Goal: Task Accomplishment & Management: Manage account settings

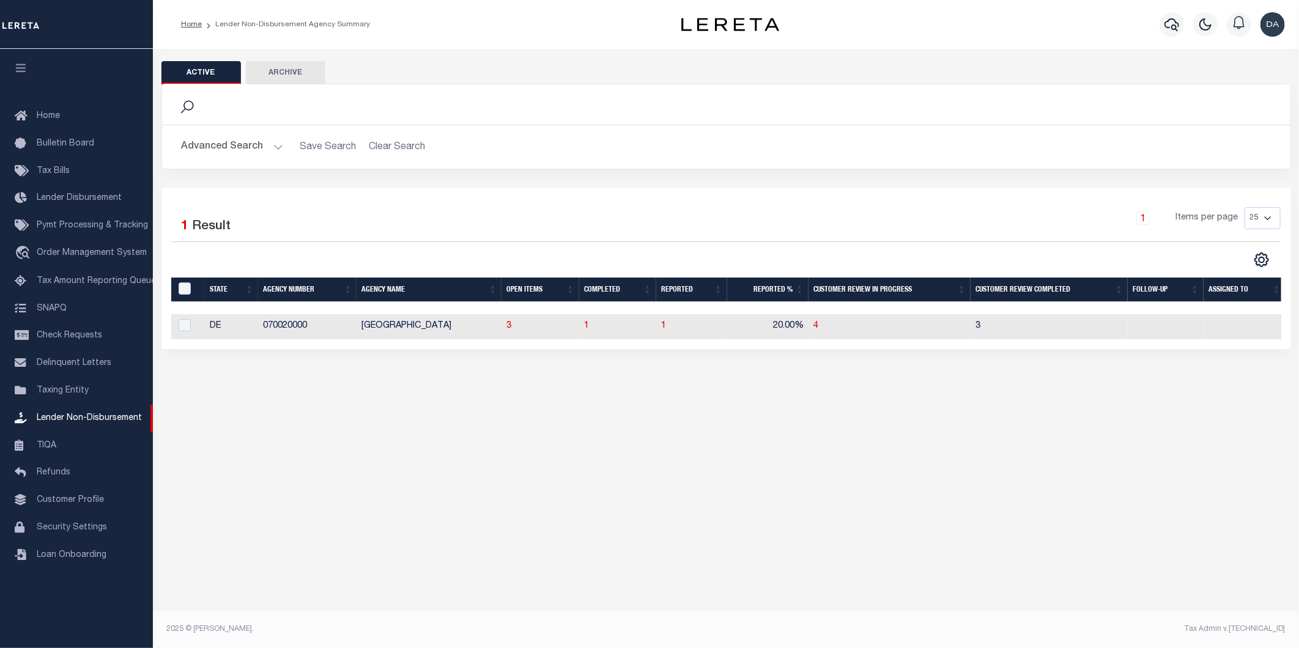
click at [328, 362] on div "Active Archive Search Advanced Search Save Search Clear Search" at bounding box center [726, 225] width 1146 height 352
click at [106, 279] on span "Tax Amount Reporting Queue" at bounding box center [96, 281] width 119 height 9
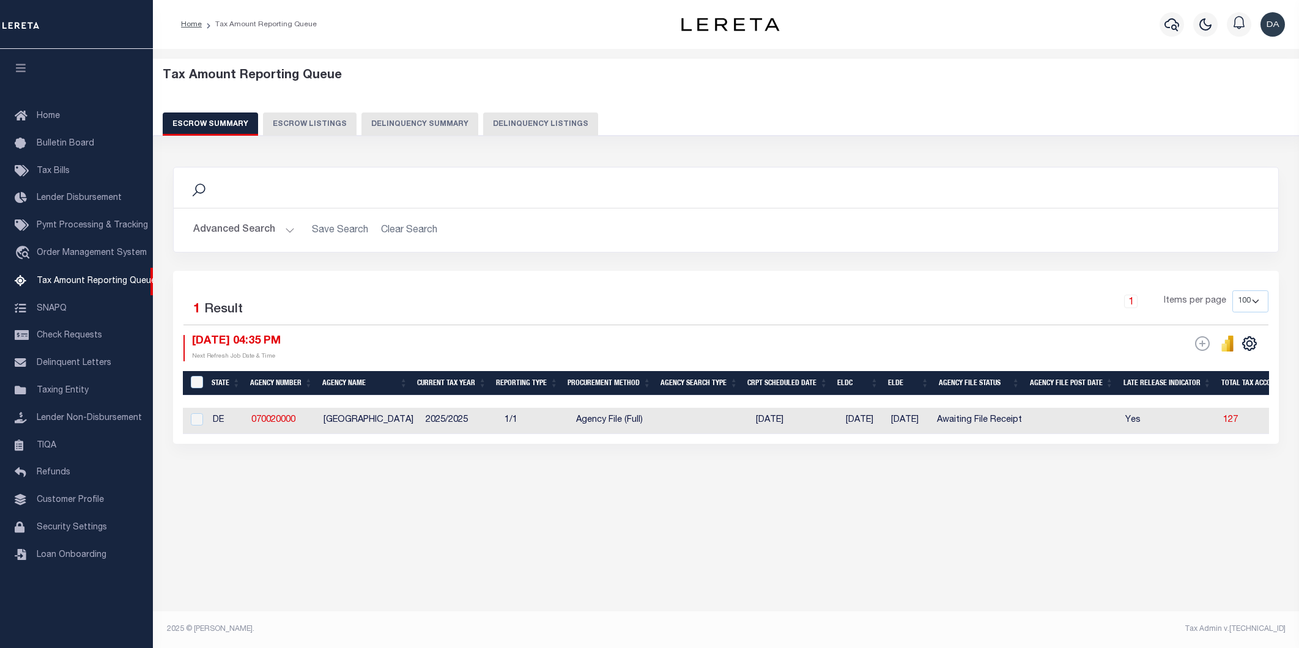
select select
select select "100"
click at [224, 235] on button "Advanced Search" at bounding box center [244, 230] width 102 height 24
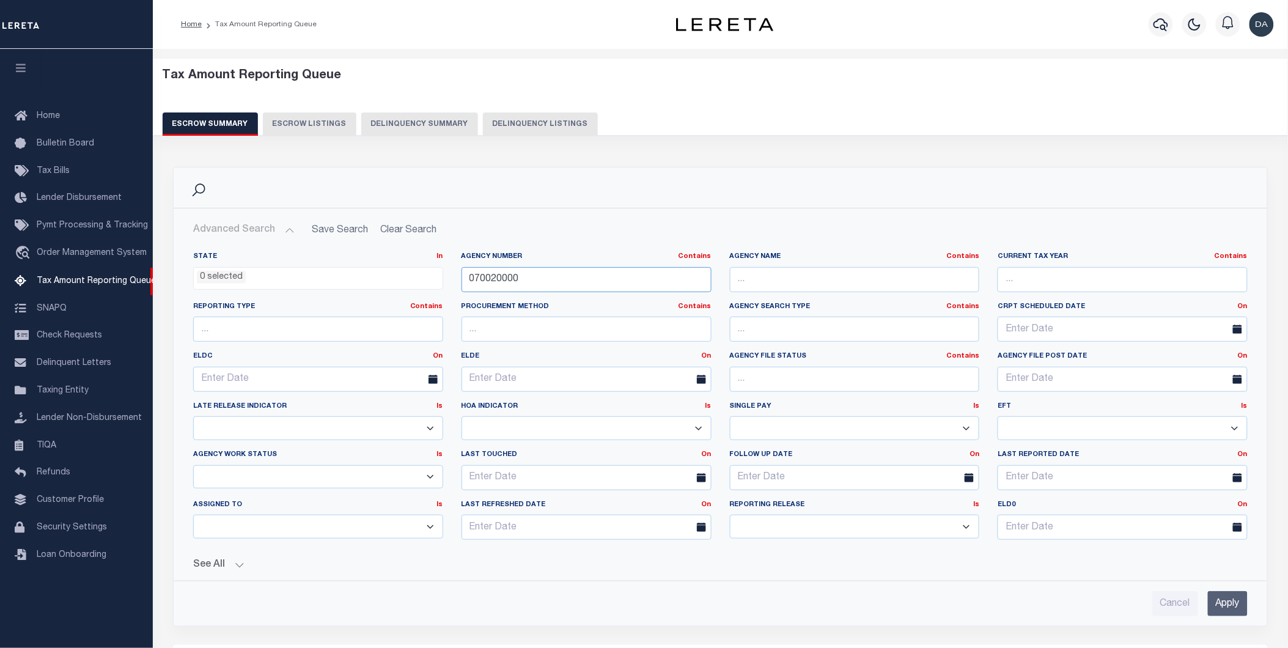
click at [564, 277] on input "070020000" at bounding box center [587, 279] width 250 height 25
click at [1238, 594] on input "Apply" at bounding box center [1228, 603] width 40 height 25
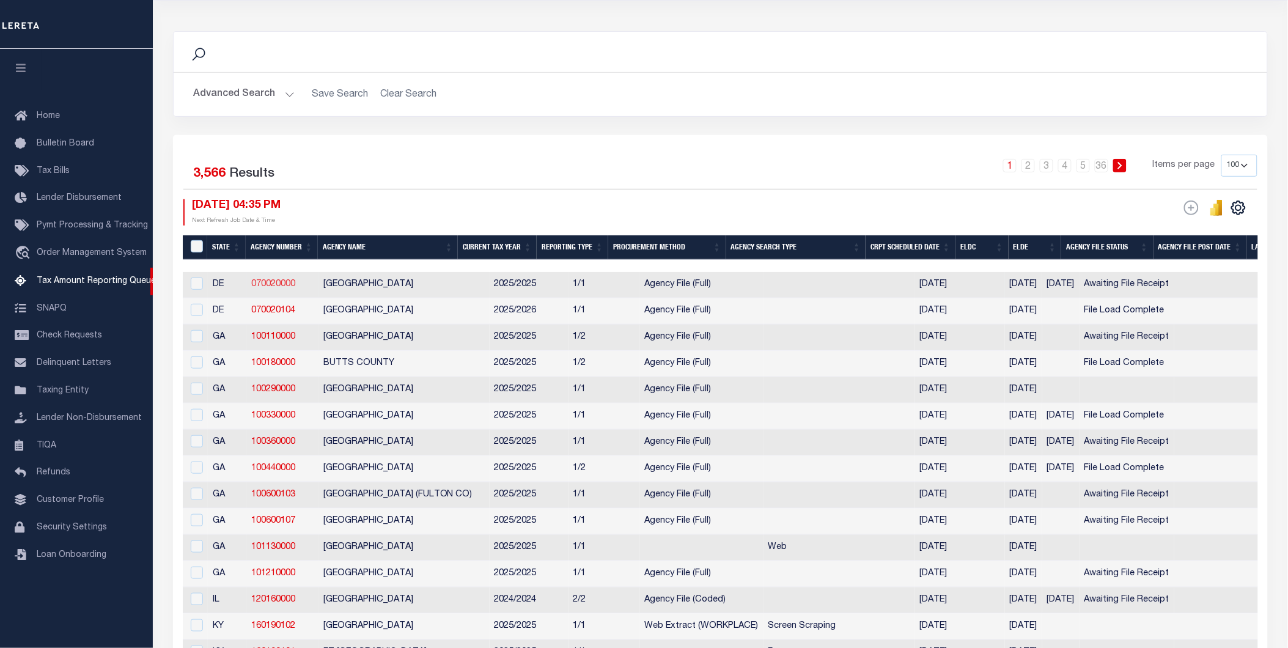
click at [278, 284] on link "070020000" at bounding box center [273, 284] width 44 height 9
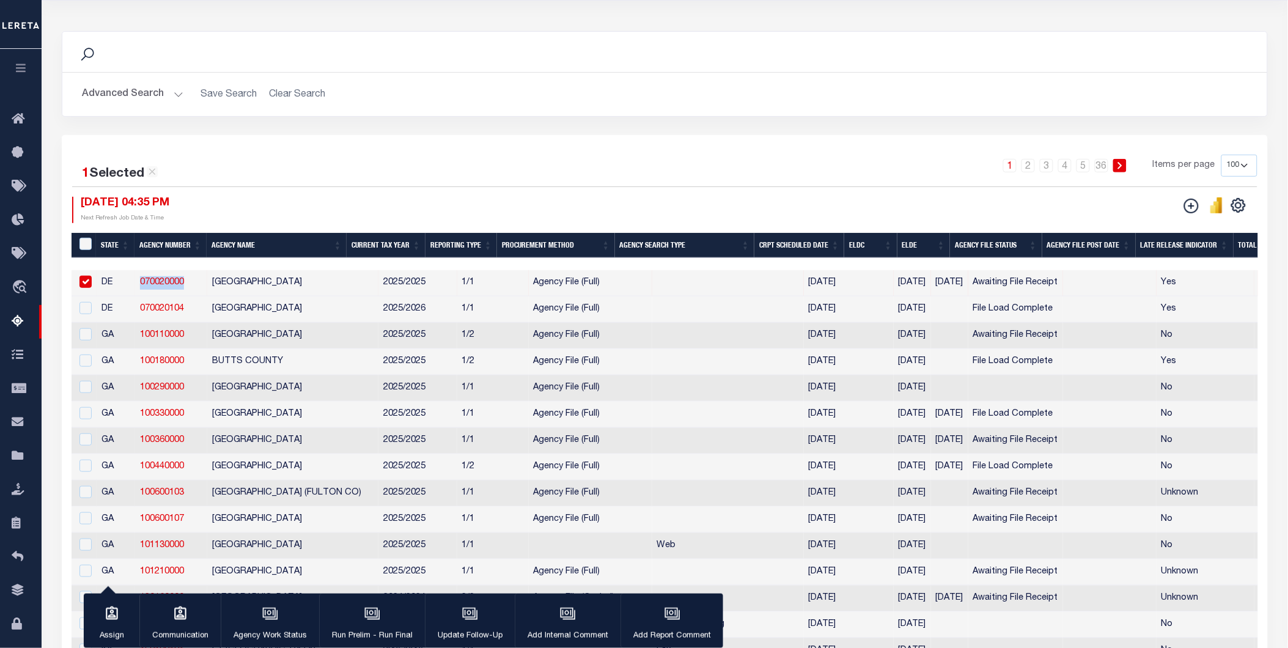
drag, startPoint x: 186, startPoint y: 282, endPoint x: 139, endPoint y: 289, distance: 47.6
click at [139, 289] on td "070020000" at bounding box center [171, 283] width 72 height 26
checkbox input "false"
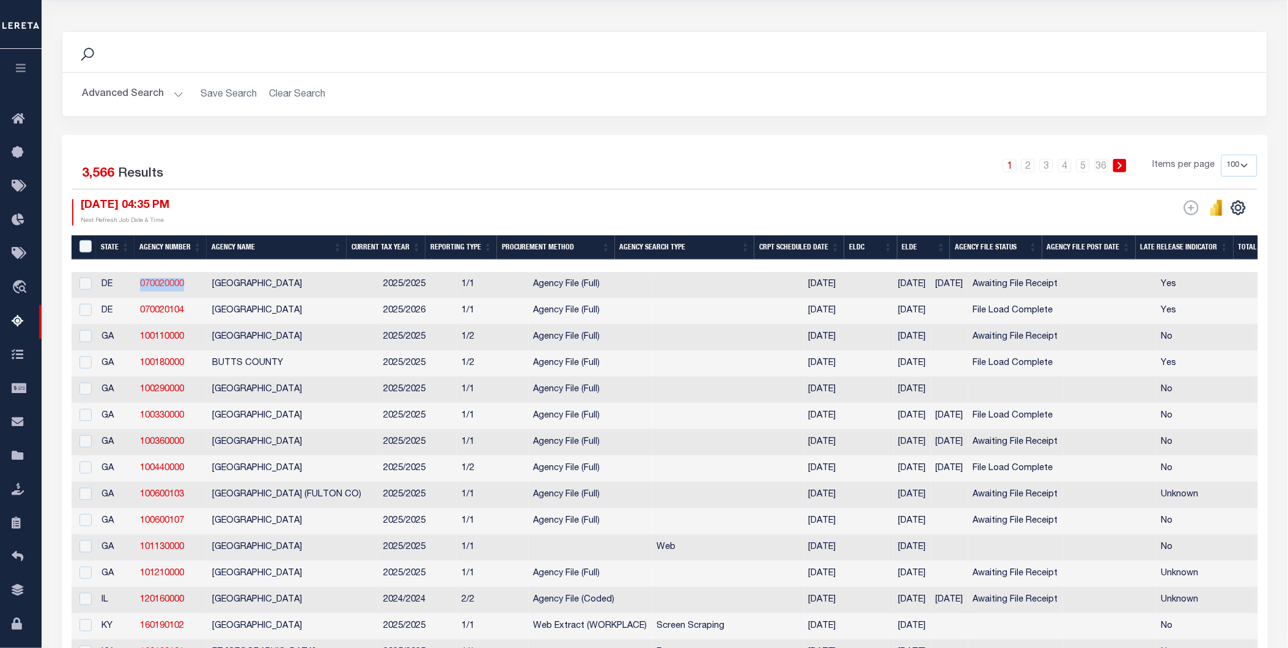
copy link "070020000"
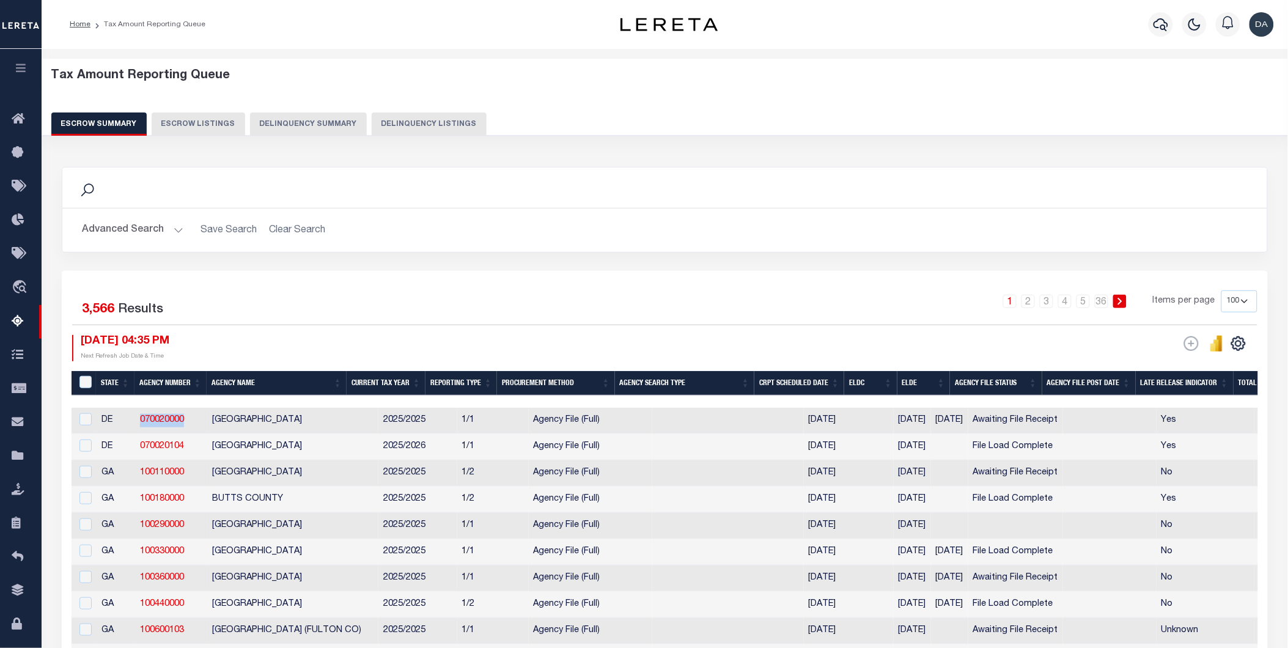
click at [154, 227] on button "Advanced Search" at bounding box center [133, 230] width 102 height 24
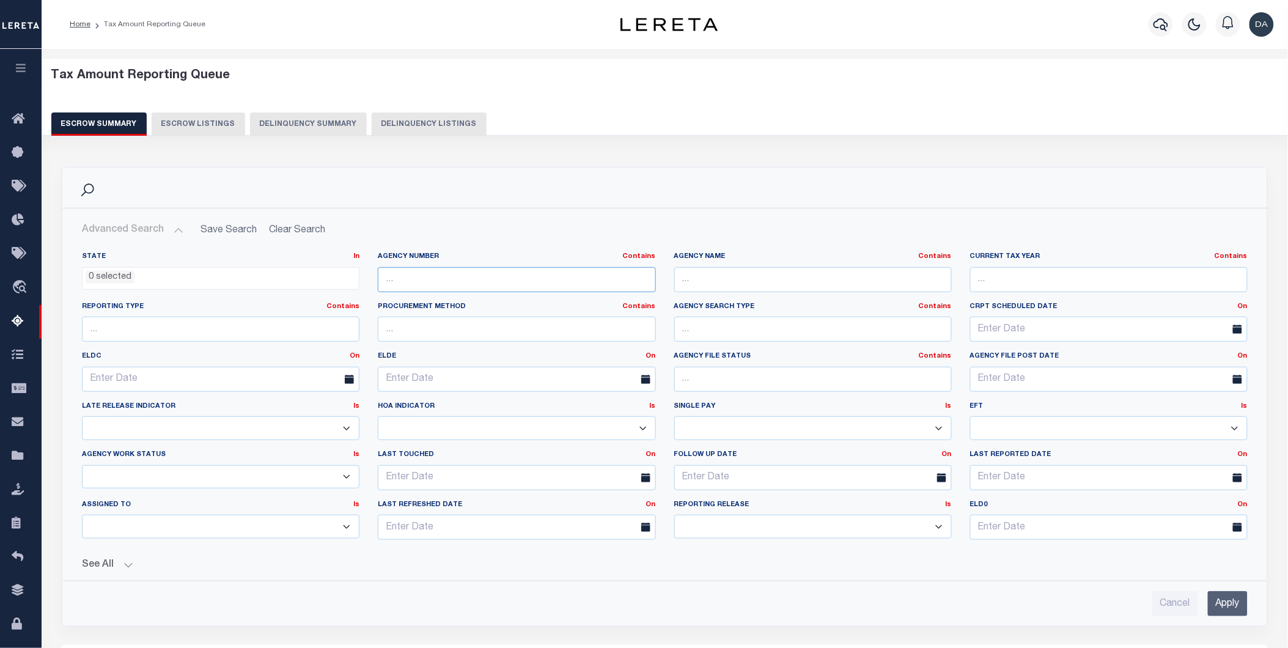
click at [402, 284] on input "text" at bounding box center [517, 279] width 278 height 25
paste input "070020000"
type input "070020000"
click at [1237, 602] on input "Apply" at bounding box center [1228, 603] width 40 height 25
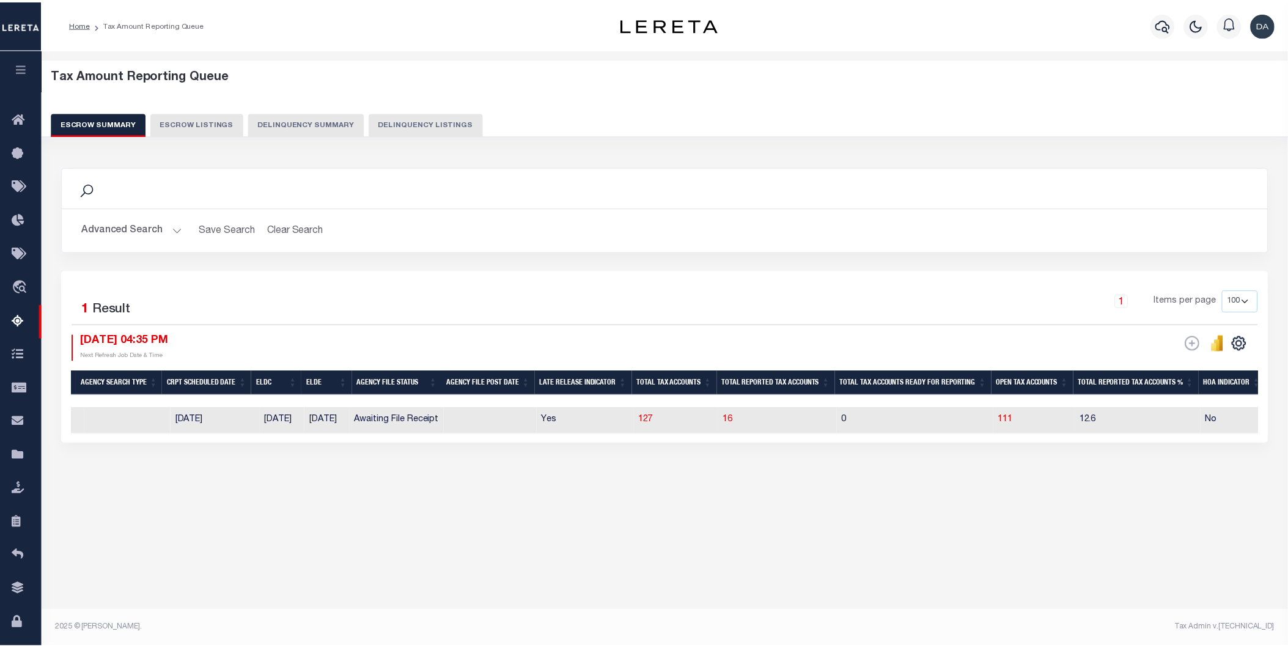
scroll to position [0, 479]
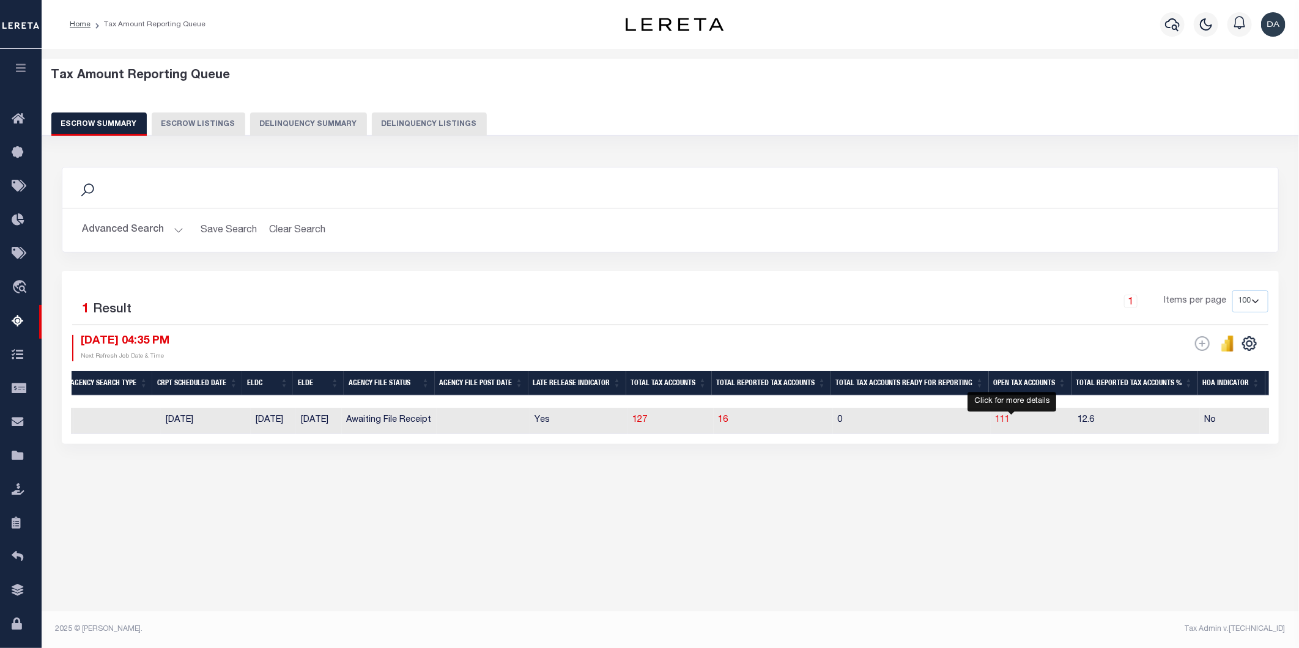
click at [1009, 420] on span "111" at bounding box center [1002, 420] width 15 height 9
select select "100"
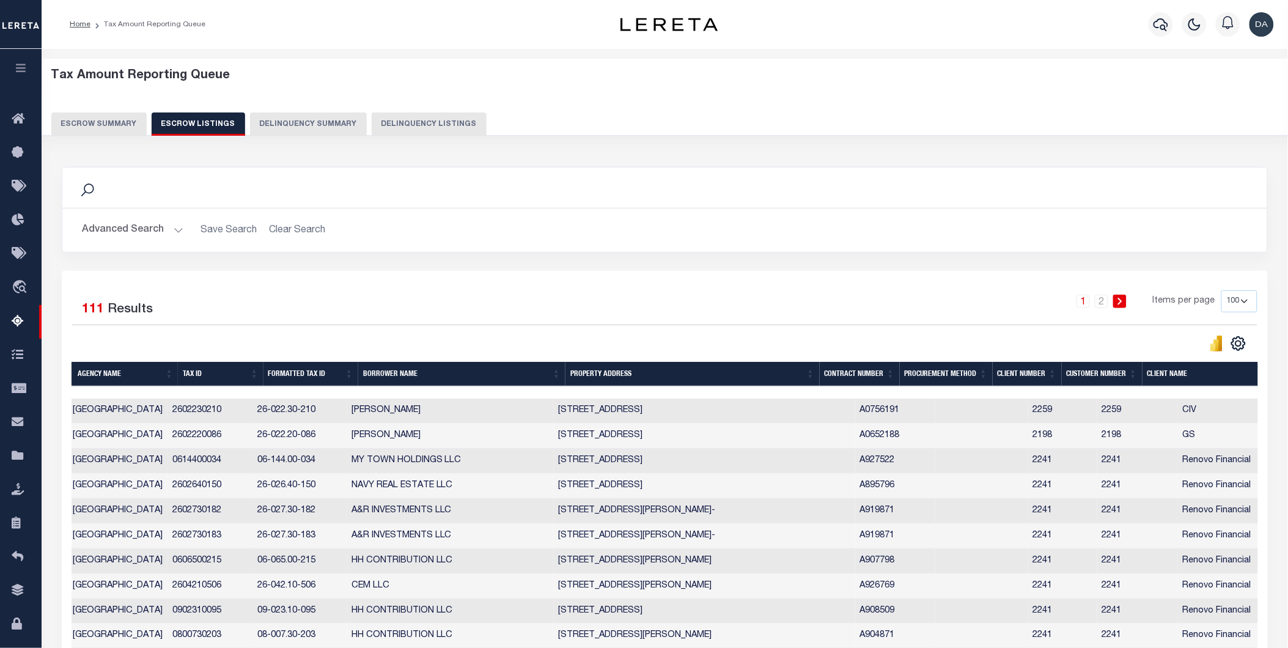
scroll to position [0, 0]
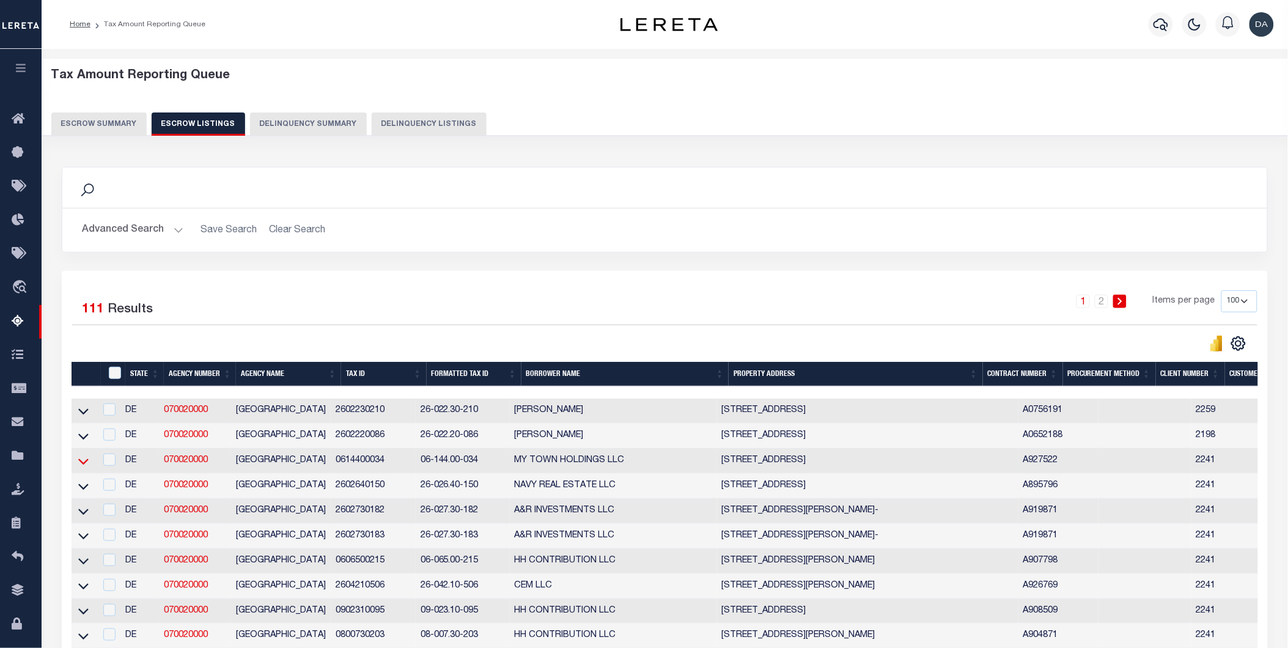
click at [84, 462] on icon at bounding box center [83, 461] width 10 height 13
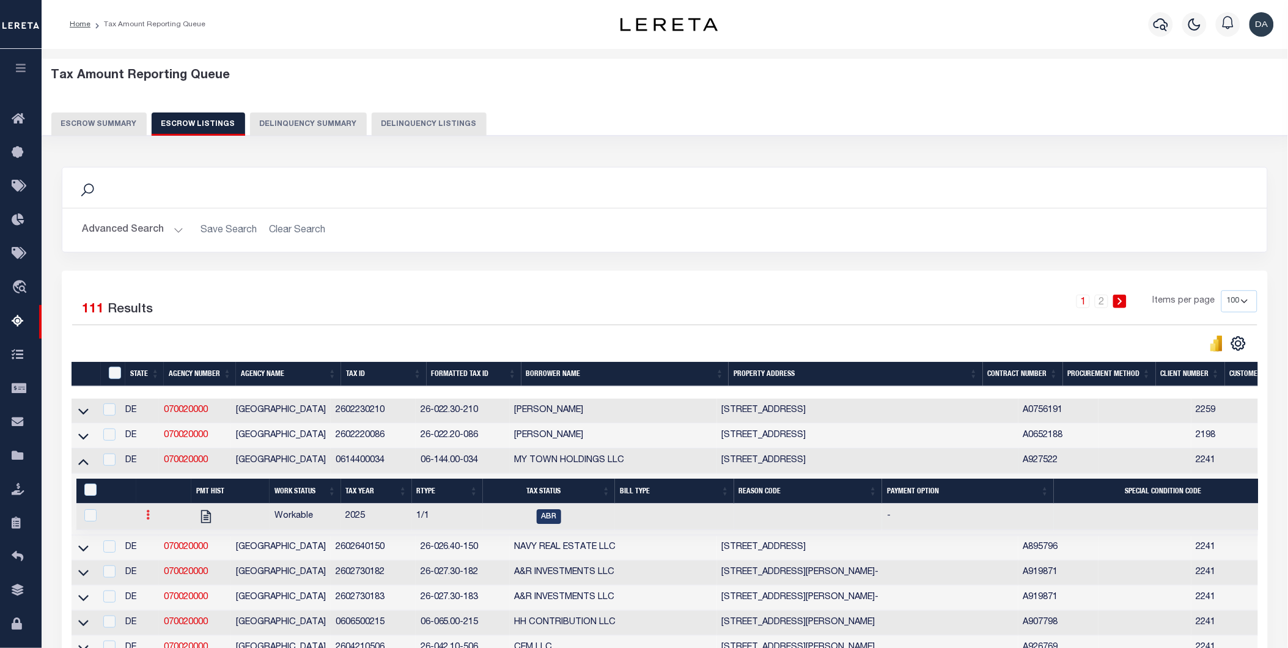
click at [144, 522] on link at bounding box center [147, 517] width 13 height 10
click at [168, 555] on img "" at bounding box center [163, 555] width 12 height 13
checkbox input "true"
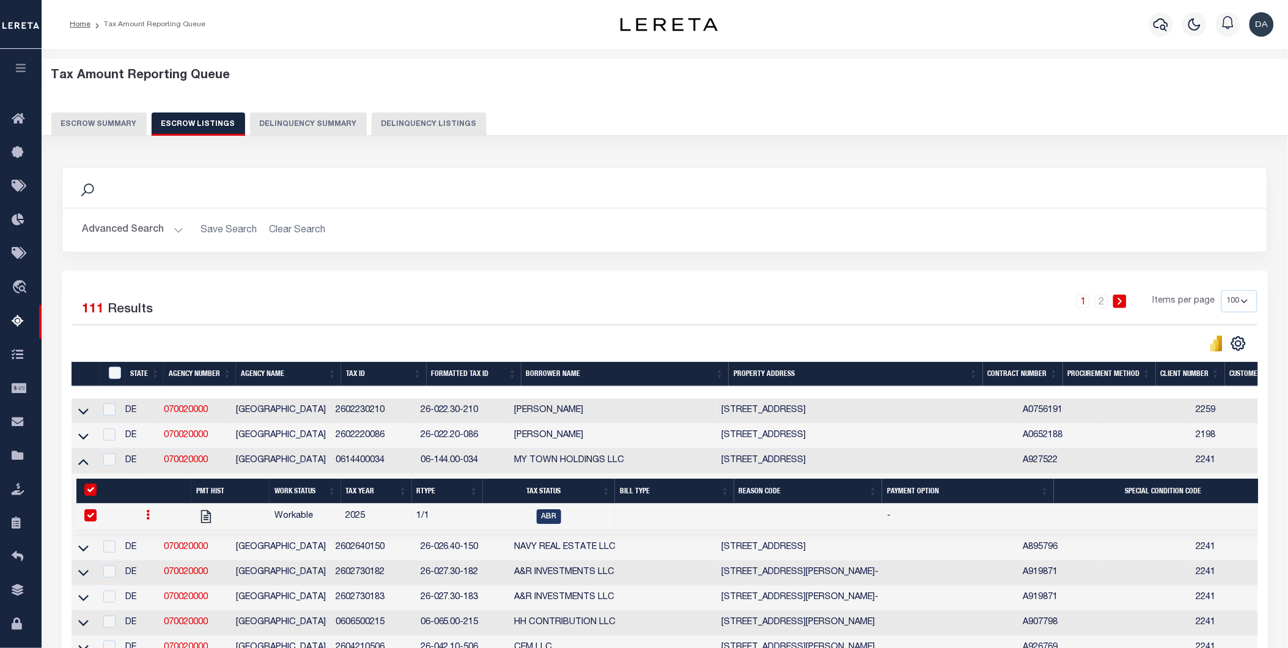
select select
type input "[DATE]"
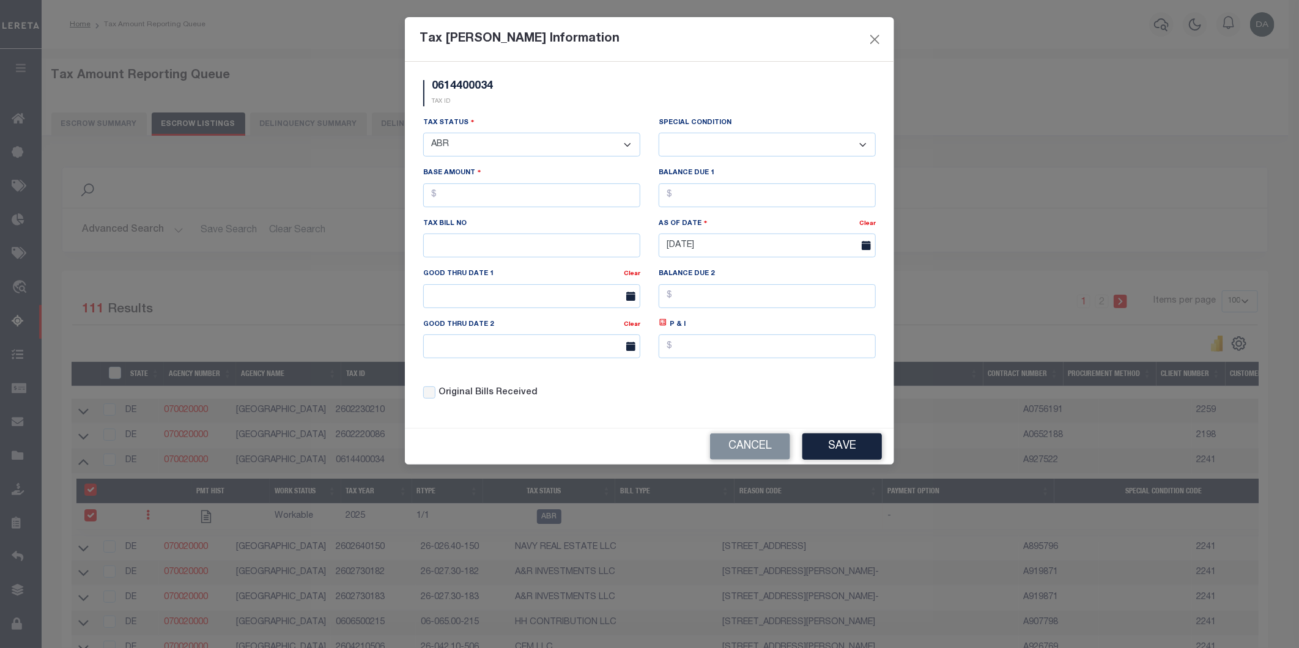
click at [492, 145] on select "- Select Status - Open Due/Unpaid Paid Incomplete No Tax Due Internal Refund Pr…" at bounding box center [531, 145] width 217 height 24
select select "DUE"
click at [423, 133] on select "- Select Status - Open Due/Unpaid Paid Incomplete No Tax Due Internal Refund Pr…" at bounding box center [531, 145] width 217 height 24
select select "0"
click at [523, 199] on input "text" at bounding box center [531, 195] width 217 height 24
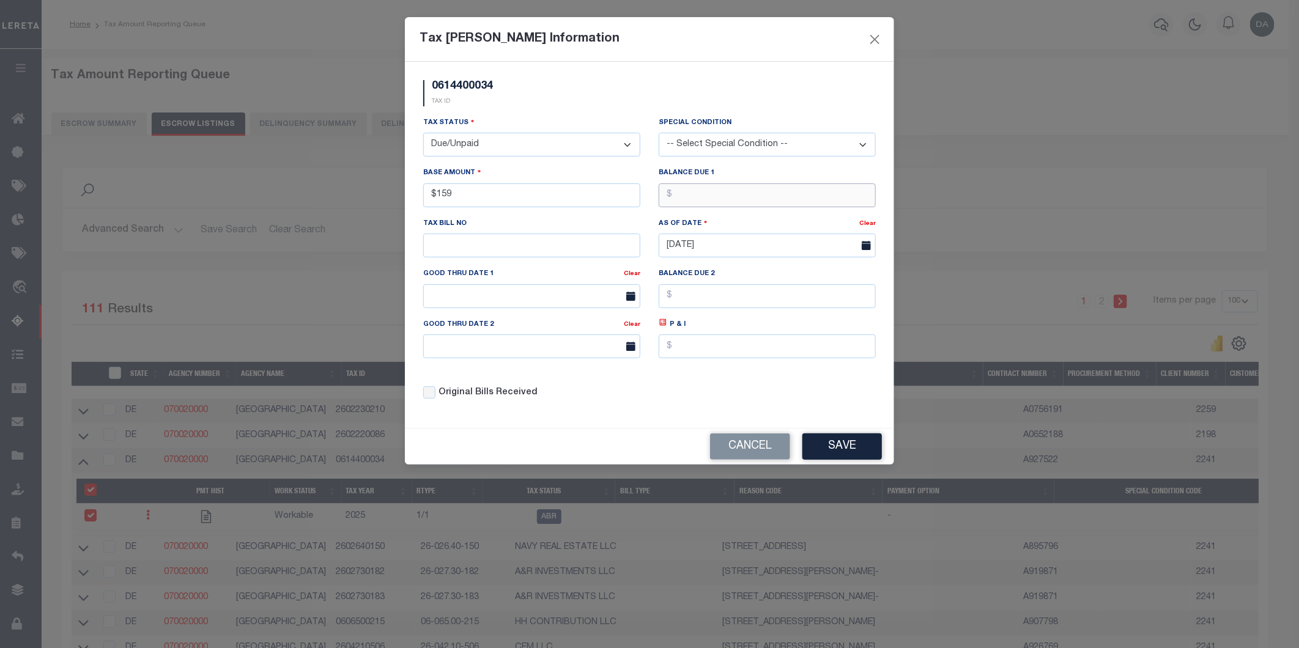
type input "$159.00"
click at [707, 186] on input "text" at bounding box center [767, 195] width 217 height 24
type input "$159.00"
click at [855, 448] on button "Save" at bounding box center [841, 447] width 79 height 26
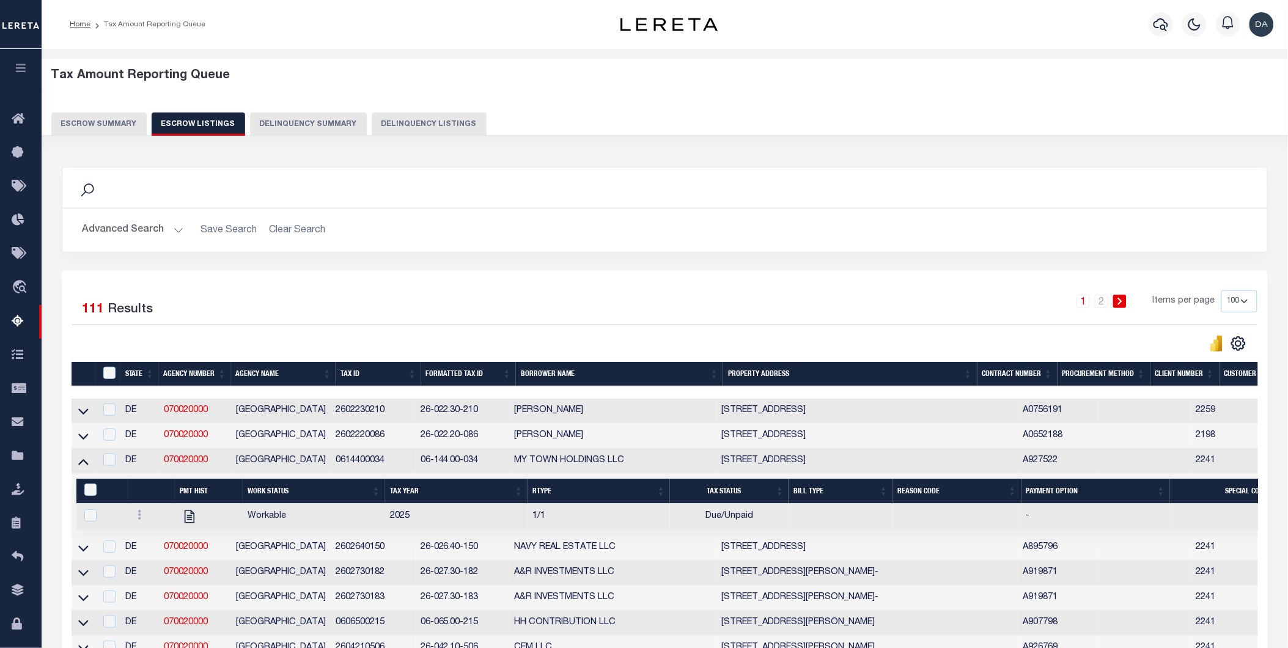
scroll to position [68, 0]
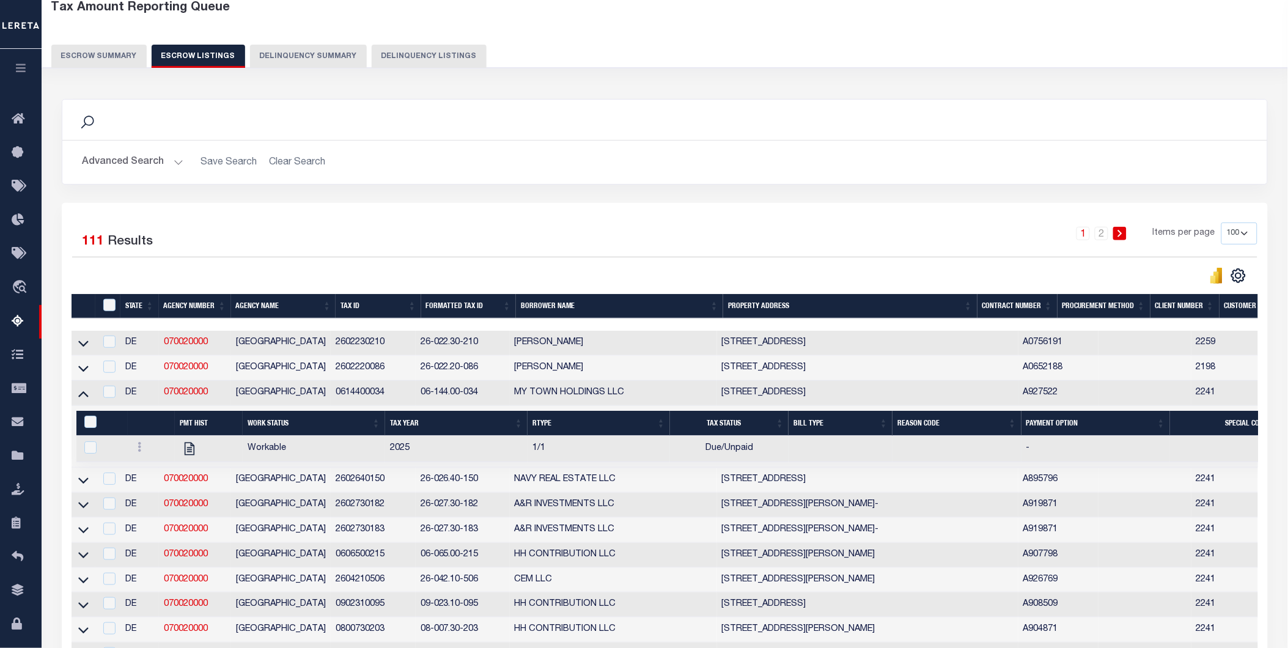
click at [150, 454] on div at bounding box center [152, 448] width 38 height 15
checkbox input "true"
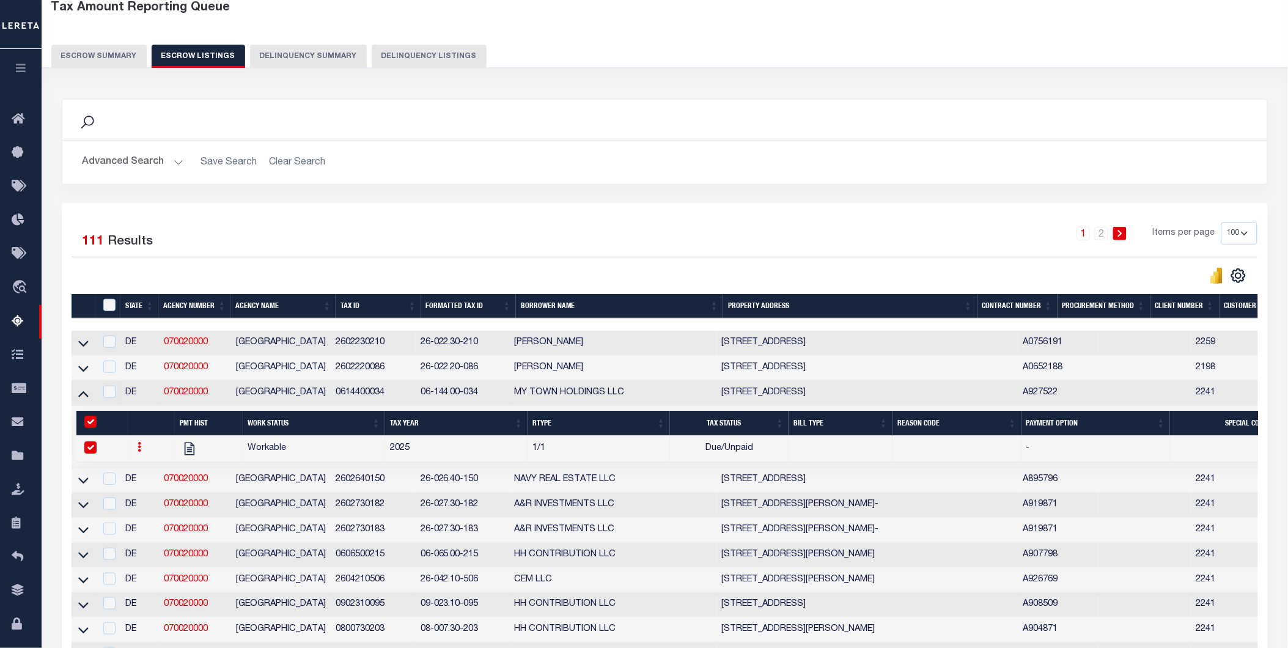
click at [141, 452] on link at bounding box center [139, 449] width 13 height 10
click at [143, 491] on link at bounding box center [154, 488] width 42 height 20
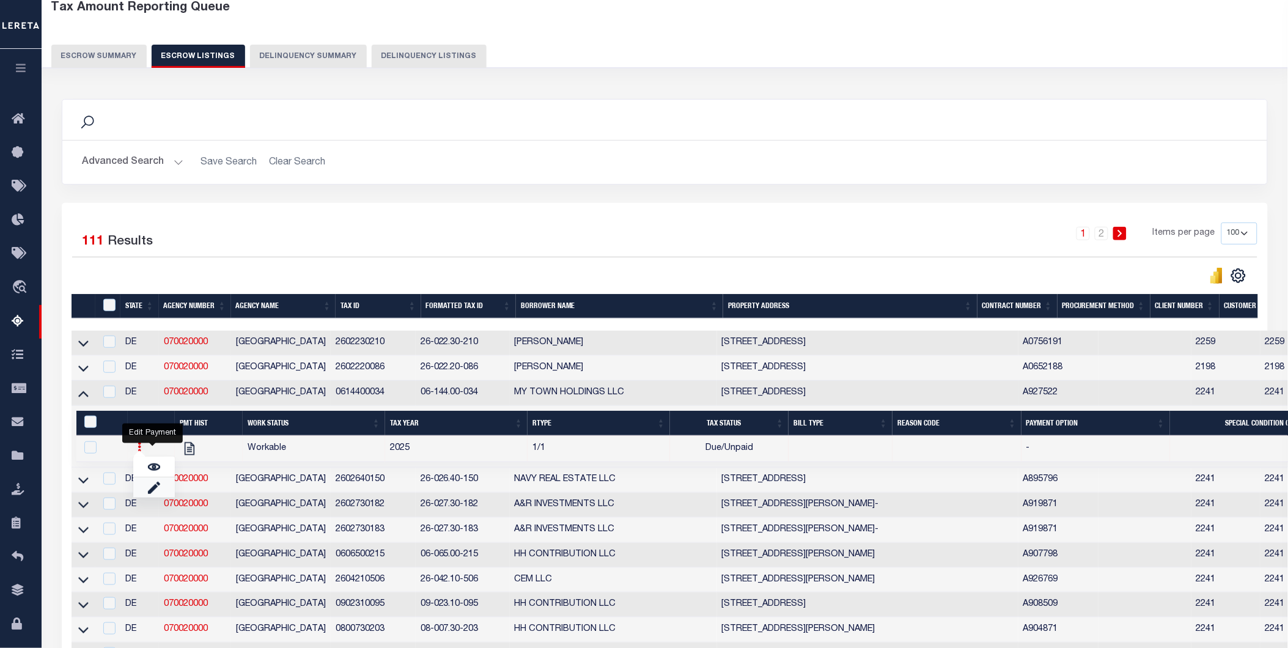
checkbox input "false"
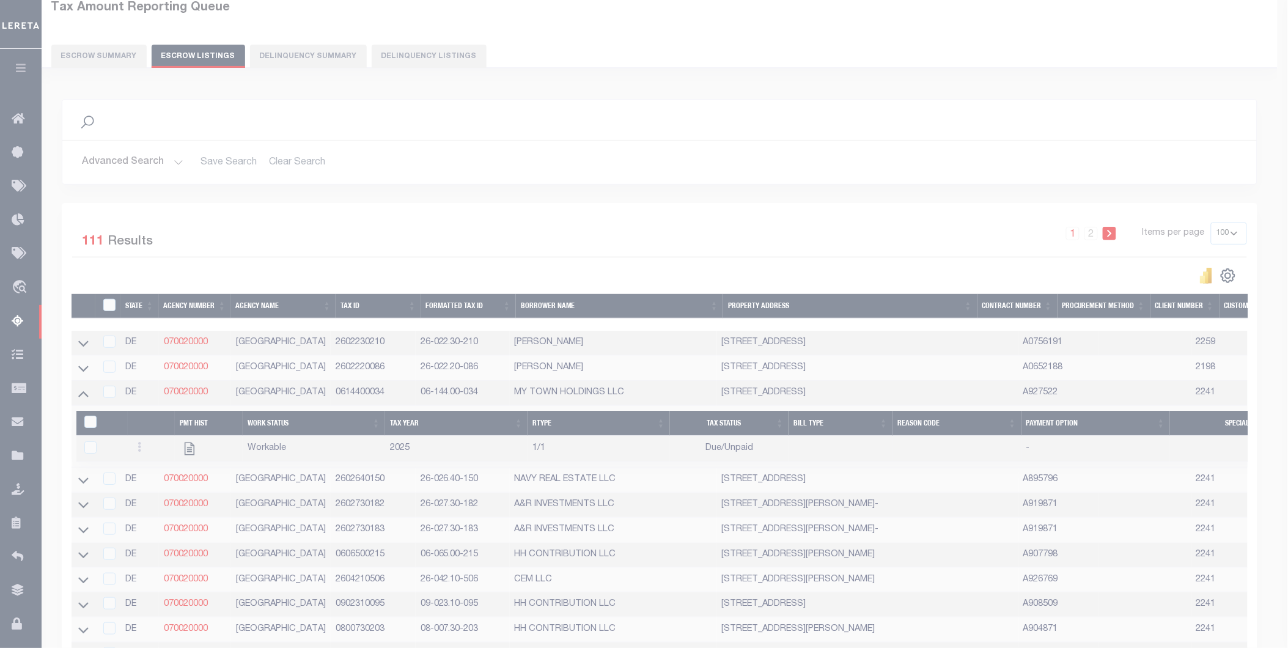
select select "DUE"
type input "$159.00"
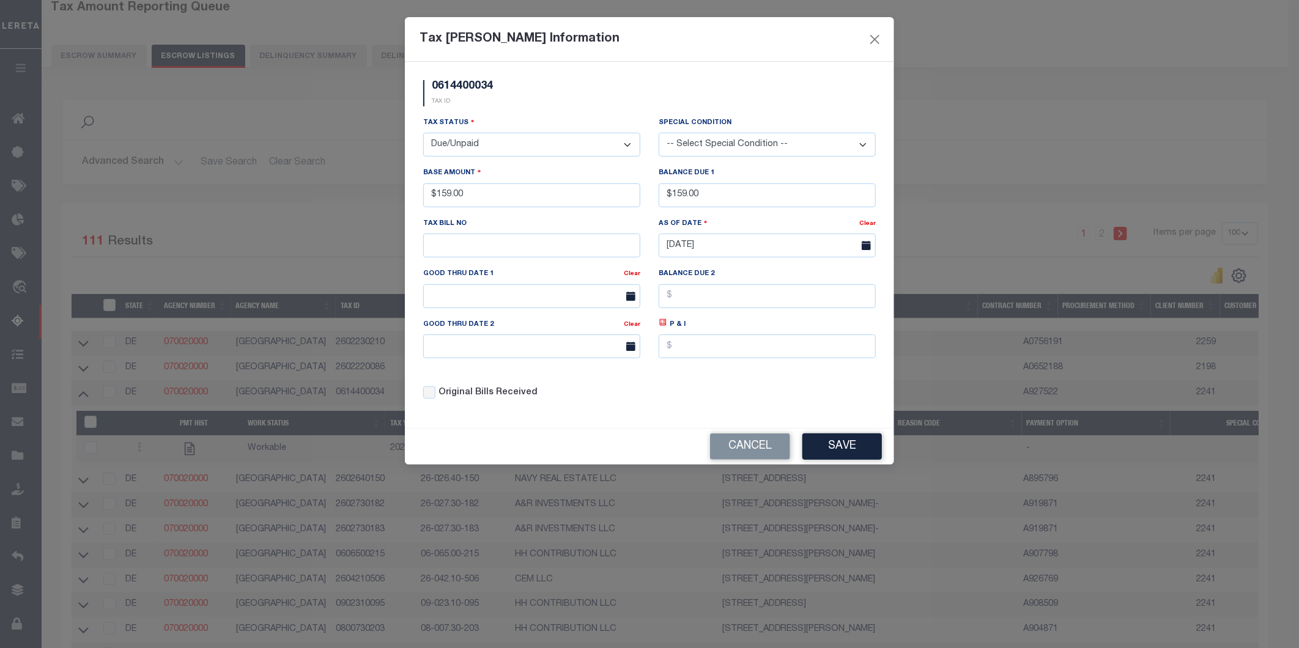
click at [784, 141] on select "-- Select Special Condition -- 3RD PARTY TAX LIEN AGENCY TAX LIEN (A.K.A Inside…" at bounding box center [767, 145] width 217 height 24
click at [659, 133] on select "-- Select Special Condition -- 3RD PARTY TAX LIEN AGENCY TAX LIEN (A.K.A Inside…" at bounding box center [767, 145] width 217 height 24
click at [759, 138] on select "-- Select Special Condition -- 3RD PARTY TAX LIEN AGENCY TAX LIEN (A.K.A Inside…" at bounding box center [767, 145] width 217 height 24
select select "17"
click at [659, 133] on select "-- Select Special Condition -- 3RD PARTY TAX LIEN AGENCY TAX LIEN (A.K.A Inside…" at bounding box center [767, 145] width 217 height 24
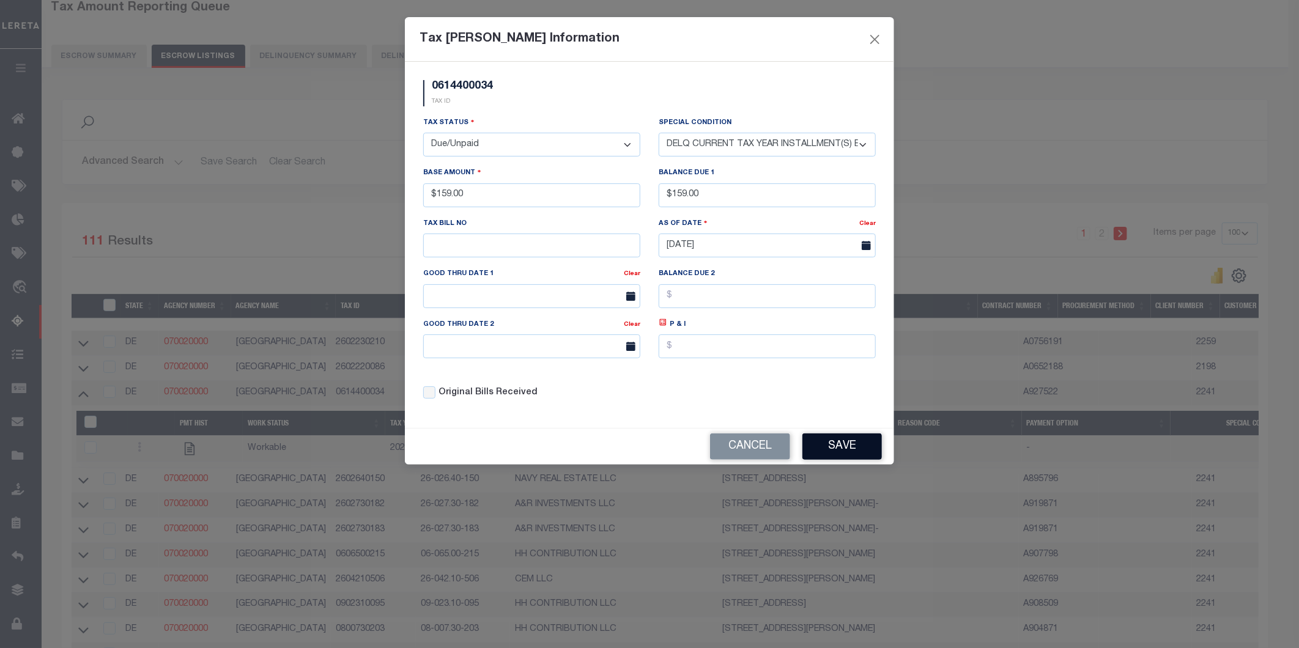
drag, startPoint x: 835, startPoint y: 446, endPoint x: 842, endPoint y: 451, distance: 8.5
click at [842, 451] on button "Save" at bounding box center [841, 447] width 79 height 26
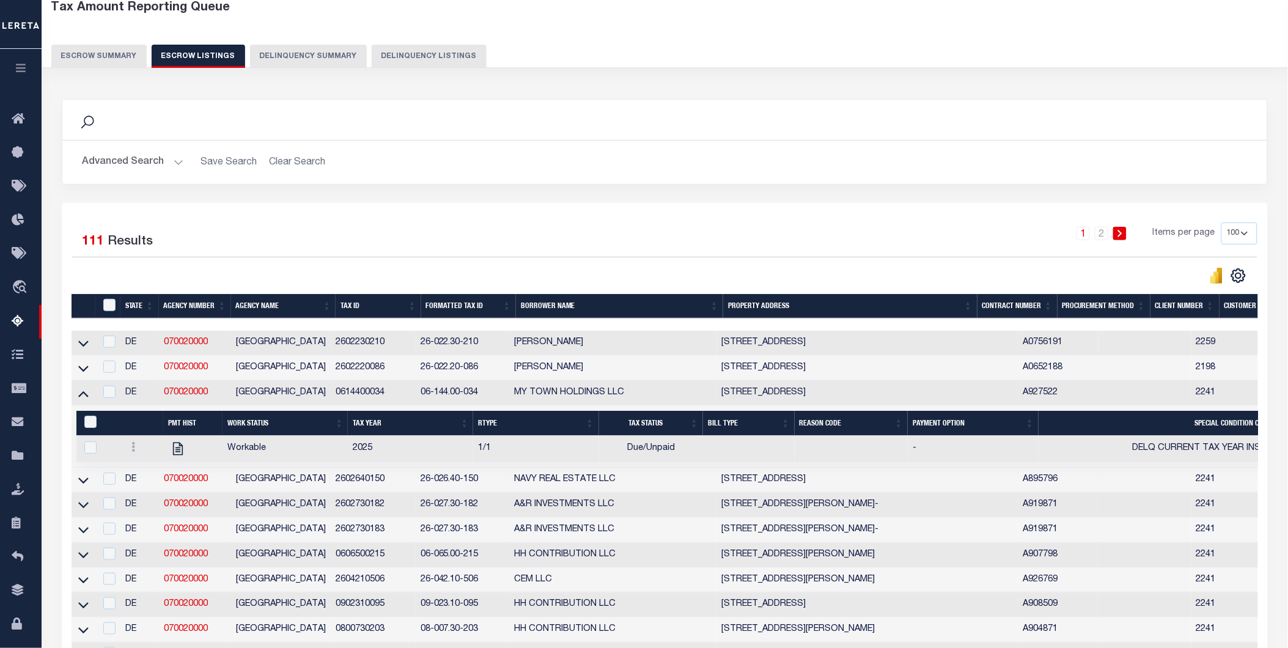
click at [92, 485] on td at bounding box center [84, 480] width 24 height 25
checkbox input "true"
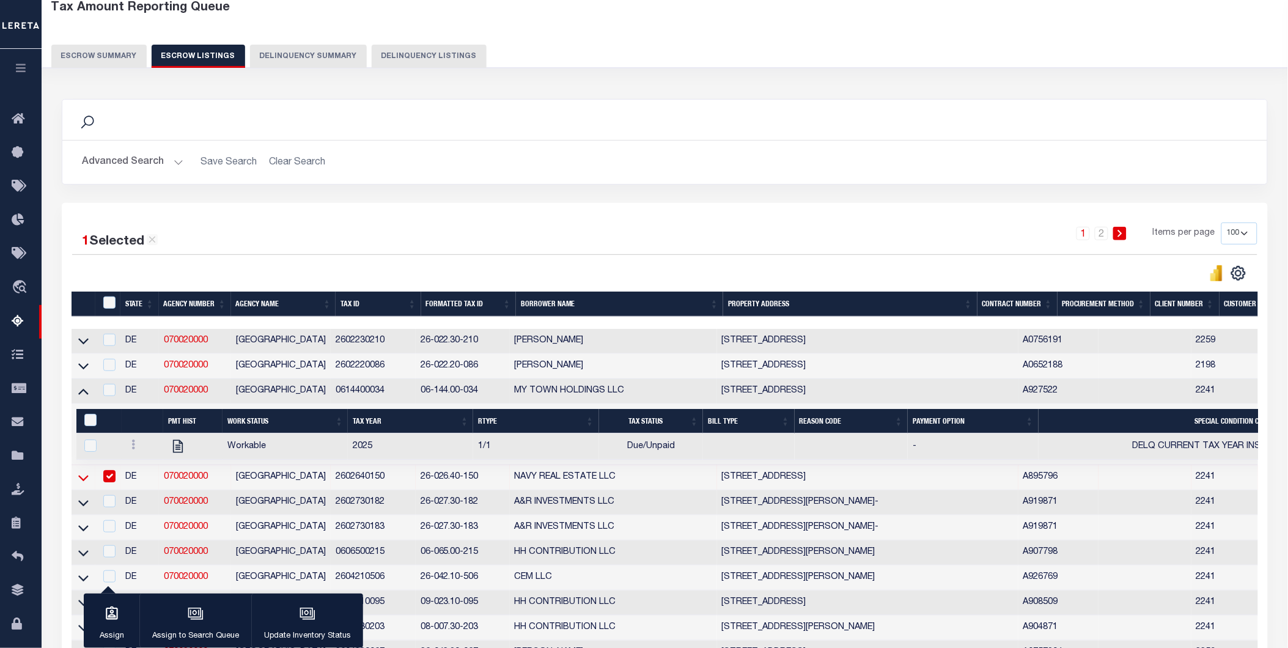
click at [84, 484] on icon at bounding box center [83, 477] width 10 height 13
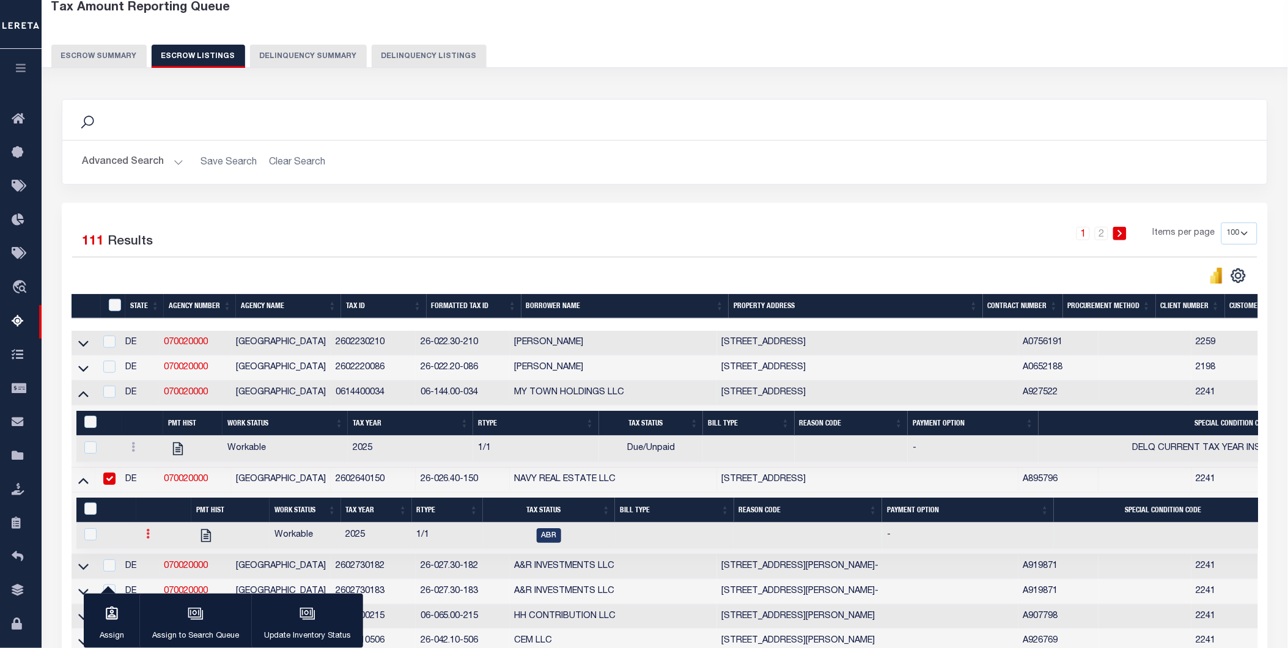
click at [142, 536] on link at bounding box center [147, 536] width 13 height 10
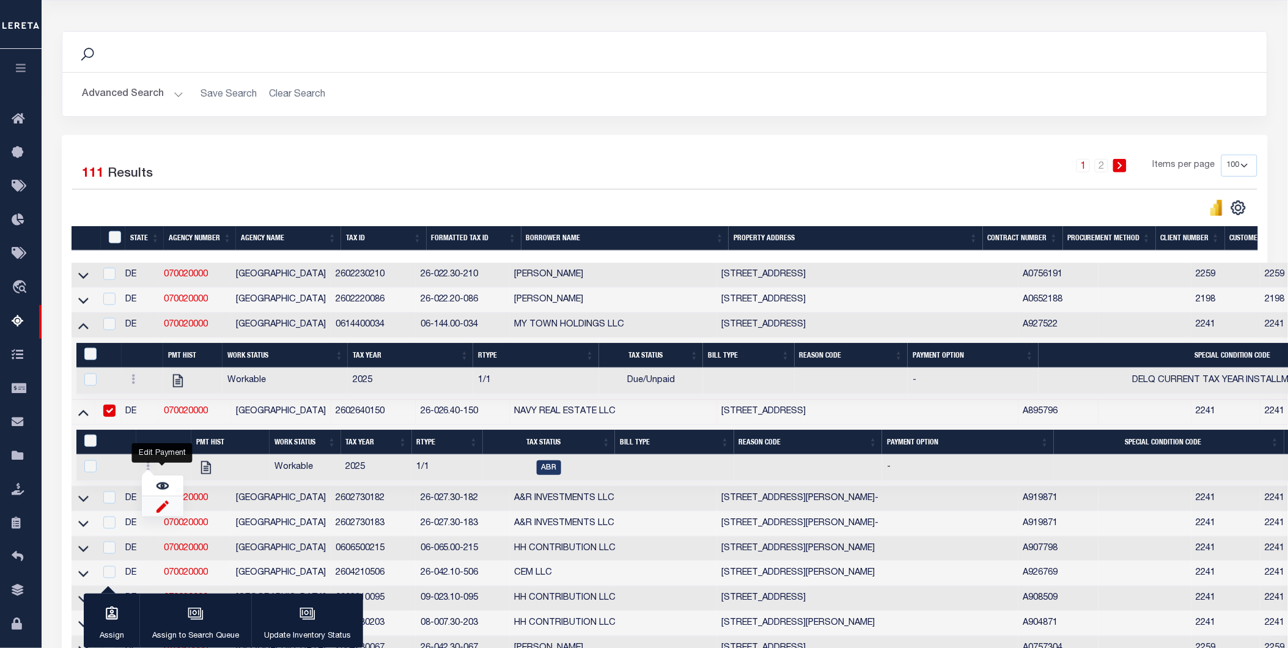
click at [157, 513] on img "" at bounding box center [163, 506] width 12 height 13
checkbox input "true"
select select
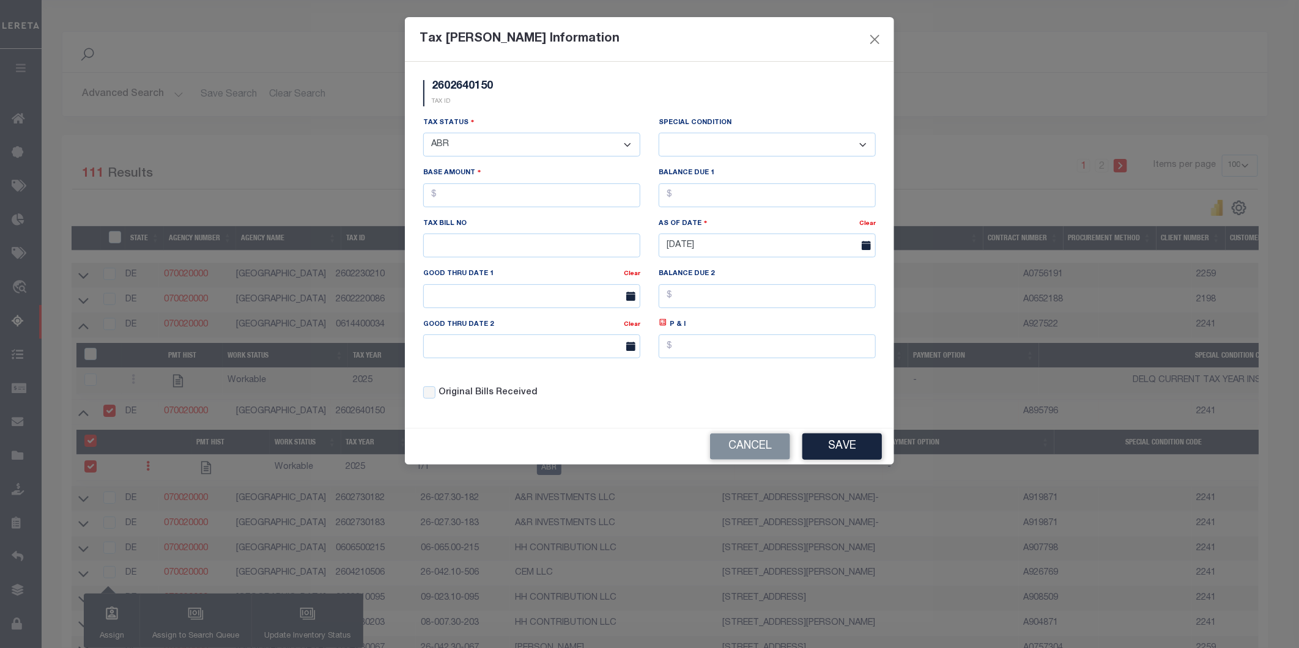
click at [469, 147] on select "- Select Status - Open Due/Unpaid Paid Incomplete No Tax Due Internal Refund Pr…" at bounding box center [531, 145] width 217 height 24
select select "DUE"
click at [423, 133] on select "- Select Status - Open Due/Unpaid Paid Incomplete No Tax Due Internal Refund Pr…" at bounding box center [531, 145] width 217 height 24
click at [743, 141] on select "-- Select Special Condition -- 3RD PARTY TAX LIEN AGENCY TAX LIEN (A.K.A Inside…" at bounding box center [767, 145] width 217 height 24
select select "15"
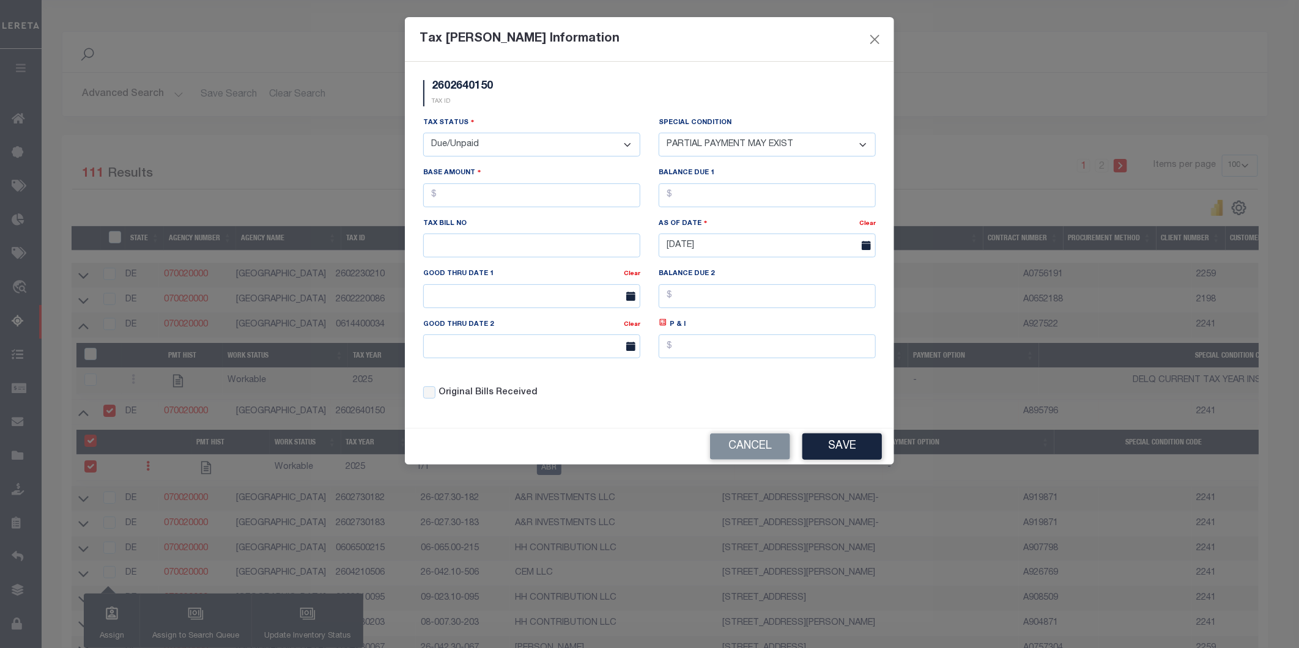
click at [659, 133] on select "-- Select Special Condition -- 3RD PARTY TAX LIEN AGENCY TAX LIEN (A.K.A Inside…" at bounding box center [767, 145] width 217 height 24
click at [465, 198] on input "text" at bounding box center [531, 195] width 217 height 24
type input "$56.00"
click at [757, 201] on input "text" at bounding box center [767, 195] width 217 height 24
type input "$56.00"
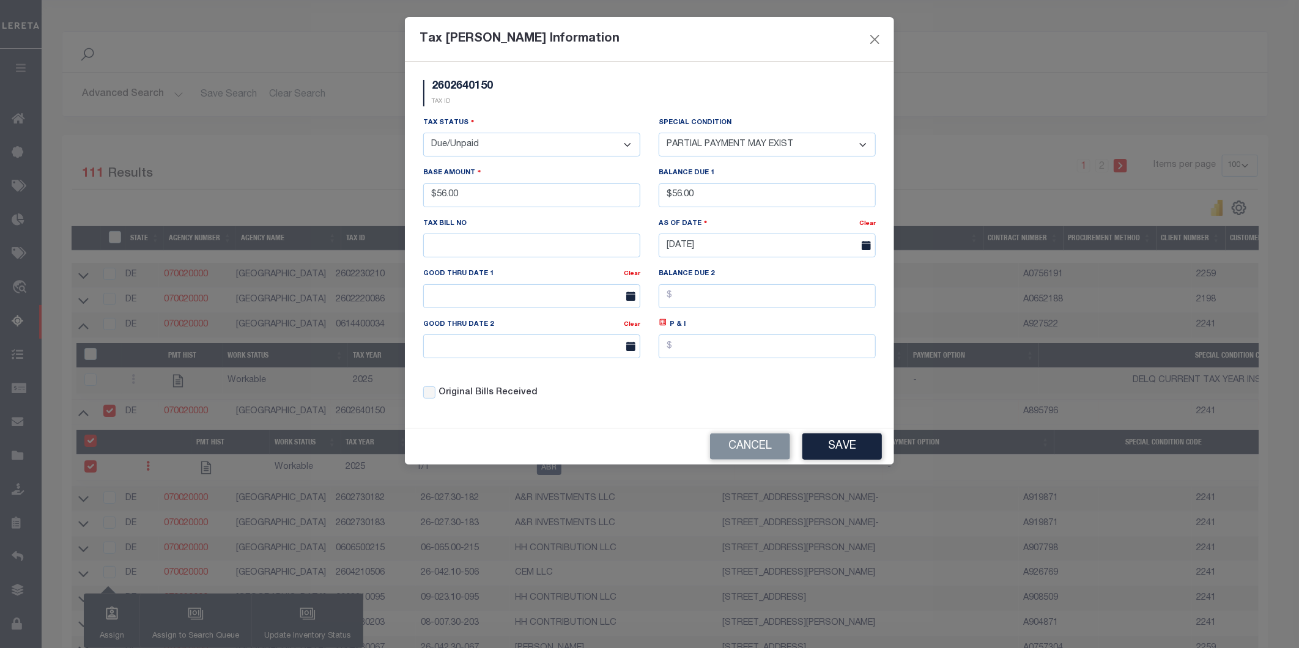
click at [858, 444] on button "Save" at bounding box center [841, 447] width 79 height 26
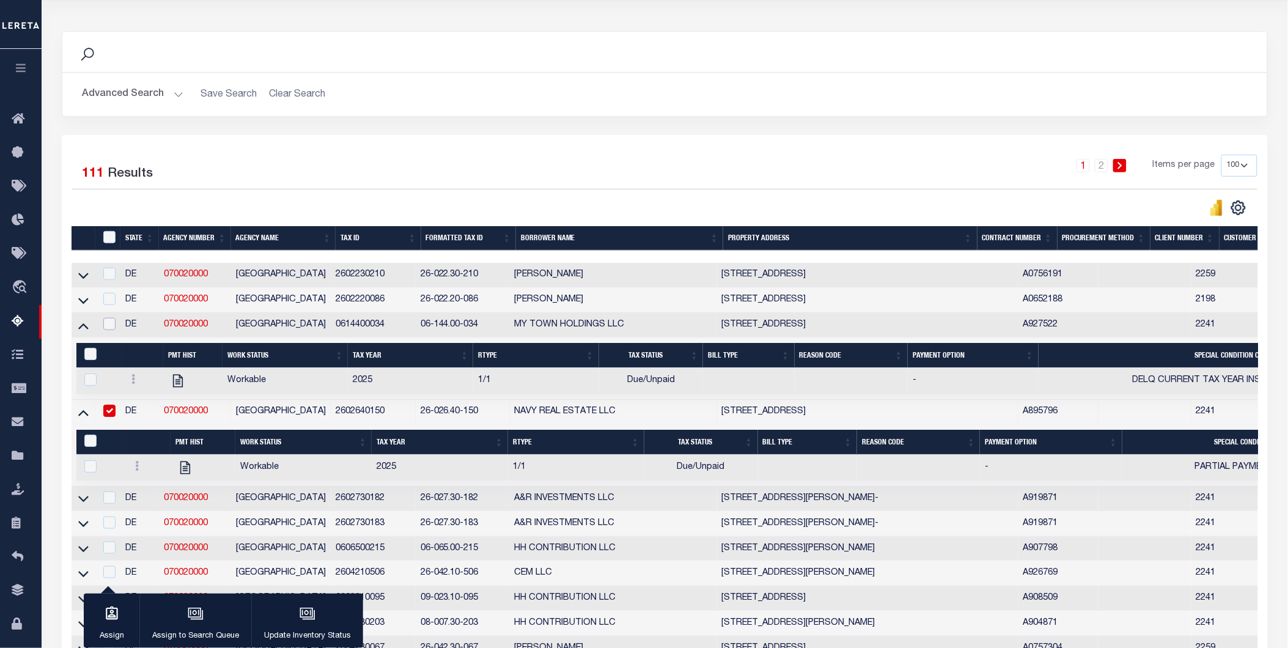
click at [110, 323] on input "checkbox" at bounding box center [109, 324] width 12 height 12
checkbox input "true"
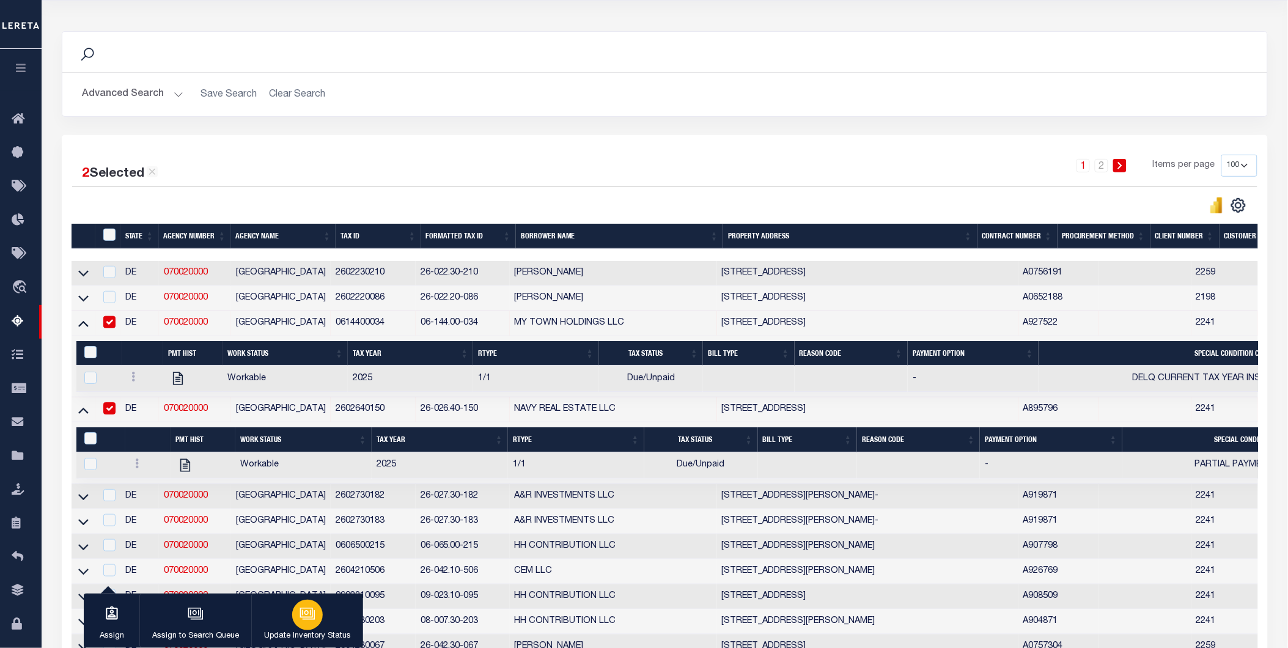
click at [306, 610] on icon "button" at bounding box center [308, 614] width 16 height 16
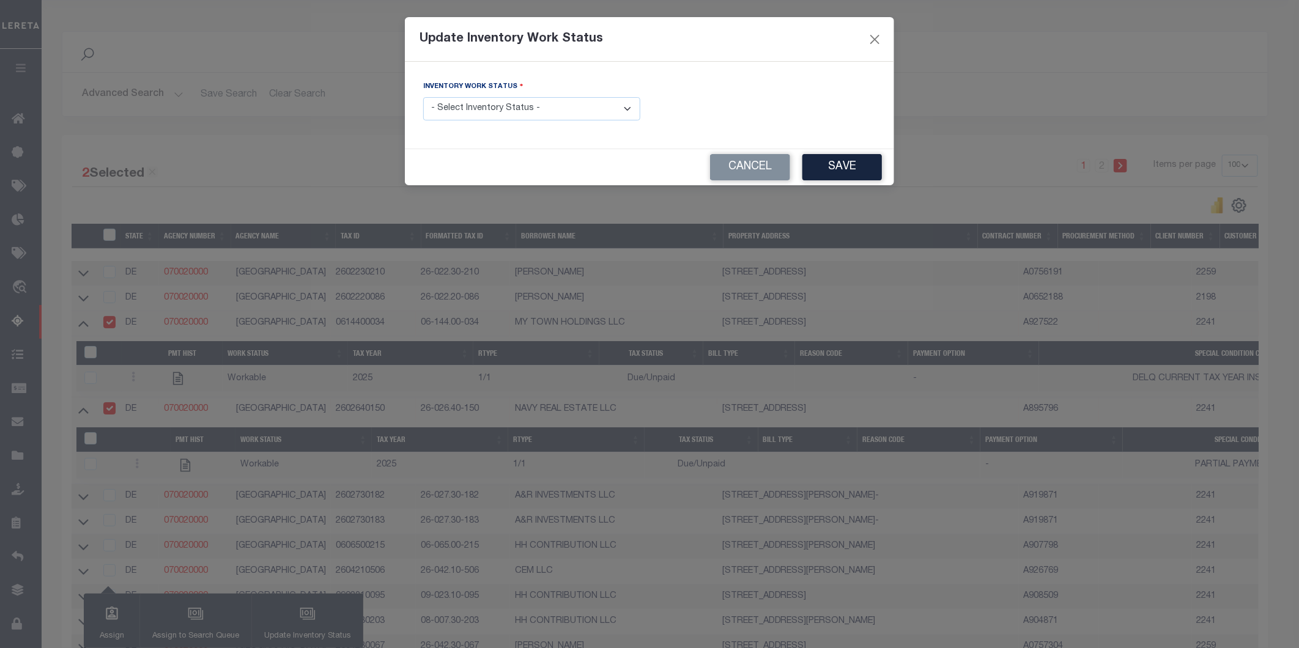
click at [598, 104] on select "- Select Inventory Status - Manual - Exception Pended - Awaiting Search Late Ad…" at bounding box center [531, 109] width 217 height 24
select select "4"
click at [423, 98] on select "- Select Inventory Status - Manual - Exception Pended - Awaiting Search Late Ad…" at bounding box center [531, 109] width 217 height 24
click at [841, 169] on button "Save" at bounding box center [841, 167] width 79 height 26
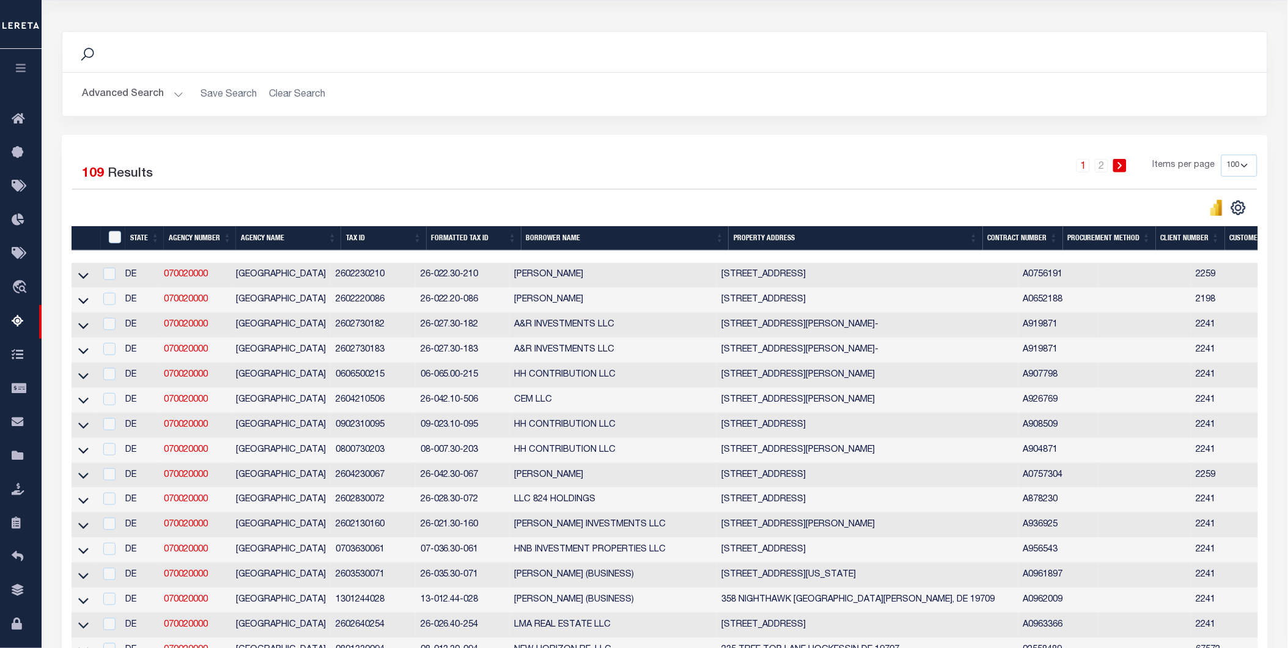
click at [133, 93] on button "Advanced Search" at bounding box center [133, 95] width 102 height 24
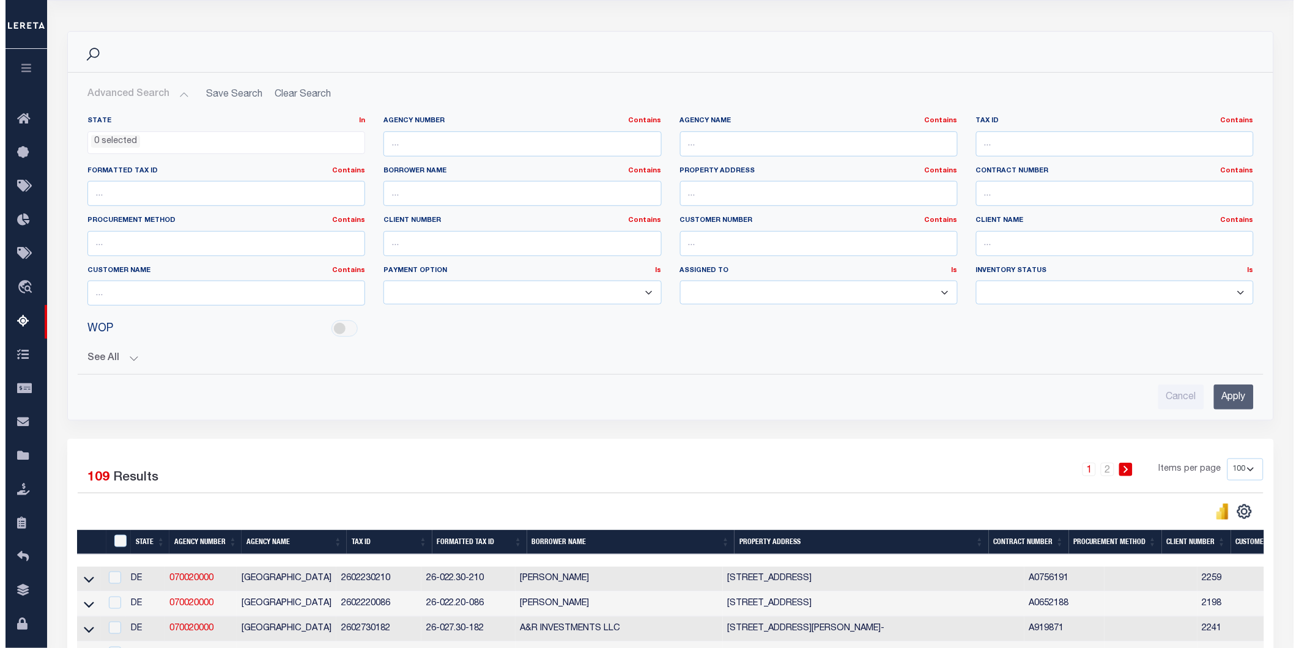
scroll to position [0, 0]
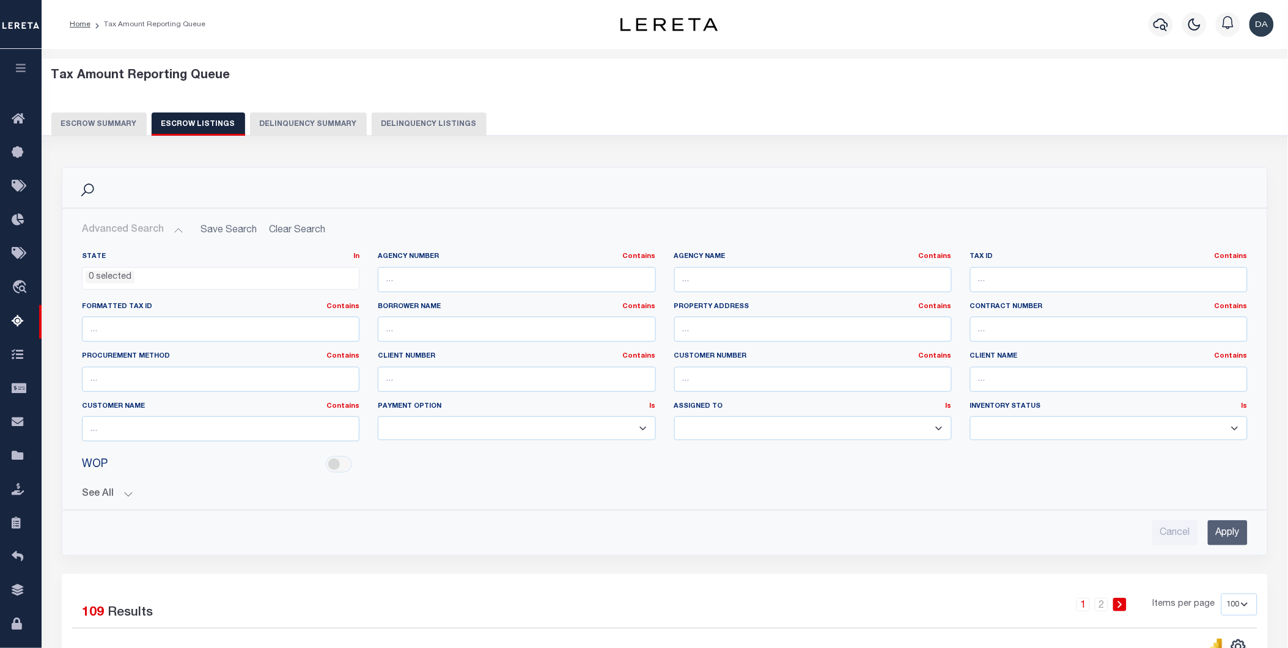
click at [86, 124] on button "Escrow Summary" at bounding box center [98, 124] width 95 height 23
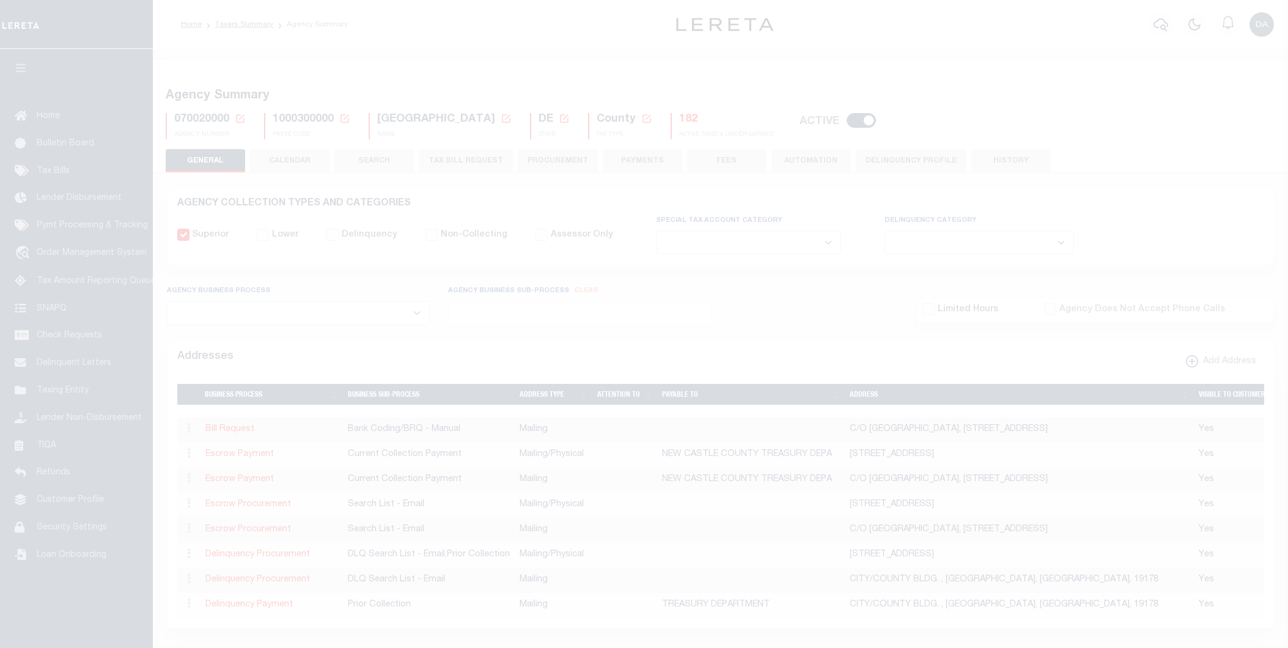
select select
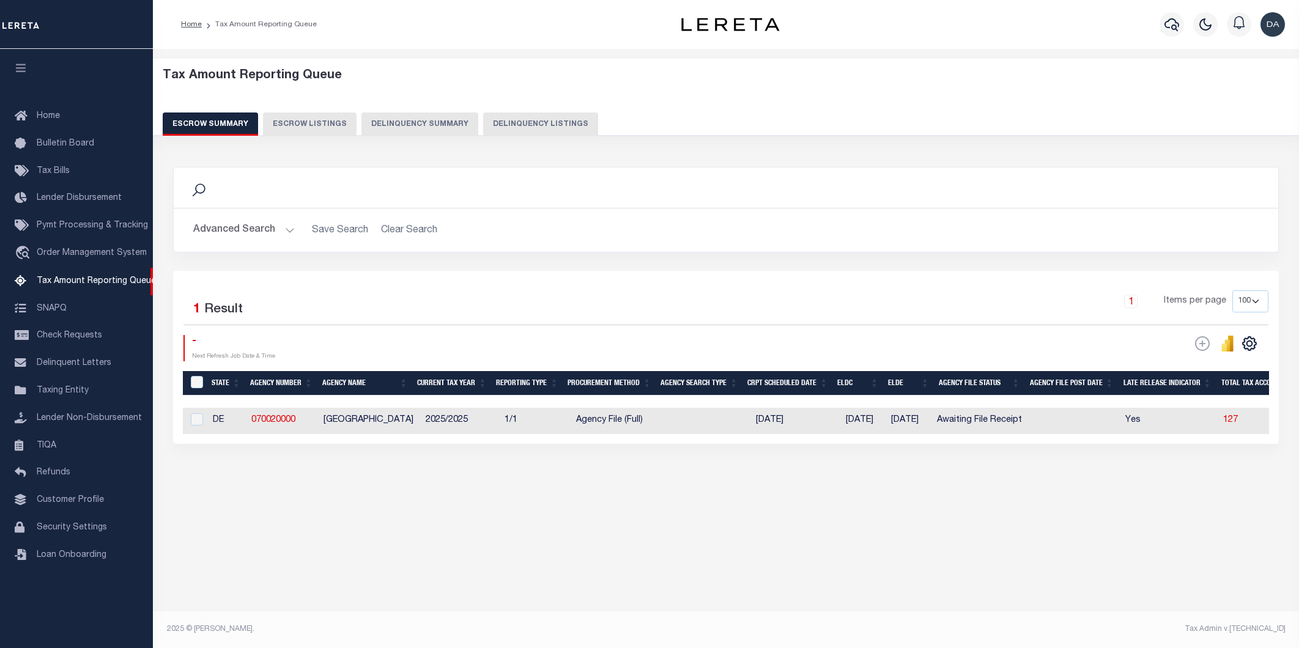
select select "100"
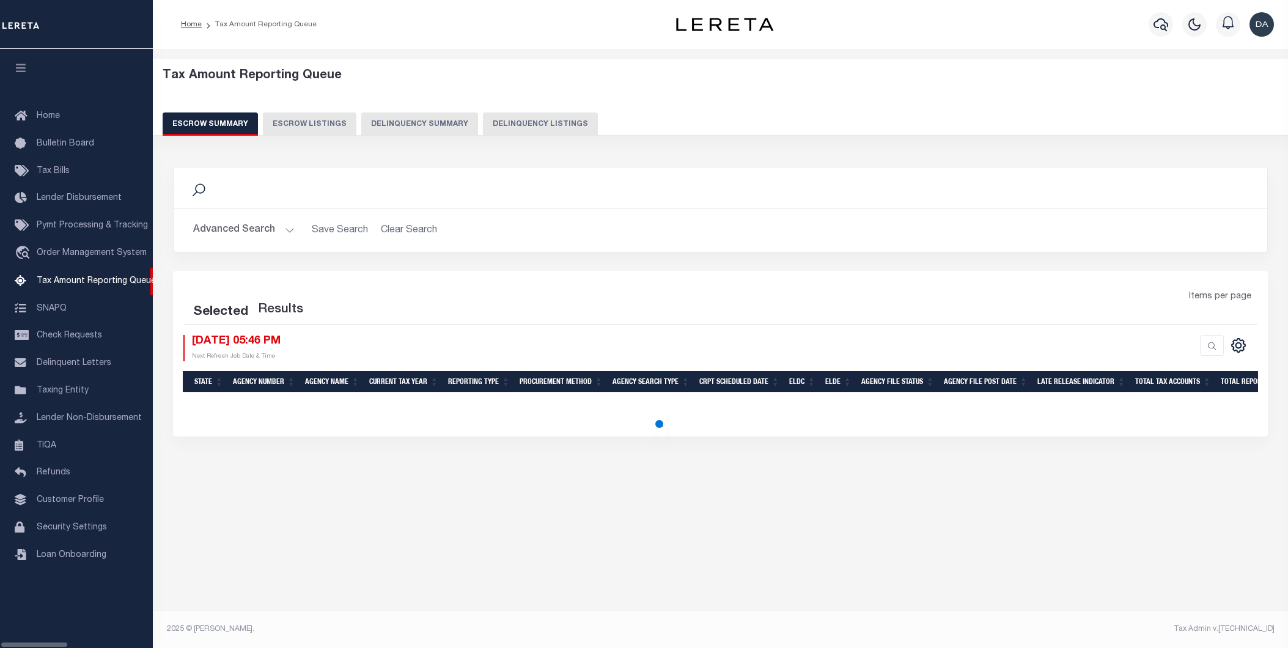
select select "100"
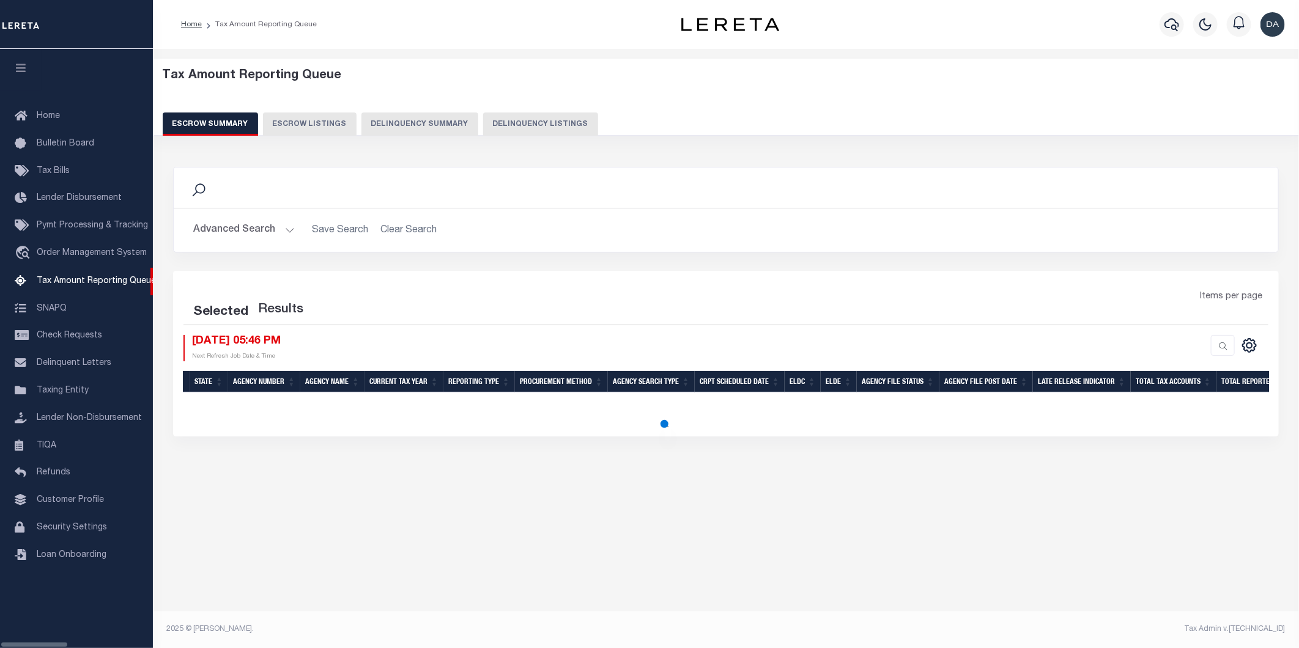
select select "100"
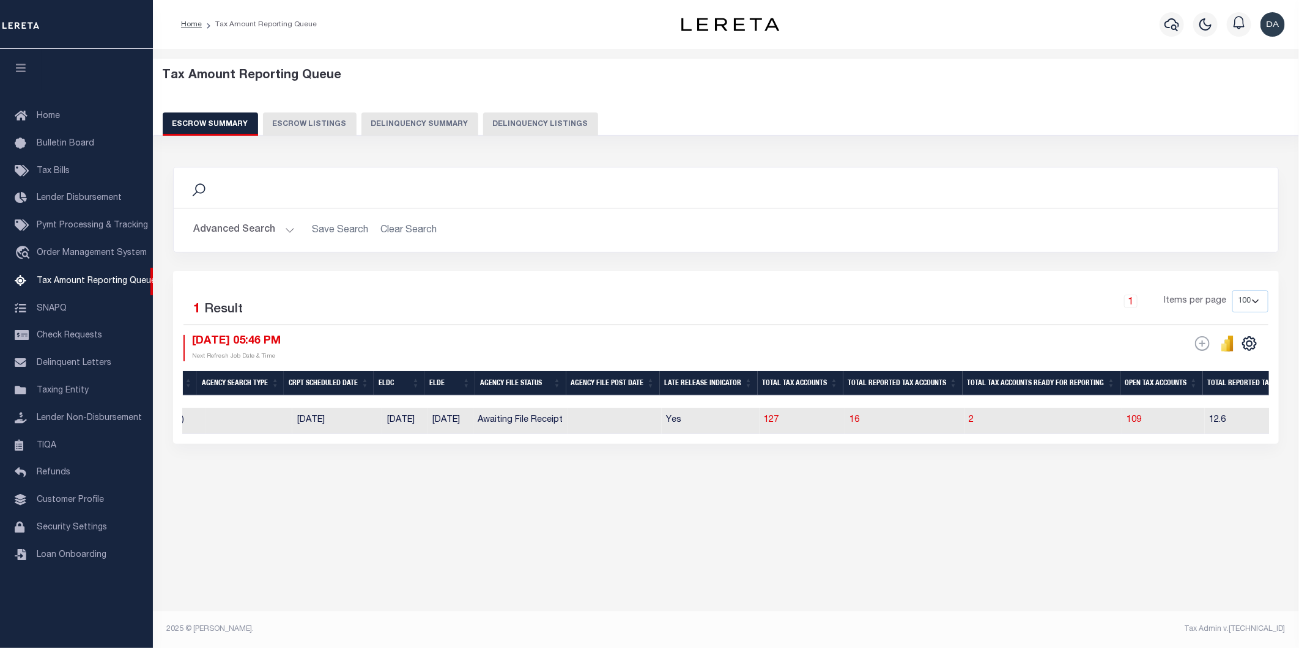
scroll to position [0, 485]
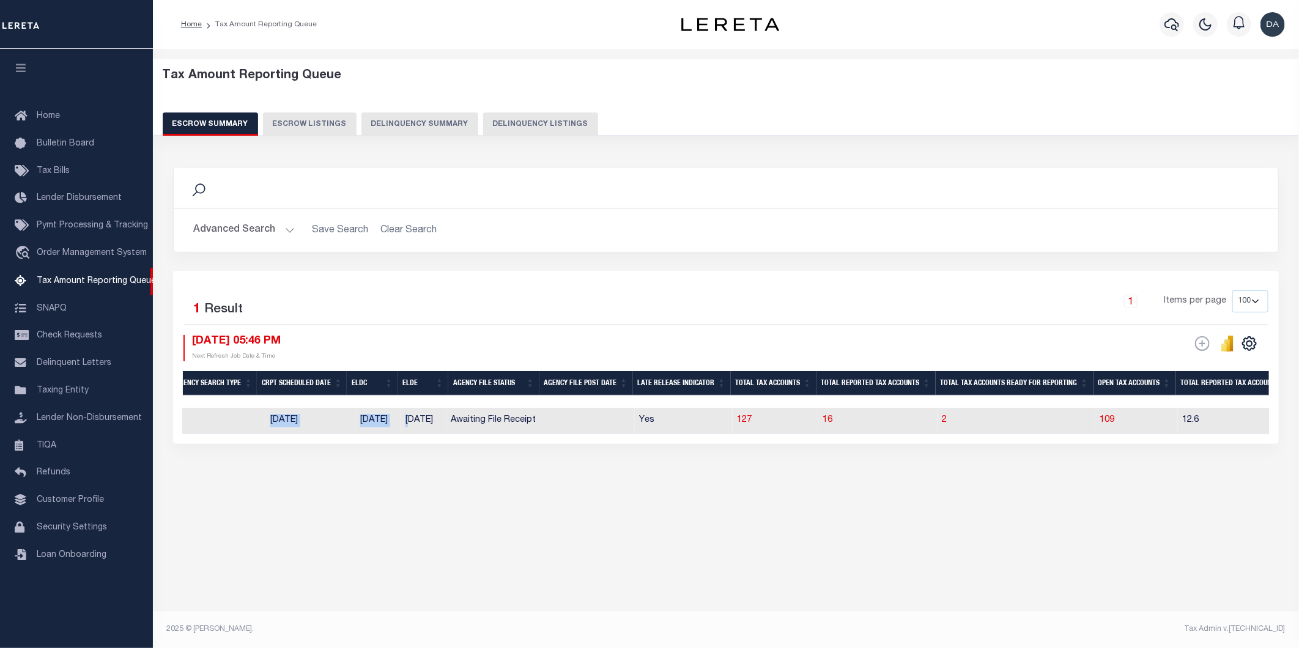
drag, startPoint x: 418, startPoint y: 432, endPoint x: 233, endPoint y: 457, distance: 186.4
click at [232, 456] on div "Search Advanced Search Save Search Clear Search EscrowSummaryGridWrapper_dynami…" at bounding box center [726, 318] width 1122 height 326
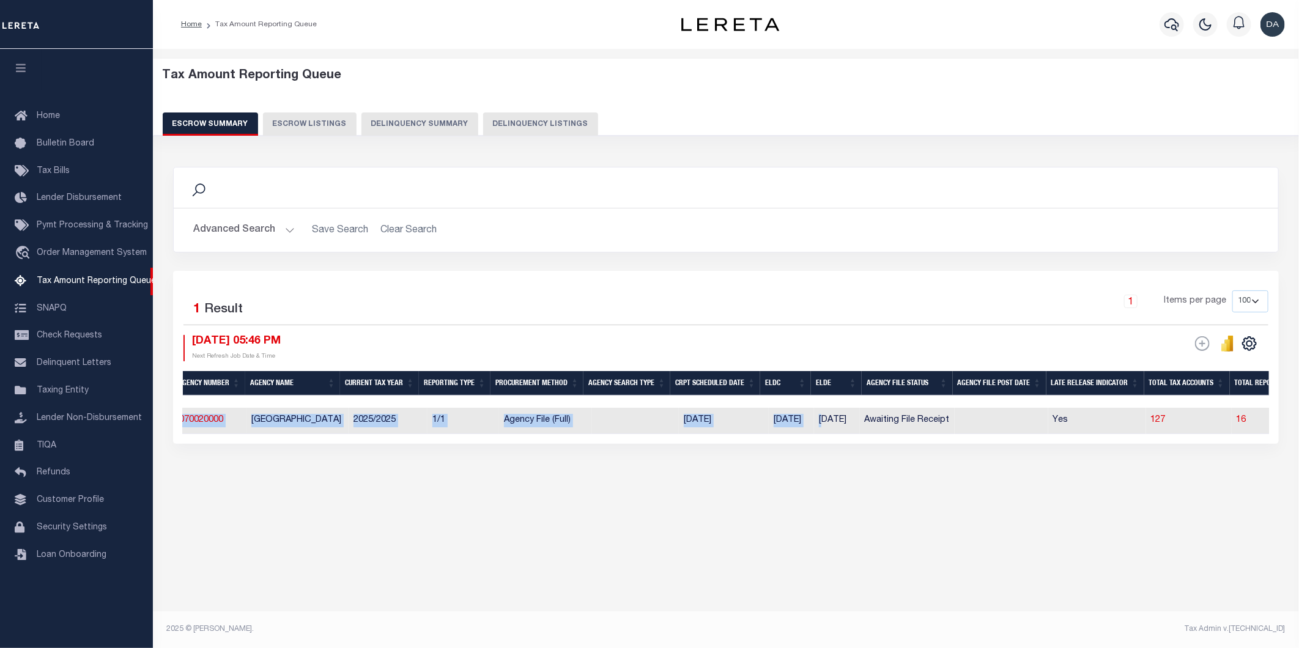
scroll to position [0, 0]
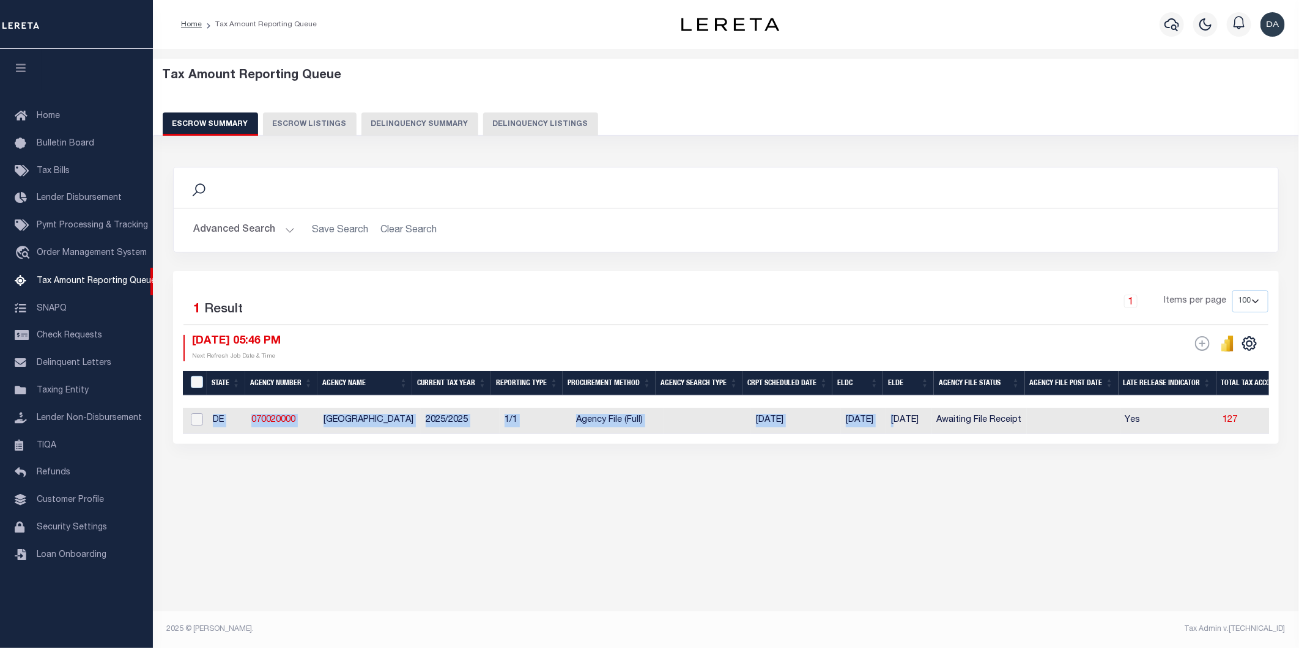
click at [191, 423] on input "checkbox" at bounding box center [197, 419] width 12 height 12
checkbox input "true"
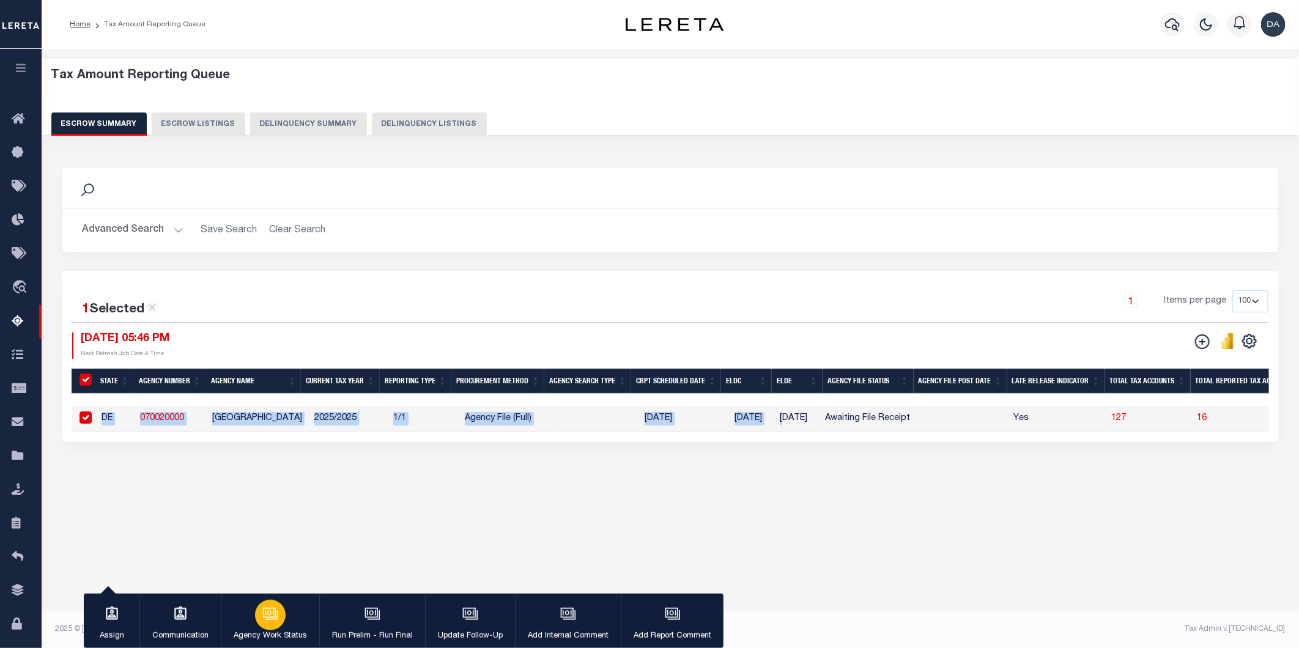
click at [282, 614] on div "button" at bounding box center [270, 615] width 31 height 31
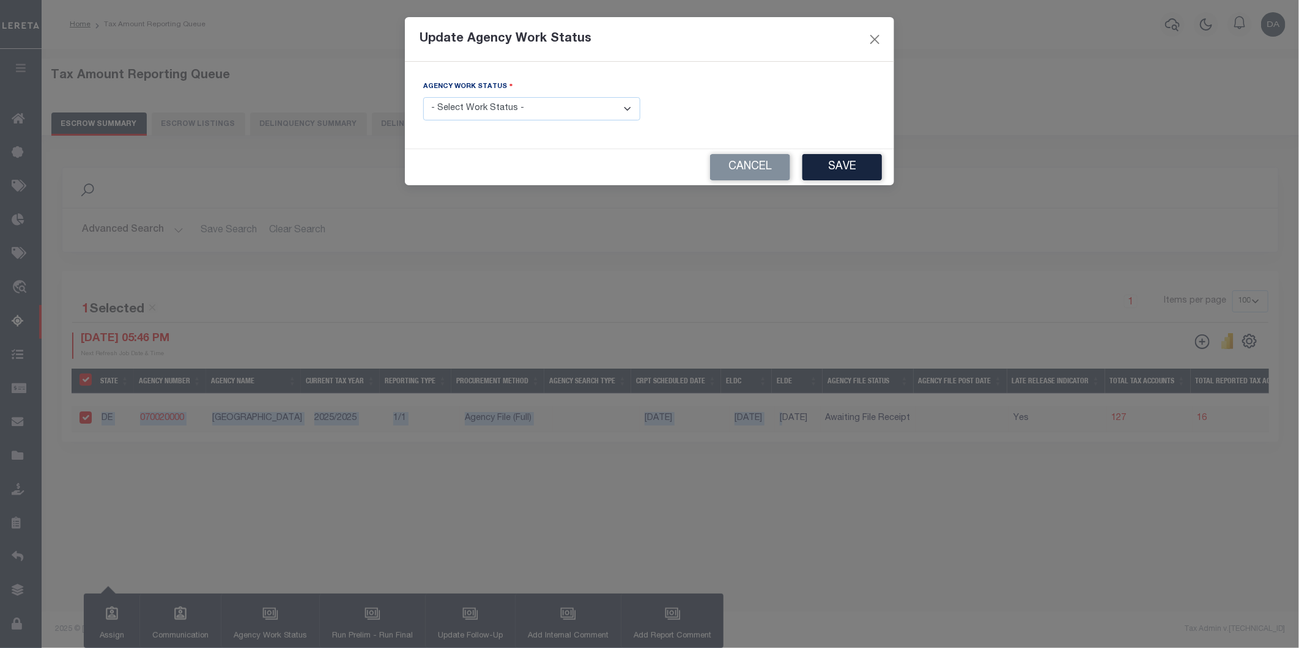
click at [449, 109] on select "- Select Work Status - New In Progress Pending Agency Follow-up Pending QC Read…" at bounding box center [531, 109] width 217 height 24
select select "6"
click at [423, 98] on select "- Select Work Status - New In Progress Pending Agency Follow-up Pending QC Read…" at bounding box center [531, 109] width 217 height 24
click at [840, 169] on button "Save" at bounding box center [841, 167] width 79 height 26
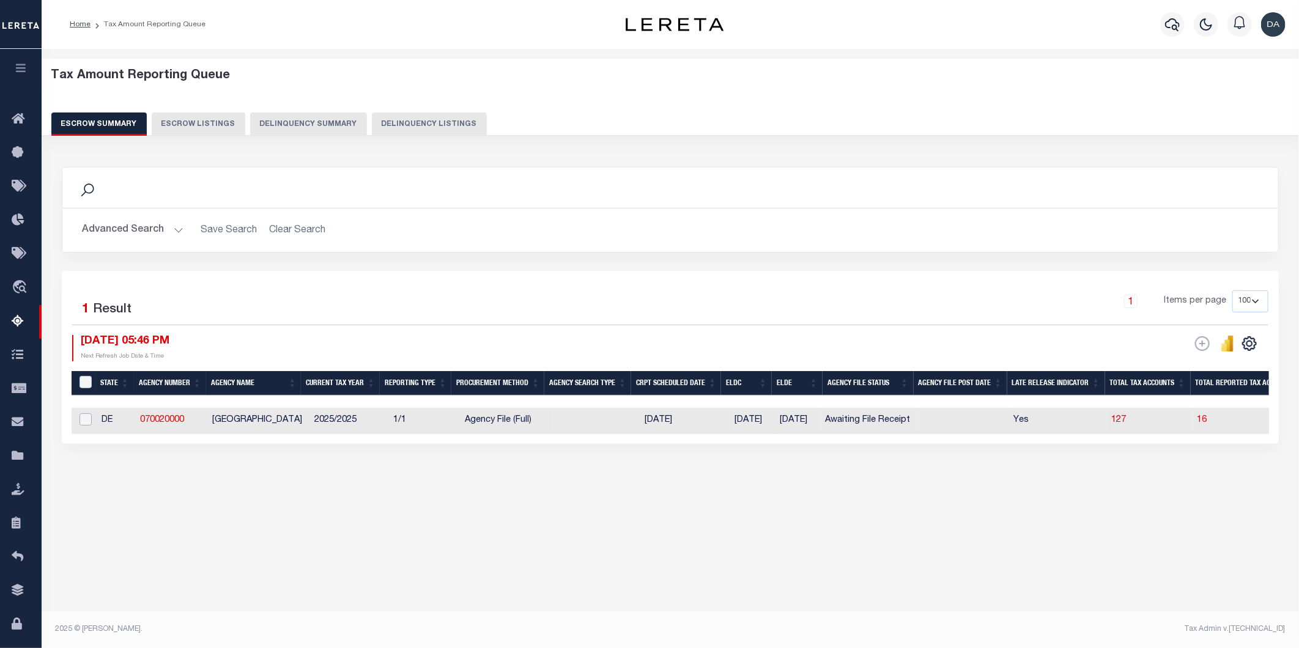
click at [86, 416] on input "checkbox" at bounding box center [85, 419] width 12 height 12
checkbox input "true"
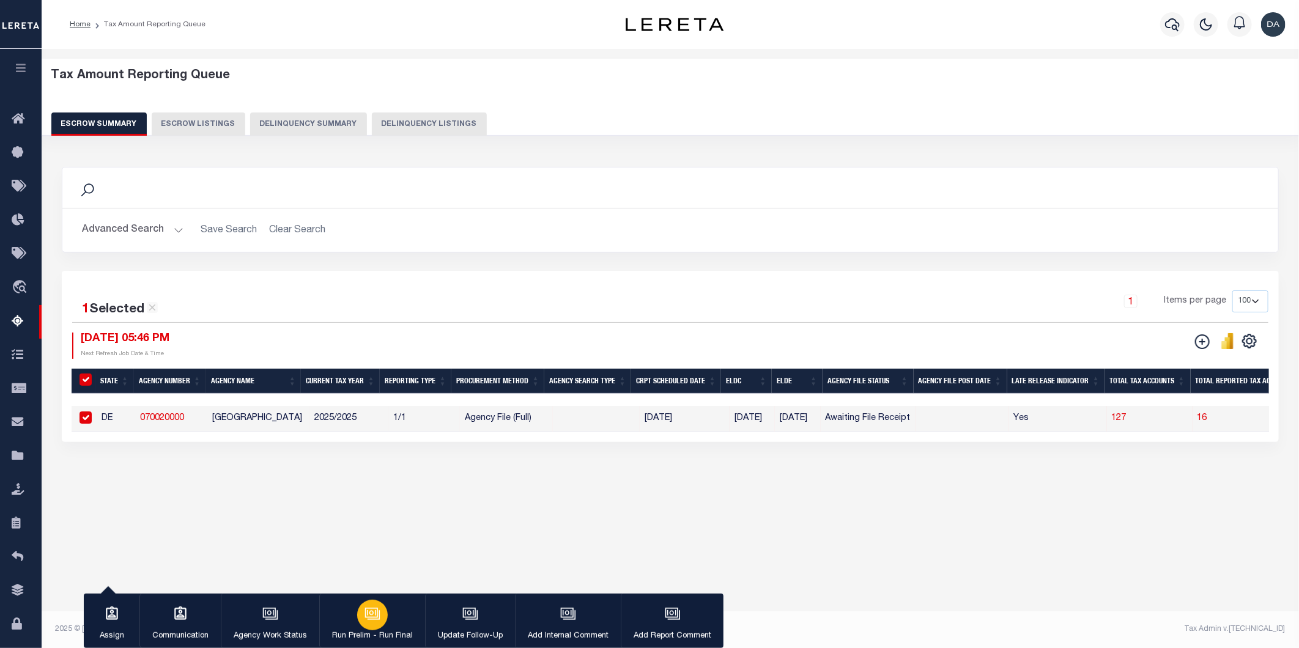
click at [369, 615] on icon "button" at bounding box center [372, 614] width 16 height 16
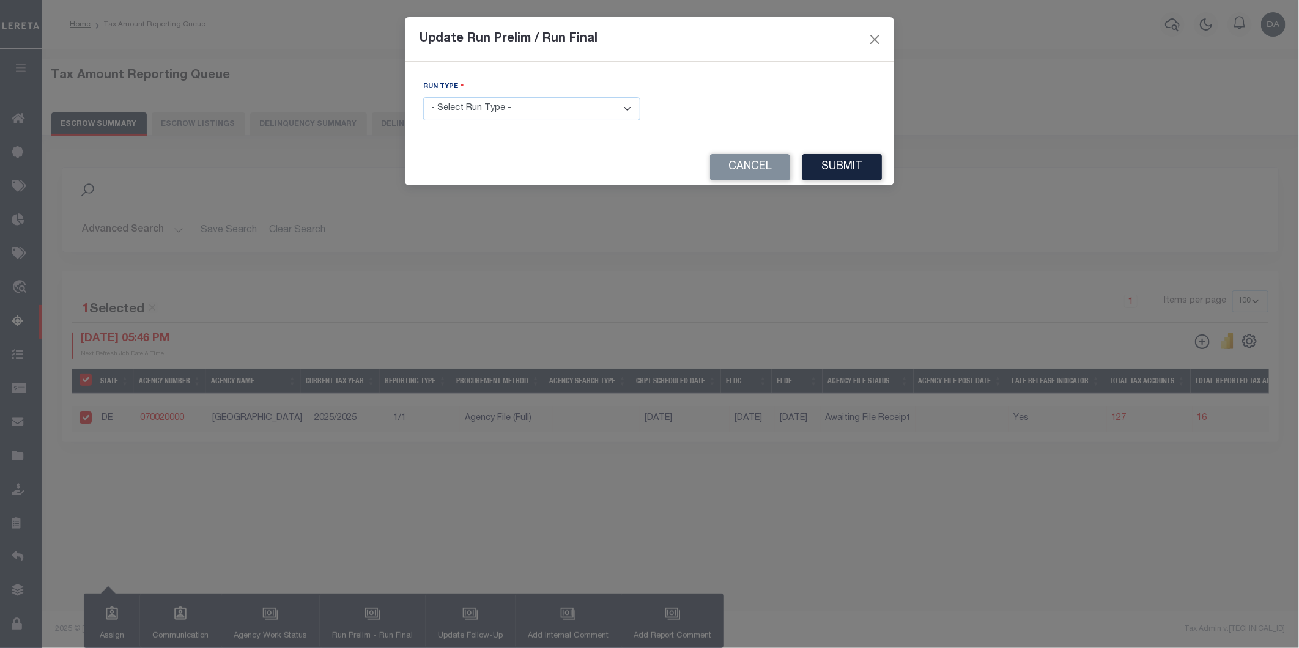
click at [462, 117] on select "- Select Run Type - Prelim Run Final Run" at bounding box center [531, 109] width 217 height 24
select select "F"
click at [423, 98] on select "- Select Run Type - Prelim Run Final Run" at bounding box center [531, 109] width 217 height 24
click at [875, 106] on span at bounding box center [864, 109] width 21 height 24
click at [857, 109] on span at bounding box center [864, 109] width 21 height 24
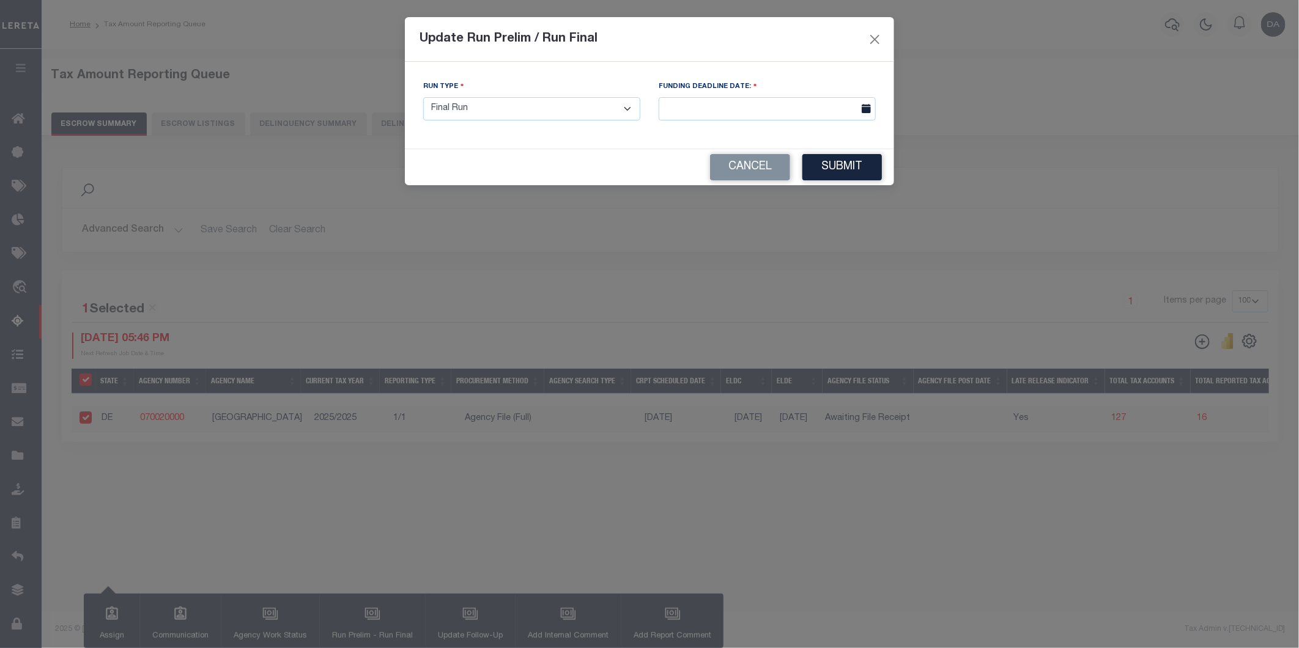
click at [863, 110] on icon at bounding box center [866, 108] width 9 height 9
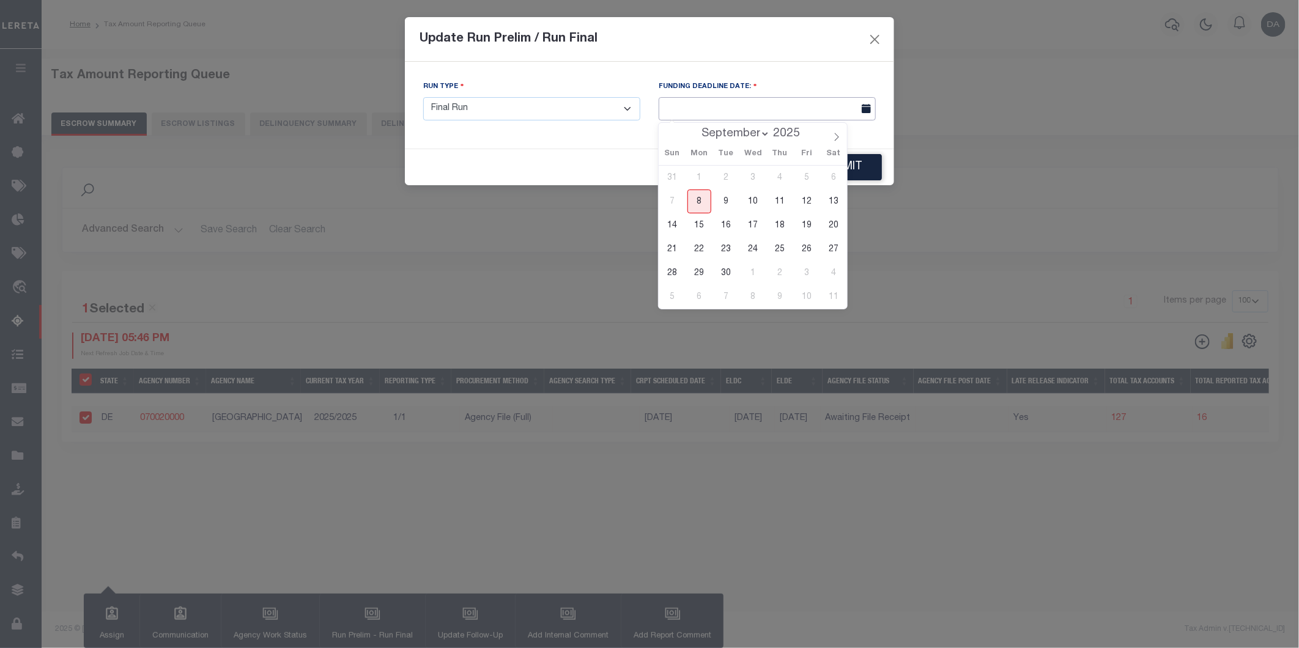
click at [791, 115] on input "text" at bounding box center [767, 109] width 217 height 24
click at [674, 247] on span "21" at bounding box center [672, 249] width 24 height 24
type input "[DATE]"
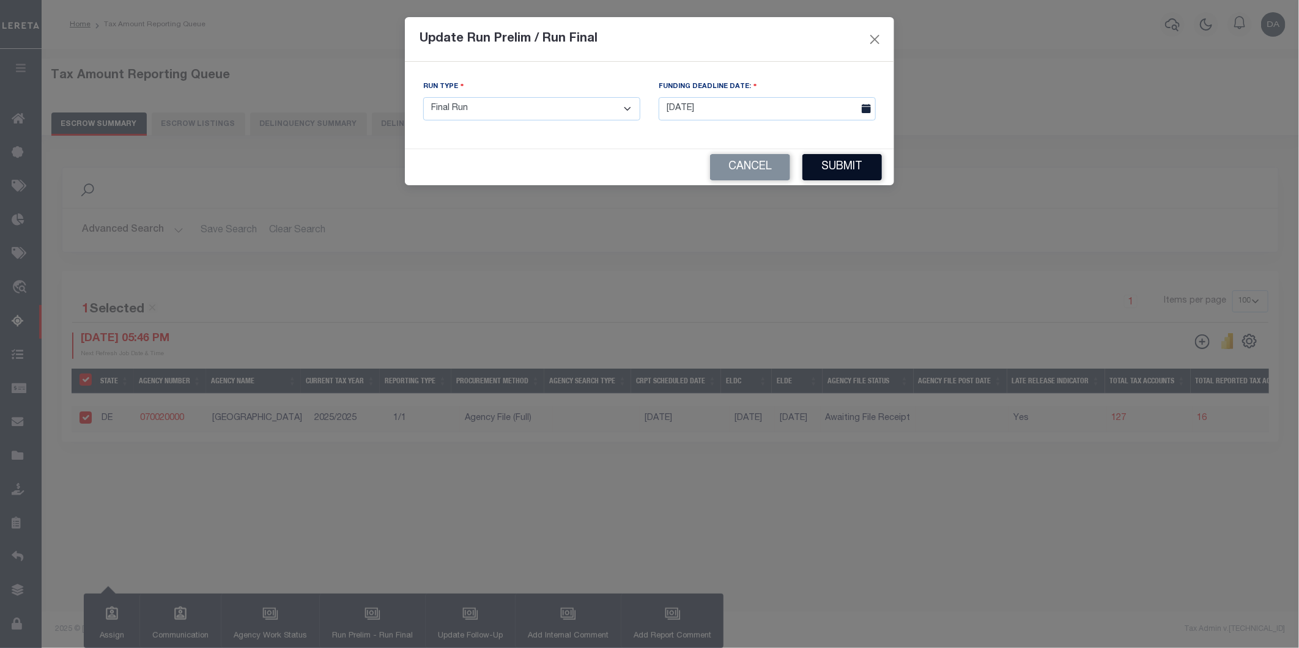
click at [851, 157] on button "Submit" at bounding box center [841, 167] width 79 height 26
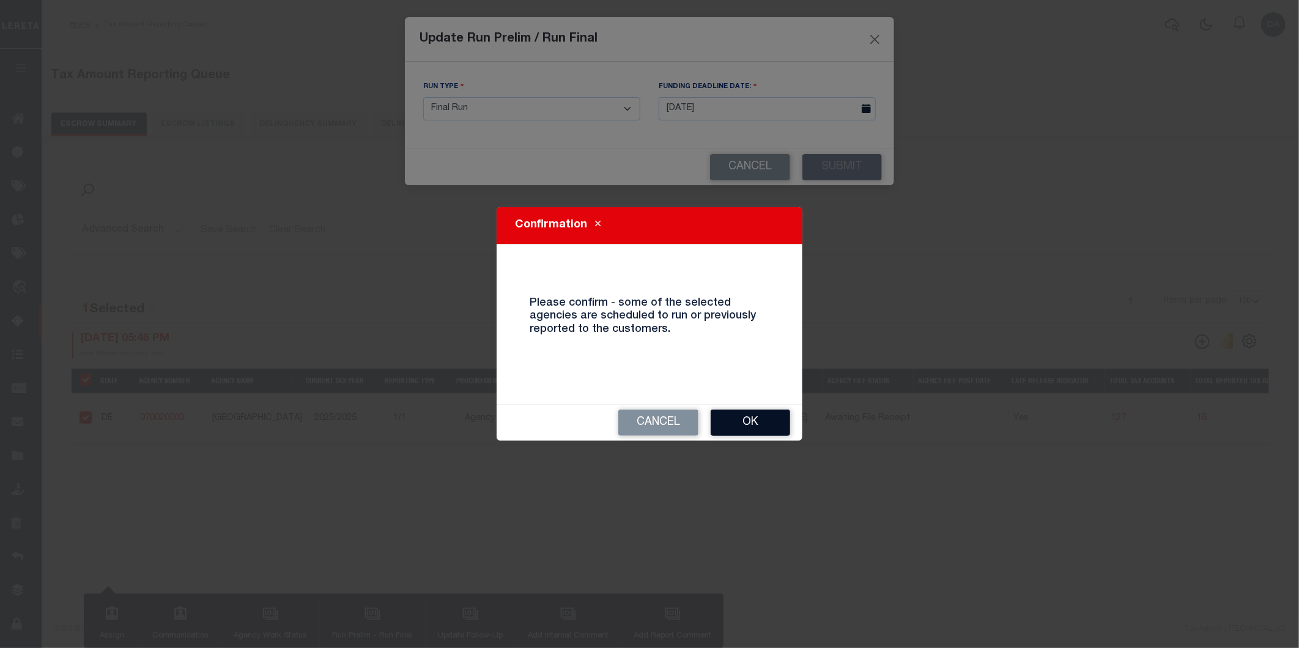
click at [755, 424] on button "Ok" at bounding box center [750, 423] width 79 height 26
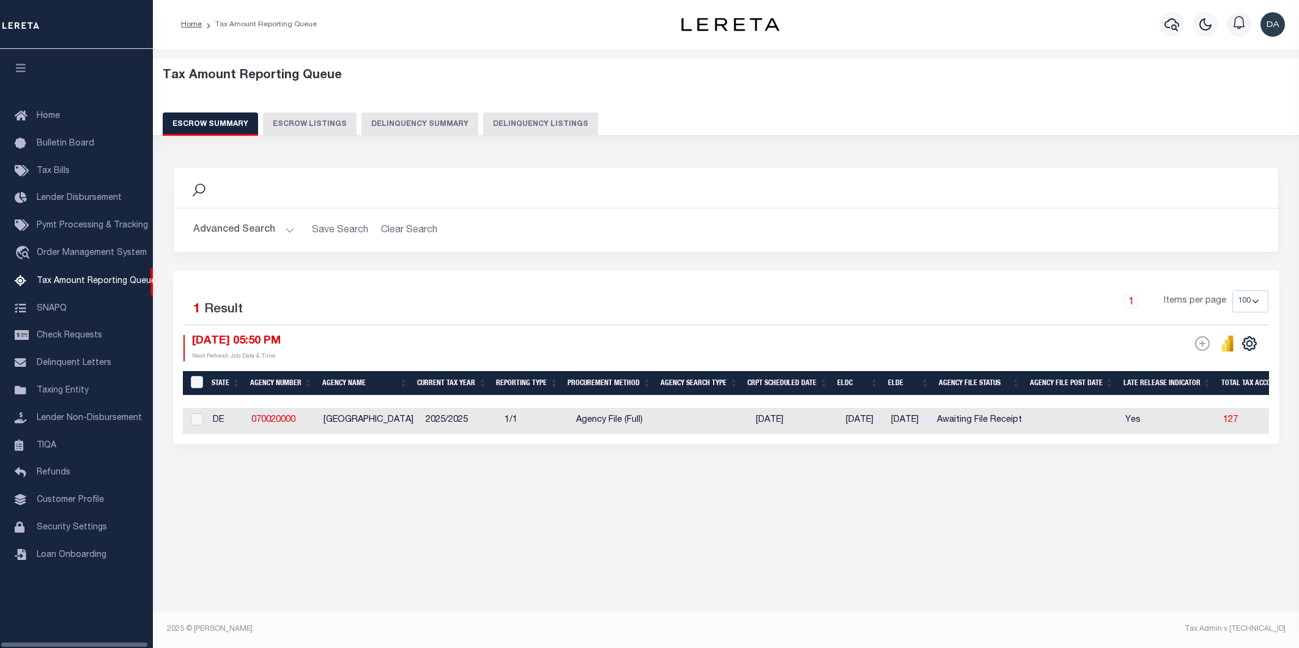
select select "100"
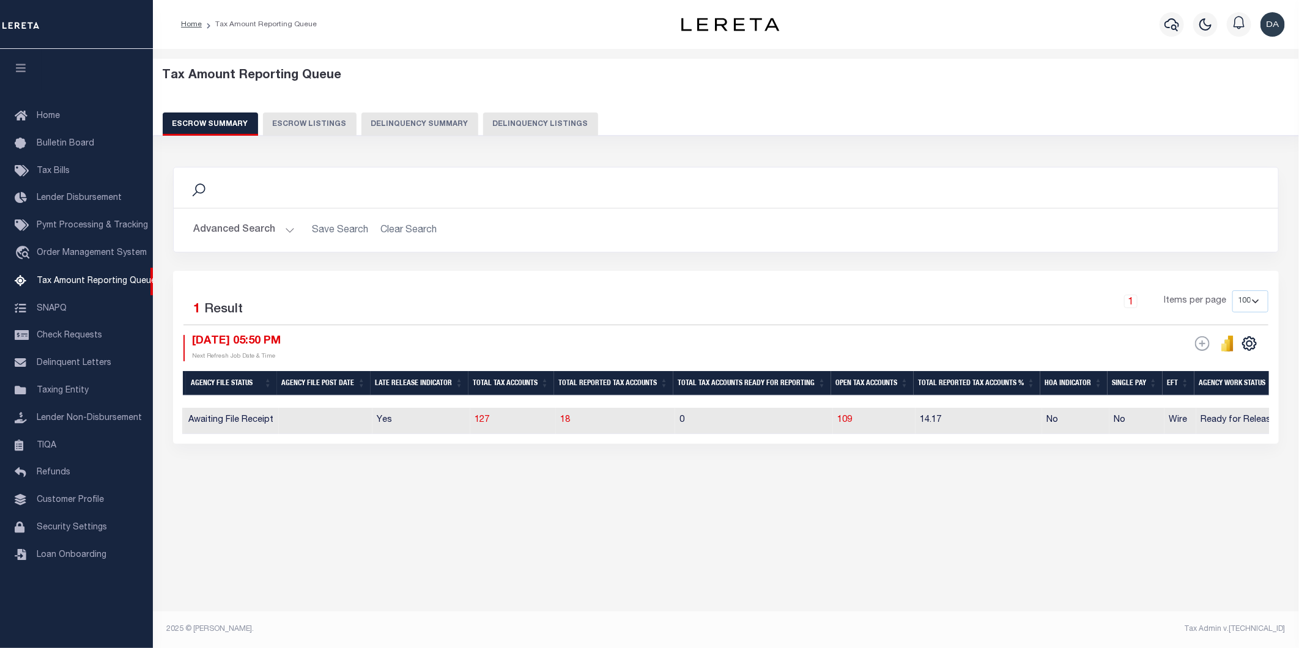
scroll to position [0, 661]
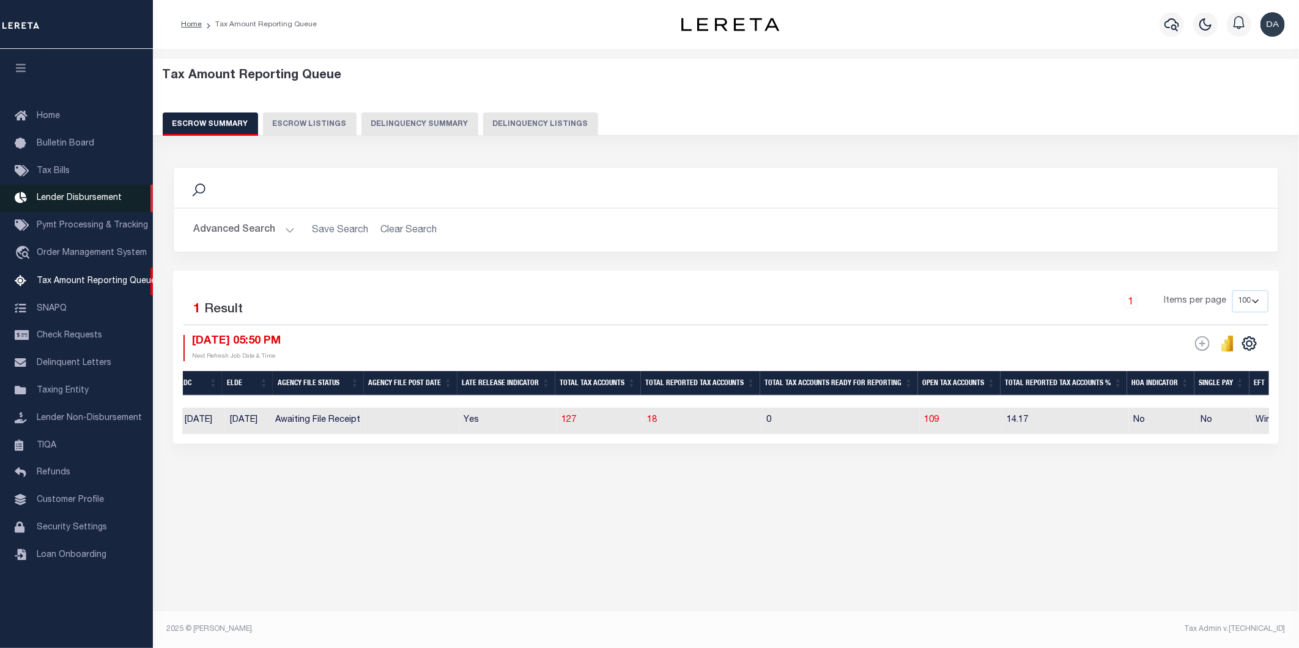
click at [53, 209] on link "Lender Disbursement" at bounding box center [76, 199] width 153 height 28
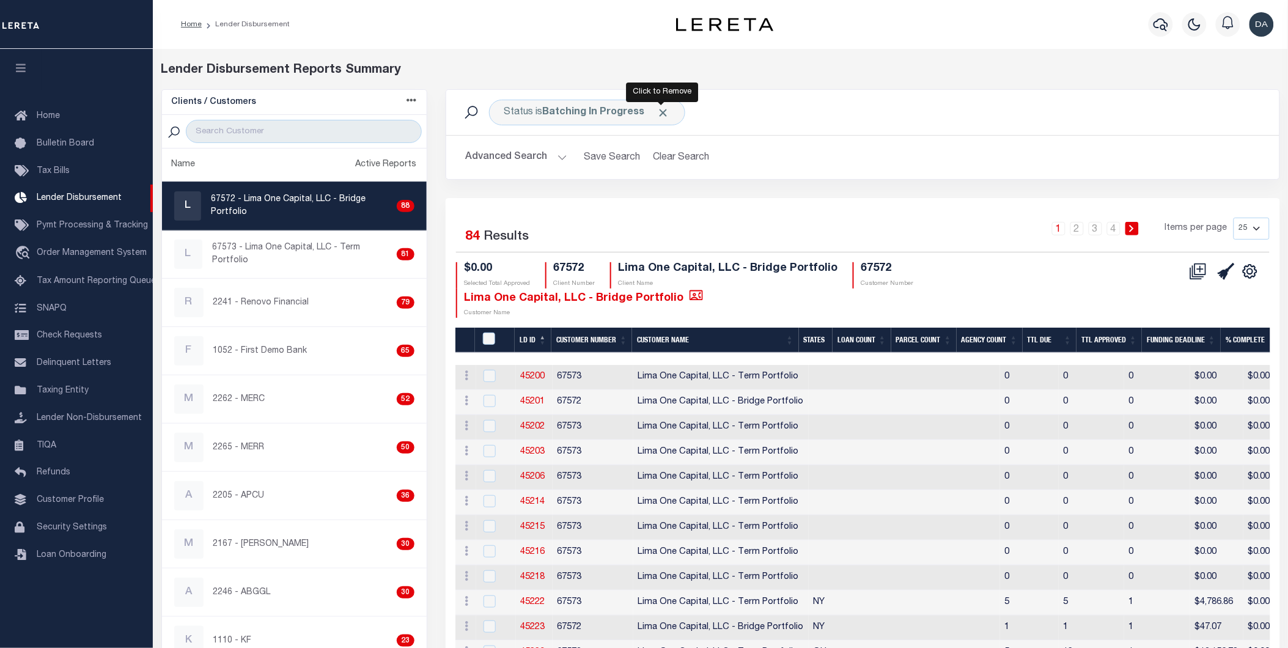
click at [659, 109] on span "Click to Remove" at bounding box center [663, 112] width 13 height 13
click at [334, 129] on input "search" at bounding box center [303, 131] width 235 height 23
type input "2241"
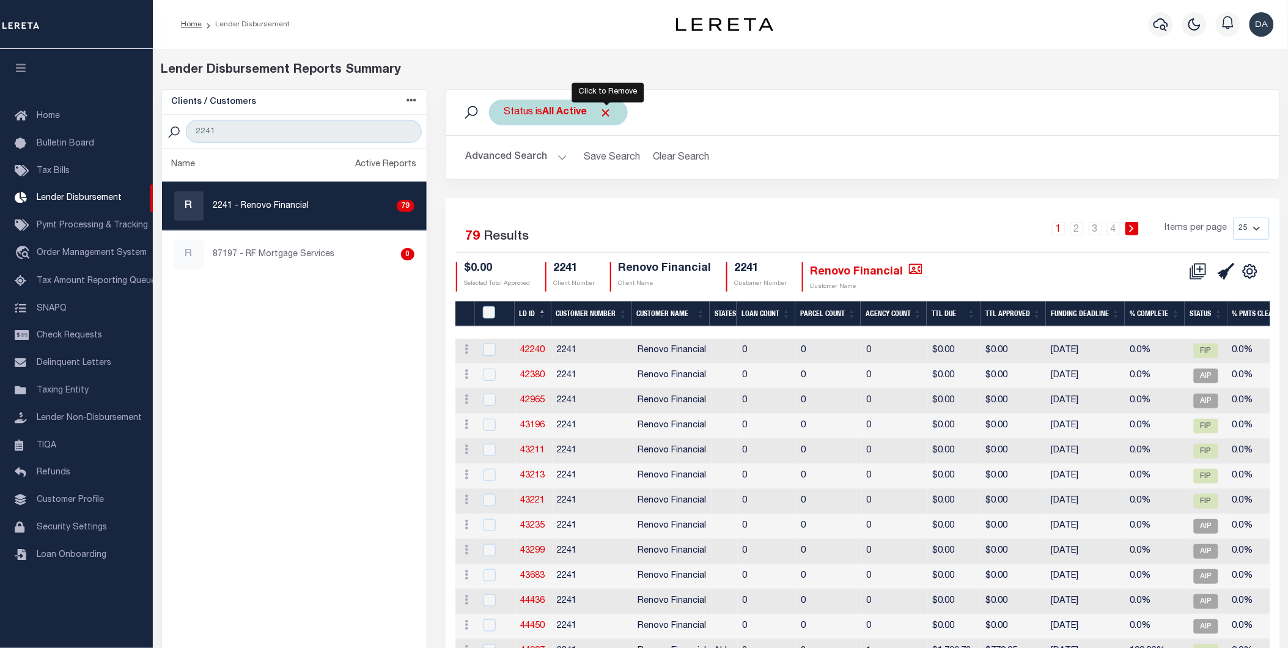
click at [611, 108] on span "Click to Remove" at bounding box center [606, 112] width 13 height 13
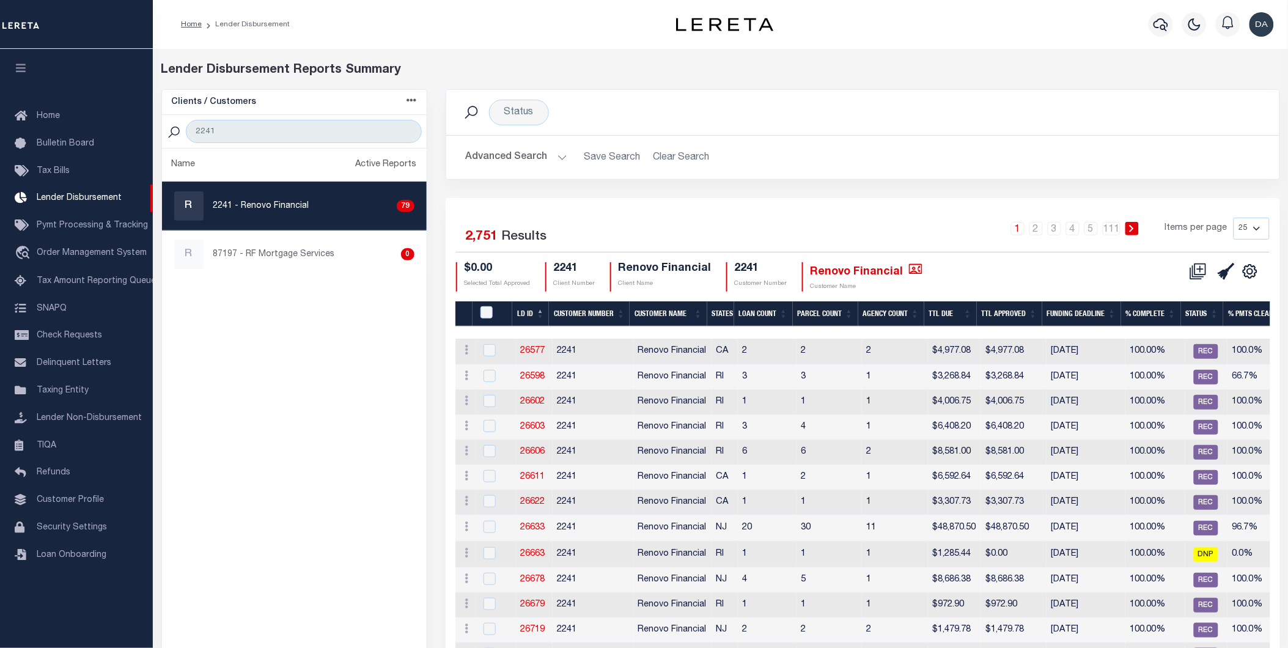
click at [257, 197] on div "R 2241 - Renovo Financial 79" at bounding box center [294, 205] width 240 height 29
checkbox input "true"
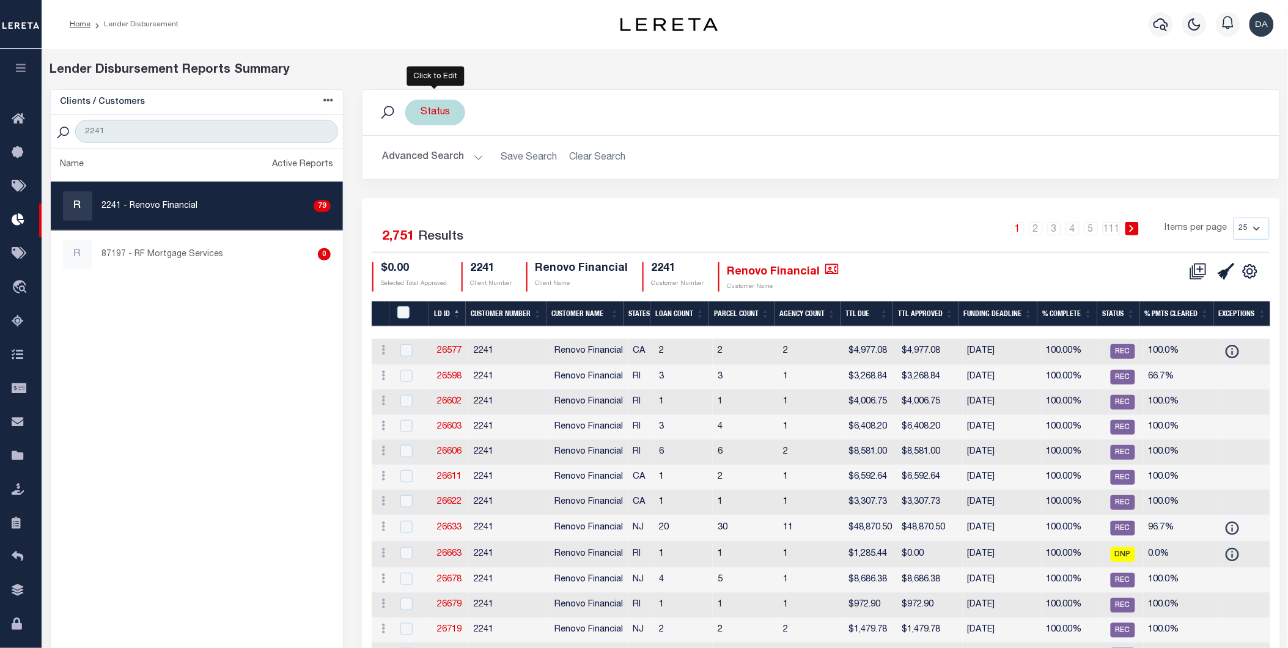
click at [438, 114] on div "Status" at bounding box center [435, 113] width 60 height 26
click at [456, 174] on select "All Active Approval In Progress Batching In Progress Complete Do Not Pay Escrow…" at bounding box center [511, 172] width 180 height 23
select select "BIP"
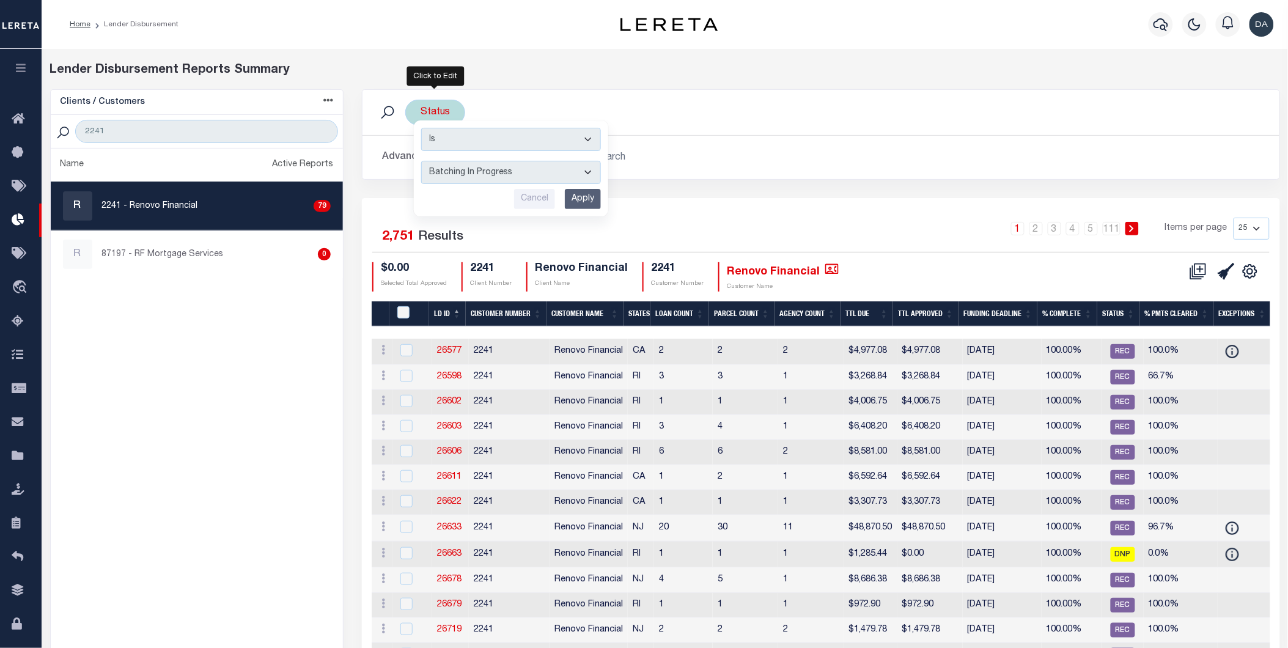
click at [421, 161] on select "All Active Approval In Progress Batching In Progress Complete Do Not Pay Escrow…" at bounding box center [511, 172] width 180 height 23
click at [455, 228] on label "Results" at bounding box center [440, 237] width 45 height 20
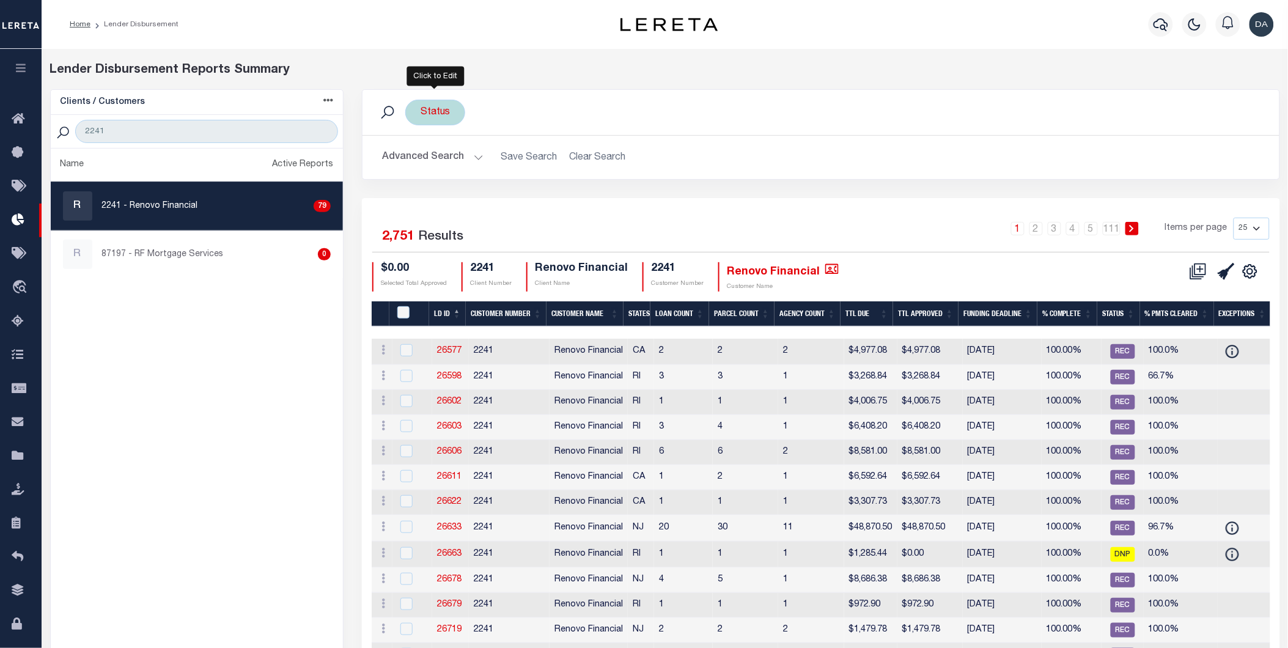
click at [461, 113] on div "Status Is Contains All Active Approval In Progress Batching In Progress Complet…" at bounding box center [435, 113] width 60 height 26
click at [481, 182] on select "All Active Approval In Progress Batching In Progress Complete Do Not Pay Escrow…" at bounding box center [511, 172] width 180 height 23
select select "BIP"
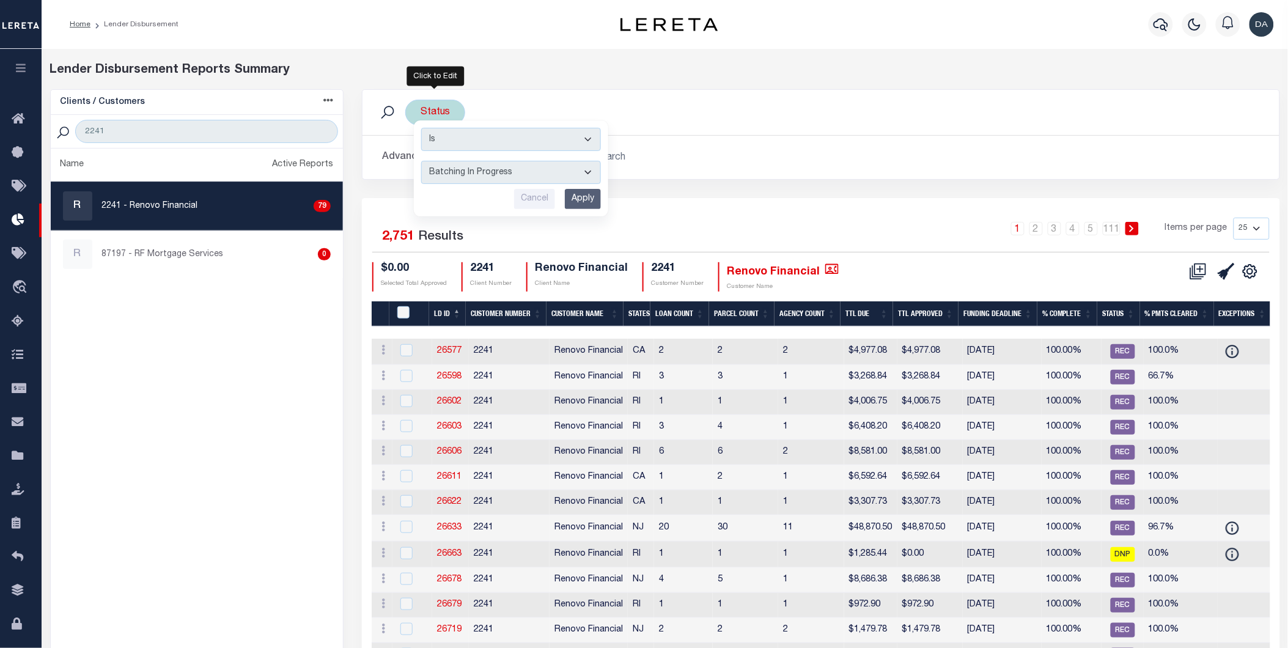
click at [421, 161] on select "All Active Approval In Progress Batching In Progress Complete Do Not Pay Escrow…" at bounding box center [511, 172] width 180 height 23
click at [588, 190] on input "Apply" at bounding box center [583, 199] width 36 height 20
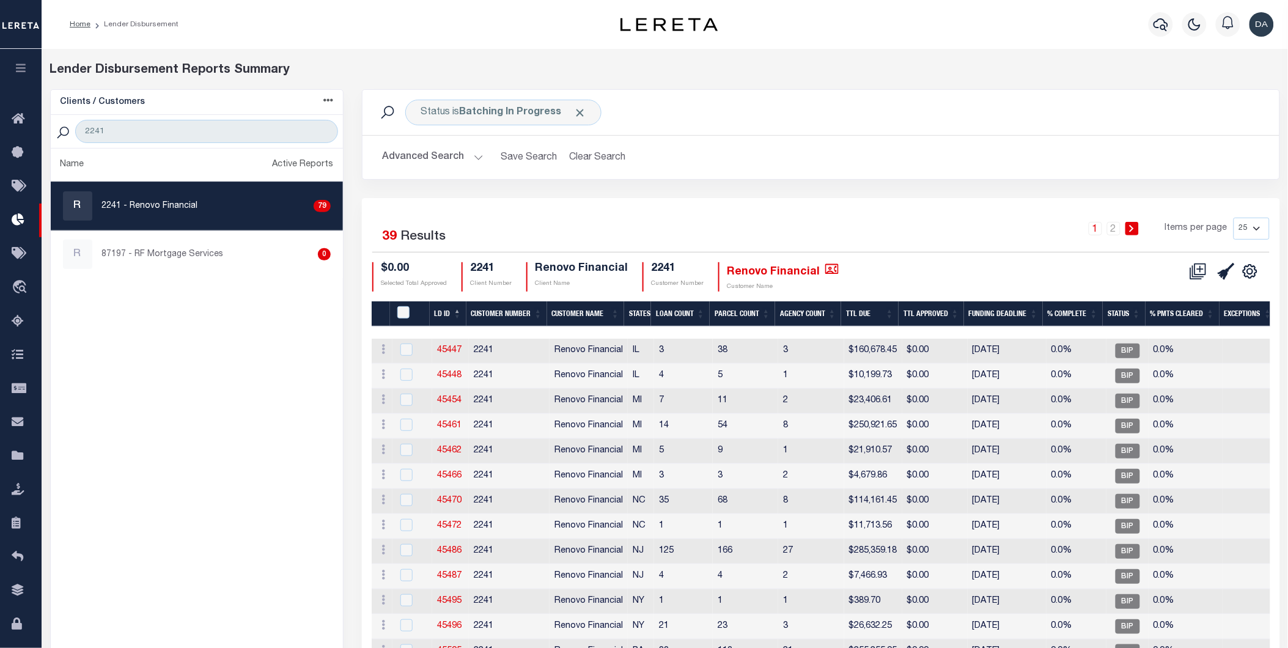
click at [1249, 230] on select "25 50 100 200" at bounding box center [1252, 229] width 36 height 22
select select "200"
click at [1234, 218] on select "25 50 100 200" at bounding box center [1252, 229] width 36 height 22
click at [439, 310] on th "LD ID" at bounding box center [448, 313] width 37 height 25
click at [444, 312] on th "LD ID" at bounding box center [448, 313] width 37 height 25
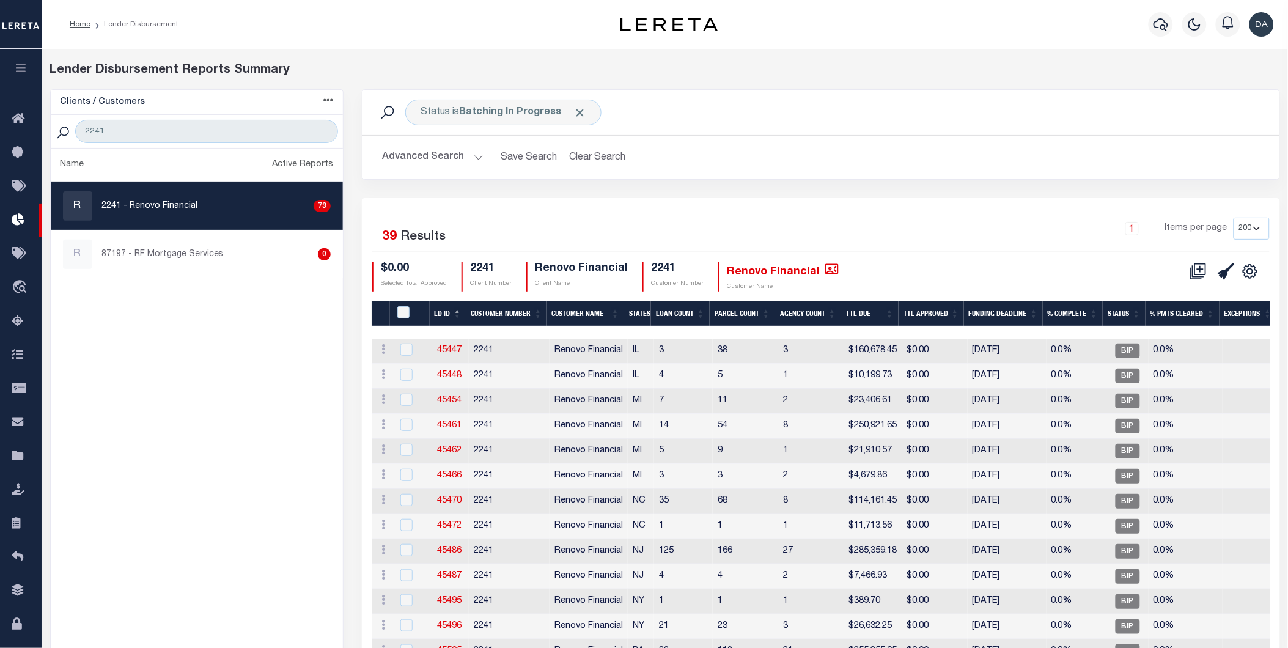
click at [444, 312] on th "LD ID" at bounding box center [448, 313] width 37 height 25
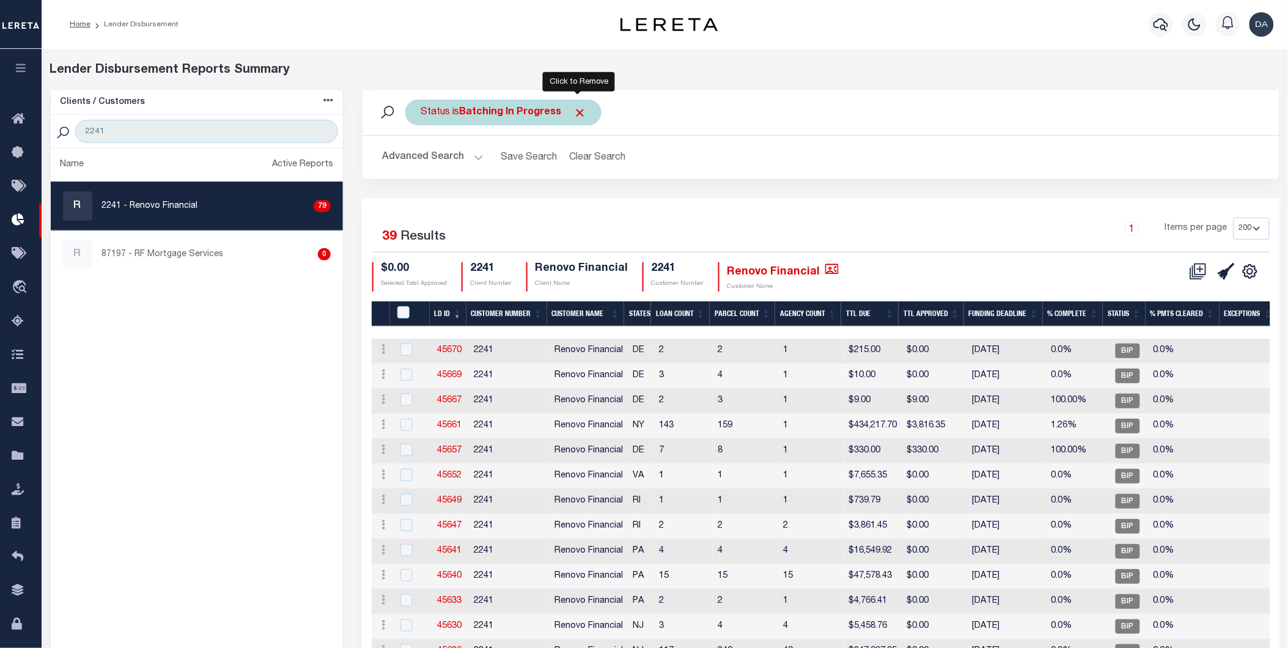
click at [581, 107] on span "Click to Remove" at bounding box center [580, 112] width 13 height 13
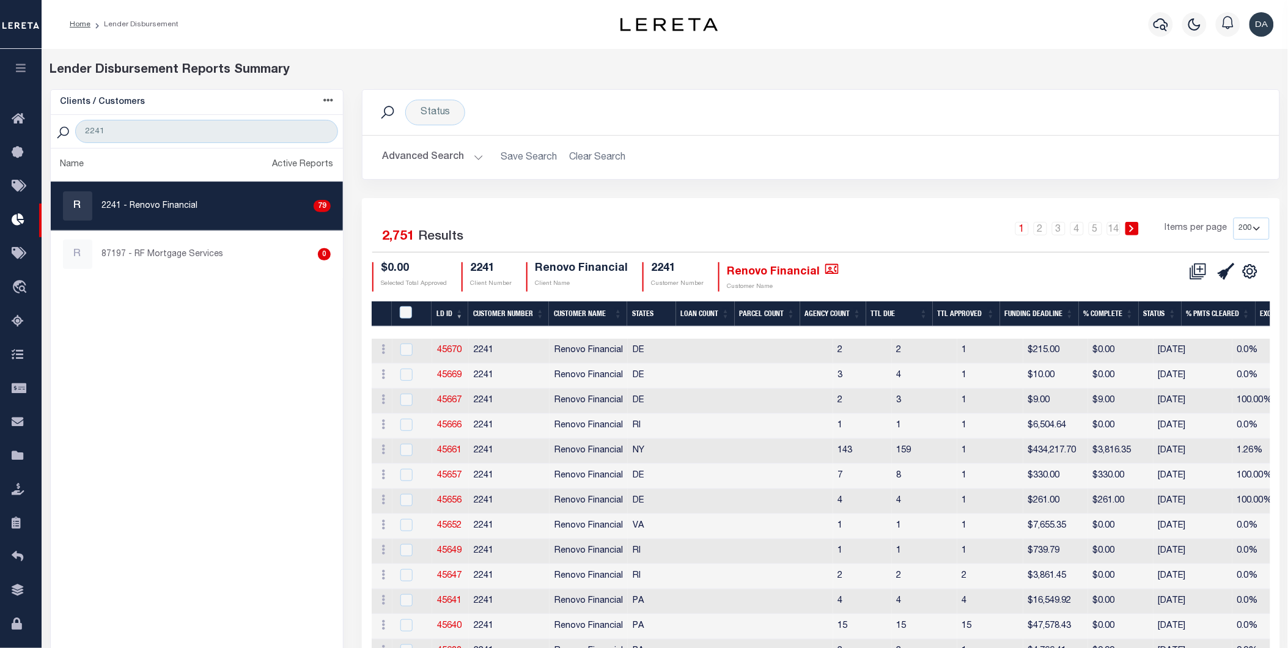
click at [1248, 230] on select "25 50 100 200" at bounding box center [1252, 229] width 36 height 22
click at [1234, 218] on select "25 50 100 200" at bounding box center [1252, 229] width 36 height 22
click at [440, 314] on th "LD ID" at bounding box center [450, 313] width 37 height 25
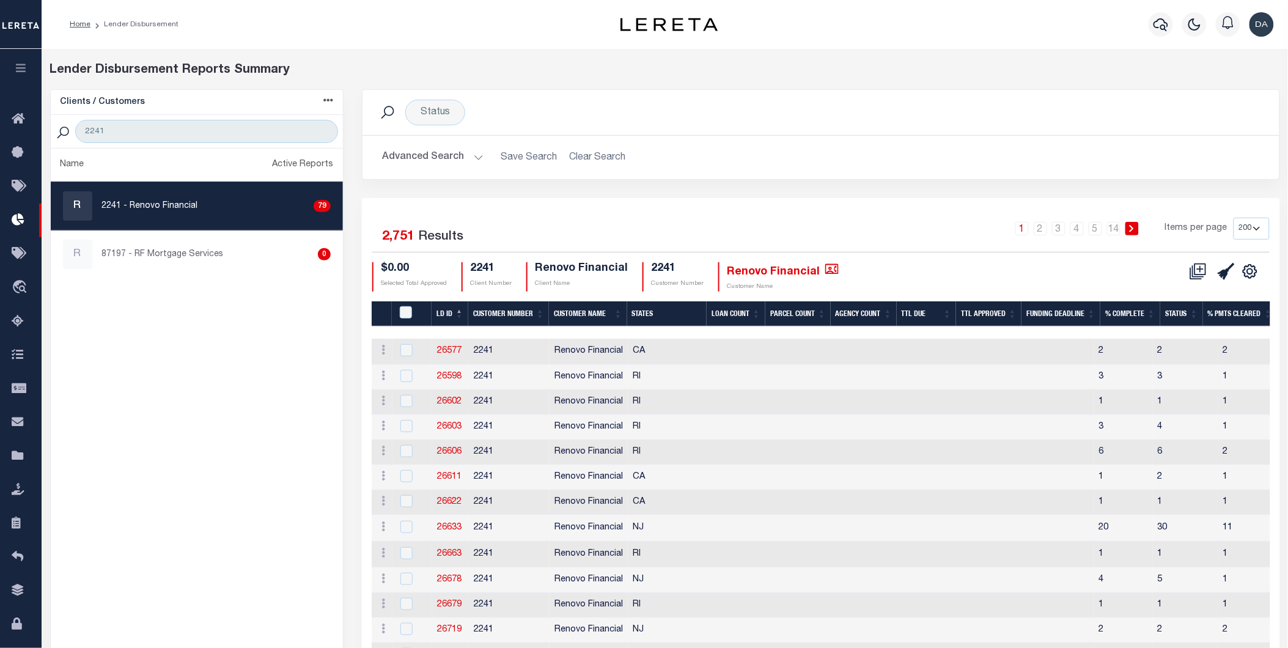
click at [450, 307] on th "LD ID" at bounding box center [450, 313] width 37 height 25
click at [441, 164] on button "Advanced Search" at bounding box center [433, 158] width 102 height 24
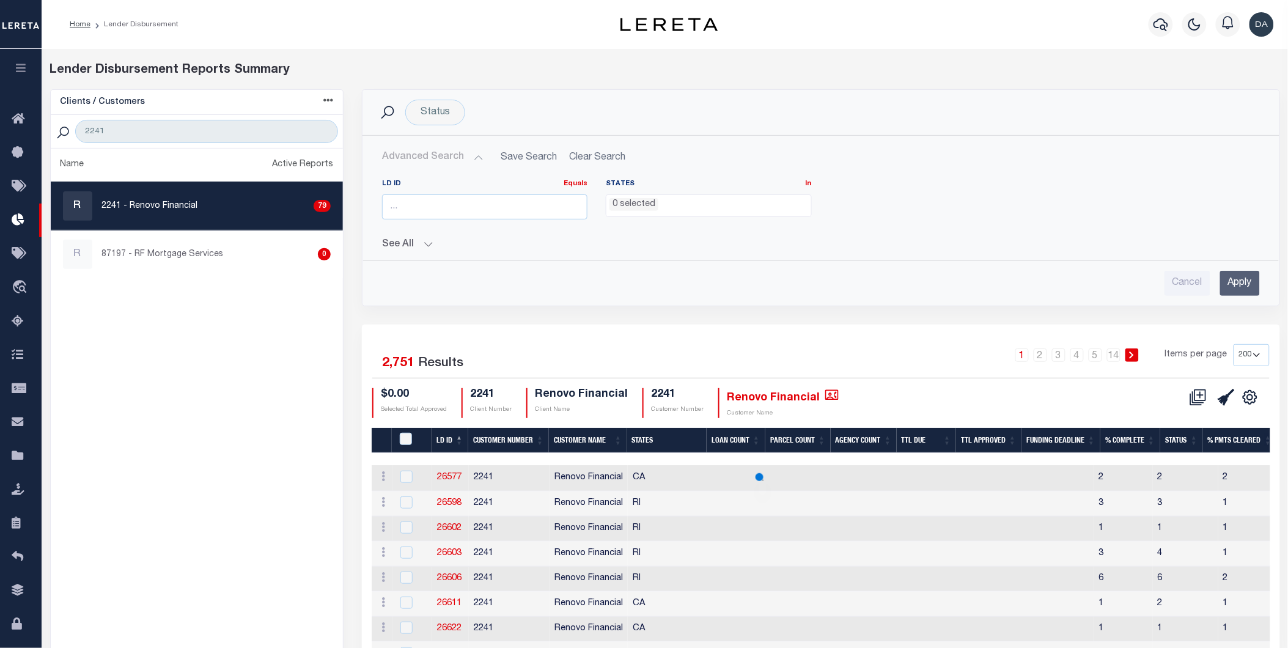
click at [413, 247] on button "See All" at bounding box center [821, 245] width 878 height 12
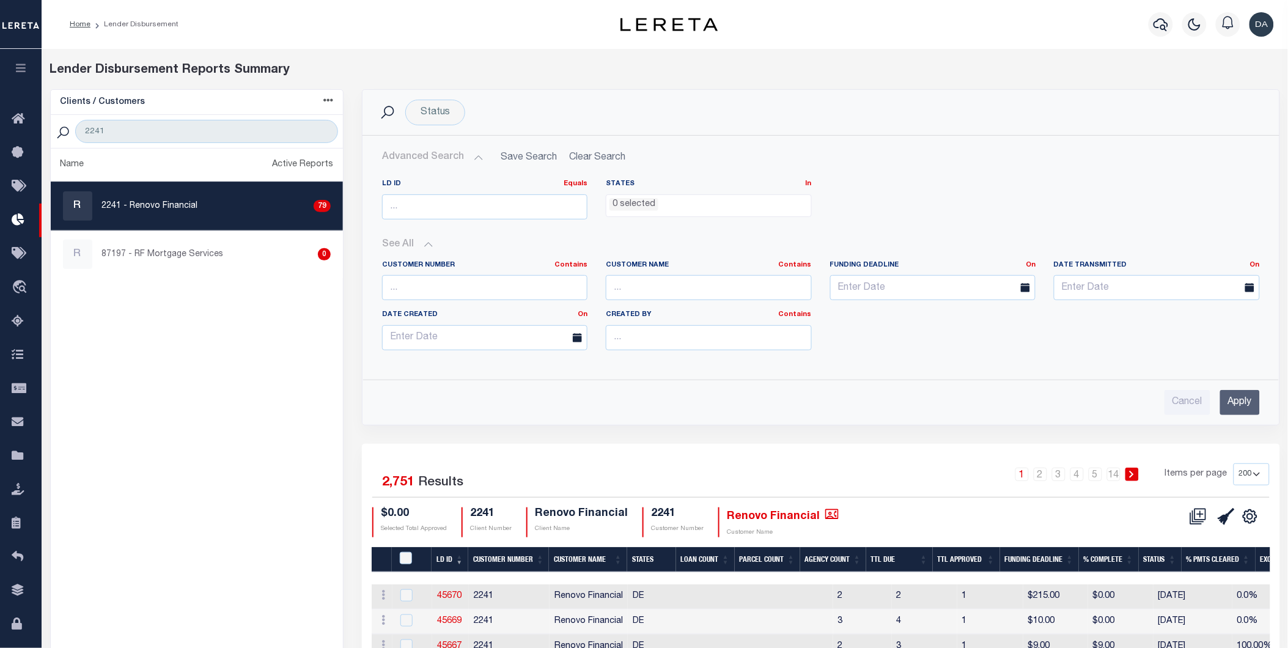
click at [1028, 284] on icon at bounding box center [1025, 287] width 9 height 9
click at [942, 282] on input "text" at bounding box center [932, 287] width 205 height 25
click at [899, 407] on span "16" at bounding box center [898, 405] width 24 height 24
click at [958, 284] on input "09-16-2025" at bounding box center [932, 287] width 205 height 25
click at [832, 426] on span "21" at bounding box center [844, 428] width 24 height 24
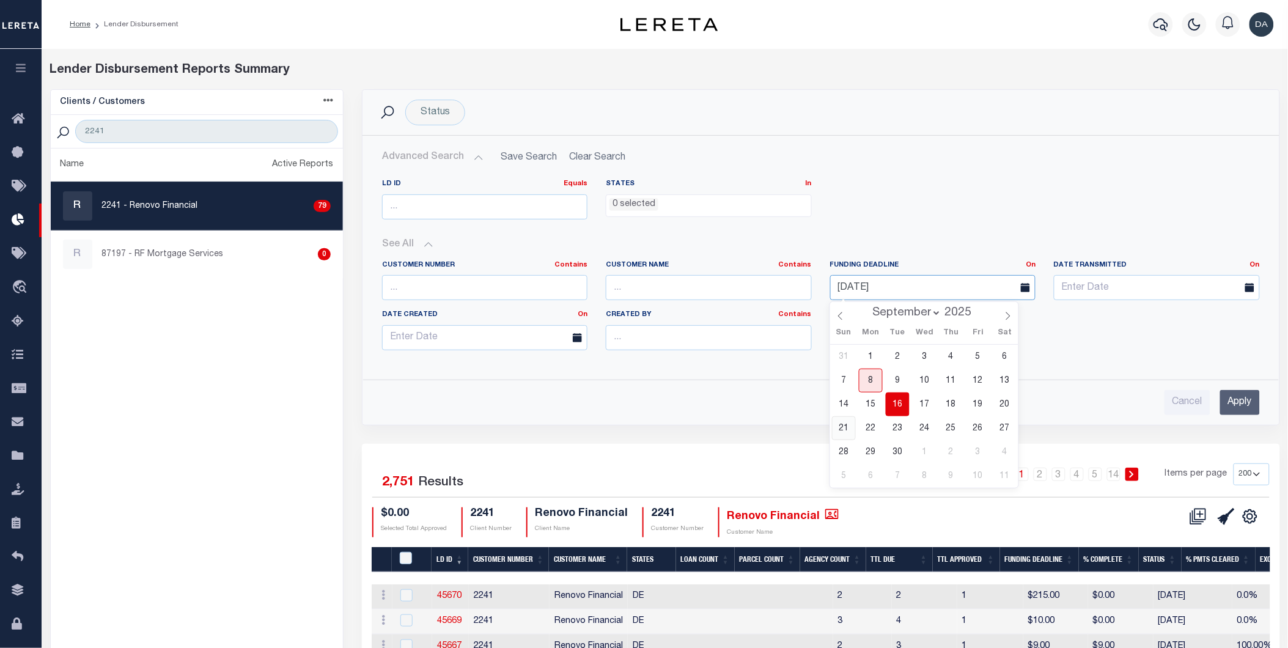
type input "09-21-2025"
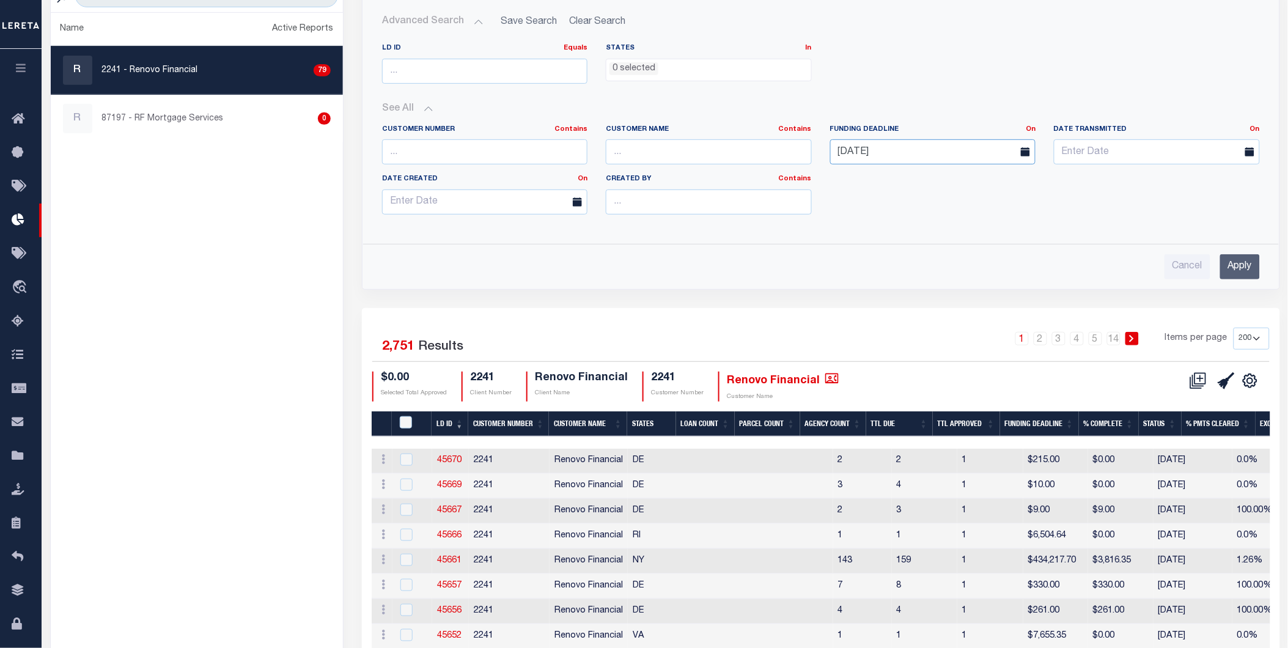
scroll to position [204, 0]
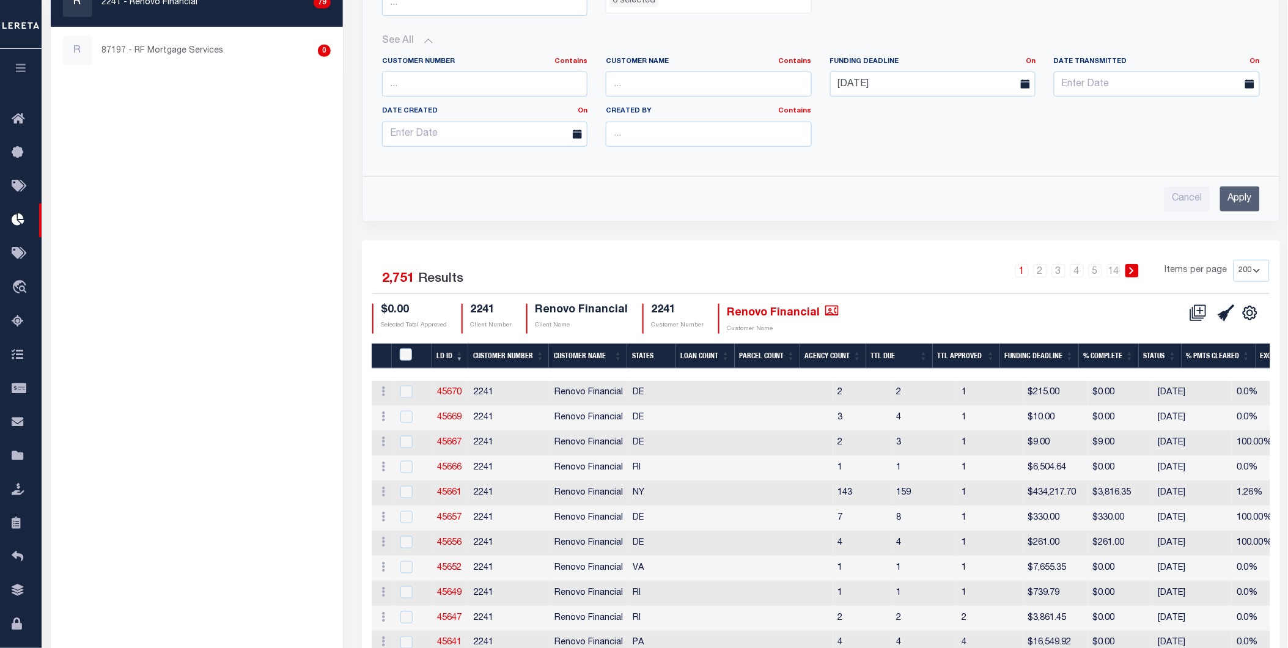
click at [1242, 198] on input "Apply" at bounding box center [1240, 198] width 40 height 25
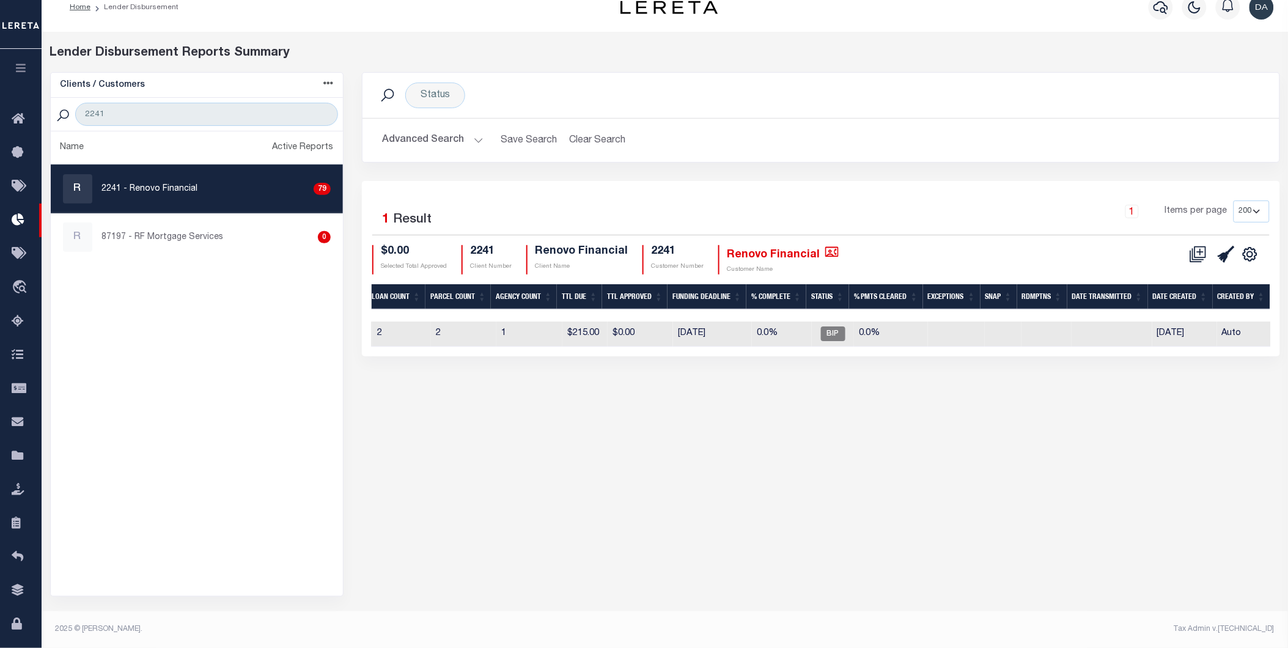
scroll to position [0, 0]
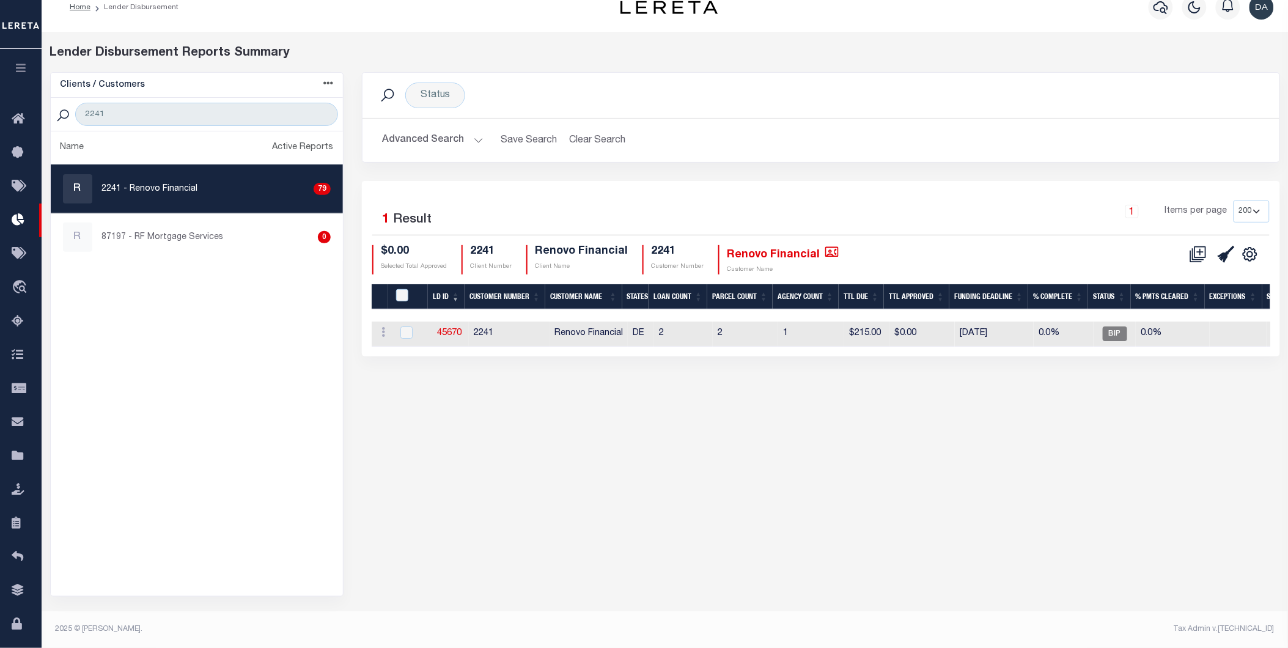
click at [25, 52] on button "button" at bounding box center [21, 70] width 42 height 42
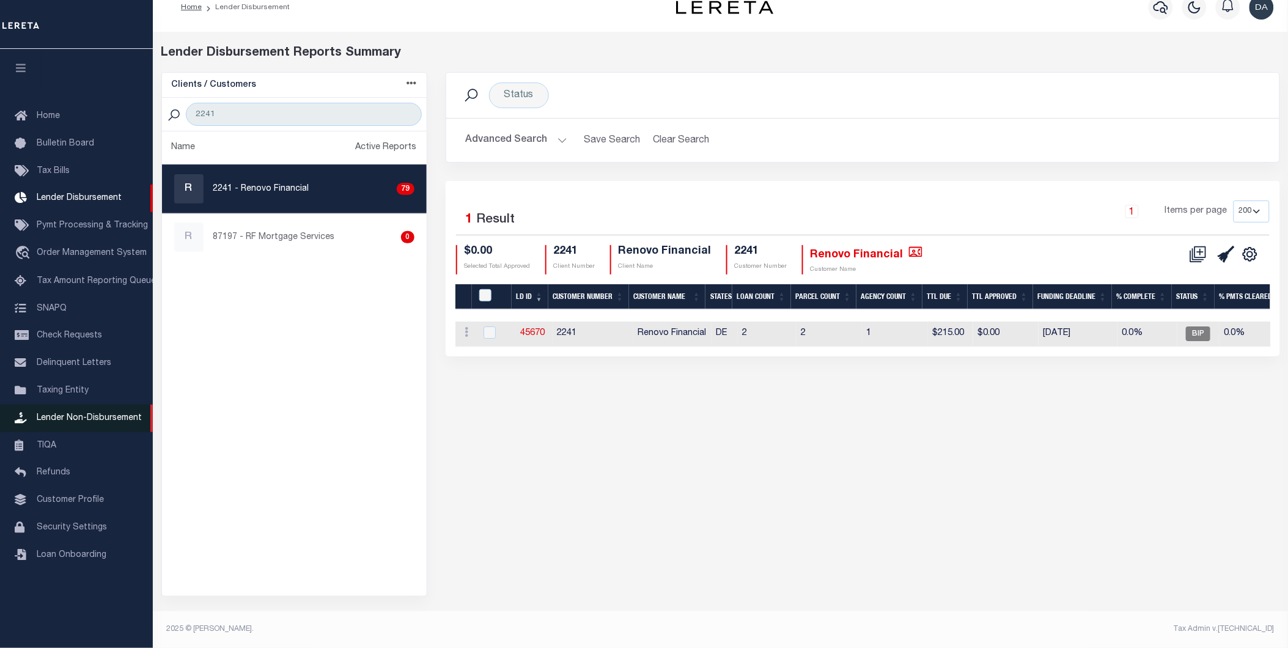
click at [86, 421] on span "Lender Non-Disbursement" at bounding box center [89, 418] width 105 height 9
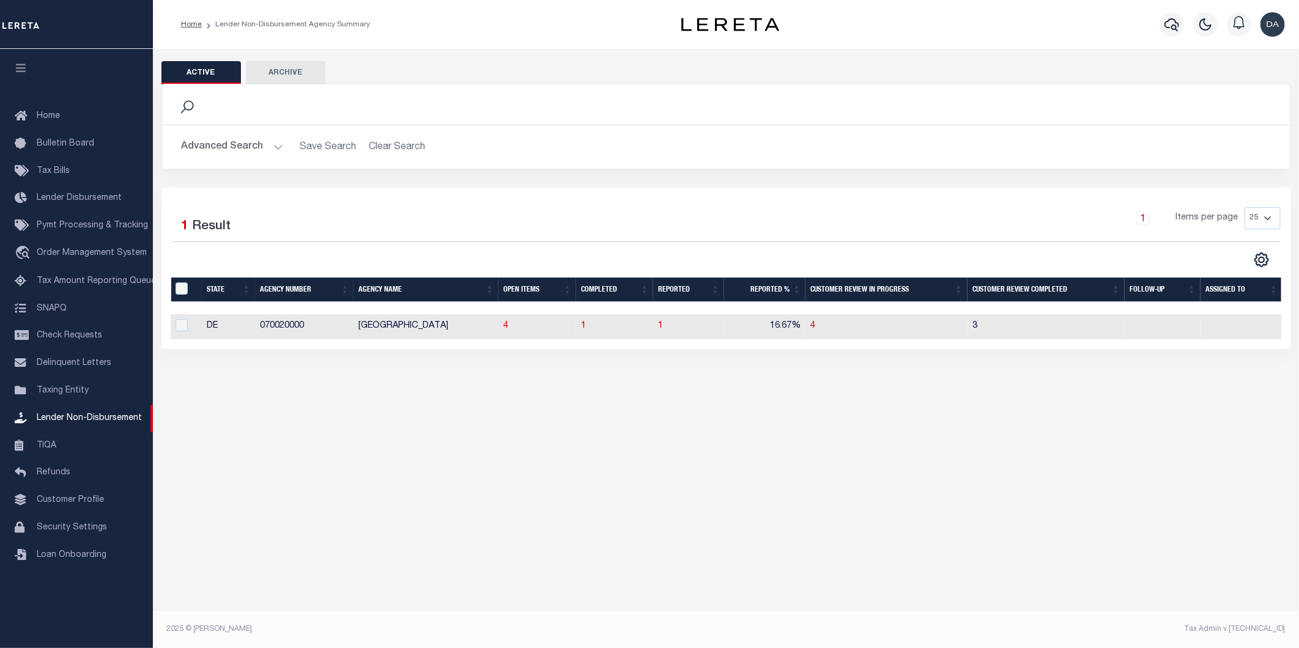
scroll to position [0, 4]
click at [506, 322] on span "4" at bounding box center [504, 326] width 5 height 9
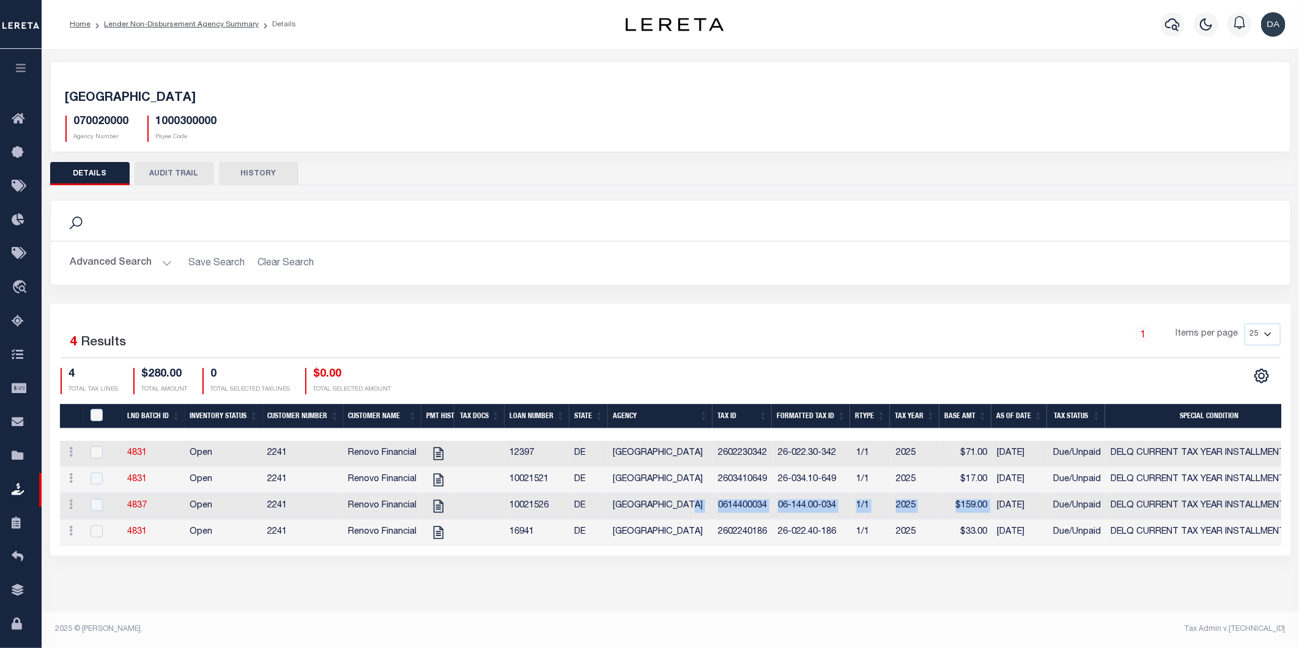
drag, startPoint x: 992, startPoint y: 500, endPoint x: 694, endPoint y: 496, distance: 298.4
click at [694, 496] on tr "ACTIONS View Tax Line Detail Internal Comments 4837 Open 2241 Renovo Financial …" at bounding box center [843, 506] width 1567 height 26
click at [75, 511] on link at bounding box center [71, 506] width 13 height 10
click at [752, 221] on div "Search" at bounding box center [671, 220] width 1220 height 21
click at [10, 50] on button "button" at bounding box center [21, 70] width 42 height 42
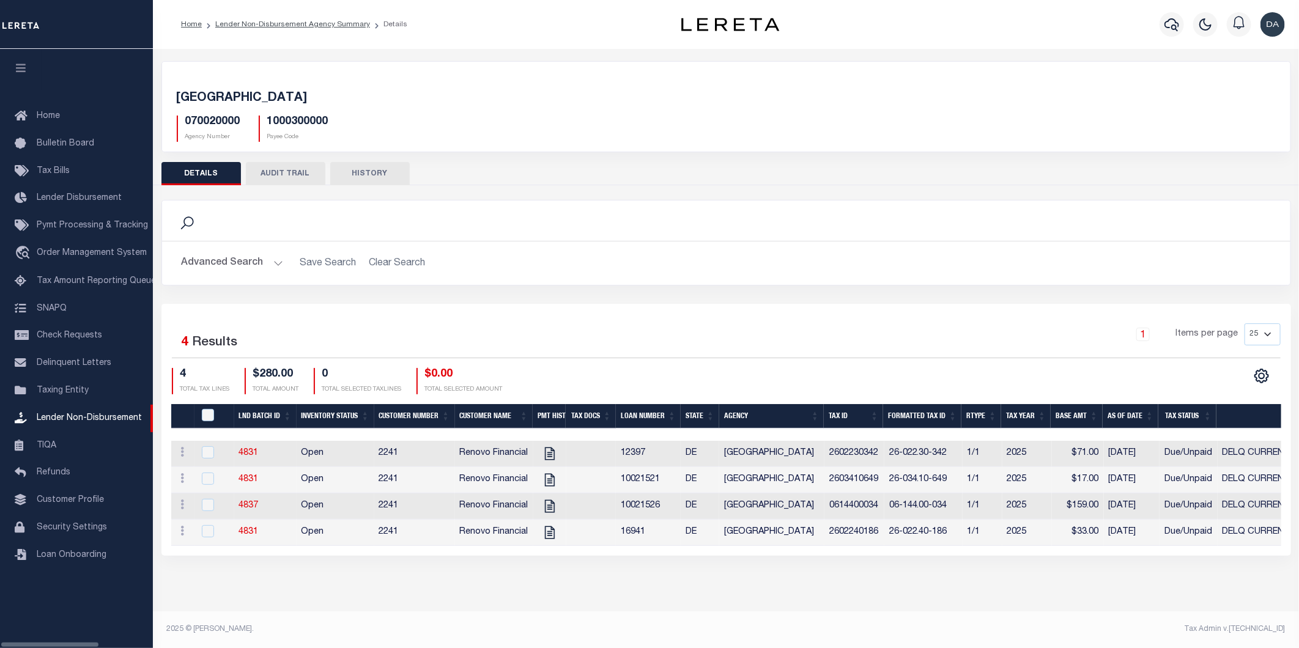
click at [28, 69] on button "button" at bounding box center [21, 70] width 42 height 42
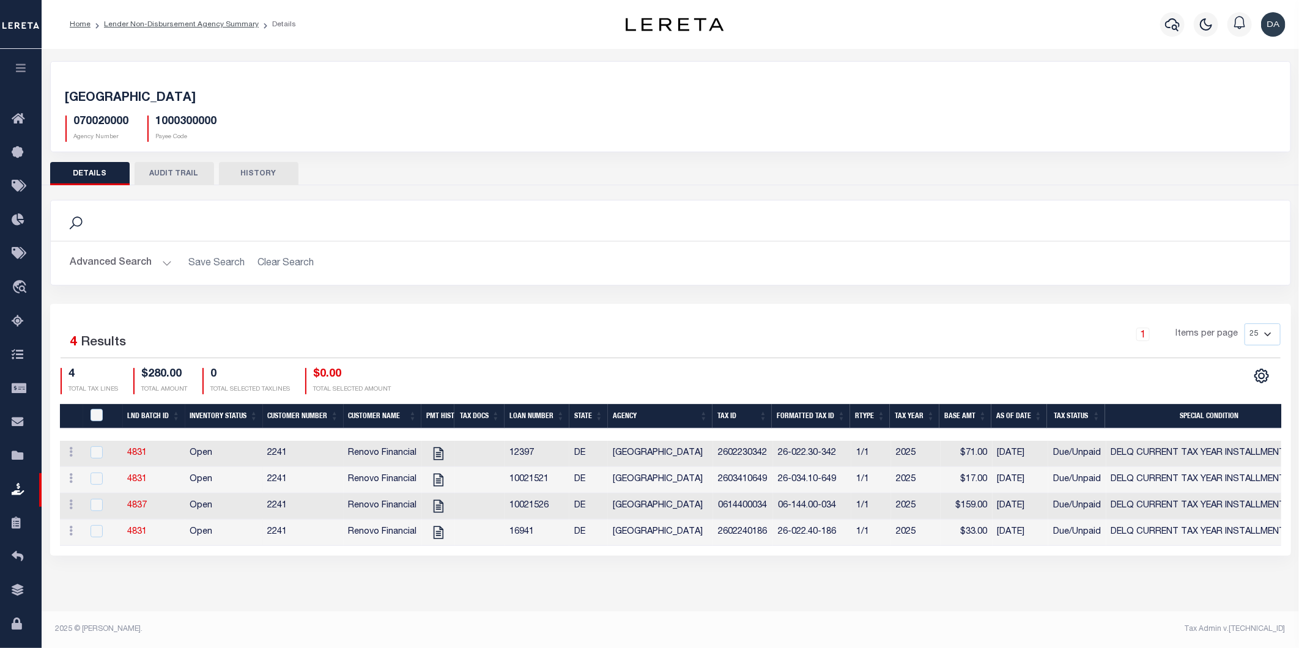
click at [27, 64] on button "button" at bounding box center [21, 70] width 42 height 42
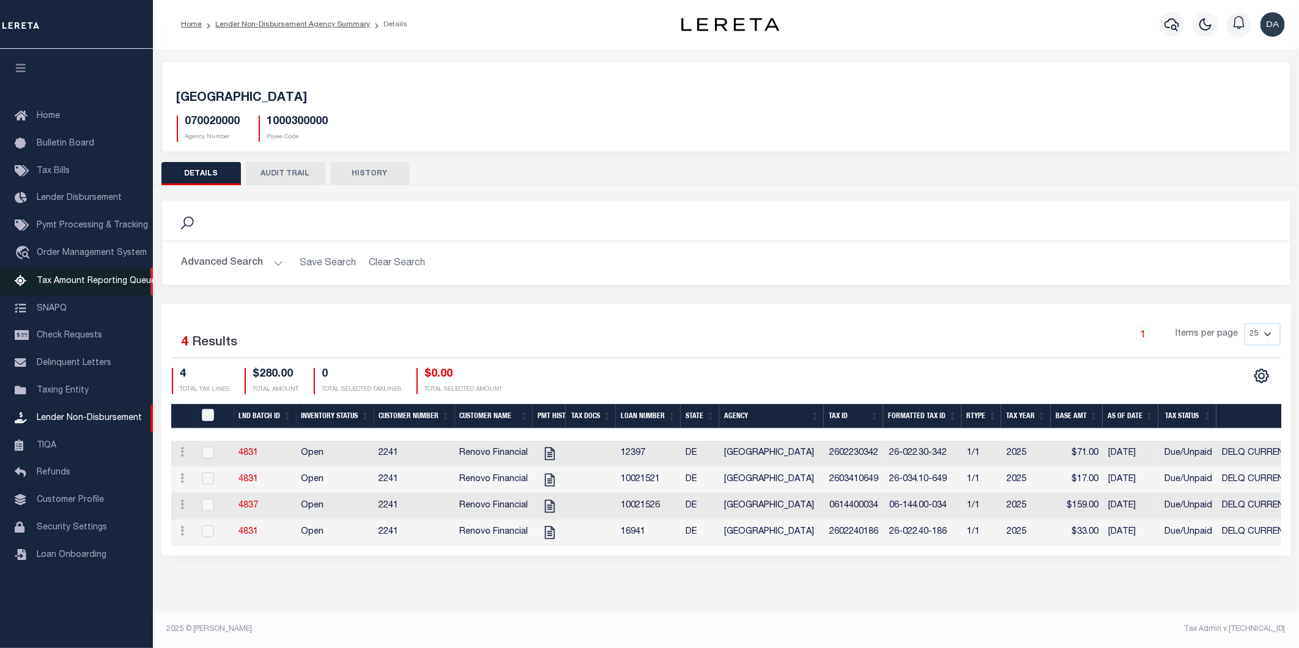
click at [94, 272] on link "Tax Amount Reporting Queue" at bounding box center [76, 282] width 153 height 28
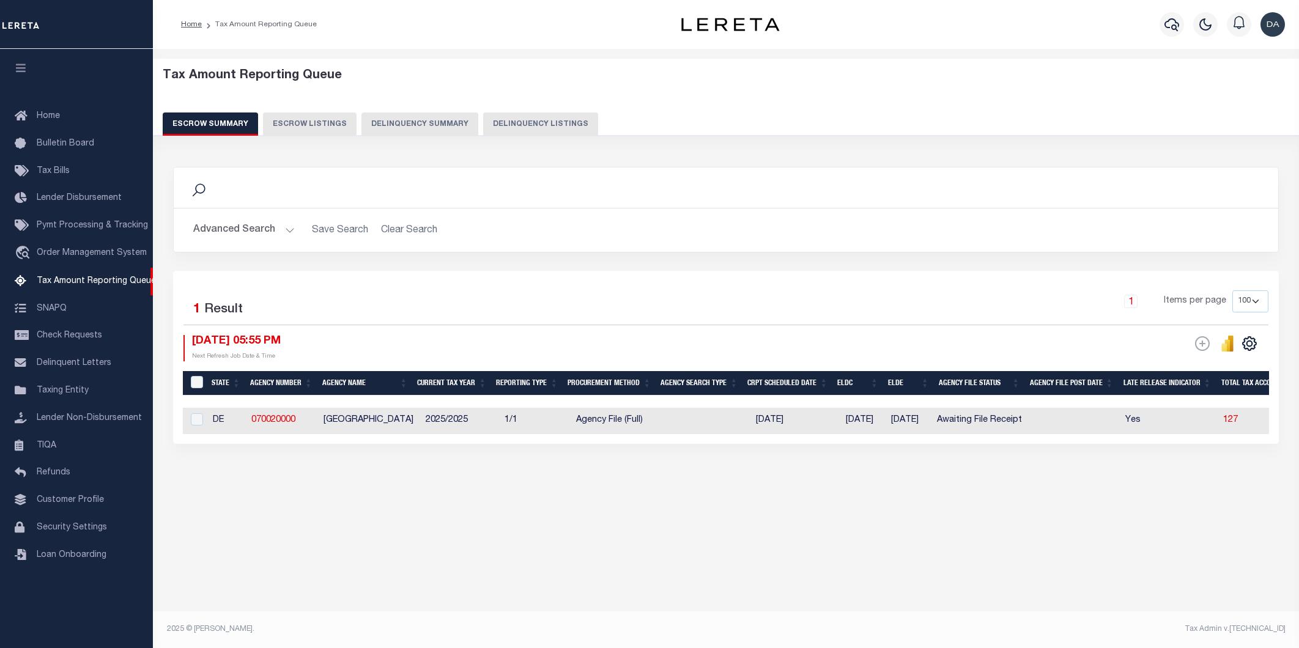
select select "100"
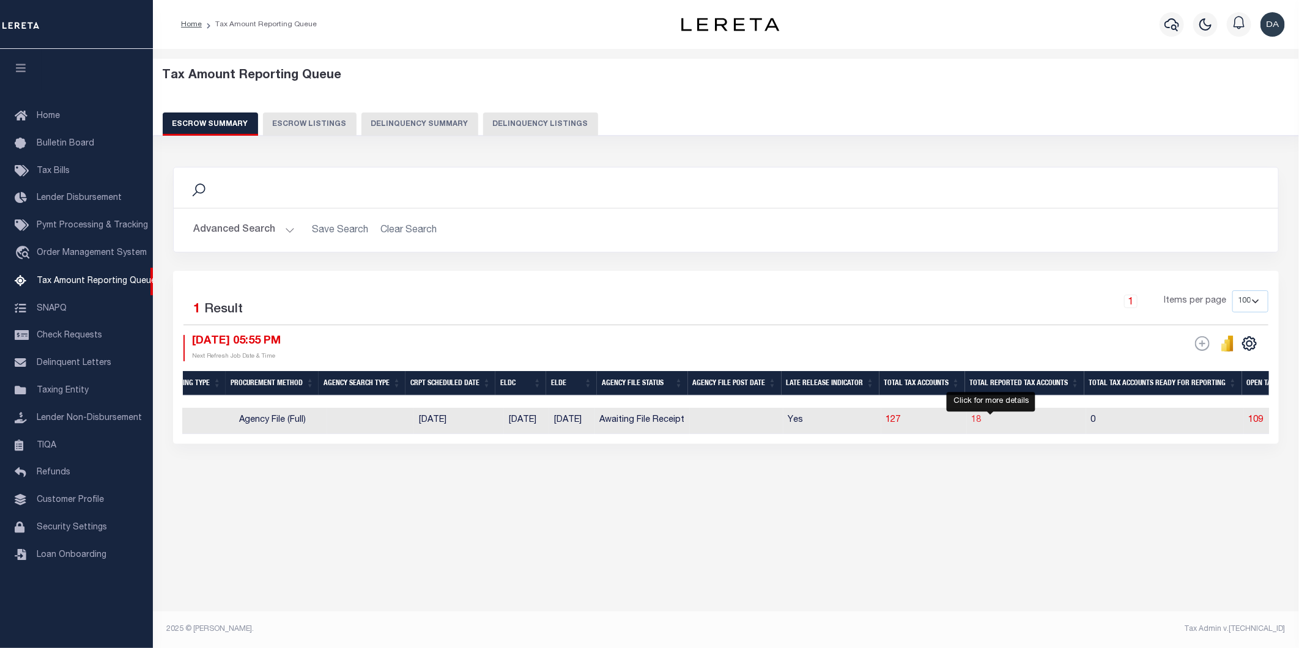
click at [981, 422] on span "18" at bounding box center [977, 420] width 10 height 9
select select "100"
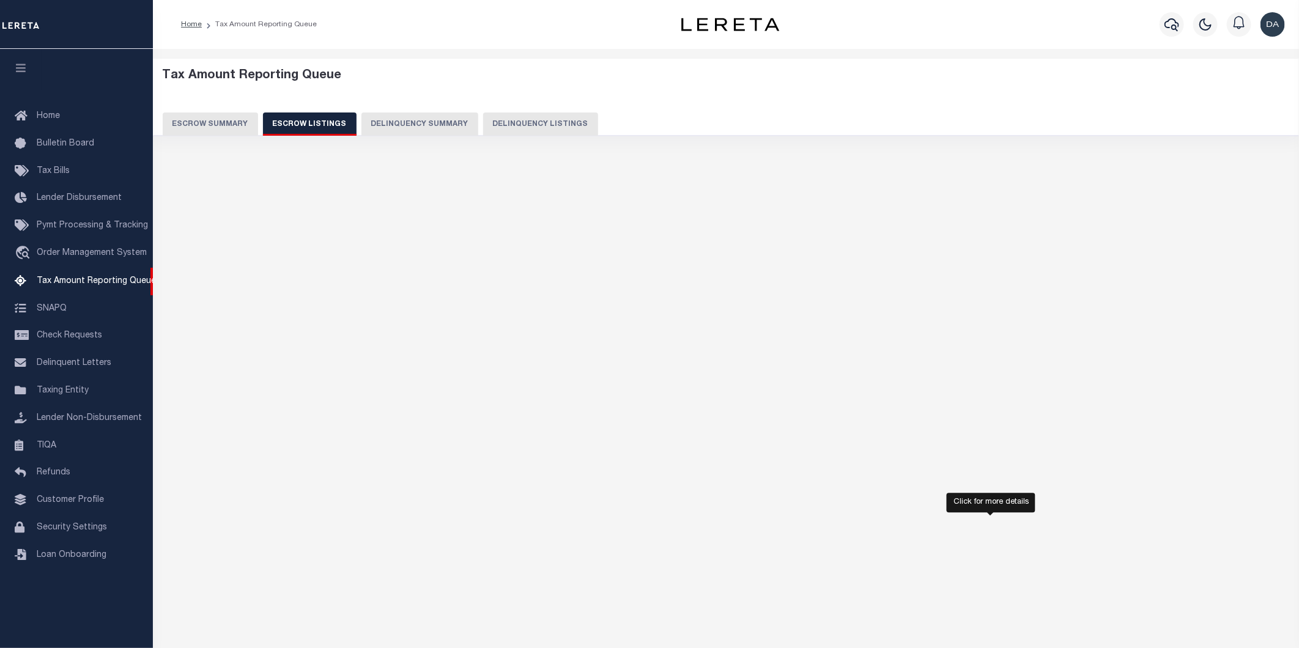
select select "100"
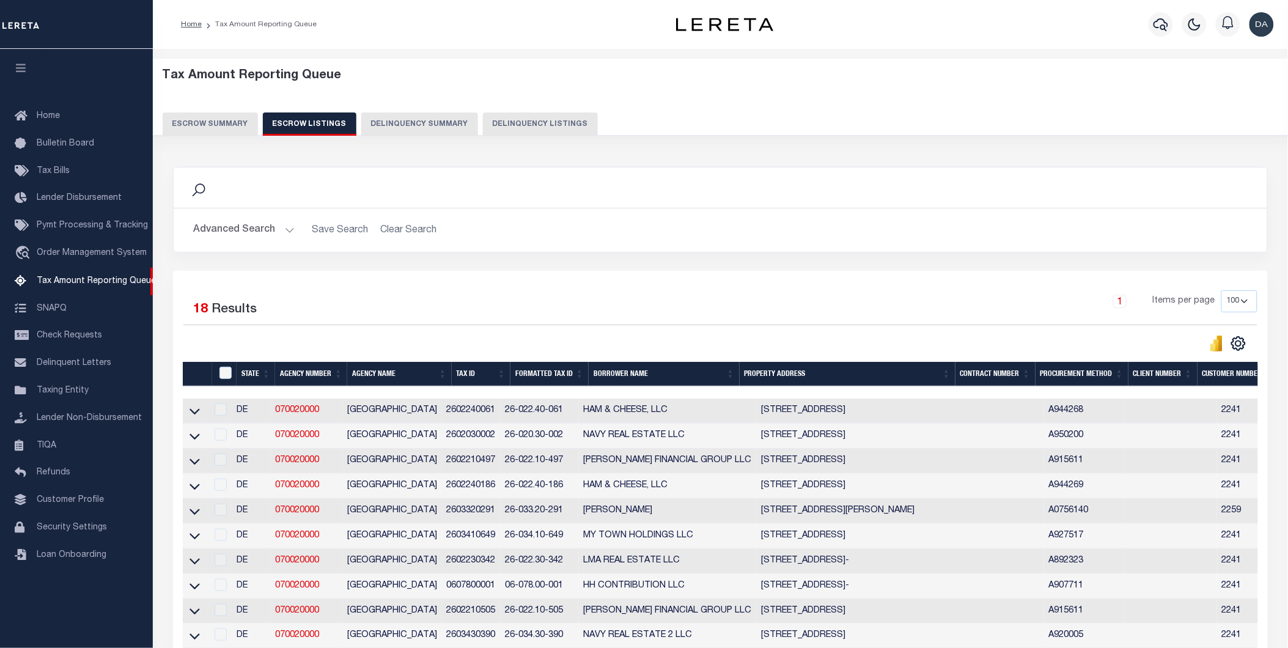
scroll to position [68, 0]
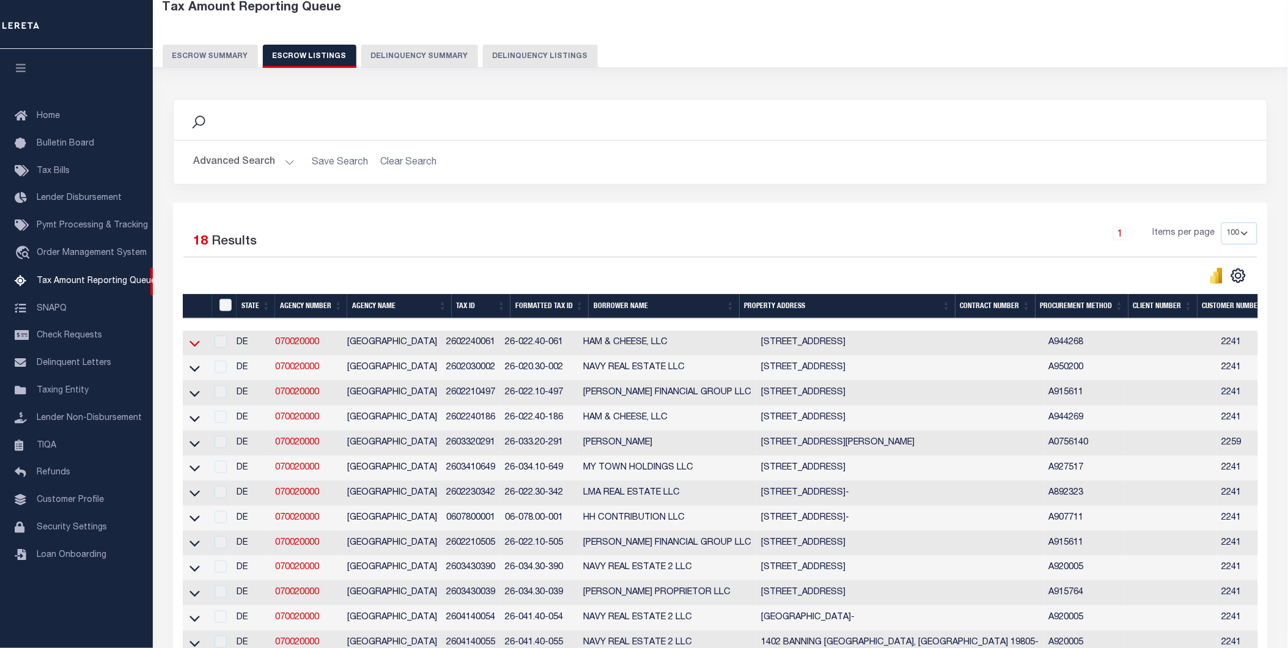
click at [190, 343] on icon at bounding box center [195, 343] width 10 height 13
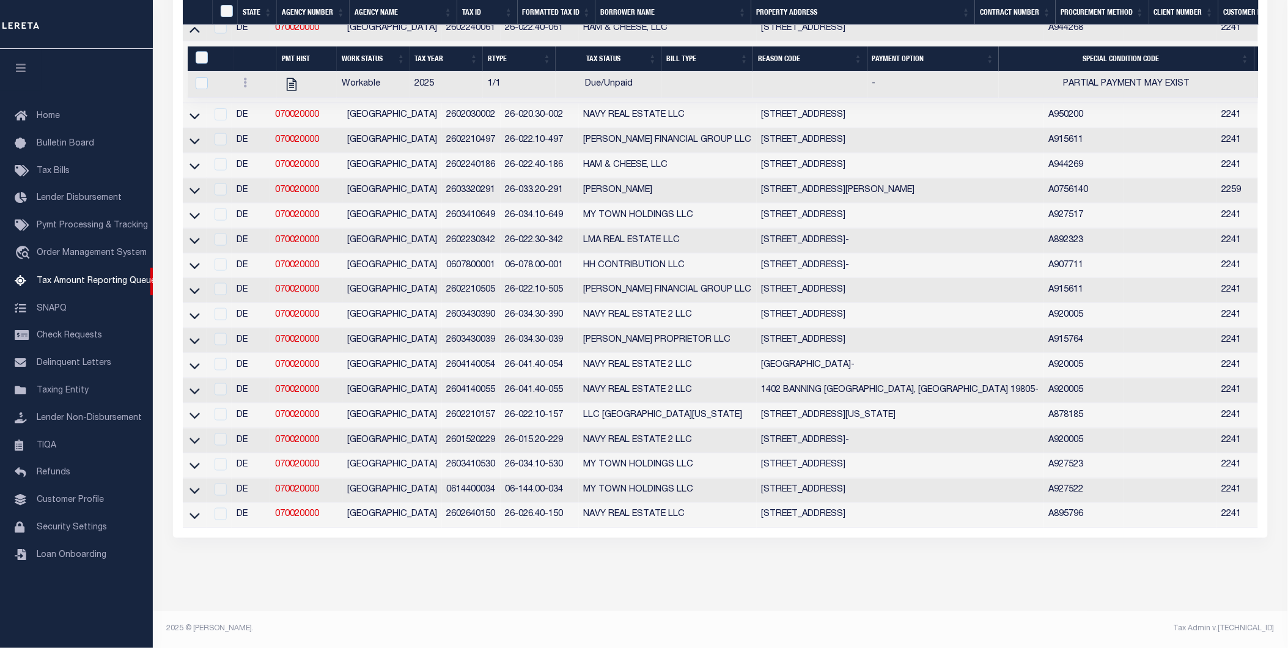
scroll to position [0, 0]
click at [196, 509] on icon at bounding box center [195, 515] width 10 height 13
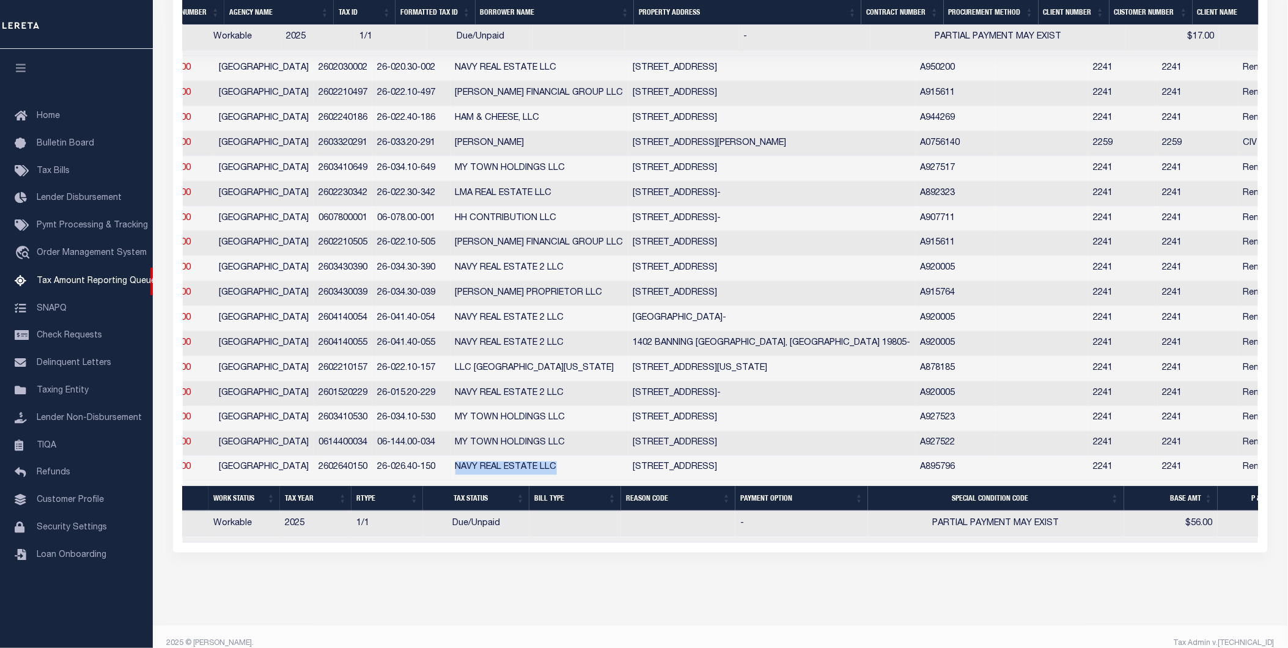
drag, startPoint x: 587, startPoint y: 480, endPoint x: 479, endPoint y: 489, distance: 108.0
click at [479, 490] on tbody "DE 070020000 NEW CASTLE COUNTY 2602240061 26-022.40-061 HAM & CHEESE, LLC 1 E T…" at bounding box center [847, 256] width 1586 height 574
click at [575, 472] on td "NAVY REAL ESTATE LLC" at bounding box center [540, 468] width 178 height 25
drag, startPoint x: 584, startPoint y: 473, endPoint x: 478, endPoint y: 470, distance: 106.5
click at [478, 470] on td "NAVY REAL ESTATE LLC" at bounding box center [540, 468] width 178 height 25
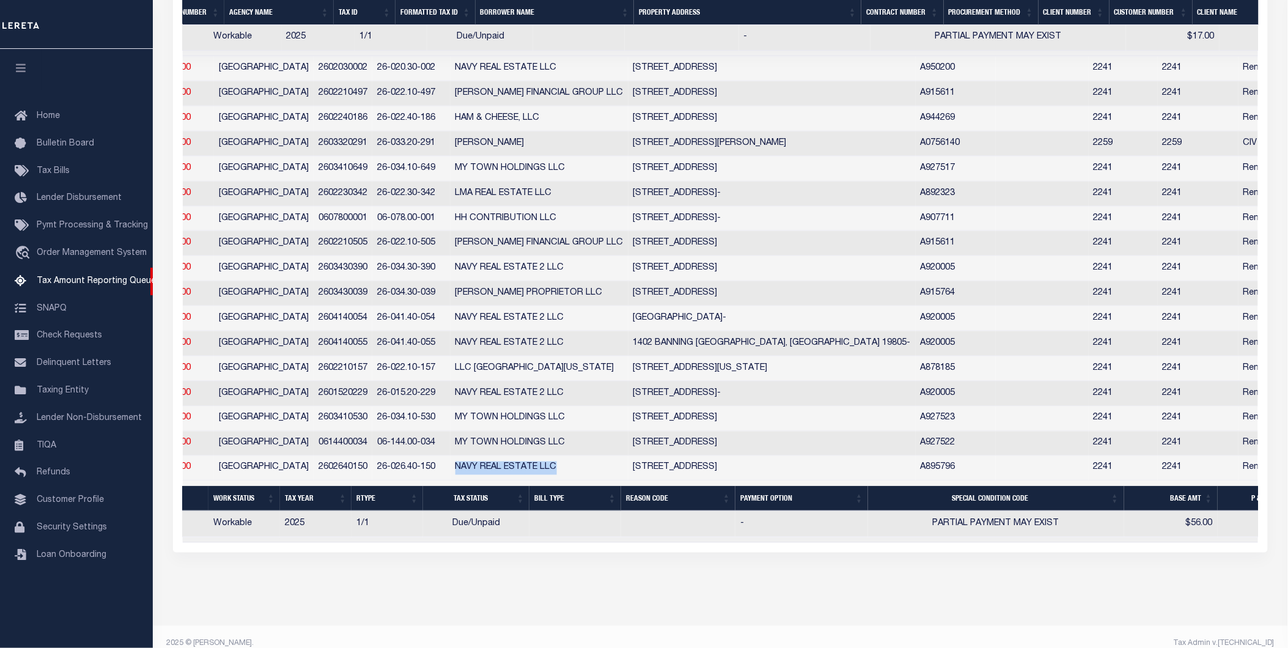
copy td "NAVY REAL ESTATE LLC"
click at [57, 186] on link "Lender Disbursement" at bounding box center [76, 199] width 153 height 28
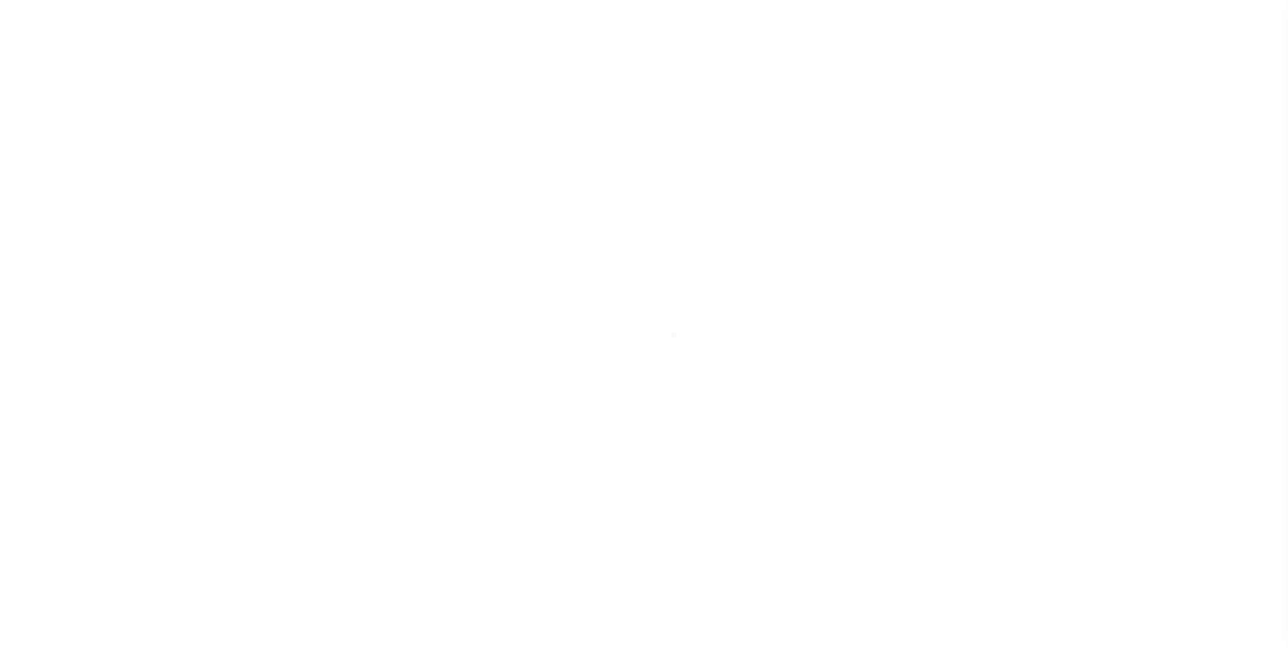
select select "200"
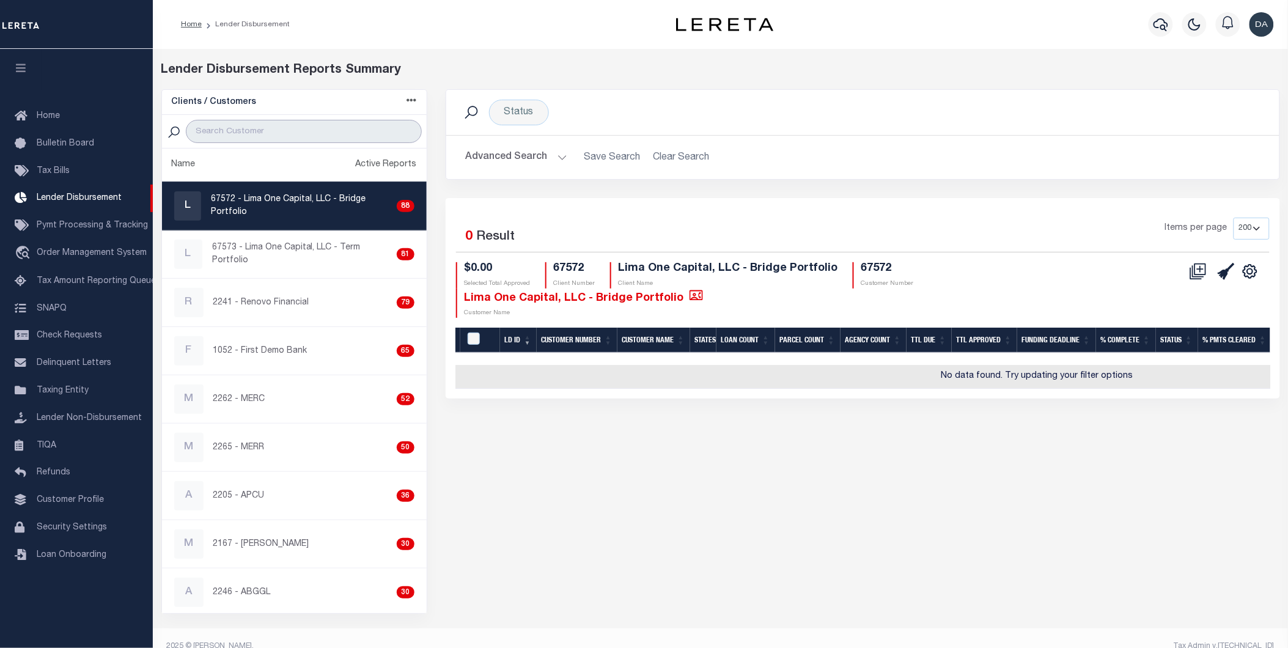
click at [282, 127] on input "search" at bounding box center [303, 131] width 235 height 23
type input "2241"
select select "200"
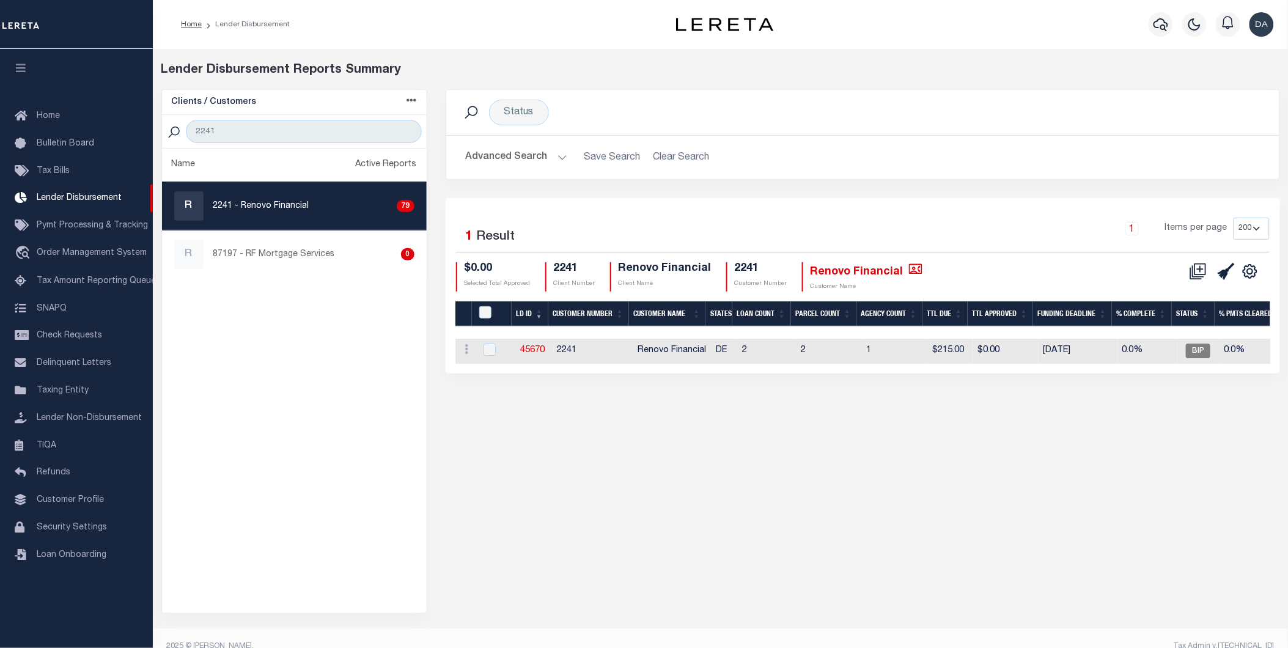
click at [492, 161] on button "Advanced Search" at bounding box center [517, 158] width 102 height 24
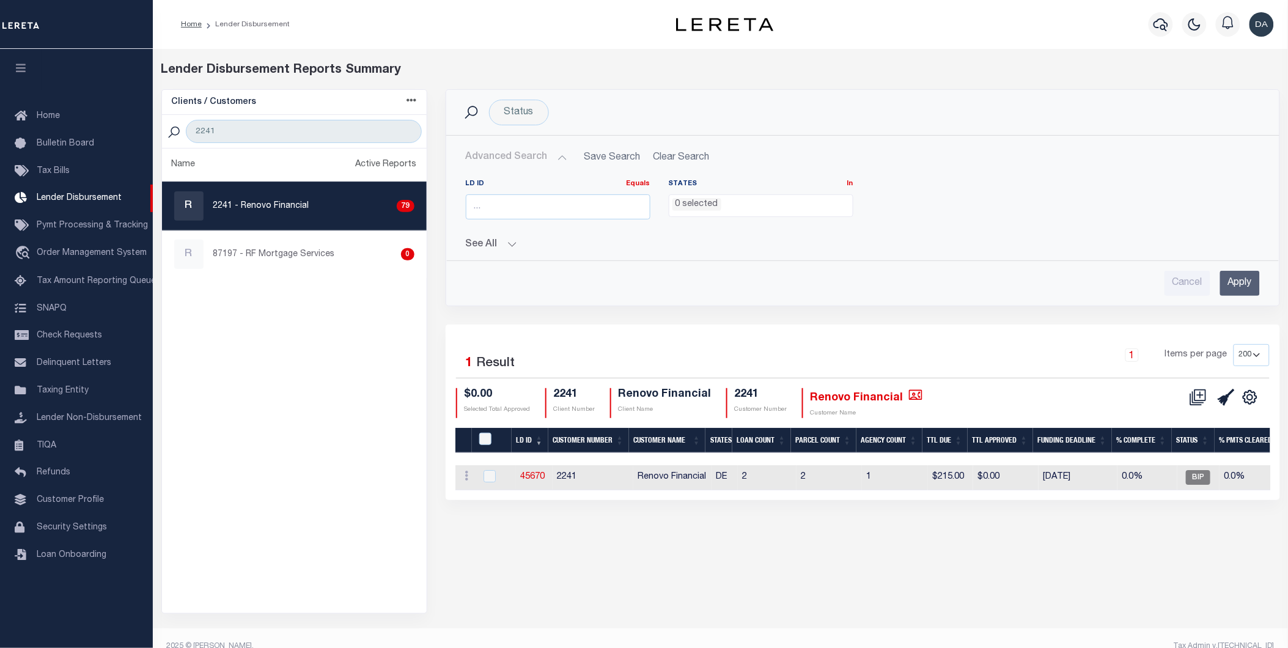
click at [490, 249] on button "See All" at bounding box center [863, 245] width 794 height 12
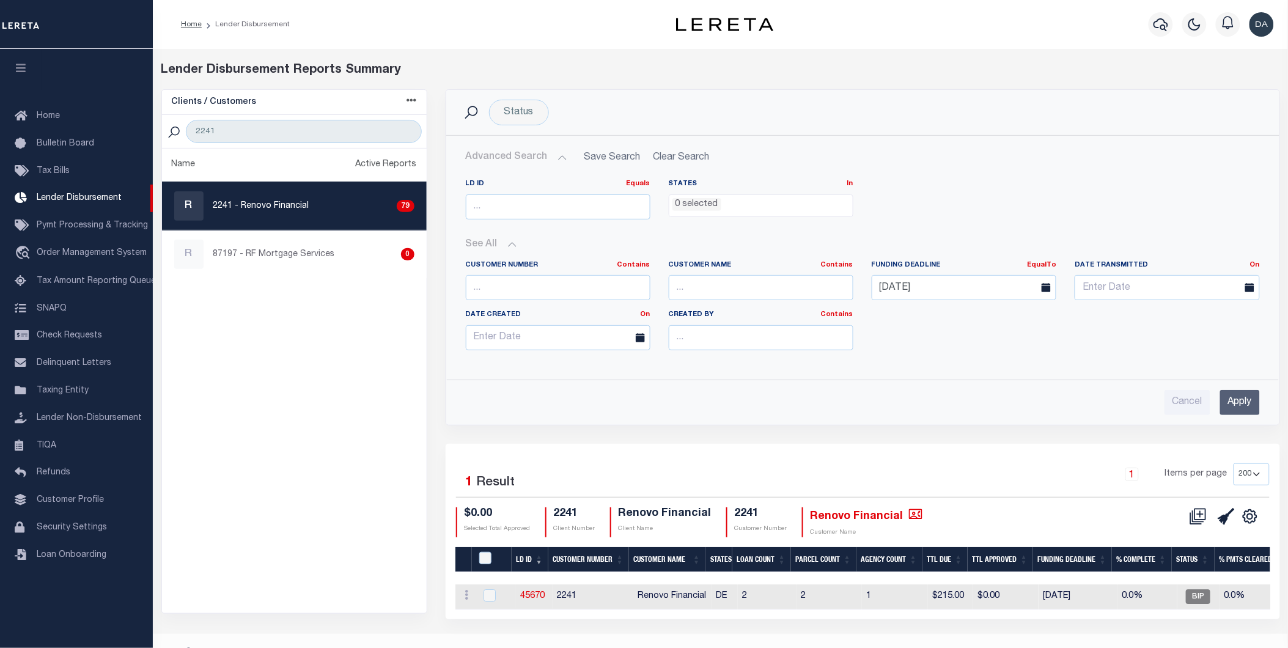
click at [1041, 292] on span at bounding box center [1050, 287] width 31 height 25
click at [939, 290] on input "[DATE]" at bounding box center [964, 287] width 185 height 25
drag, startPoint x: 939, startPoint y: 290, endPoint x: 901, endPoint y: 290, distance: 37.9
click at [901, 290] on input "[DATE]" at bounding box center [964, 287] width 185 height 25
click at [973, 206] on div "LD ID Equals Equals Is Not Equal To Is Greater Than Is Less Than States In In A…" at bounding box center [863, 204] width 813 height 50
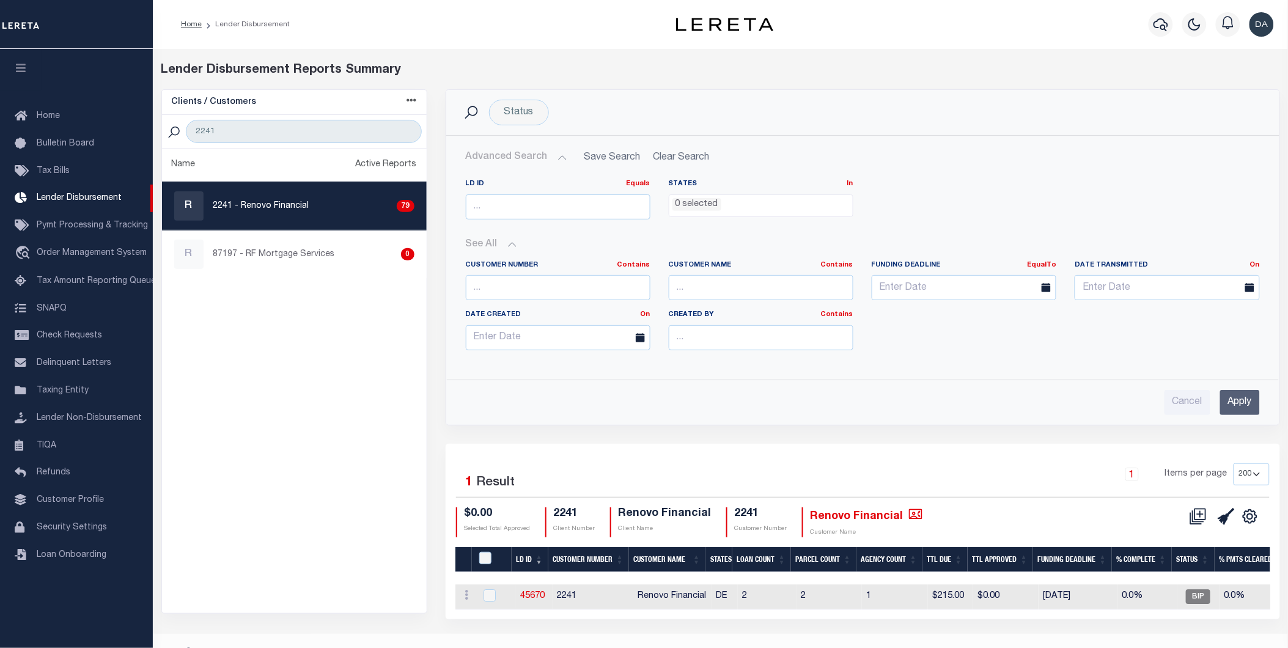
click at [684, 199] on li "0 selected" at bounding box center [697, 204] width 49 height 13
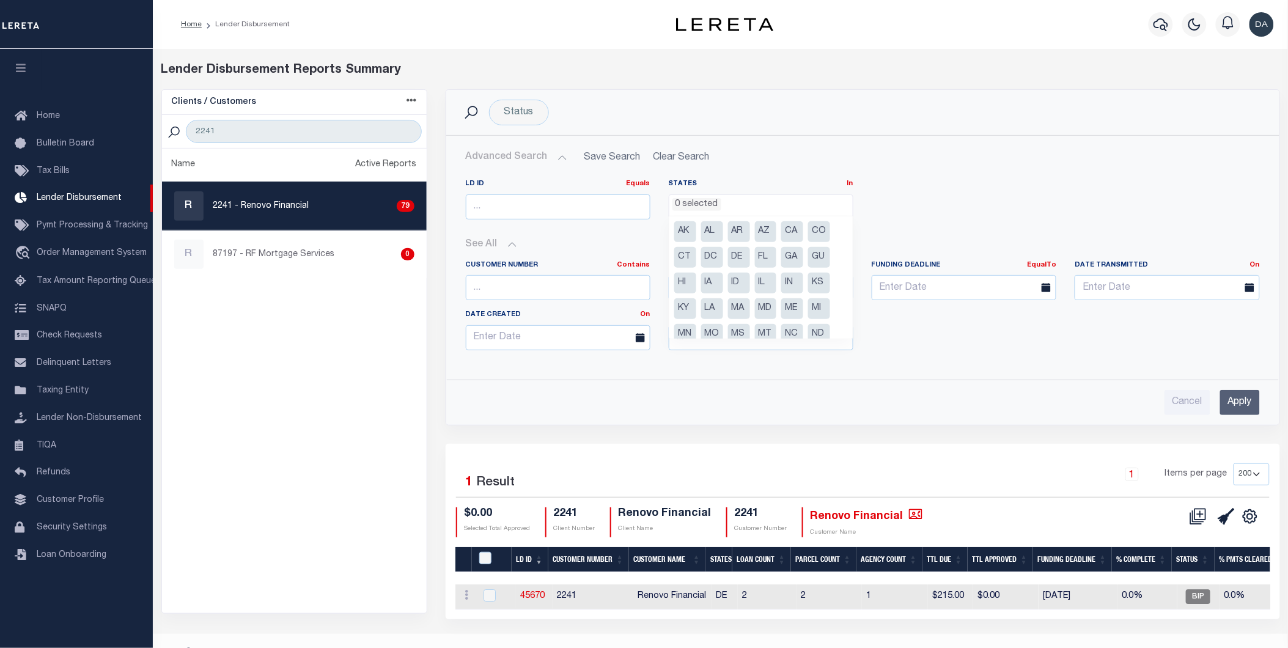
click at [734, 255] on li "DE" at bounding box center [739, 257] width 22 height 21
select select "DE"
click at [957, 365] on div "Customer Number Contains Contains Is Customer Name Contains Contains Is EqualTo…" at bounding box center [863, 310] width 813 height 119
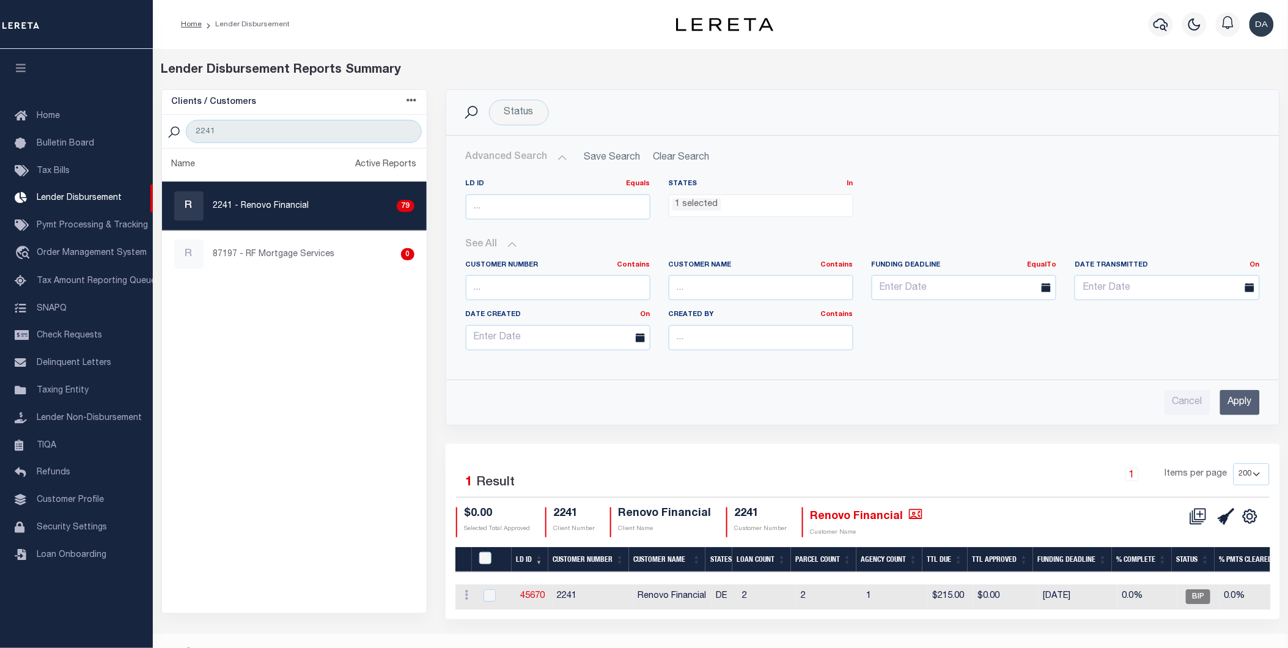
click at [1241, 401] on input "Apply" at bounding box center [1240, 402] width 40 height 25
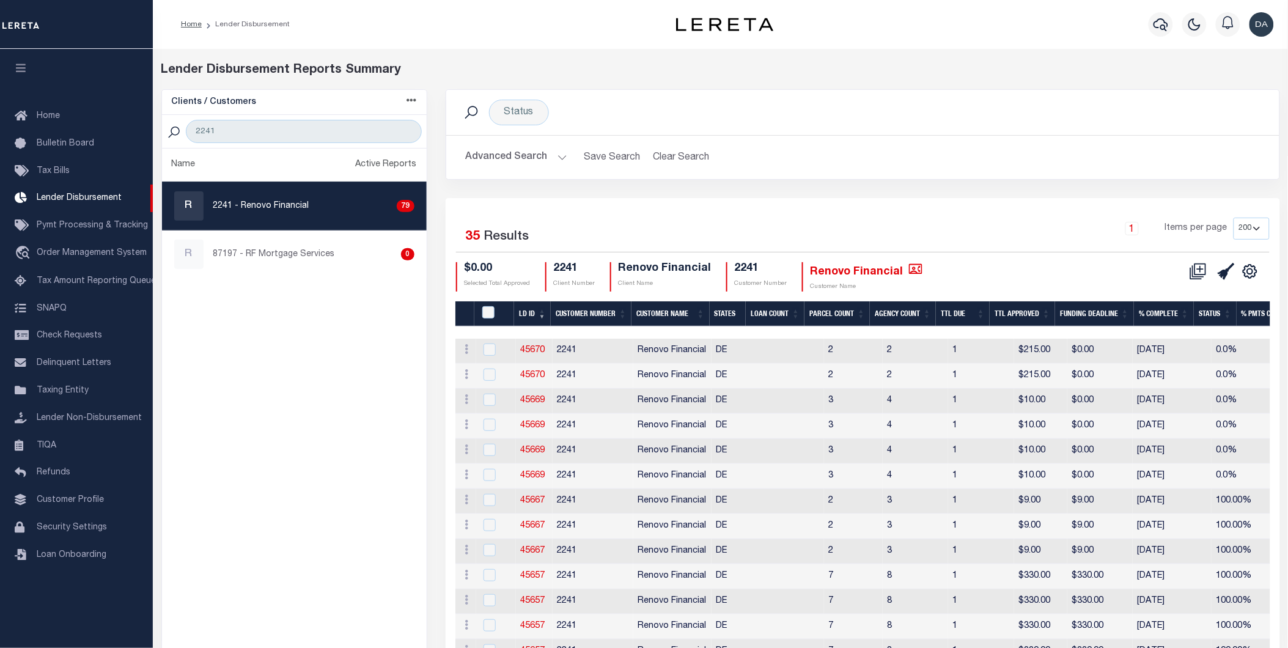
click at [543, 312] on th "LD ID" at bounding box center [532, 313] width 37 height 25
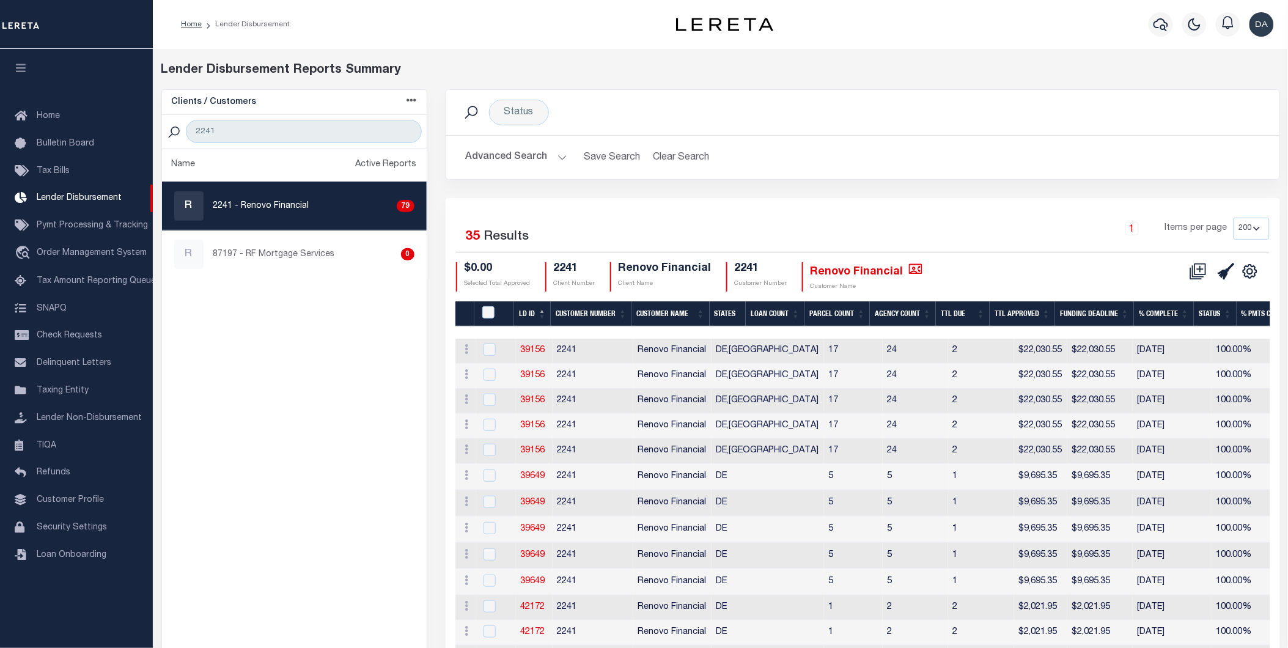
click at [537, 310] on th "LD ID" at bounding box center [532, 313] width 37 height 25
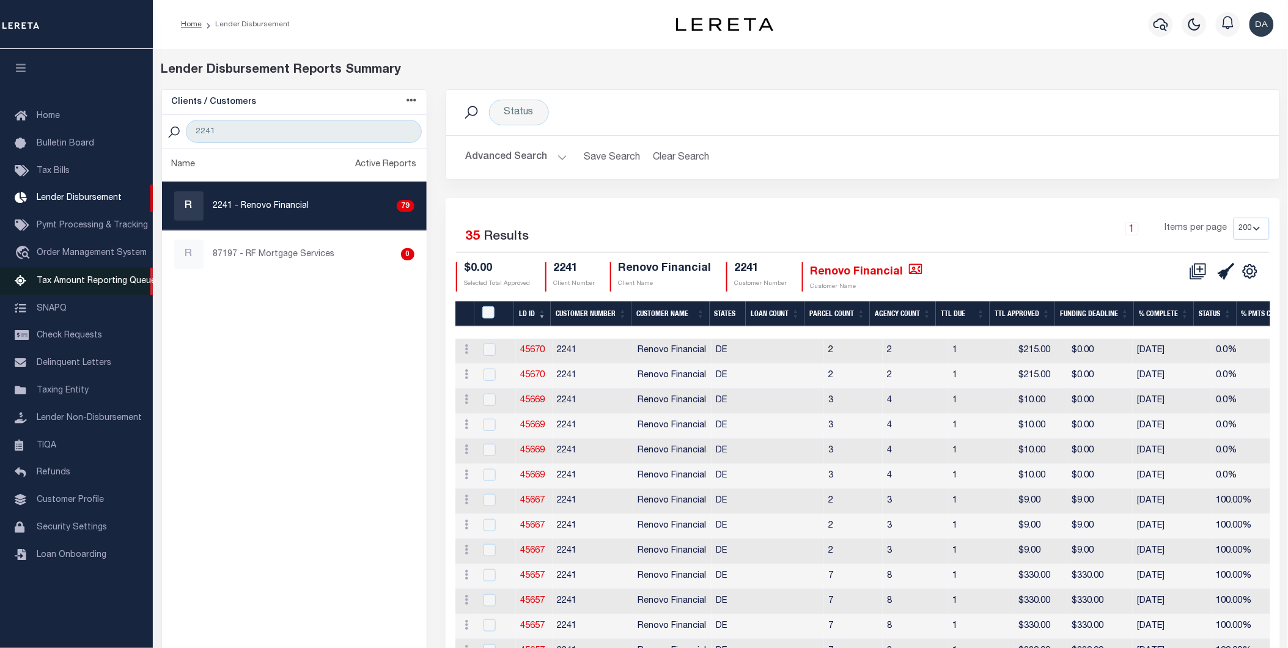
click at [102, 278] on span "Tax Amount Reporting Queue" at bounding box center [96, 281] width 119 height 9
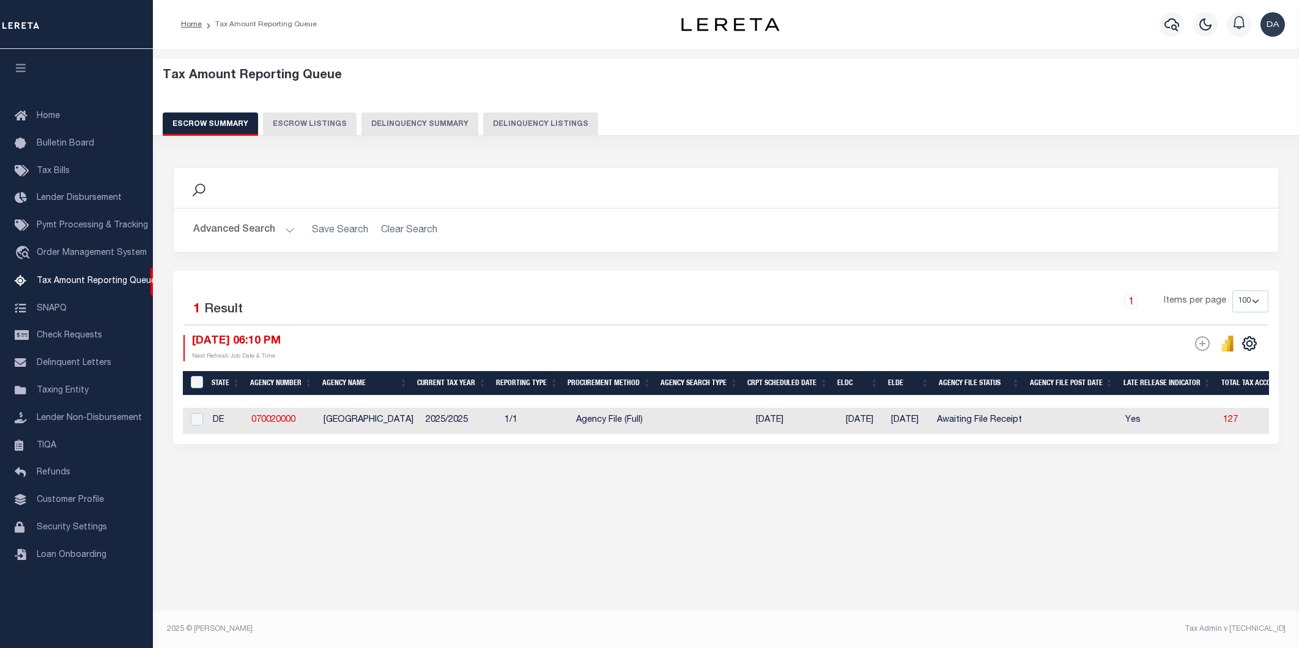
select select "100"
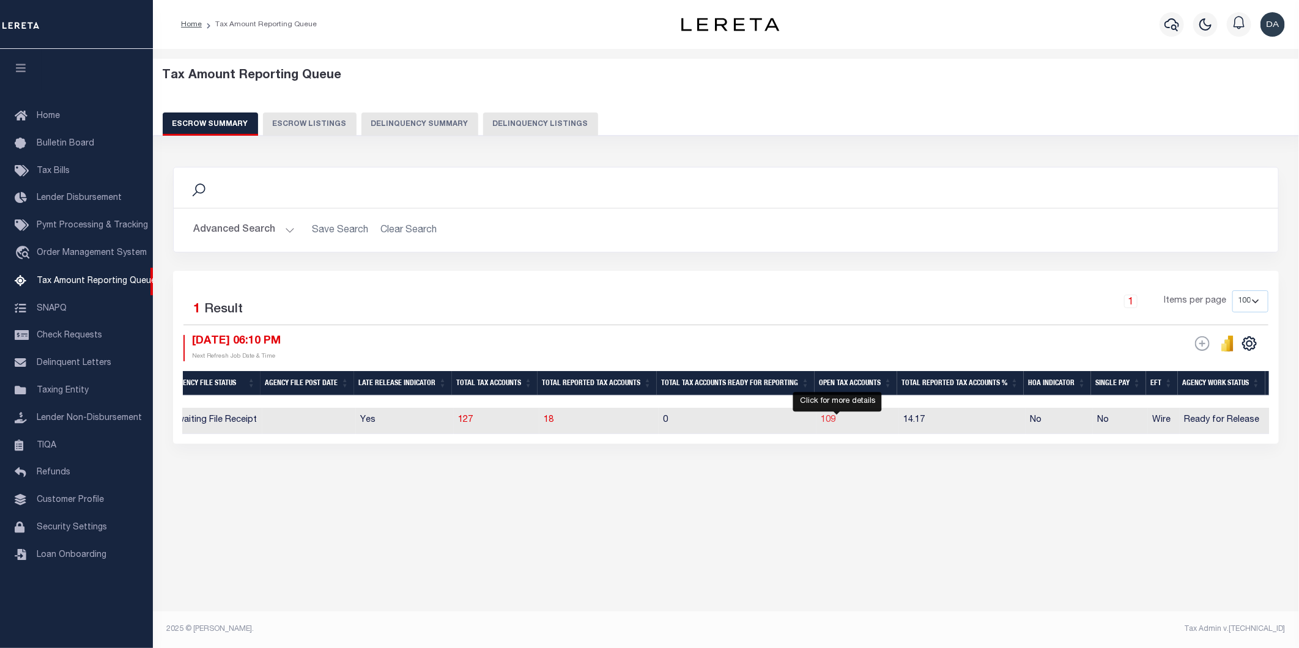
click at [836, 416] on span "109" at bounding box center [828, 420] width 15 height 9
select select "100"
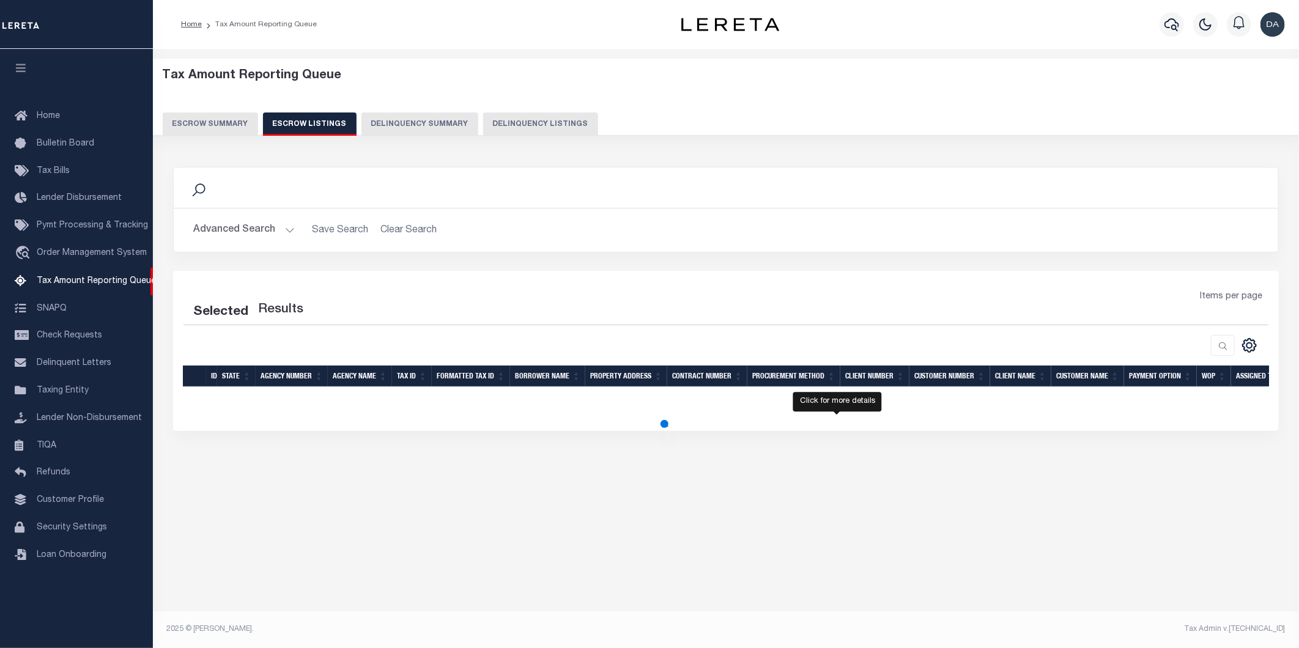
select select "100"
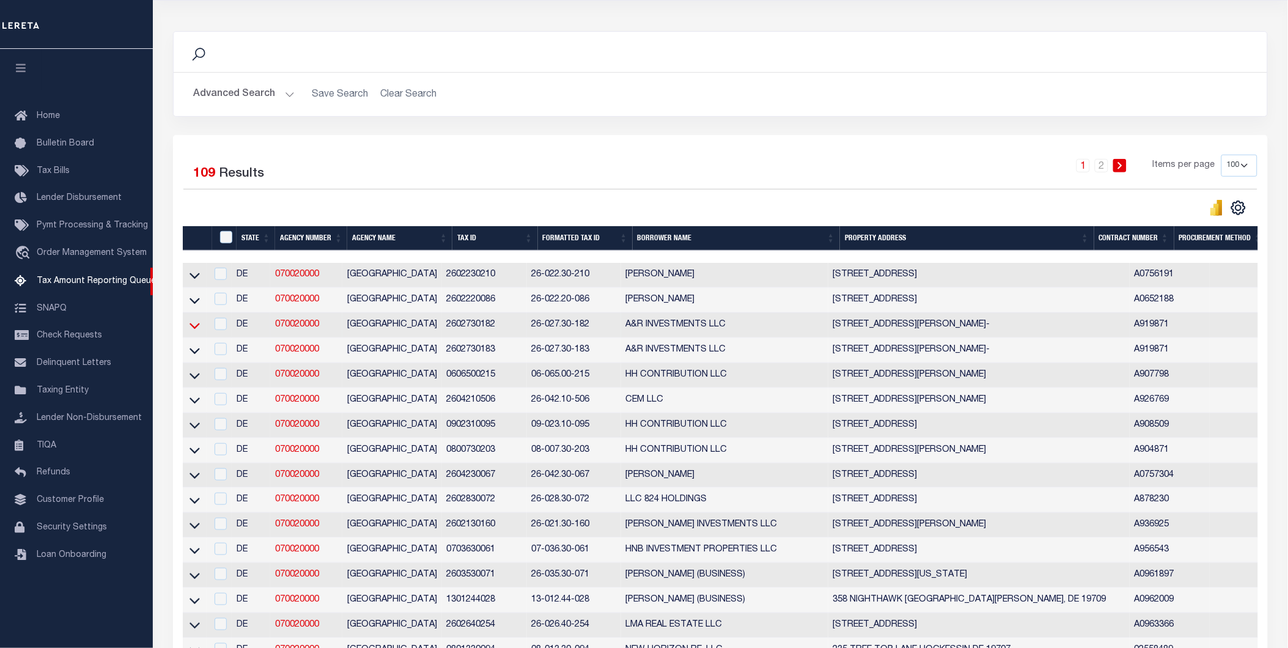
click at [191, 330] on icon at bounding box center [195, 325] width 10 height 13
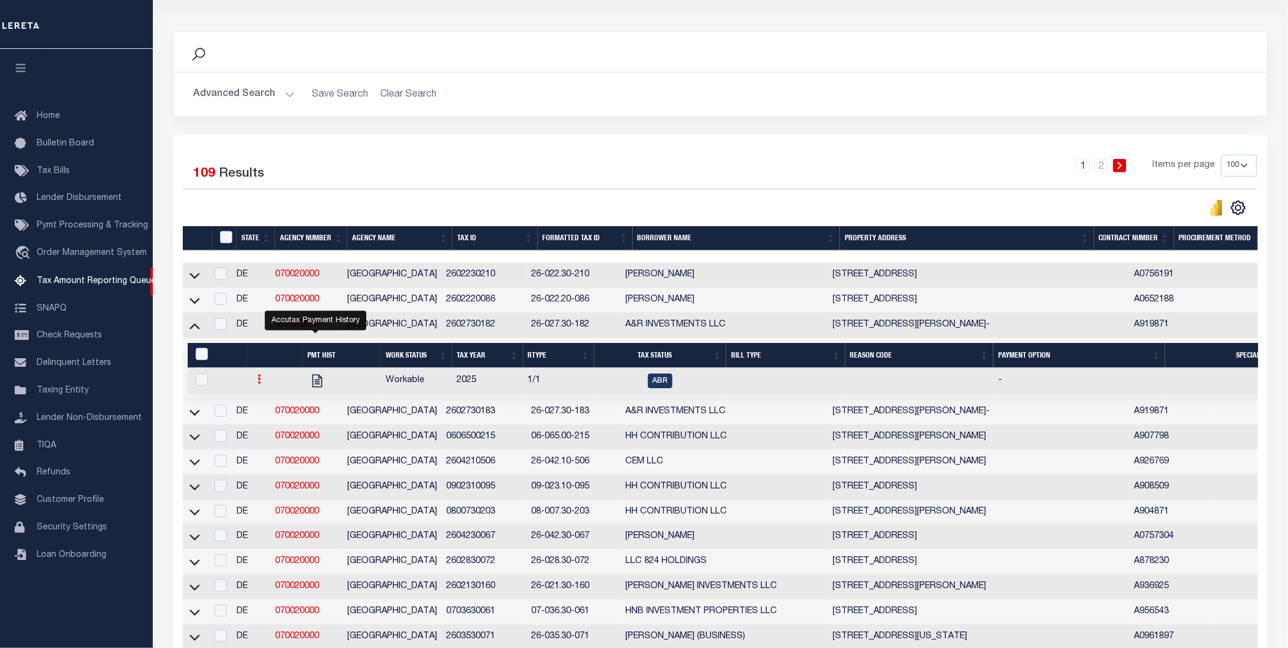
click at [255, 384] on link at bounding box center [259, 381] width 13 height 10
click at [271, 426] on img "" at bounding box center [274, 419] width 12 height 13
checkbox input "true"
select select
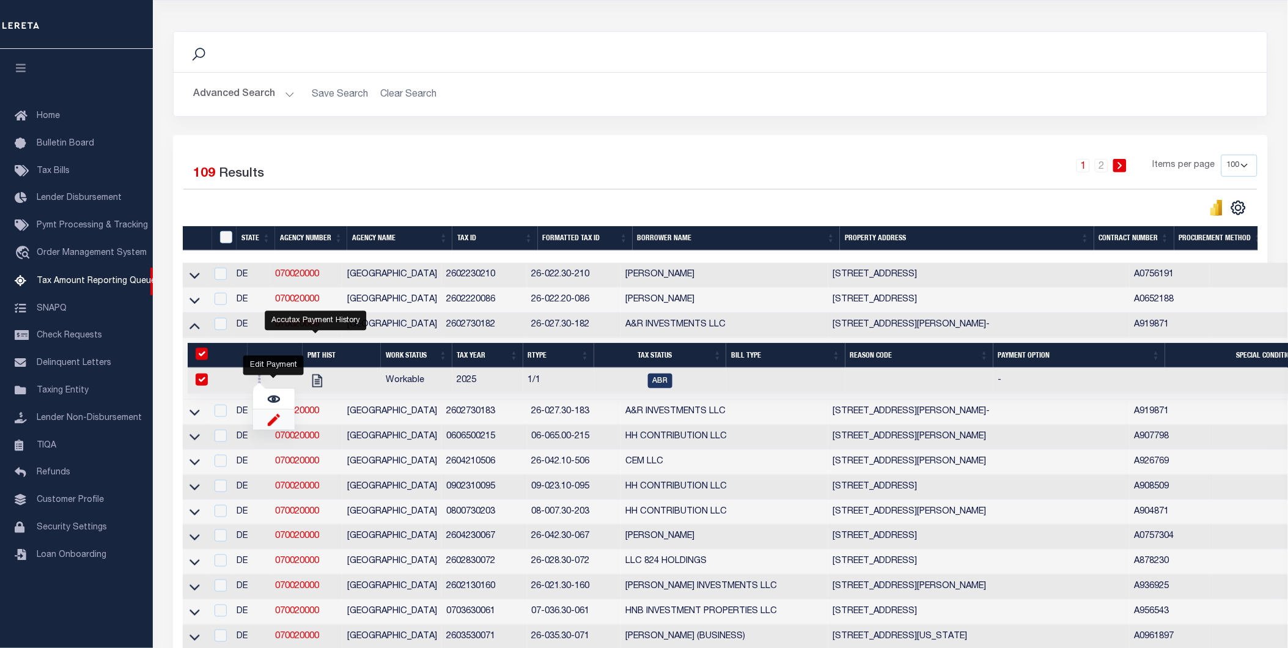
type input "[DATE]"
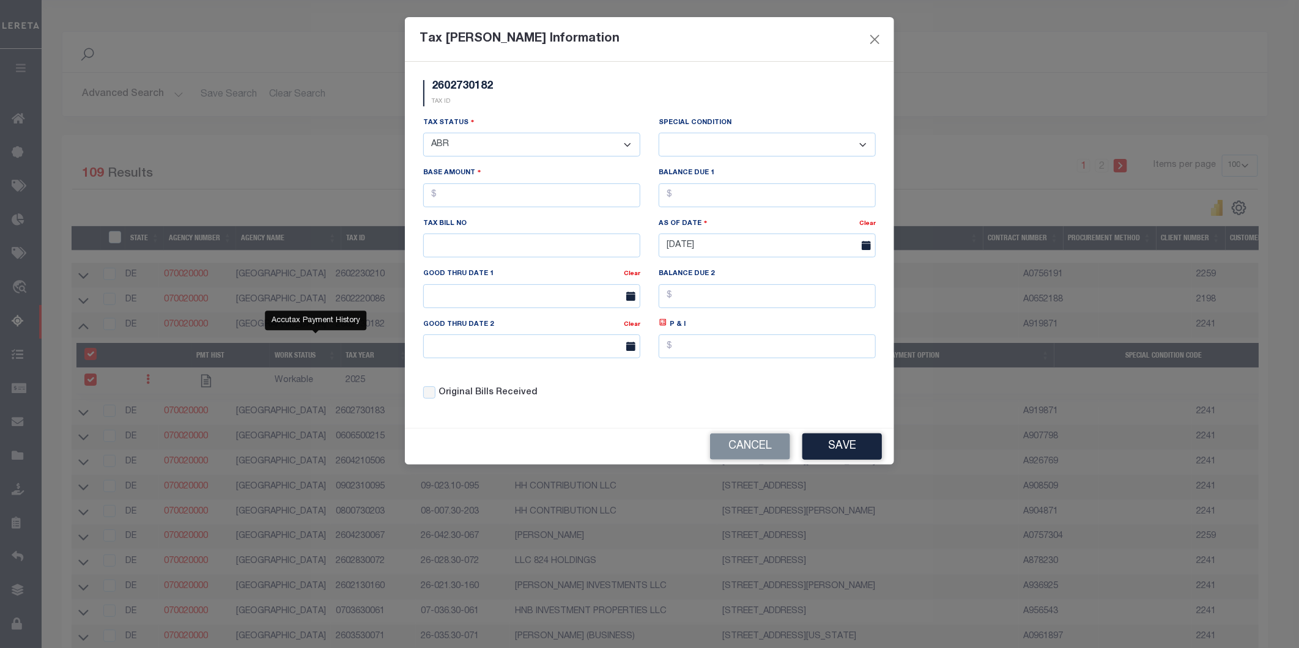
click at [475, 144] on select "- Select Status - Open Due/Unpaid Paid Incomplete No Tax Due Internal Refund Pr…" at bounding box center [531, 145] width 217 height 24
select select "DUE"
click at [423, 133] on select "- Select Status - Open Due/Unpaid Paid Incomplete No Tax Due Internal Refund Pr…" at bounding box center [531, 145] width 217 height 24
select select "0"
click at [477, 202] on input "text" at bounding box center [531, 195] width 217 height 24
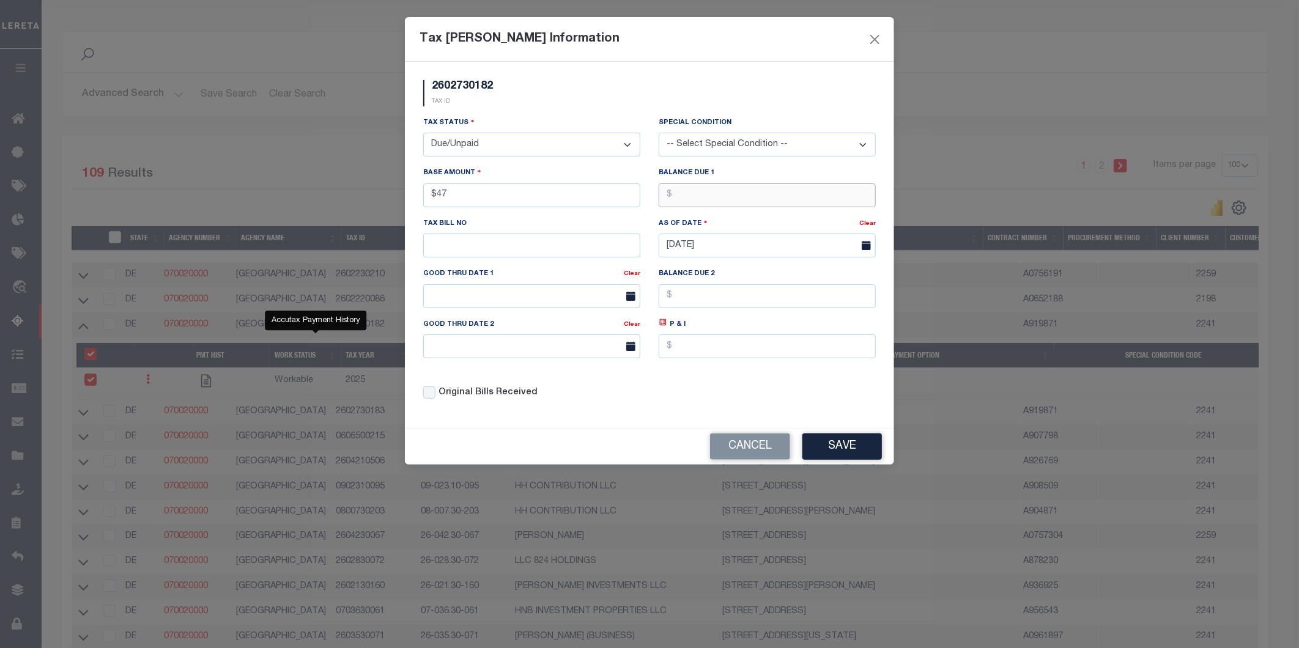
type input "$47.00"
click at [729, 200] on input "text" at bounding box center [767, 195] width 217 height 24
type input "$47.00"
click at [761, 136] on select "-- Select Special Condition -- 3RD PARTY TAX LIEN AGENCY TAX LIEN (A.K.A Inside…" at bounding box center [767, 145] width 217 height 24
select select "15"
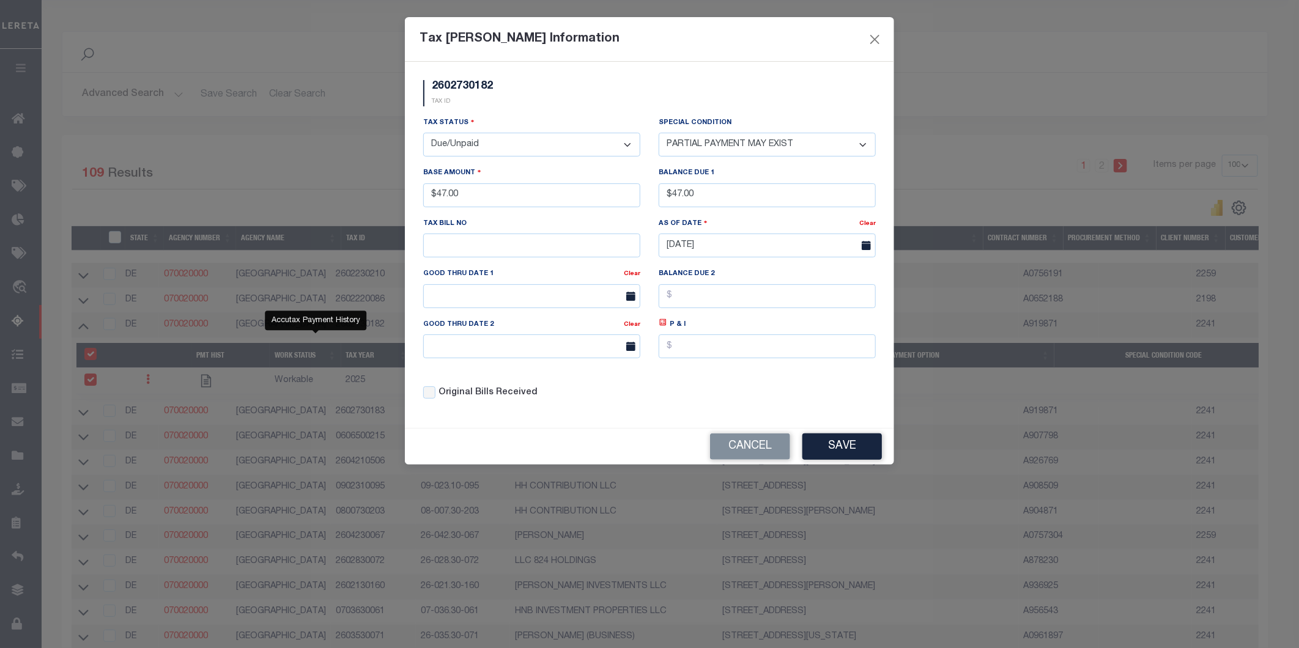
click at [659, 133] on select "-- Select Special Condition -- 3RD PARTY TAX LIEN AGENCY TAX LIEN (A.K.A Inside…" at bounding box center [767, 145] width 217 height 24
click at [846, 451] on button "Save" at bounding box center [841, 447] width 79 height 26
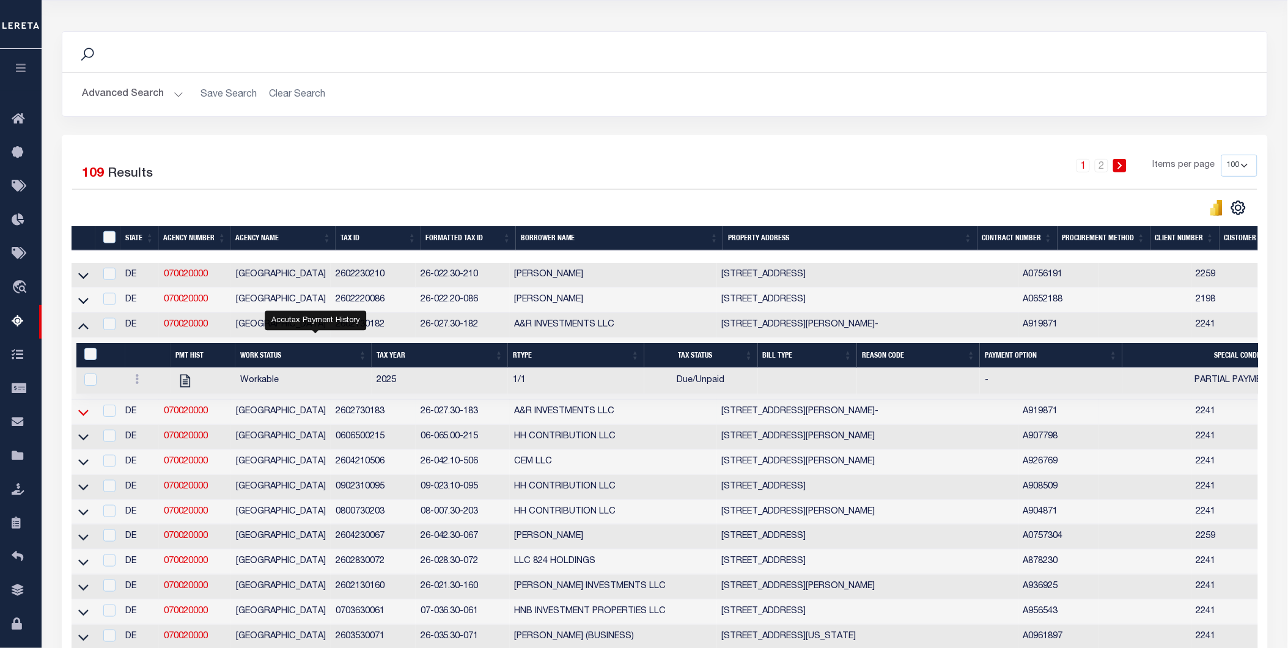
click at [84, 418] on icon at bounding box center [83, 412] width 10 height 13
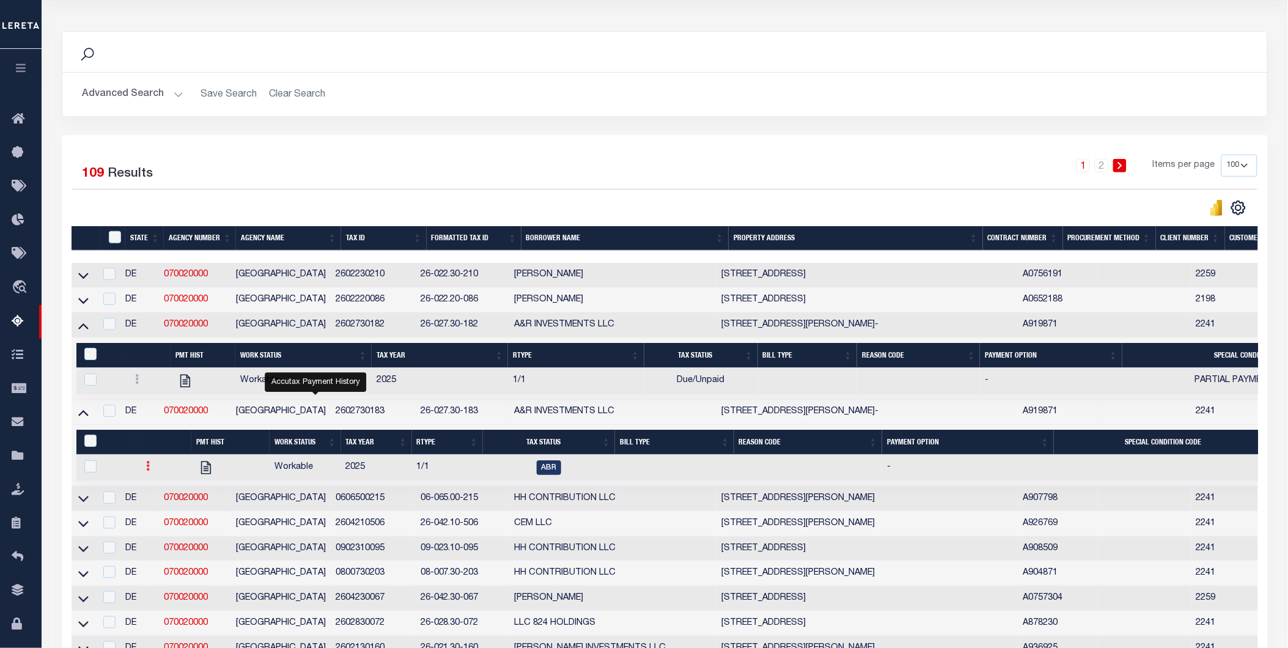
click at [146, 471] on icon at bounding box center [148, 466] width 4 height 10
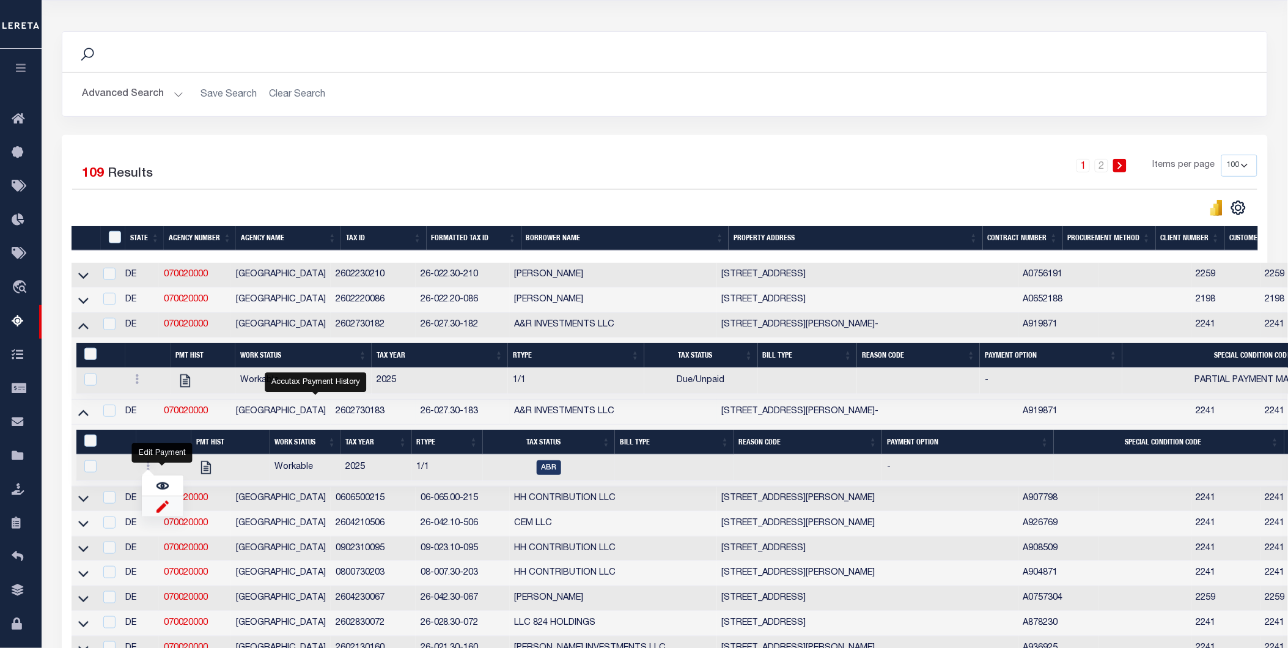
click at [160, 513] on img "" at bounding box center [163, 506] width 12 height 13
checkbox input "true"
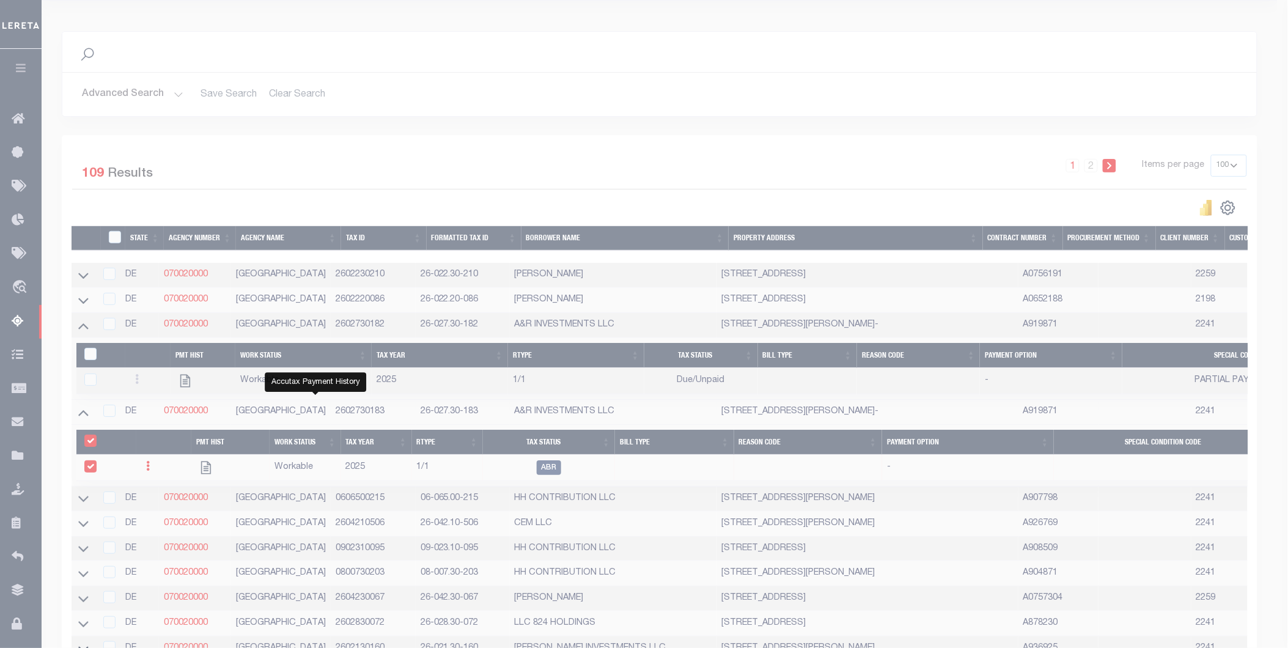
select select
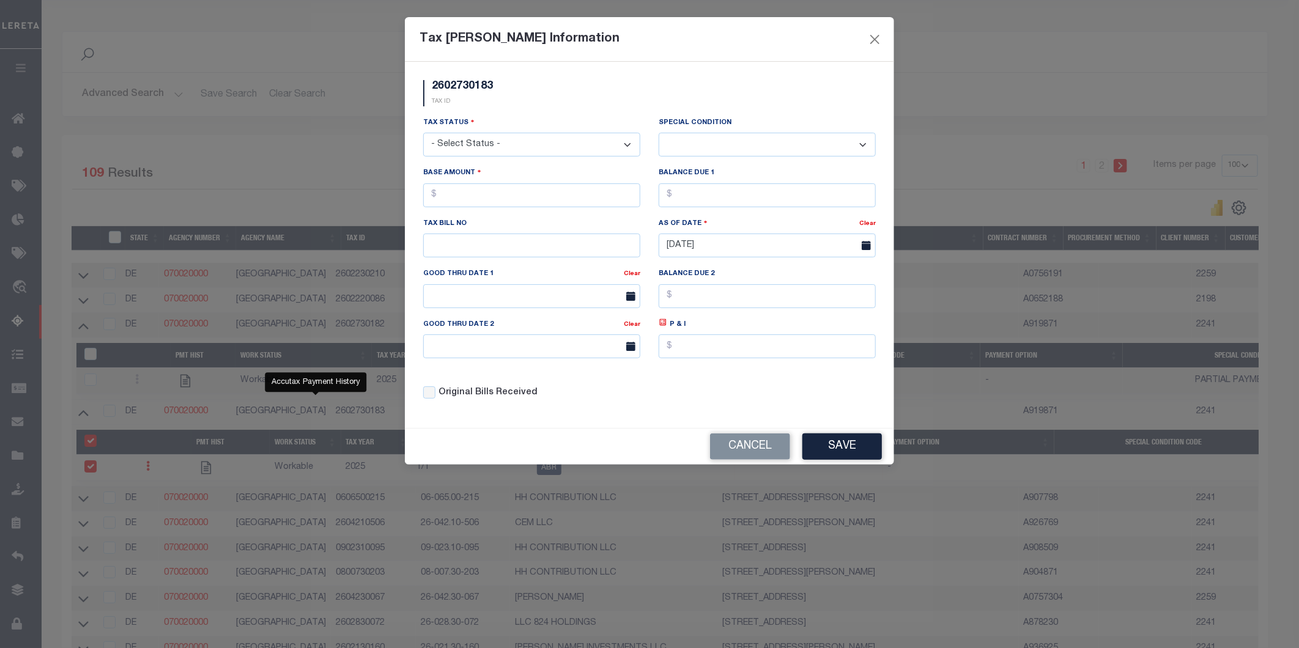
click at [448, 150] on select "- Select Status - Open Due/Unpaid Paid Incomplete No Tax Due Internal Refund Pr…" at bounding box center [531, 145] width 217 height 24
select select "DUE"
click at [423, 133] on select "- Select Status - Open Due/Unpaid Paid Incomplete No Tax Due Internal Refund Pr…" at bounding box center [531, 145] width 217 height 24
click at [707, 138] on select "-- Select Special Condition -- 3RD PARTY TAX LIEN AGENCY TAX LIEN (A.K.A Inside…" at bounding box center [767, 145] width 217 height 24
select select "15"
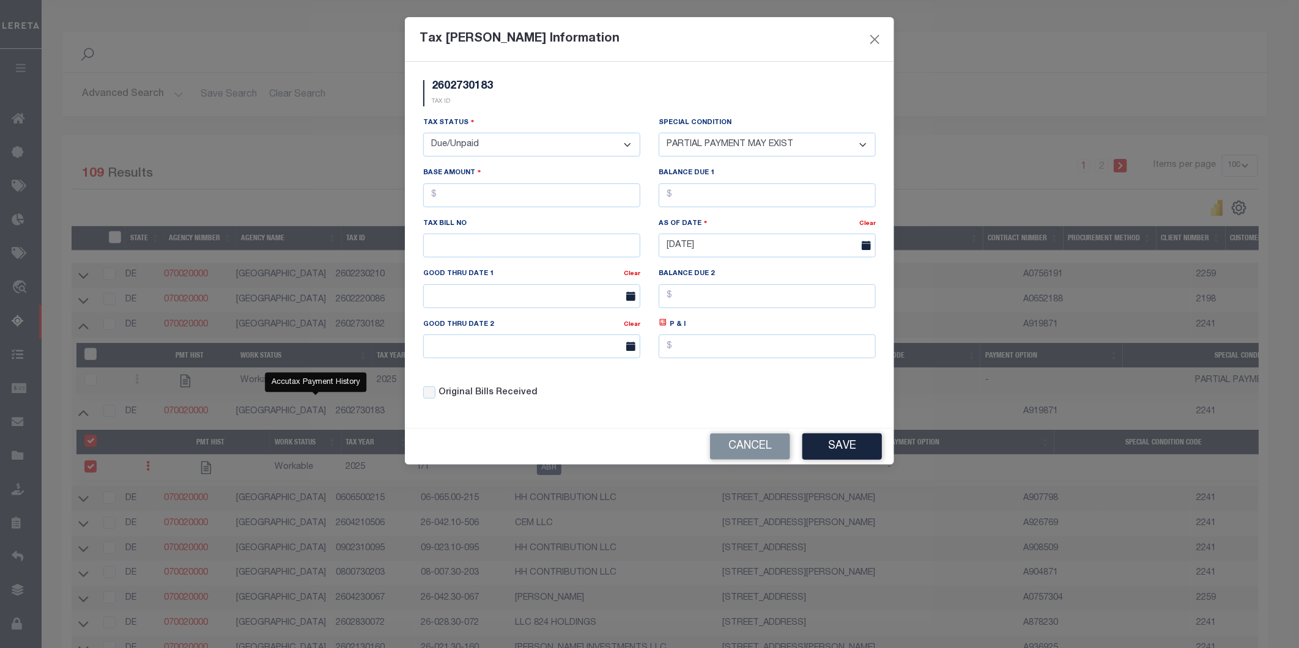
click at [659, 133] on select "-- Select Special Condition -- 3RD PARTY TAX LIEN AGENCY TAX LIEN (A.K.A Inside…" at bounding box center [767, 145] width 217 height 24
click at [484, 197] on input "text" at bounding box center [531, 195] width 217 height 24
type input "$"
click at [872, 38] on button "Close" at bounding box center [875, 39] width 16 height 16
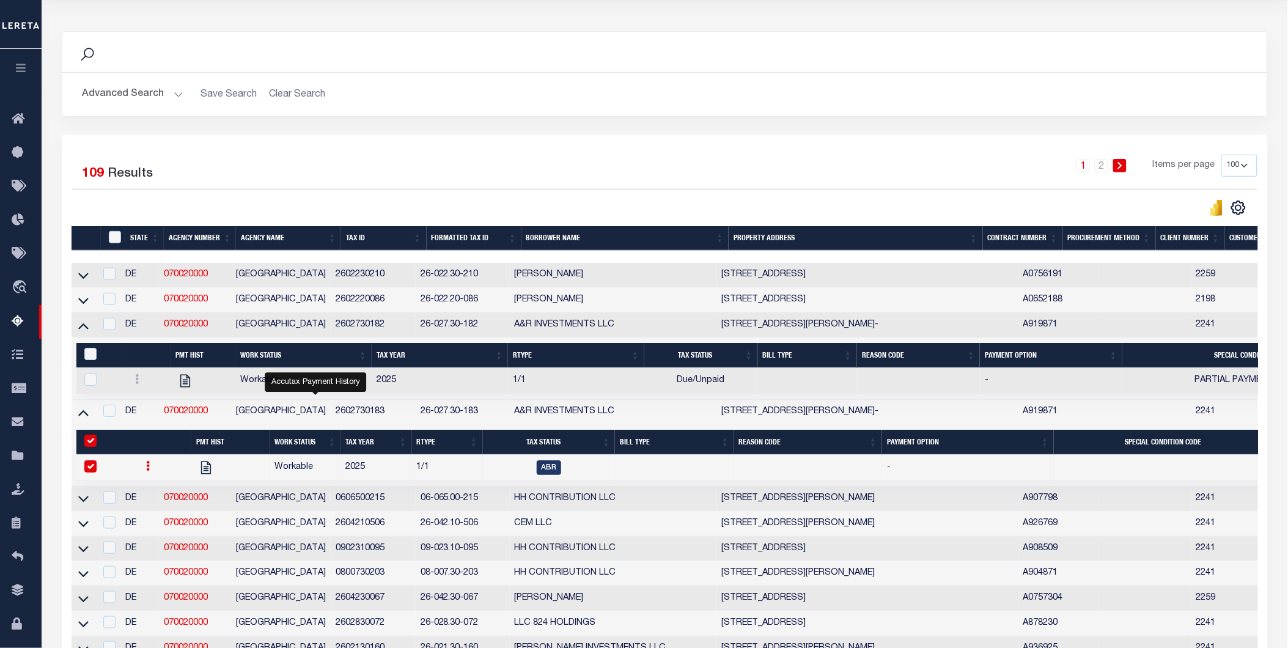
click at [738, 158] on div "1 2 Items per page 10 25 50 100 500" at bounding box center [815, 171] width 885 height 32
click at [799, 182] on div "1 2 Items per page 10 25 50 100 500" at bounding box center [815, 171] width 885 height 32
click at [1076, 394] on td "-" at bounding box center [1051, 381] width 142 height 26
checkbox input "true"
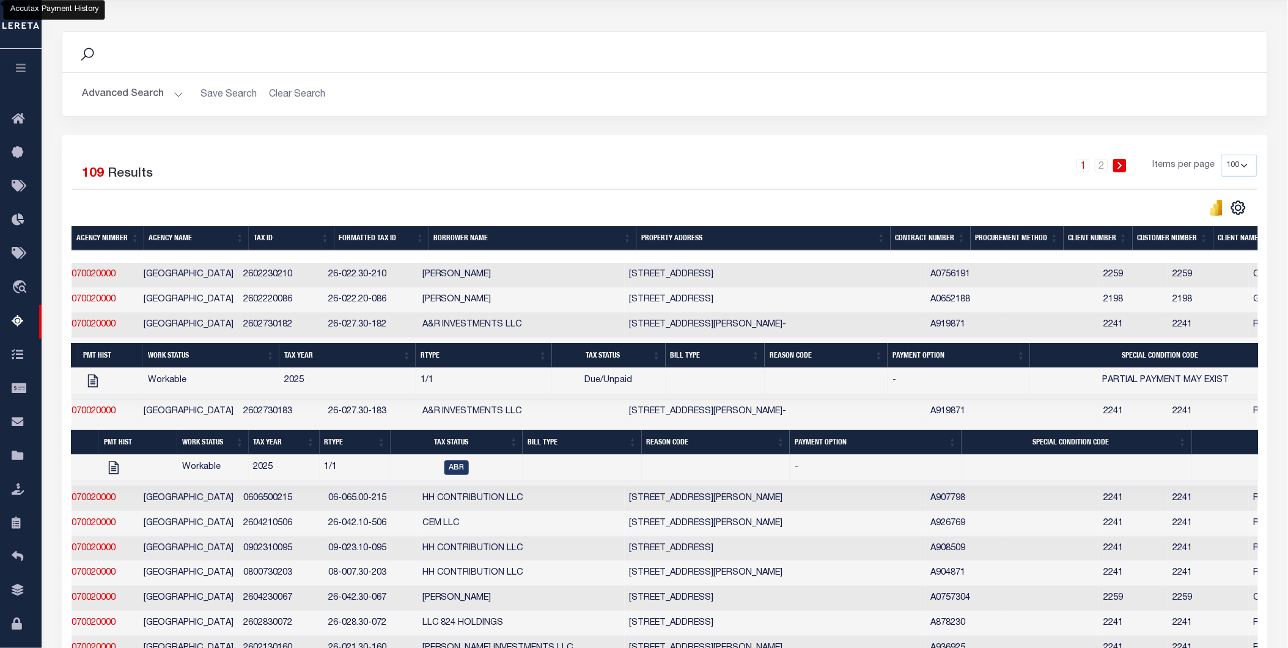
scroll to position [0, 0]
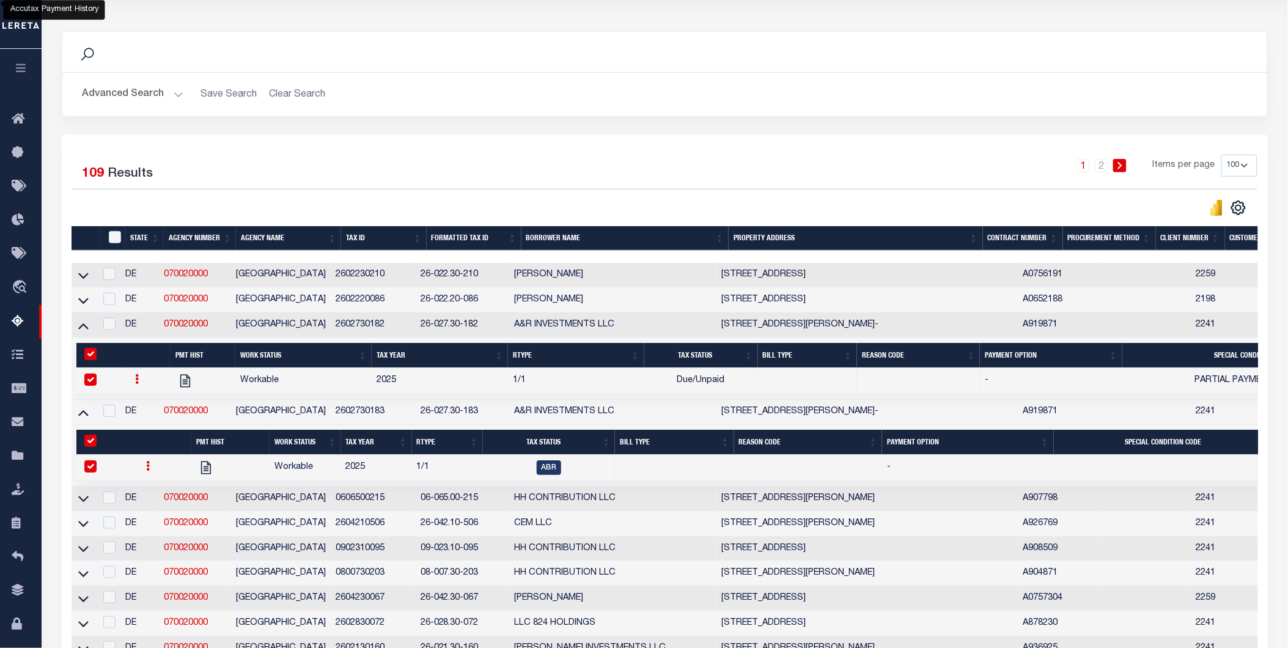
click at [149, 469] on link at bounding box center [147, 468] width 13 height 10
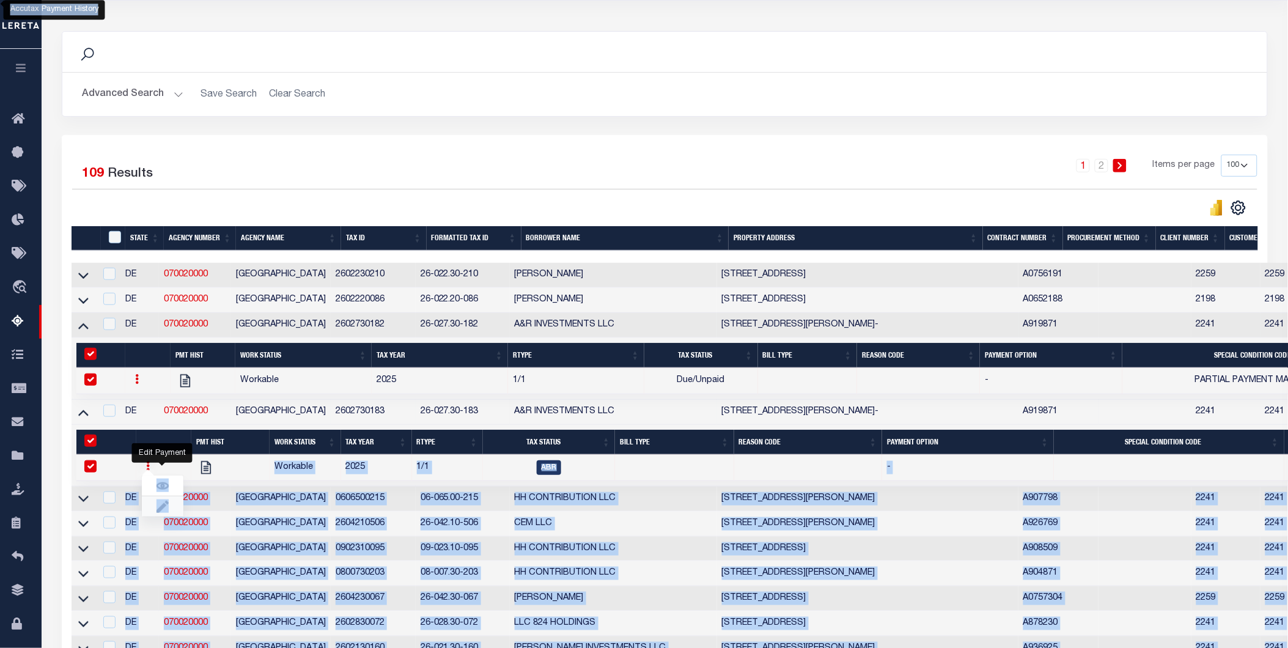
click at [154, 515] on link "" at bounding box center [163, 506] width 42 height 20
checkbox input "false"
select select
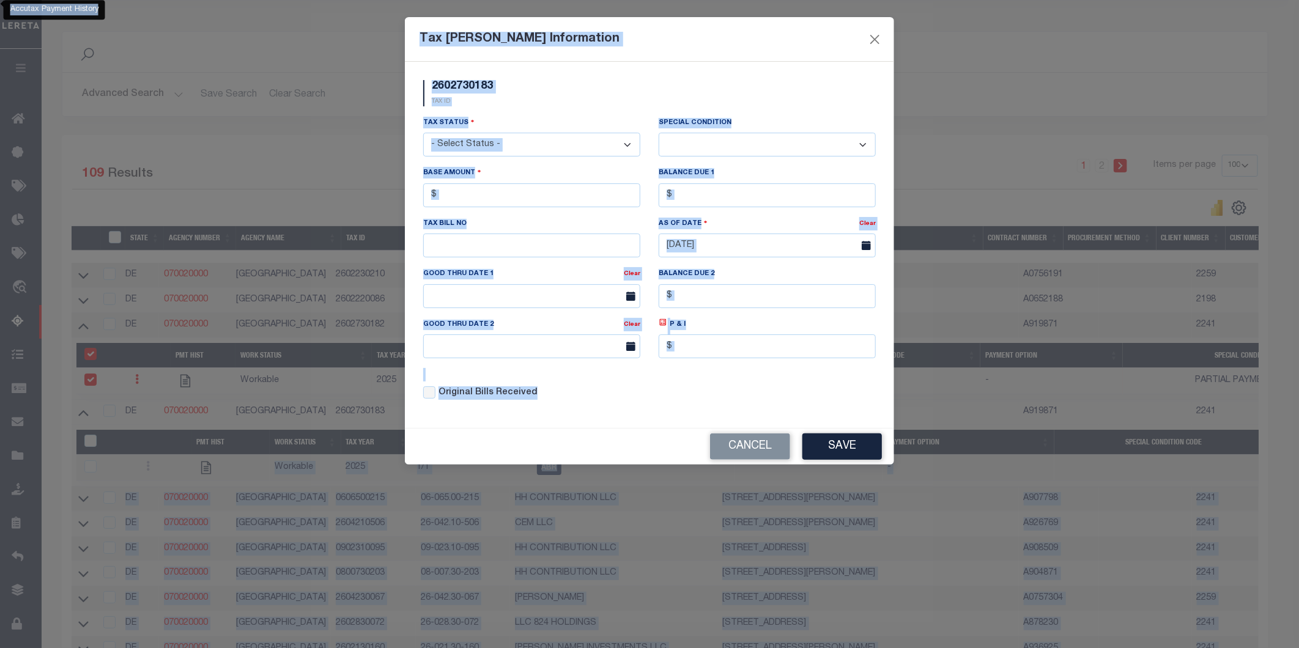
click at [642, 89] on div "2602730183 TAX ID" at bounding box center [649, 98] width 471 height 36
drag, startPoint x: 643, startPoint y: 89, endPoint x: 652, endPoint y: 88, distance: 9.3
click at [643, 89] on div "2602730183 TAX ID" at bounding box center [649, 98] width 471 height 36
click at [652, 88] on div "2602730183 TAX ID" at bounding box center [649, 98] width 471 height 36
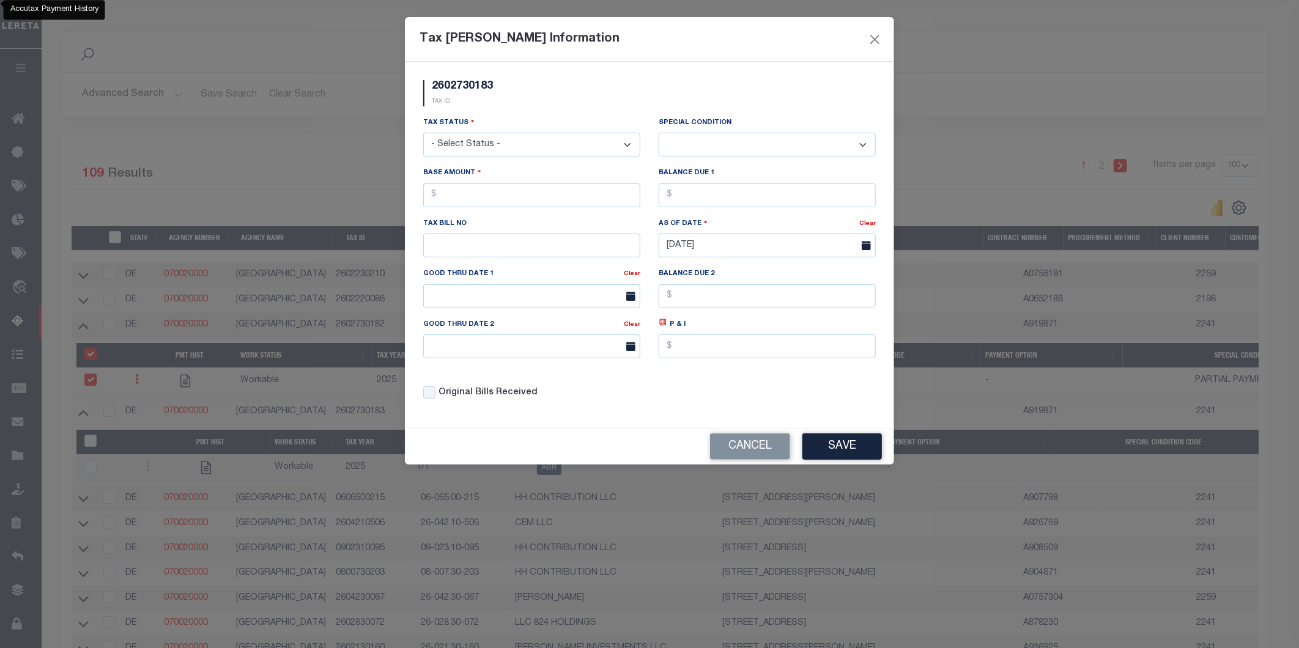
click at [659, 84] on div "2602730183 TAX ID" at bounding box center [649, 98] width 471 height 36
click at [661, 84] on div "2602730183 TAX ID" at bounding box center [649, 98] width 471 height 36
click at [489, 139] on select "- Select Status - Open Due/Unpaid Paid Incomplete No Tax Due Internal Refund Pr…" at bounding box center [531, 145] width 217 height 24
select select "DUE"
click at [423, 133] on select "- Select Status - Open Due/Unpaid Paid Incomplete No Tax Due Internal Refund Pr…" at bounding box center [531, 145] width 217 height 24
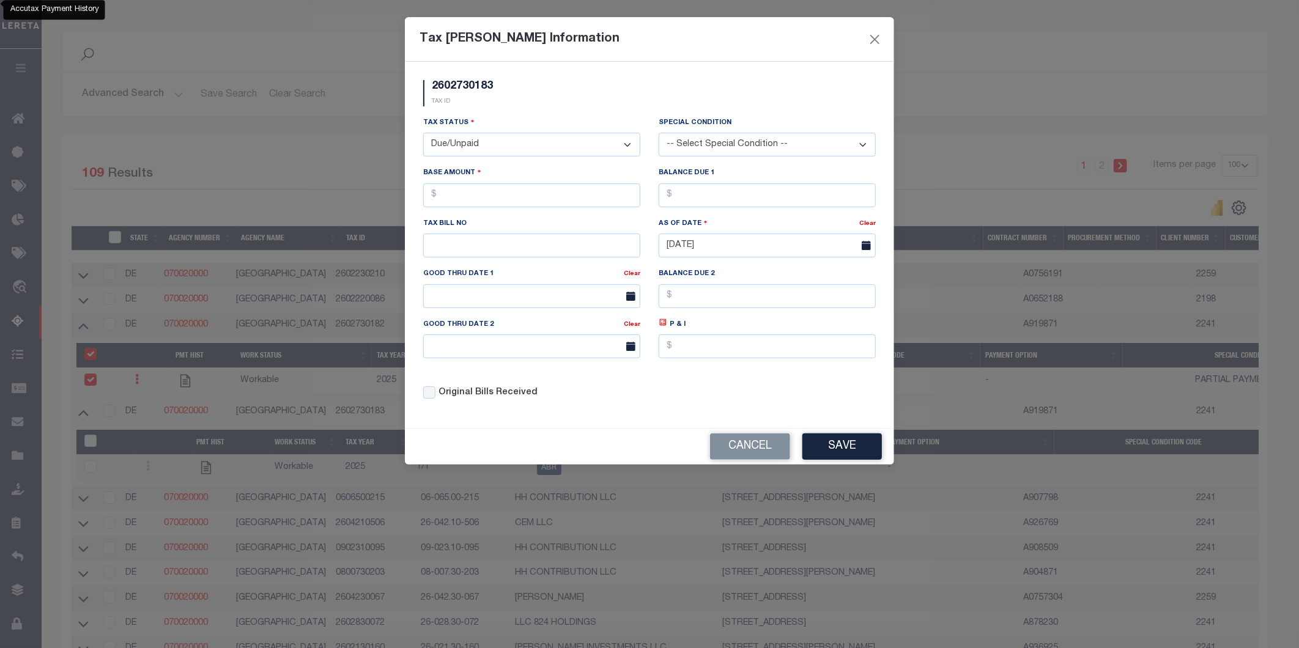
click at [752, 150] on select "-- Select Special Condition -- 3RD PARTY TAX LIEN AGENCY TAX LIEN (A.K.A Inside…" at bounding box center [767, 145] width 217 height 24
select select "15"
click at [659, 133] on select "-- Select Special Condition -- 3RD PARTY TAX LIEN AGENCY TAX LIEN (A.K.A Inside…" at bounding box center [767, 145] width 217 height 24
click at [484, 197] on input "text" at bounding box center [531, 195] width 217 height 24
type input "$48.00"
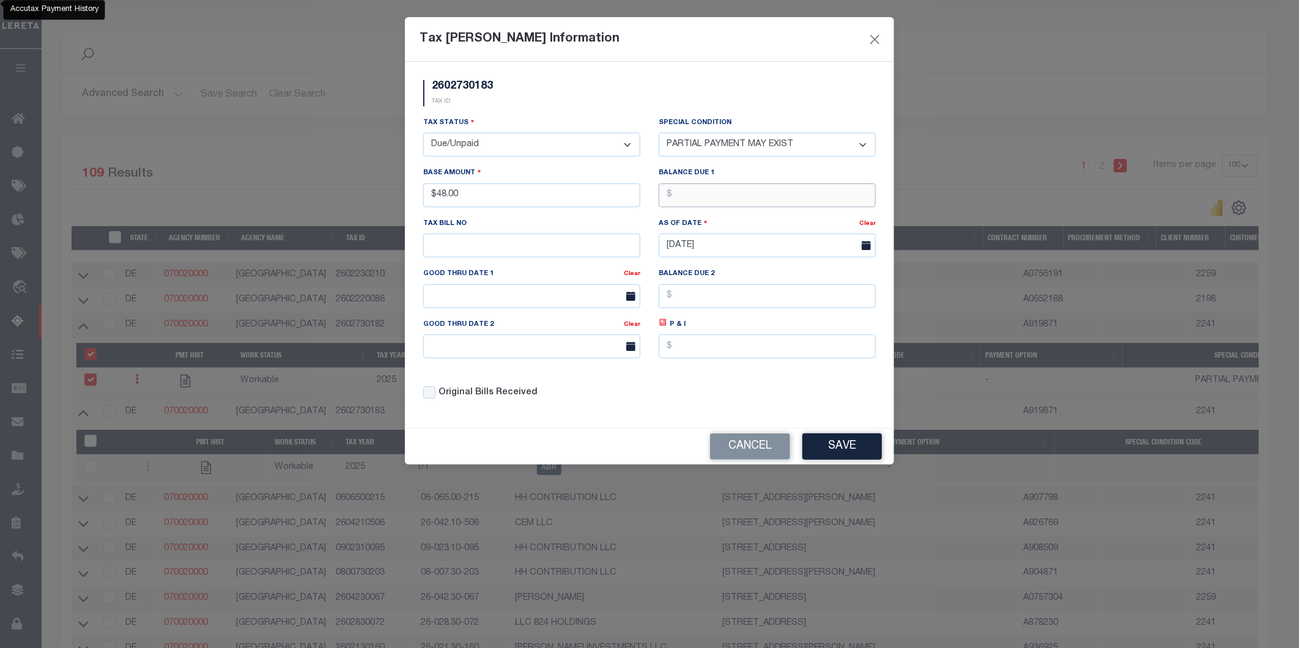
click at [706, 194] on input "text" at bounding box center [767, 195] width 217 height 24
type input "$48.00"
click at [859, 450] on button "Save" at bounding box center [841, 447] width 79 height 26
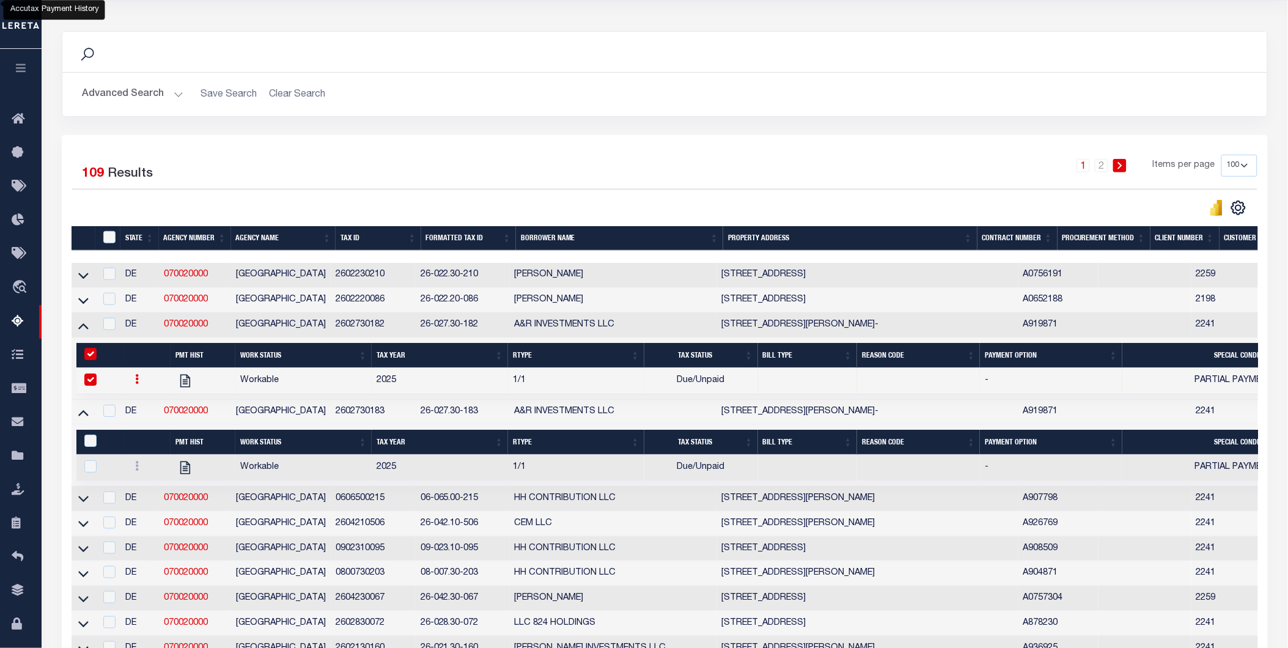
scroll to position [204, 0]
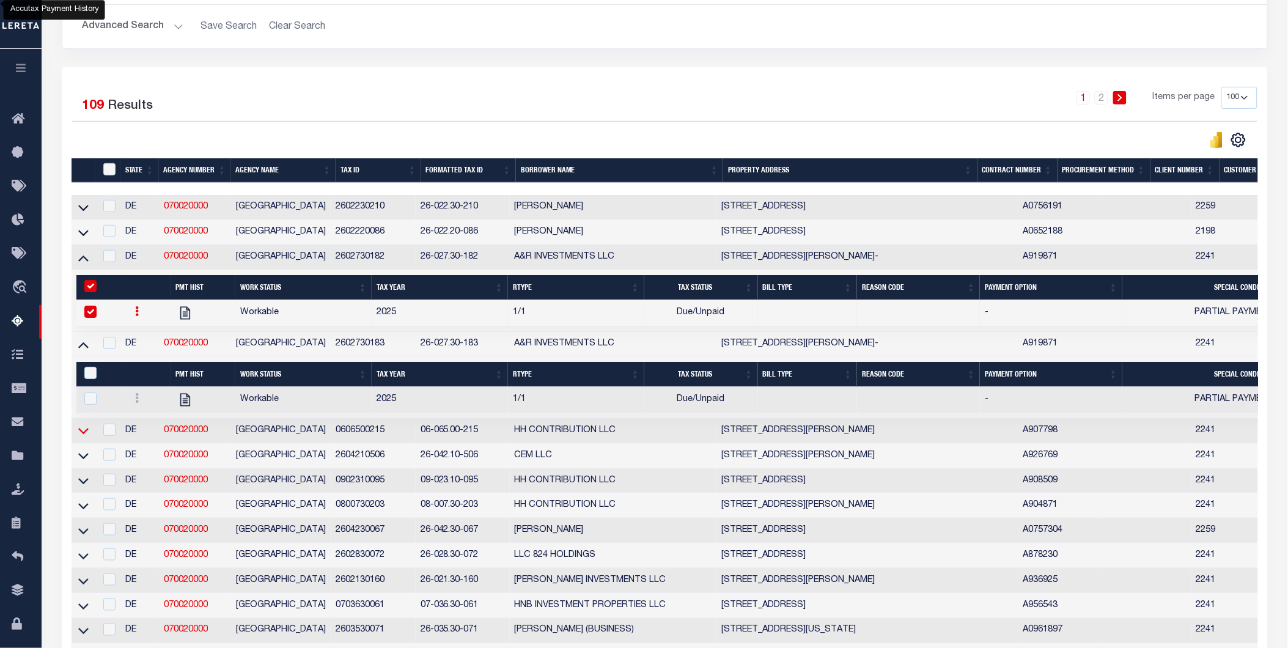
click at [78, 434] on icon at bounding box center [83, 430] width 10 height 13
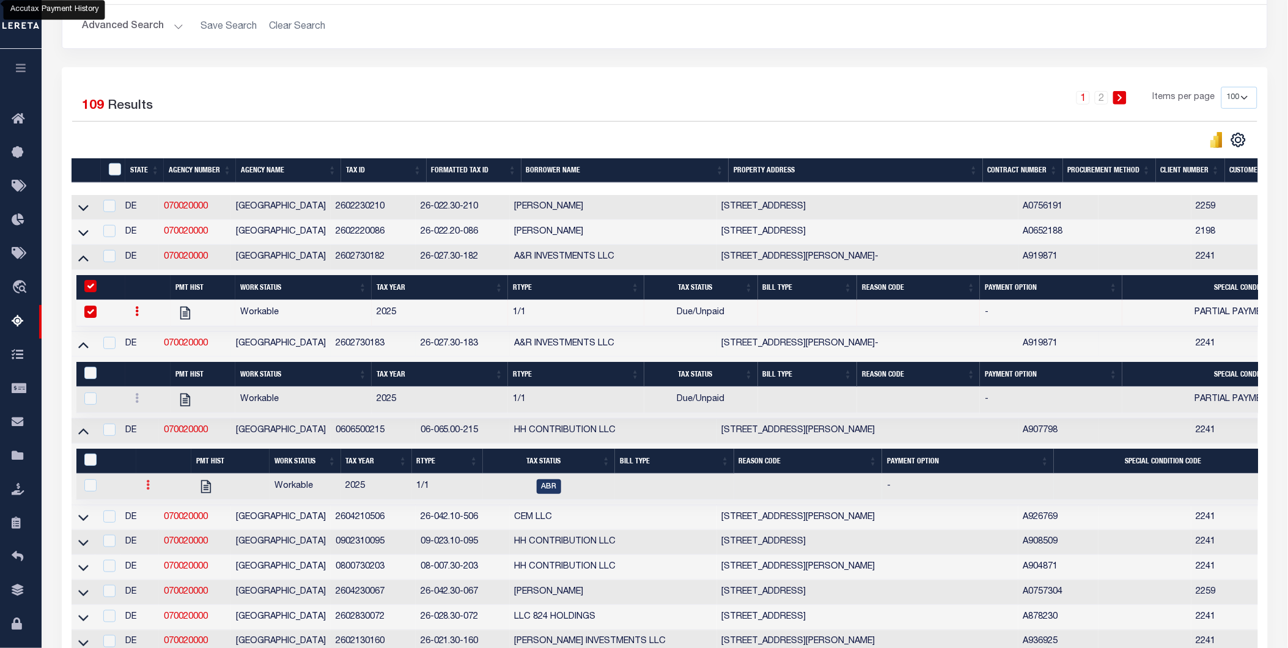
click at [143, 492] on link at bounding box center [147, 487] width 13 height 10
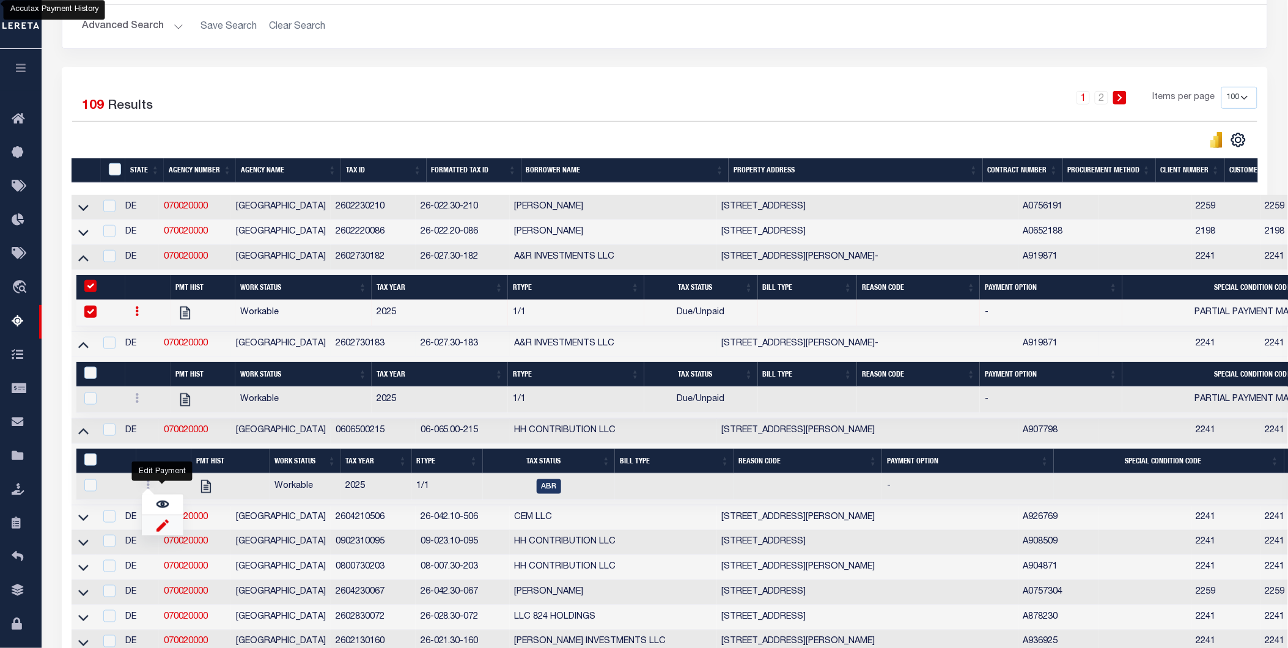
click at [161, 531] on img "" at bounding box center [163, 525] width 12 height 13
checkbox input "true"
select select
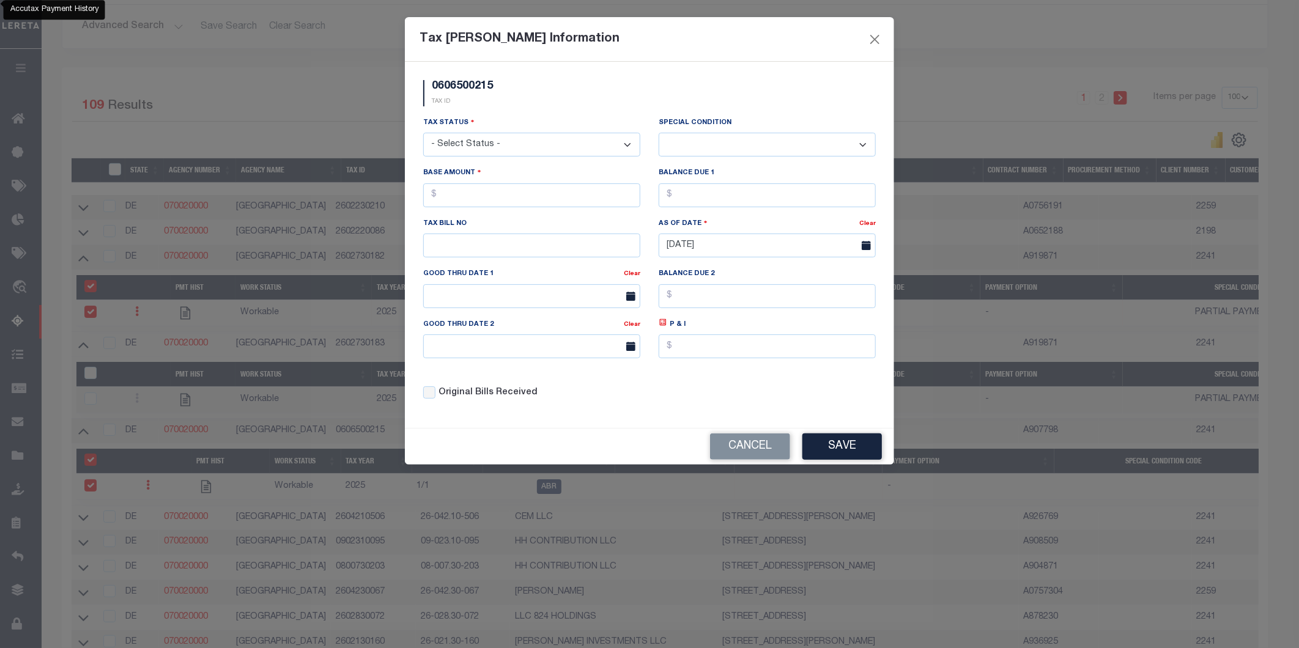
click at [535, 141] on select "- Select Status - Open Due/Unpaid Paid Incomplete No Tax Due Internal Refund Pr…" at bounding box center [531, 145] width 217 height 24
select select "DUE"
click at [423, 133] on select "- Select Status - Open Due/Unpaid Paid Incomplete No Tax Due Internal Refund Pr…" at bounding box center [531, 145] width 217 height 24
click at [715, 142] on select "-- Select Special Condition -- 3RD PARTY TAX LIEN AGENCY TAX LIEN (A.K.A Inside…" at bounding box center [767, 145] width 217 height 24
select select "15"
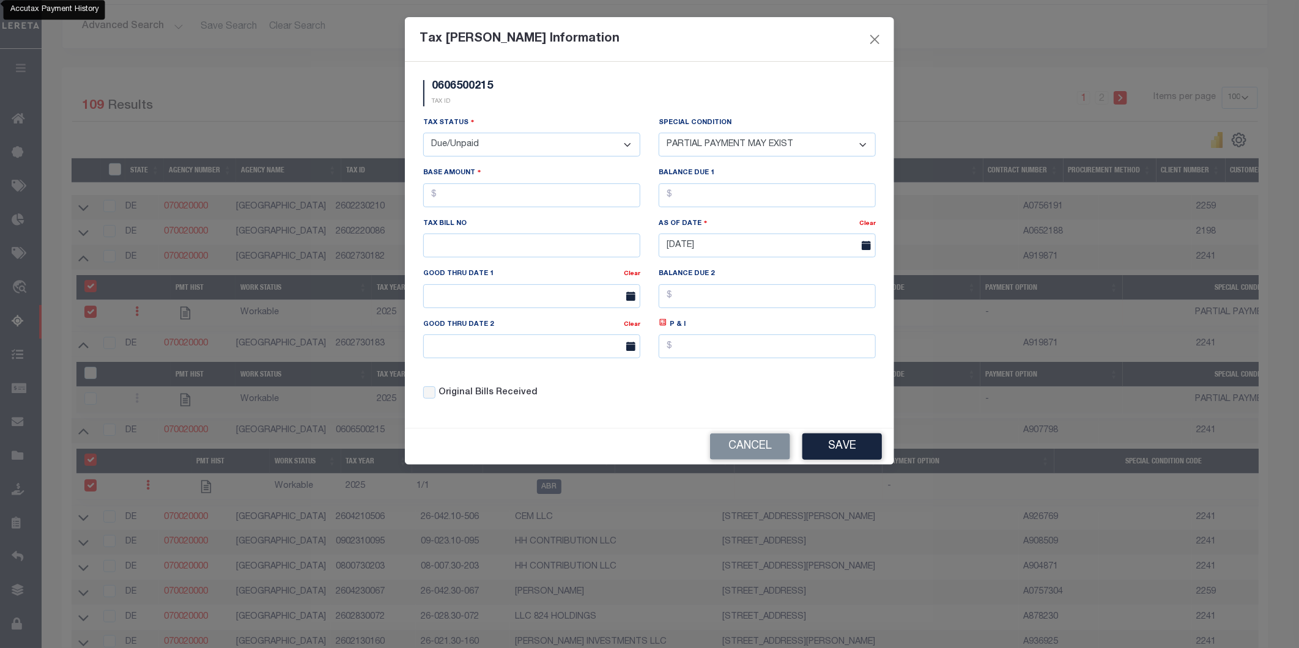
click at [659, 133] on select "-- Select Special Condition -- 3RD PARTY TAX LIEN AGENCY TAX LIEN (A.K.A Inside…" at bounding box center [767, 145] width 217 height 24
click at [450, 194] on input "text" at bounding box center [531, 195] width 217 height 24
type input "$49.00"
click at [766, 188] on input "text" at bounding box center [767, 195] width 217 height 24
type input "$49.00"
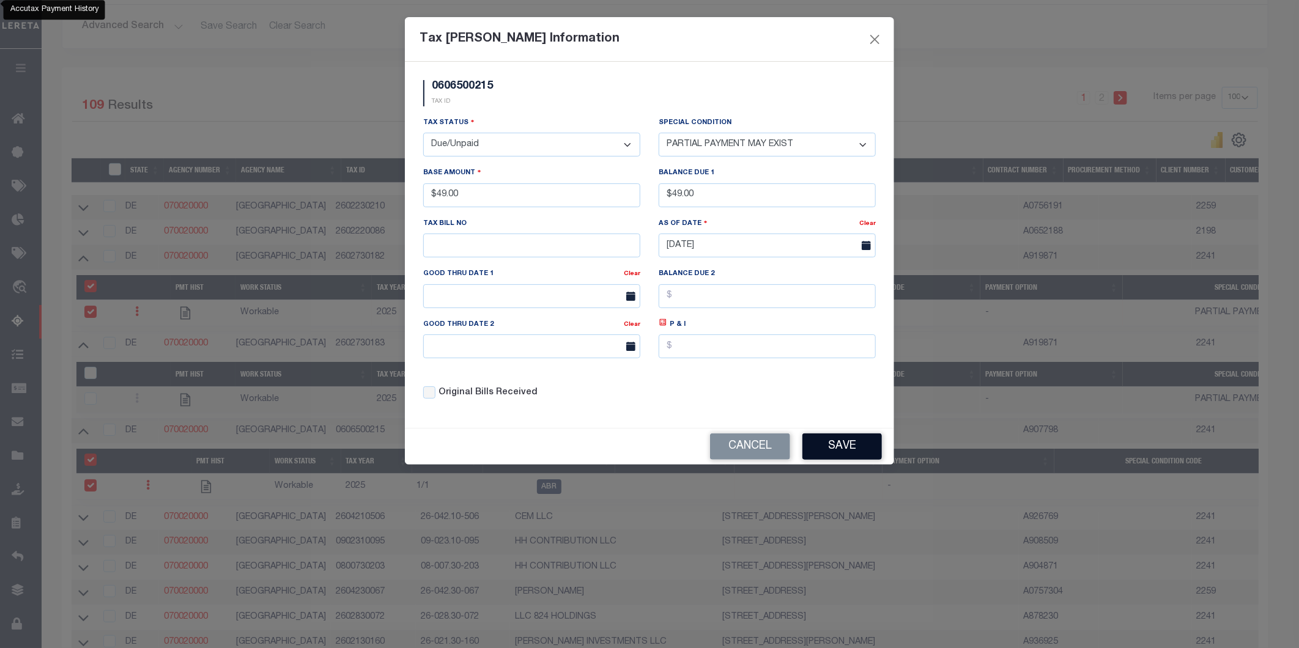
click at [838, 442] on button "Save" at bounding box center [841, 447] width 79 height 26
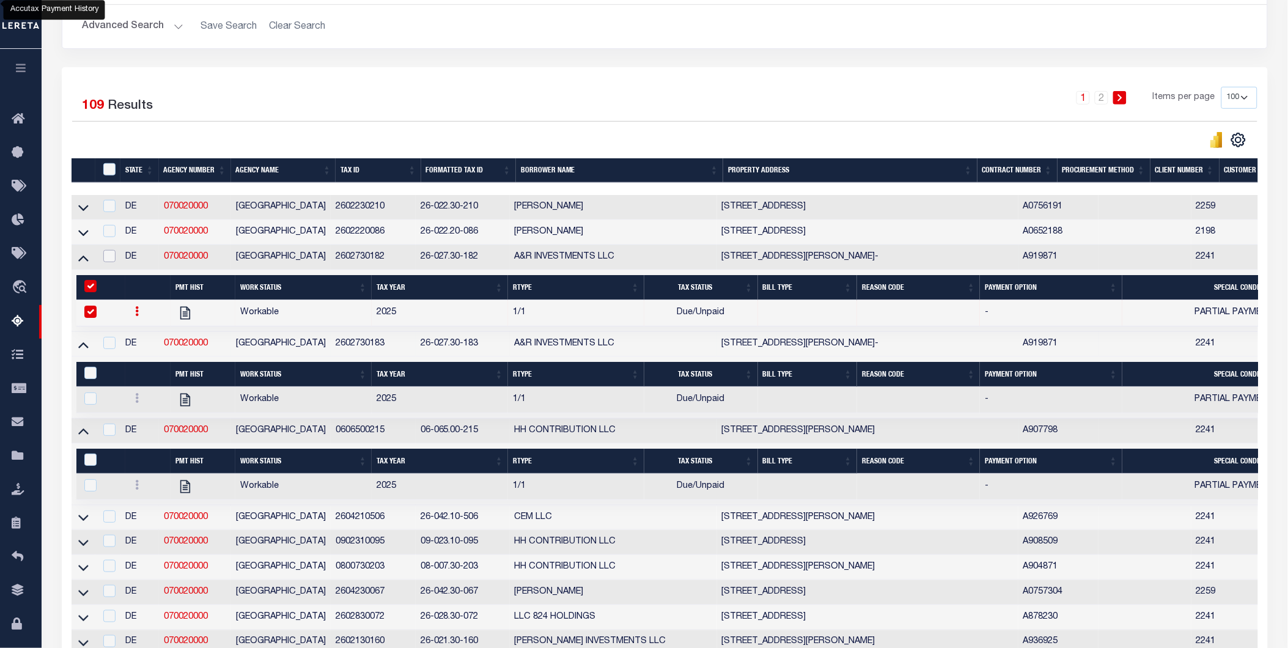
click at [111, 257] on input "checkbox" at bounding box center [109, 256] width 12 height 12
checkbox input "true"
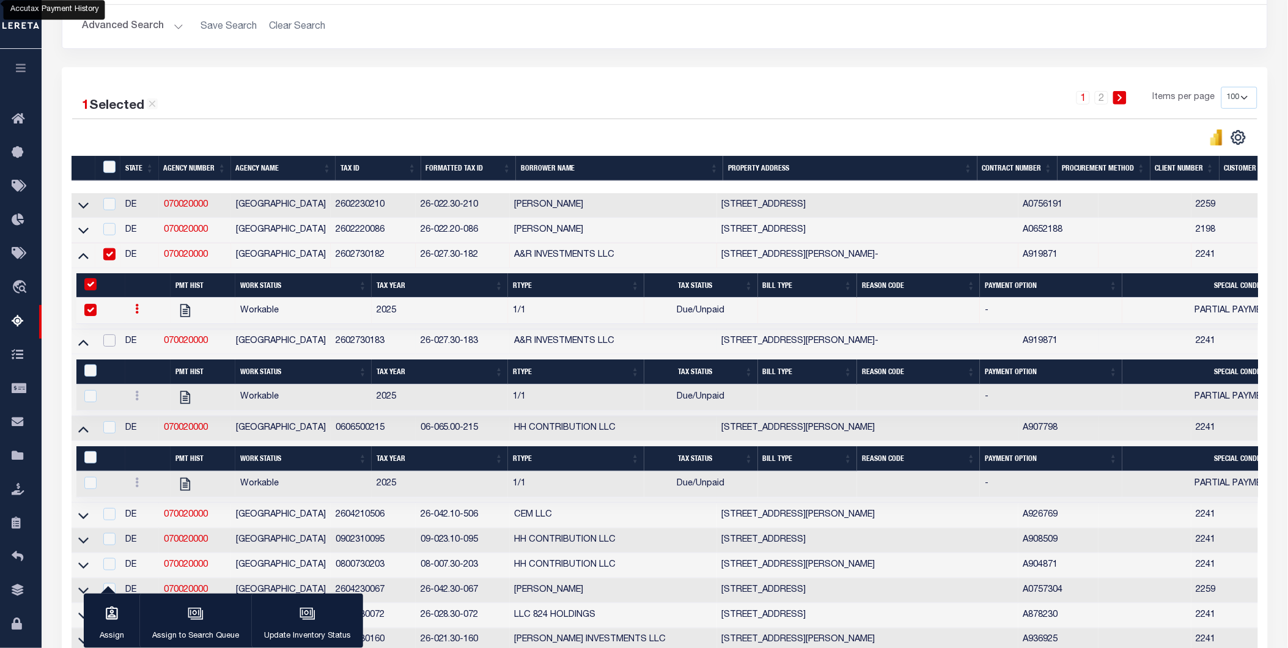
click at [104, 347] on input "checkbox" at bounding box center [109, 340] width 12 height 12
checkbox input "true"
click at [117, 431] on td at bounding box center [107, 428] width 25 height 25
checkbox input "true"
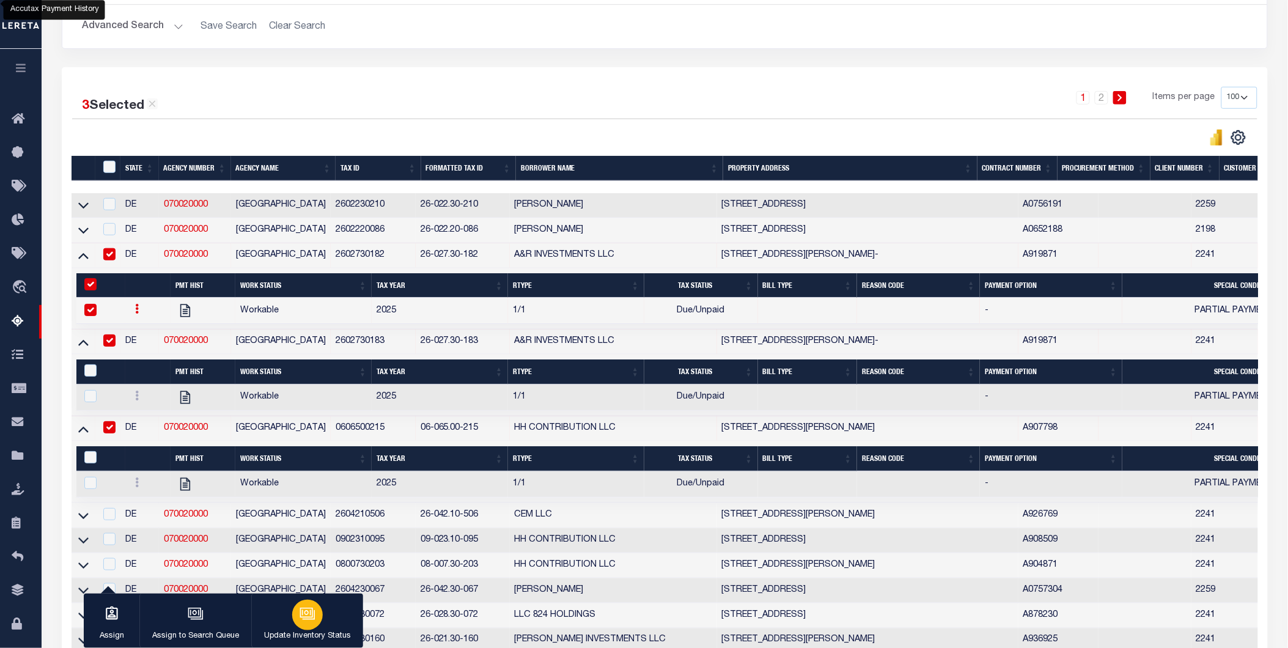
click at [295, 615] on div "button" at bounding box center [307, 615] width 31 height 31
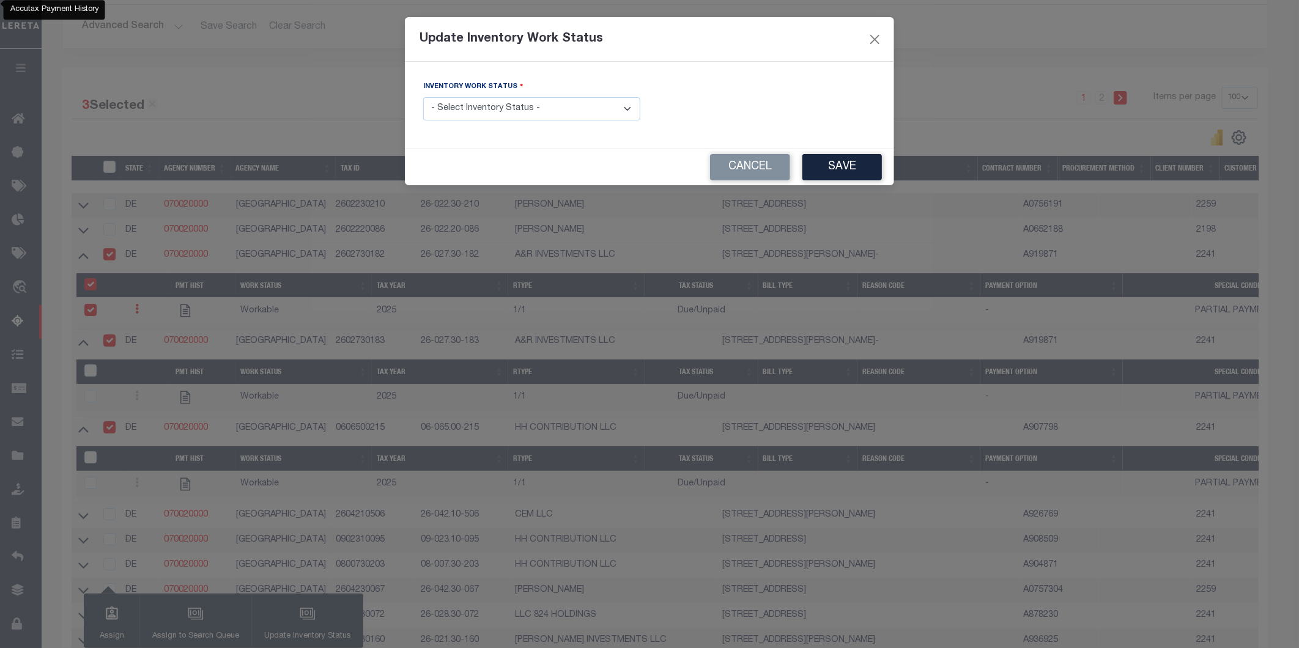
click at [552, 106] on select "- Select Inventory Status - Manual - Exception Pended - Awaiting Search Late Ad…" at bounding box center [531, 109] width 217 height 24
select select "4"
click at [423, 98] on select "- Select Inventory Status - Manual - Exception Pended - Awaiting Search Late Ad…" at bounding box center [531, 109] width 217 height 24
click at [844, 172] on button "Save" at bounding box center [841, 167] width 79 height 26
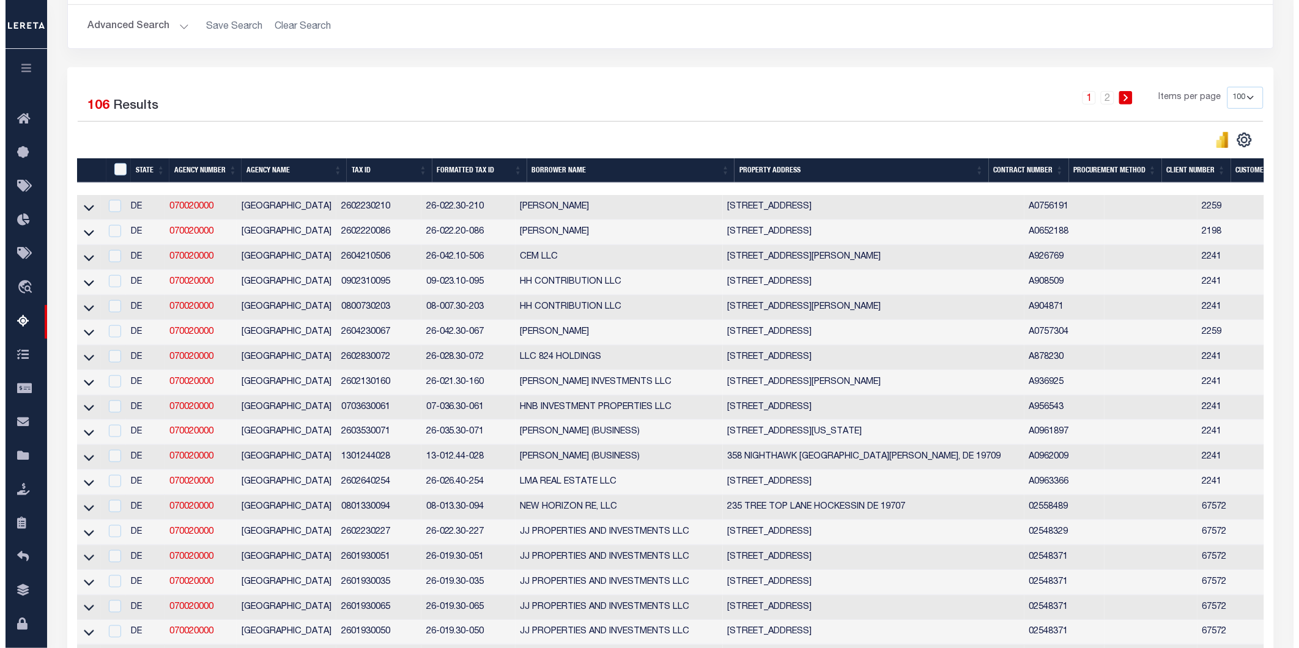
scroll to position [0, 0]
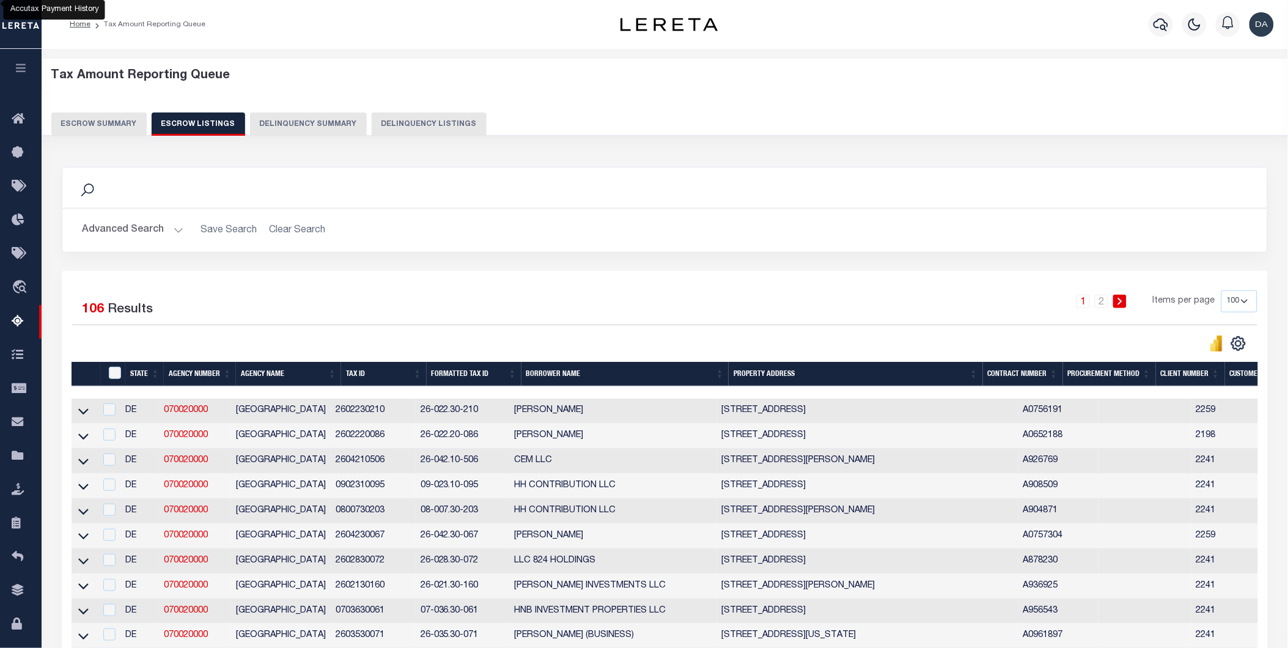
click at [108, 123] on button "Escrow Summary" at bounding box center [98, 124] width 95 height 23
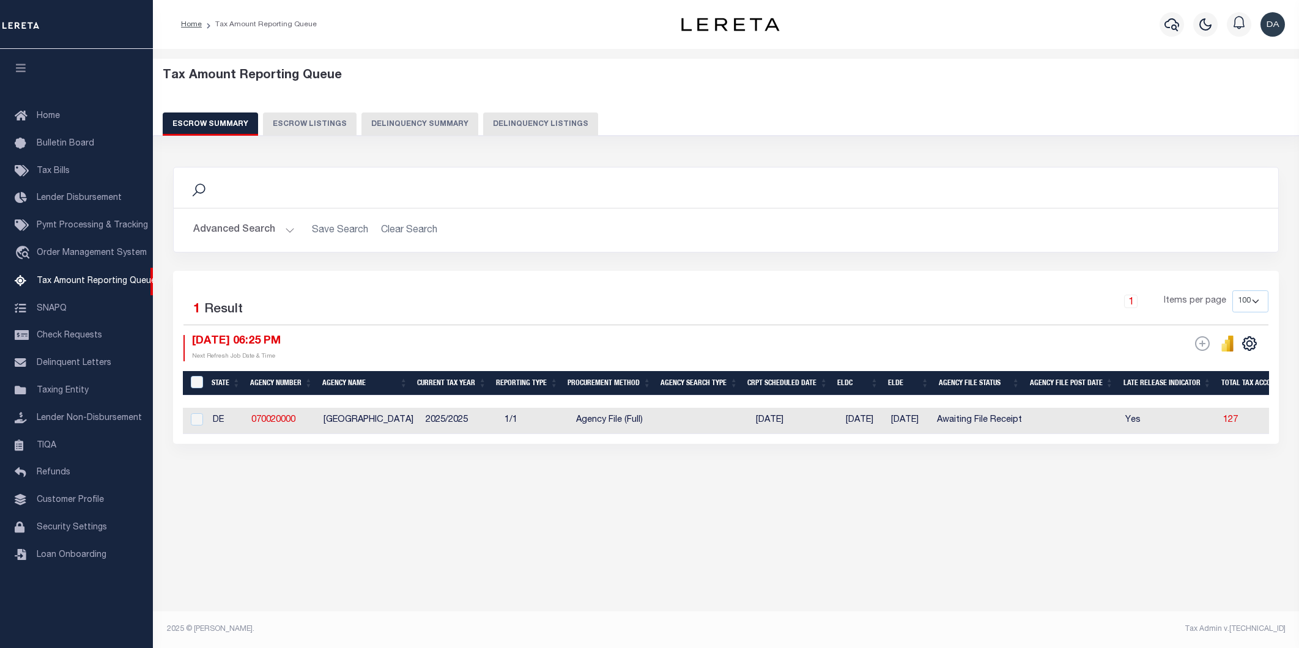
select select "100"
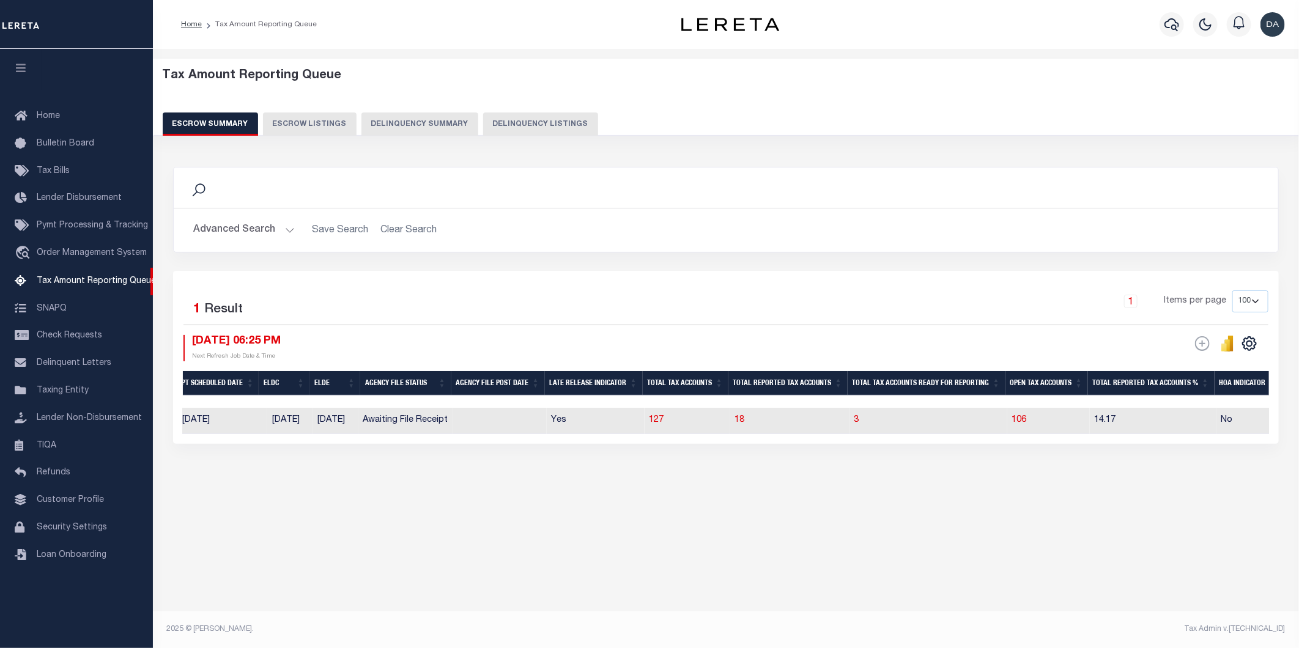
scroll to position [0, 598]
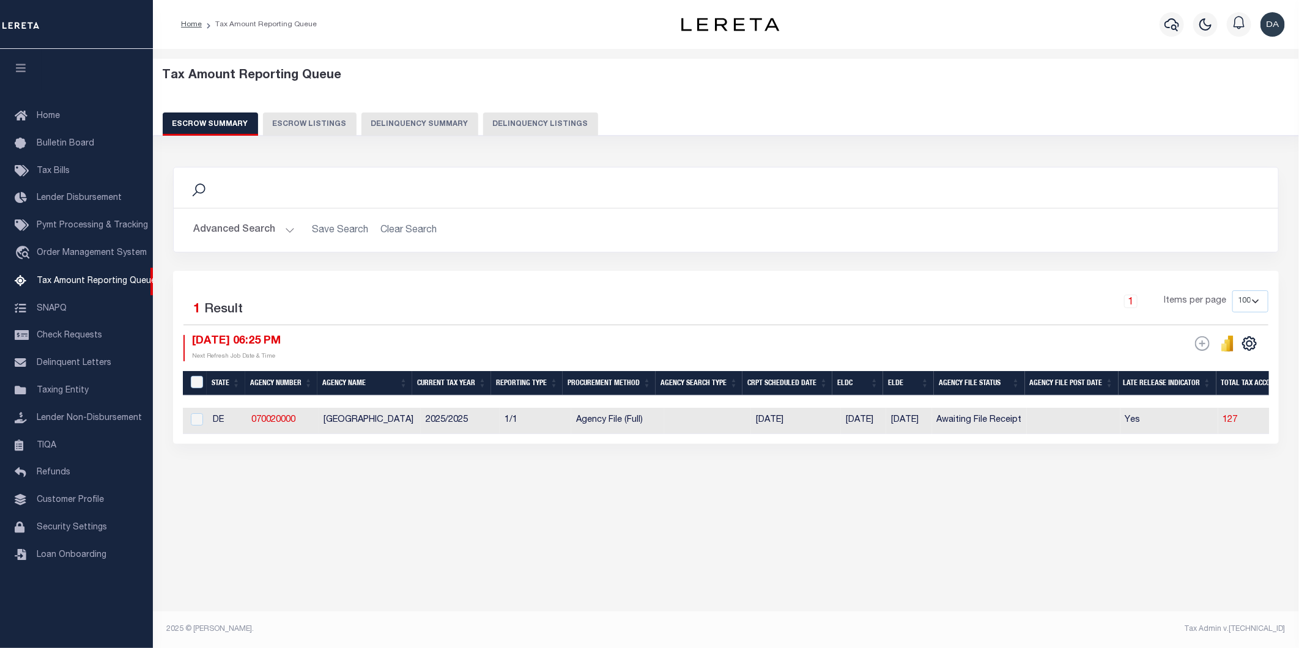
click at [179, 420] on div "Selected 1 Result 1 Items per page 10 25 50 100 500 09/08/2025 06:25 PM ESCROW …" at bounding box center [725, 357] width 1105 height 173
click at [194, 414] on input "checkbox" at bounding box center [197, 419] width 12 height 12
checkbox input "true"
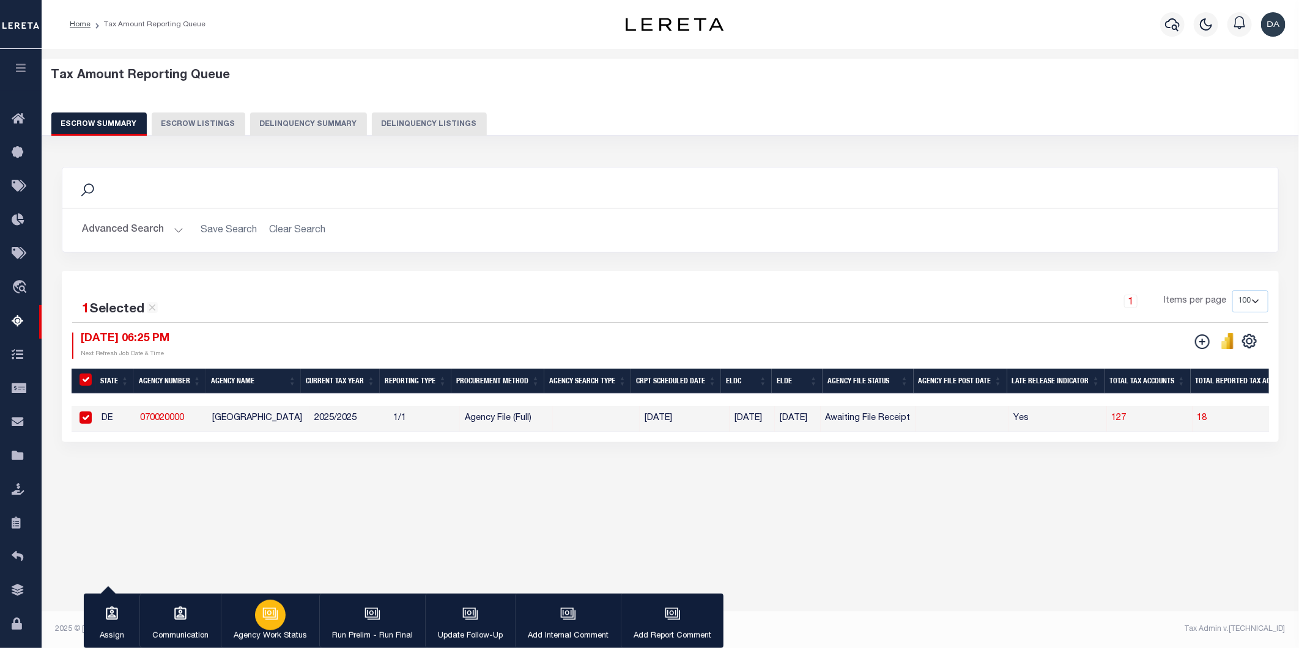
click at [267, 603] on div "button" at bounding box center [270, 615] width 31 height 31
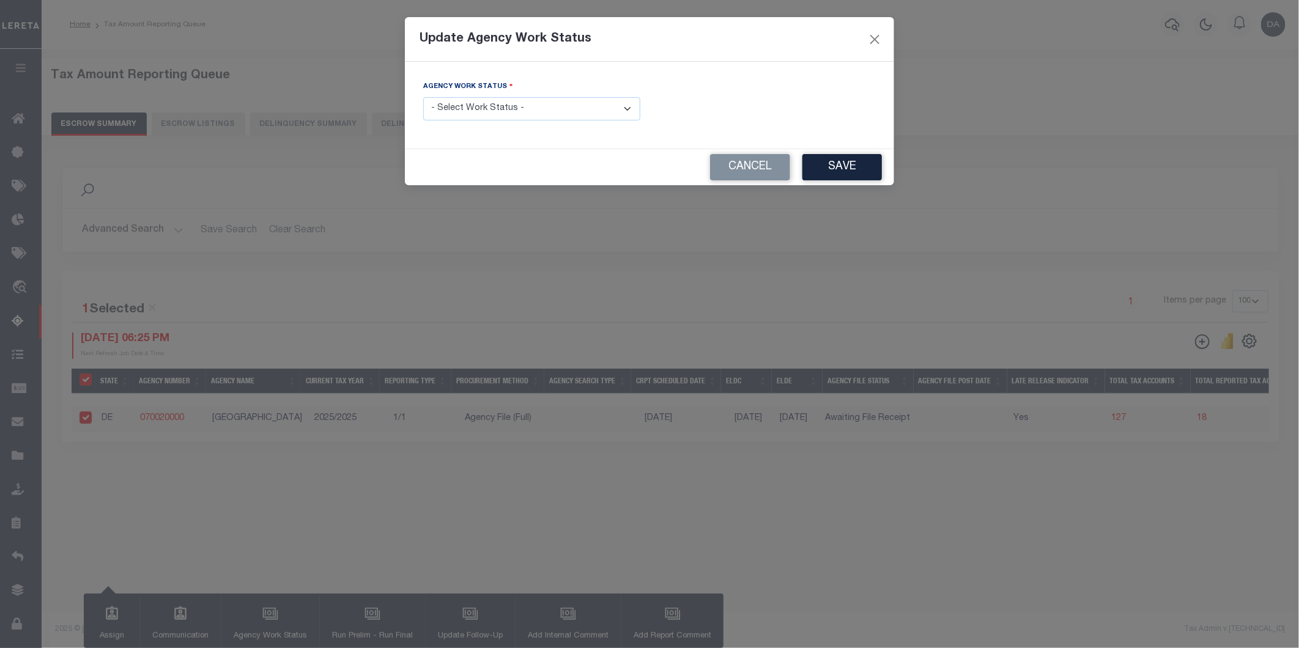
click at [565, 115] on select "- Select Work Status - New In Progress Pending Agency Follow-up Pending QC Read…" at bounding box center [531, 109] width 217 height 24
select select "6"
click at [423, 98] on select "- Select Work Status - New In Progress Pending Agency Follow-up Pending QC Read…" at bounding box center [531, 109] width 217 height 24
click at [845, 171] on button "Save" at bounding box center [841, 167] width 79 height 26
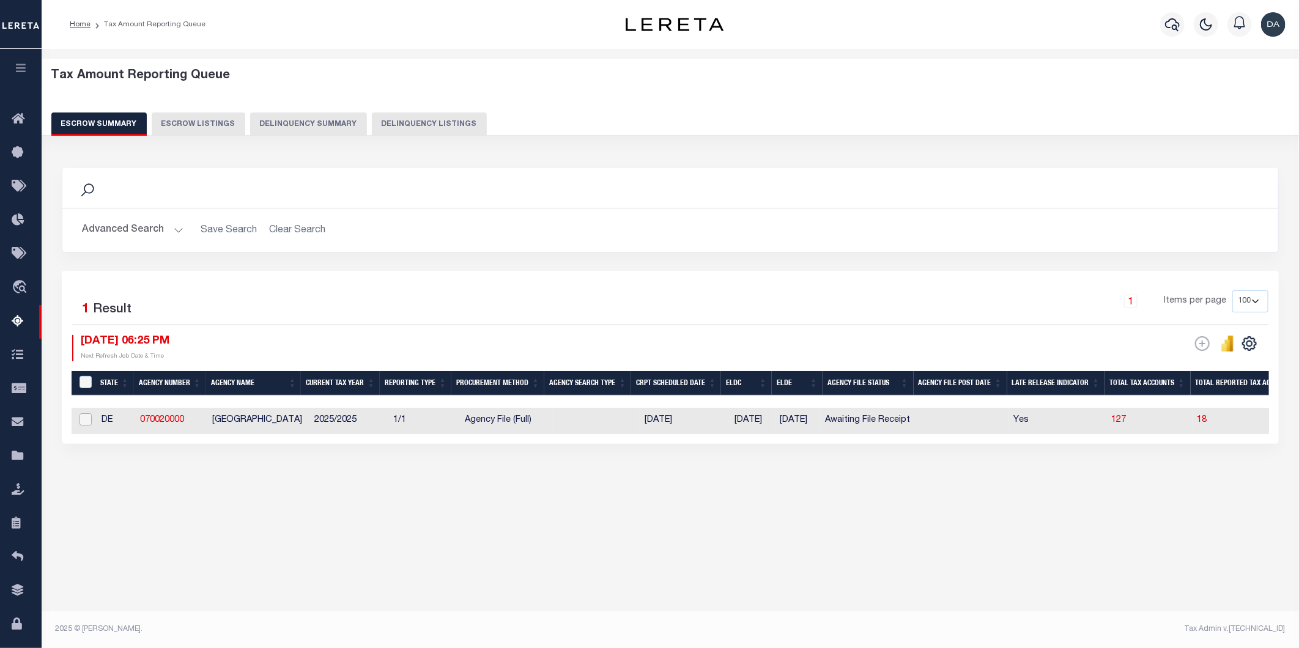
click at [87, 415] on input "checkbox" at bounding box center [85, 419] width 12 height 12
checkbox input "true"
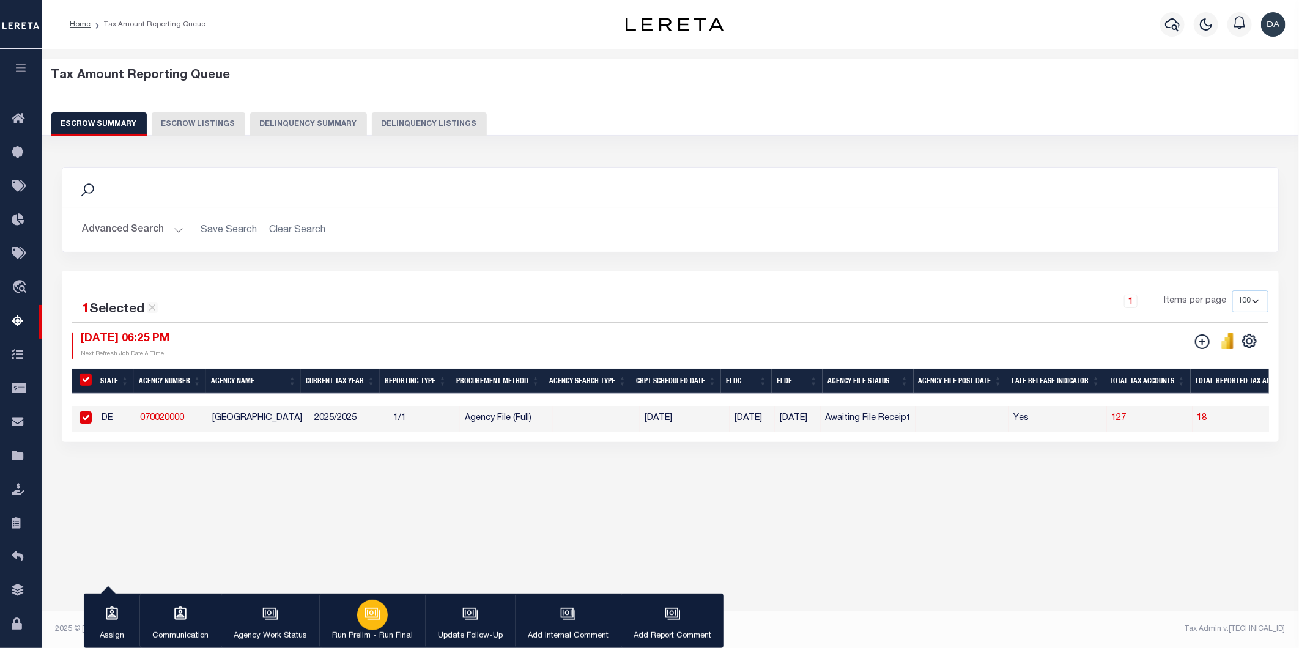
click at [361, 609] on div "button" at bounding box center [372, 615] width 31 height 31
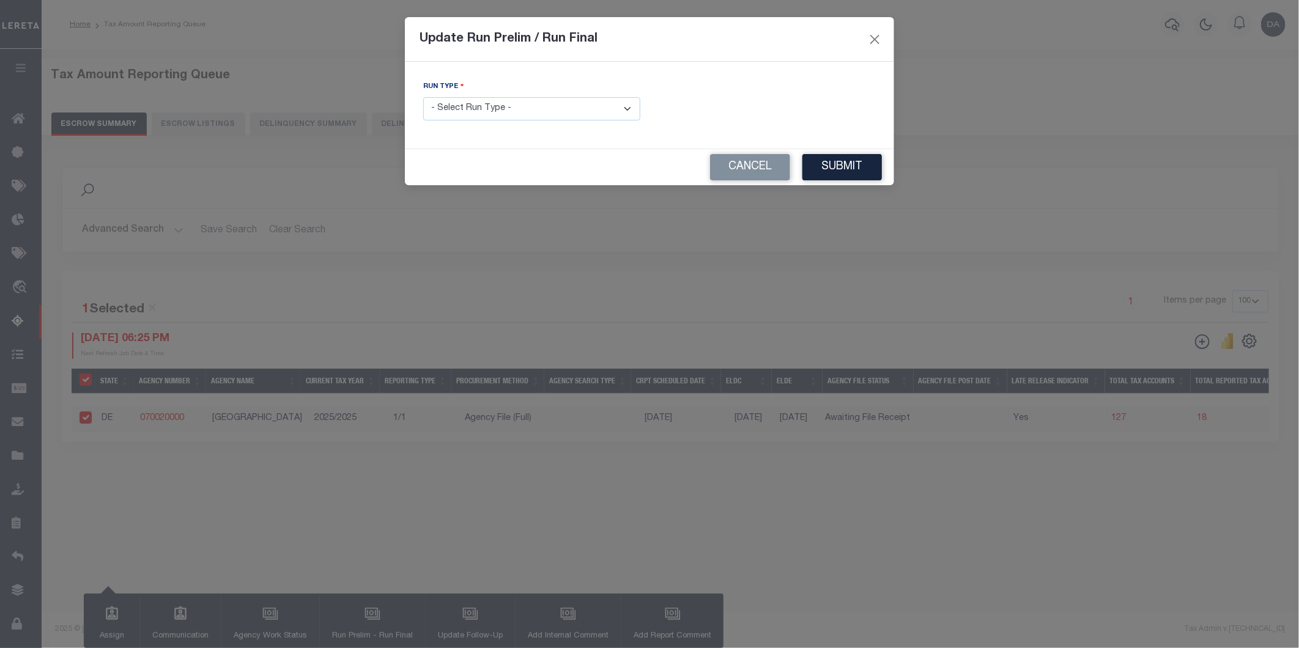
click at [517, 108] on select "- Select Run Type - Prelim Run Final Run" at bounding box center [531, 109] width 217 height 24
select select "F"
click at [423, 98] on select "- Select Run Type - Prelim Run Final Run" at bounding box center [531, 109] width 217 height 24
click at [876, 109] on div "FUNDING DEADLINE DATE:" at bounding box center [766, 105] width 235 height 50
click at [865, 113] on icon at bounding box center [866, 108] width 9 height 9
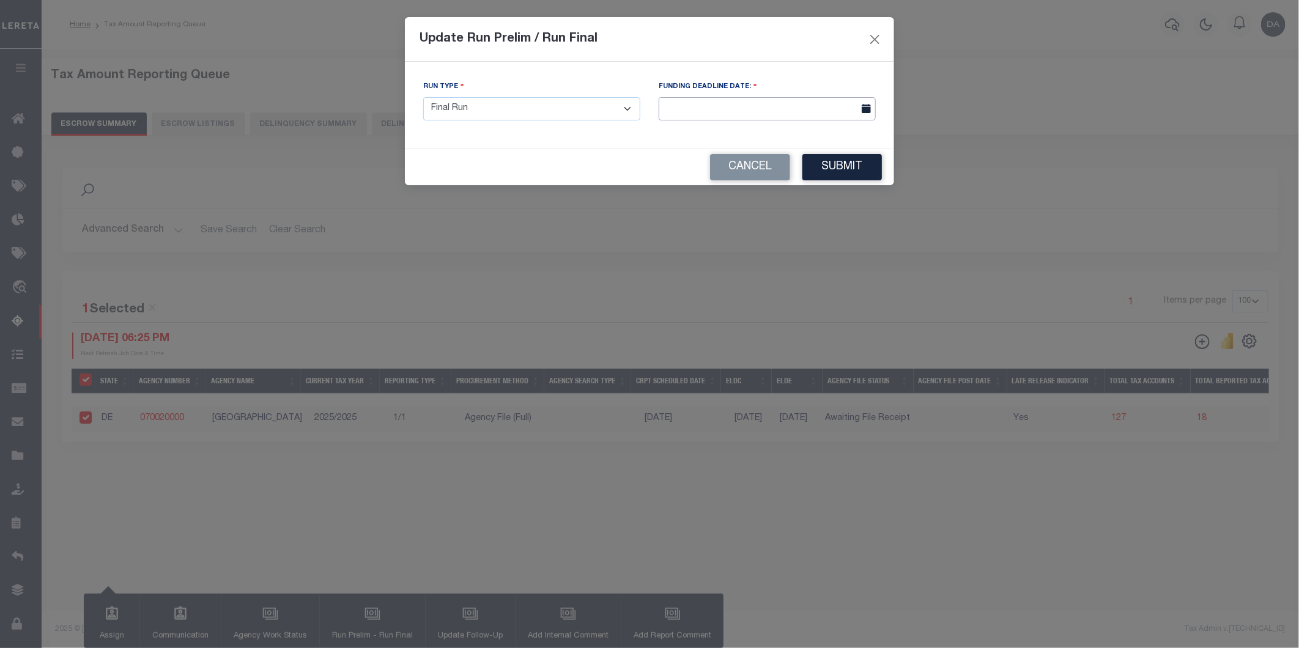
click at [793, 104] on input "text" at bounding box center [767, 109] width 217 height 24
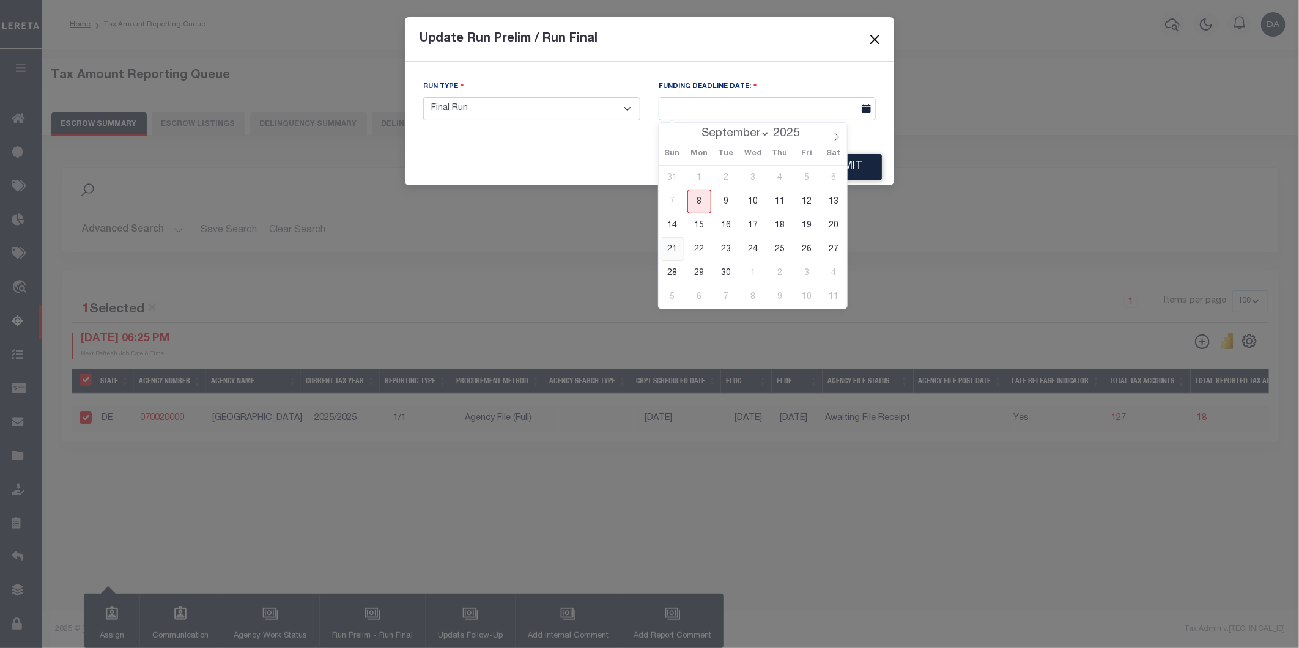
click at [670, 248] on span "21" at bounding box center [672, 249] width 24 height 24
type input "09/21/2025"
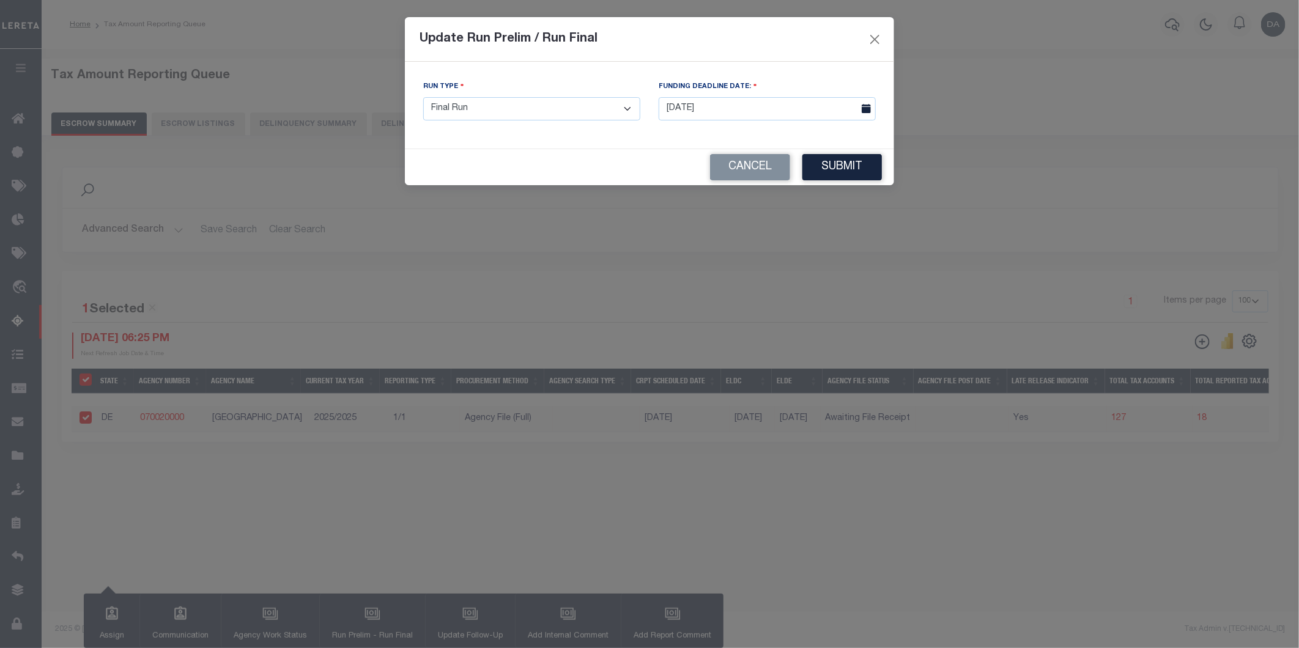
click at [822, 167] on button "Submit" at bounding box center [841, 167] width 79 height 26
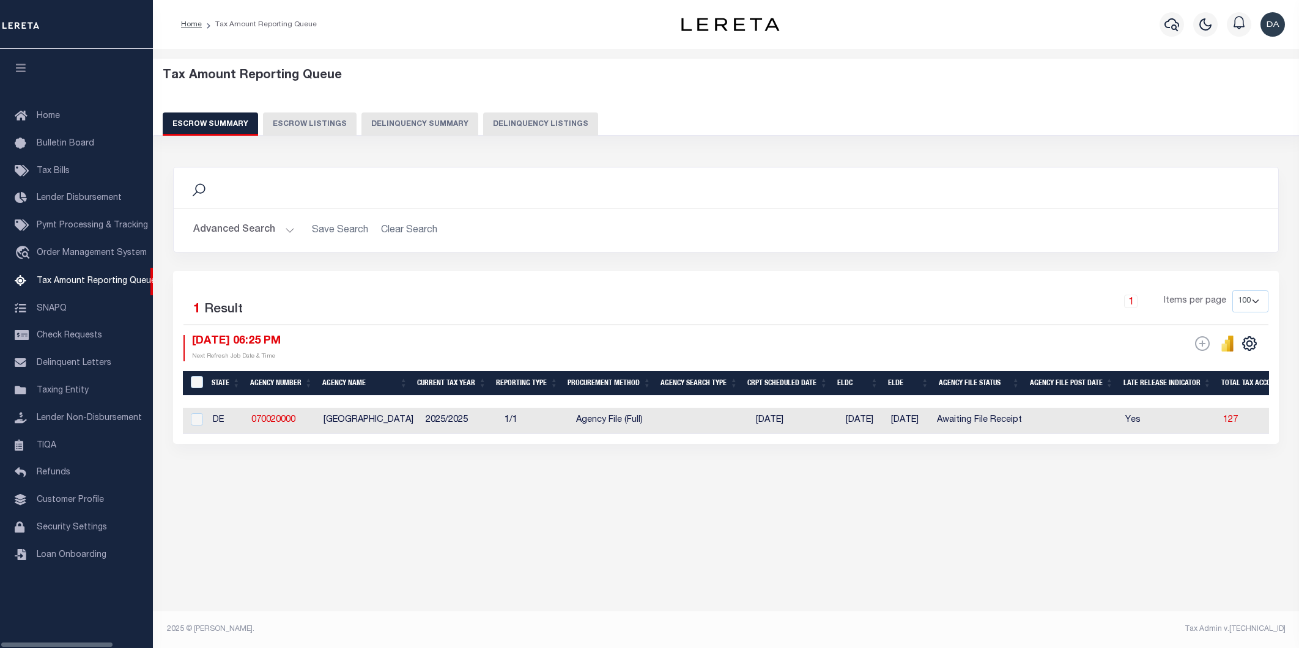
select select "100"
drag, startPoint x: 325, startPoint y: 443, endPoint x: 545, endPoint y: 466, distance: 221.3
click at [545, 466] on div "Search Advanced Search Save Search Clear Search EscrowSummaryGridWrapper_dynami…" at bounding box center [726, 318] width 1122 height 326
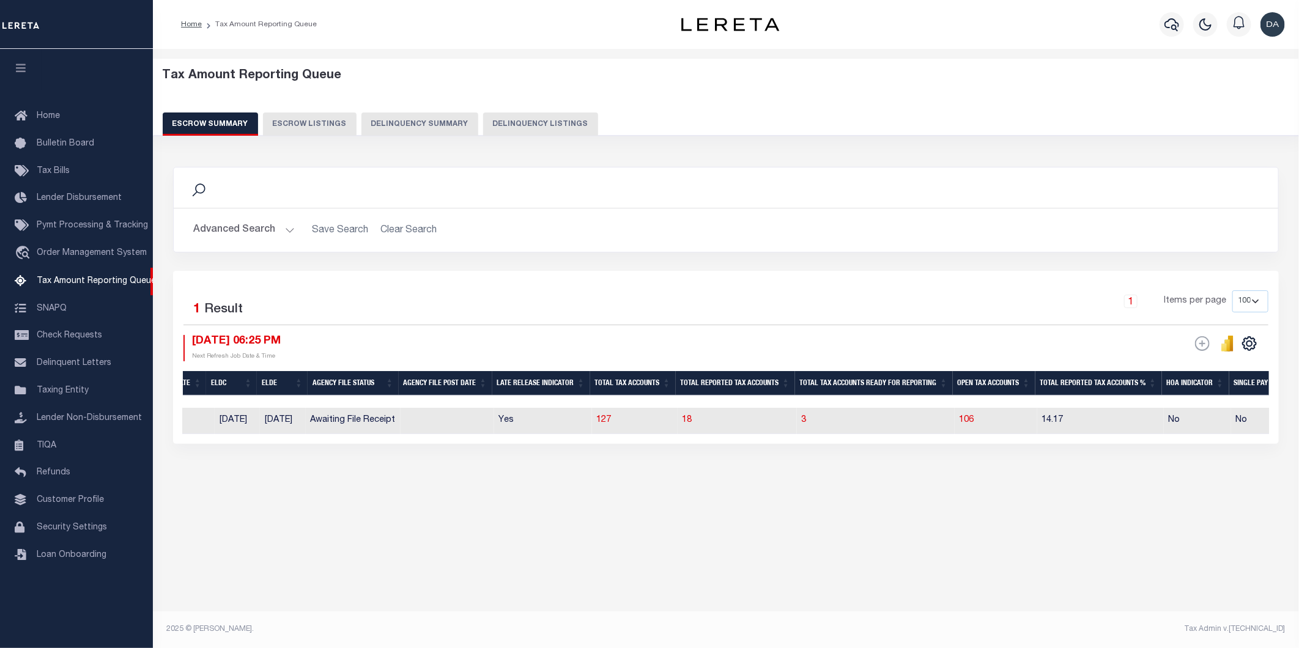
scroll to position [0, 627]
click at [971, 414] on td "106" at bounding box center [994, 421] width 83 height 26
checkbox input "true"
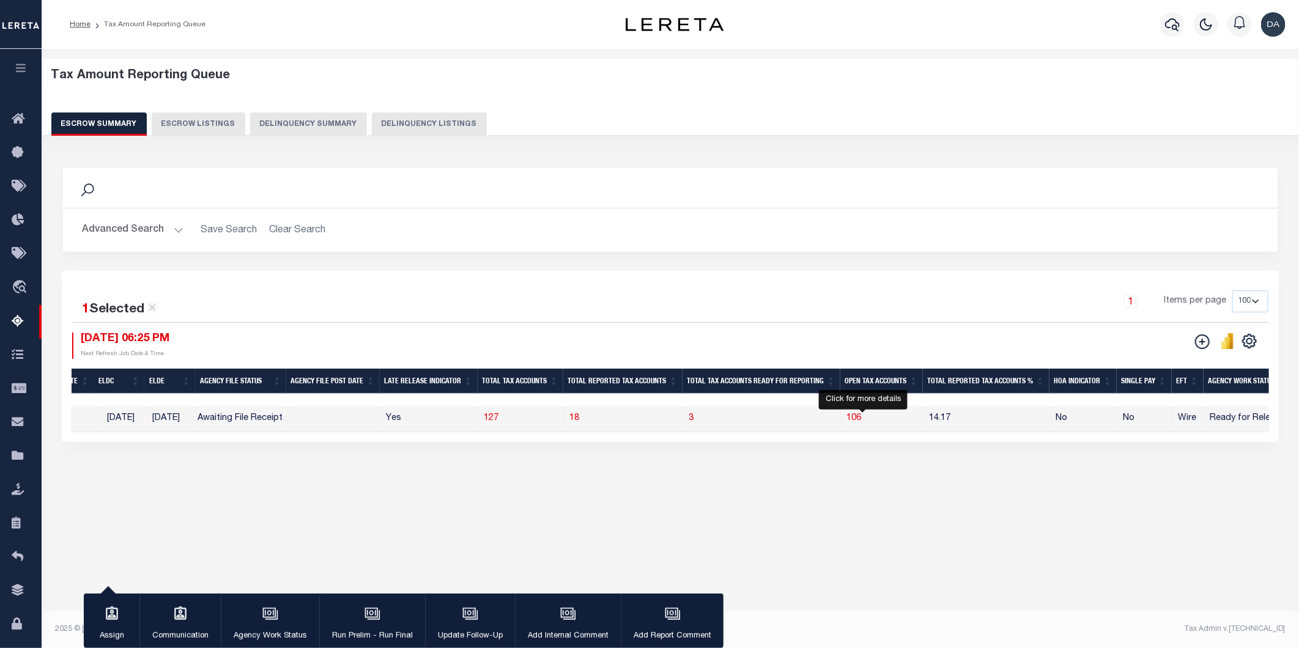
click at [862, 415] on span "106" at bounding box center [854, 418] width 15 height 9
select select "100"
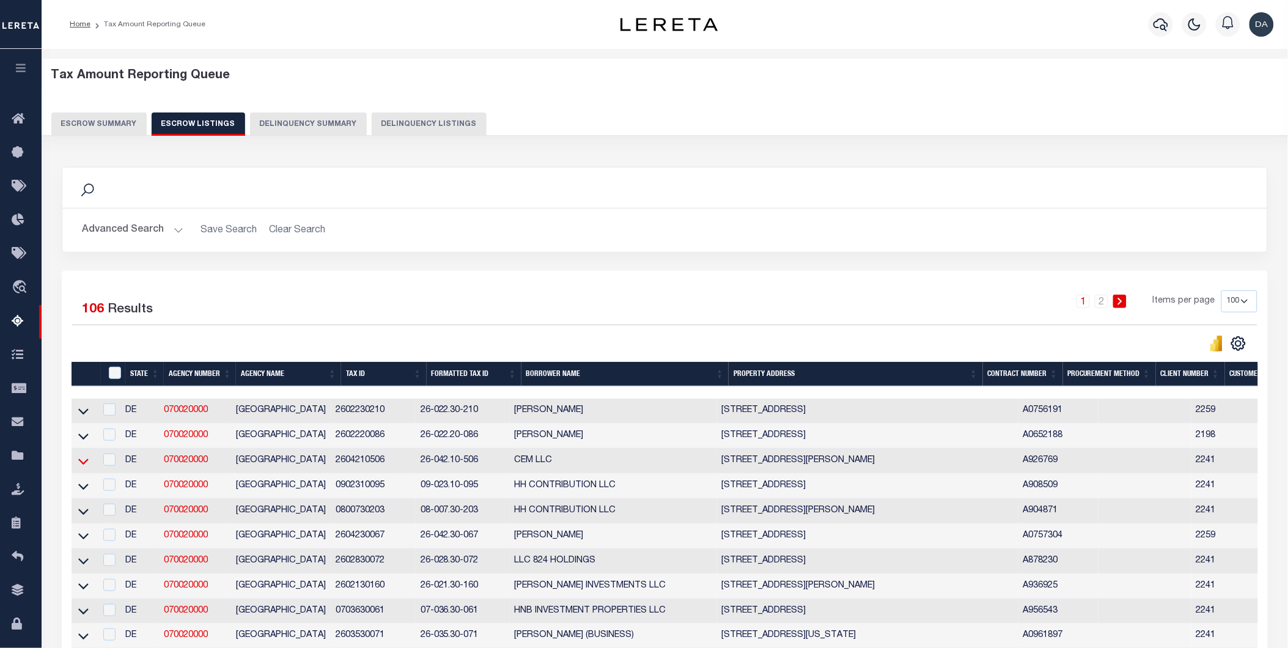
click at [78, 462] on icon at bounding box center [83, 461] width 10 height 13
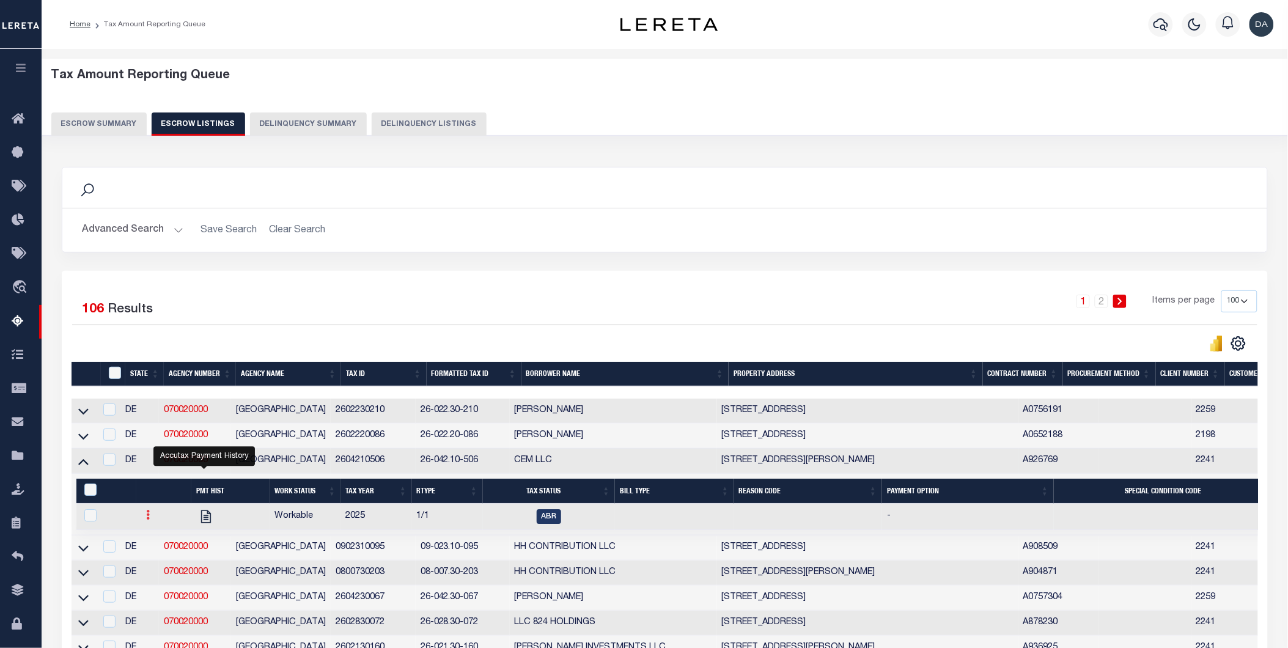
click at [147, 520] on icon at bounding box center [148, 515] width 4 height 10
click at [157, 562] on img "" at bounding box center [163, 555] width 12 height 13
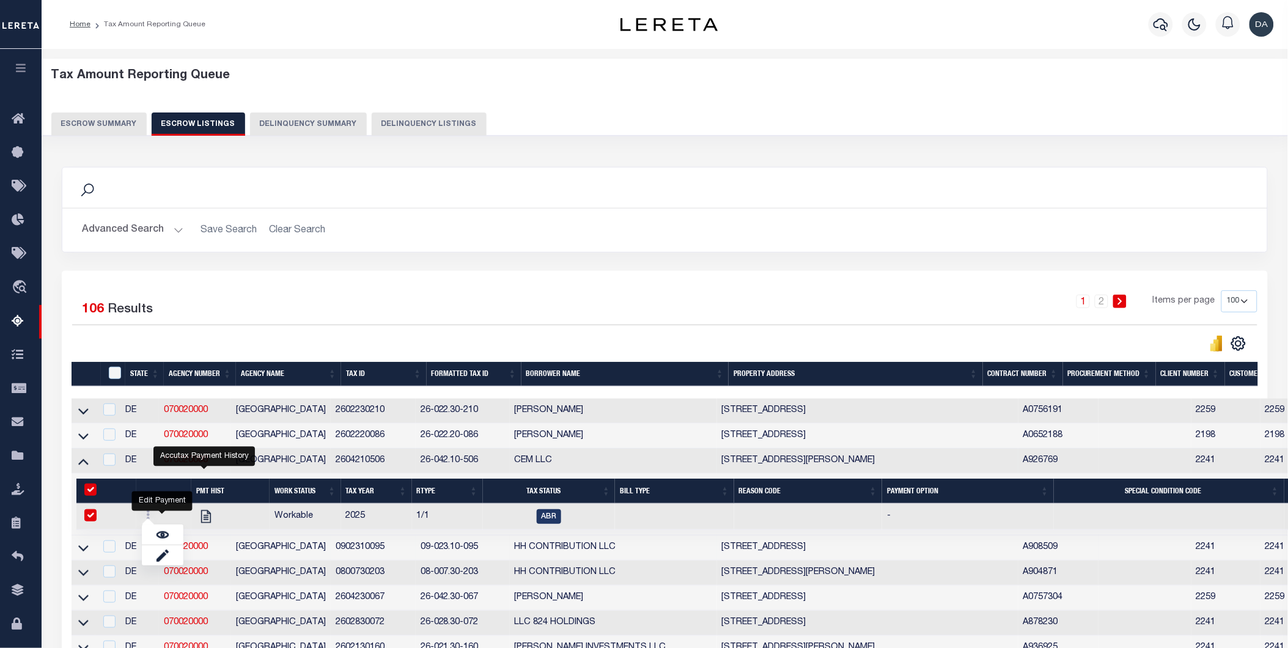
checkbox input "true"
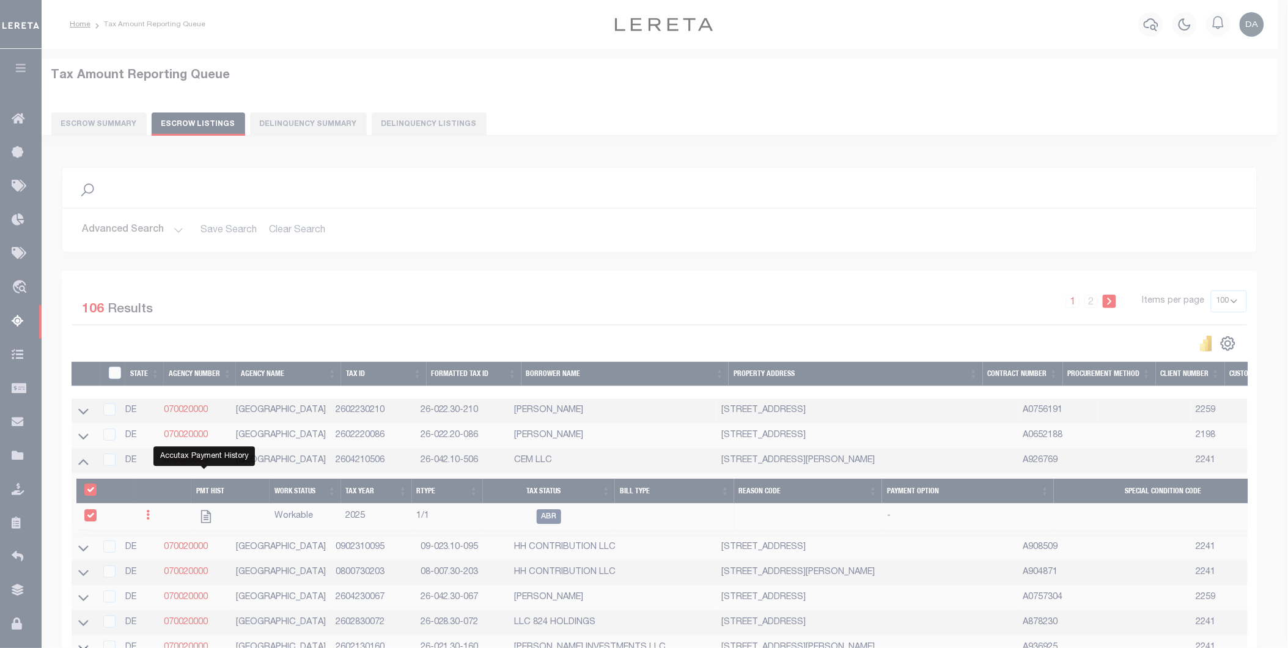
select select "ABR"
select select
type input "[DATE]"
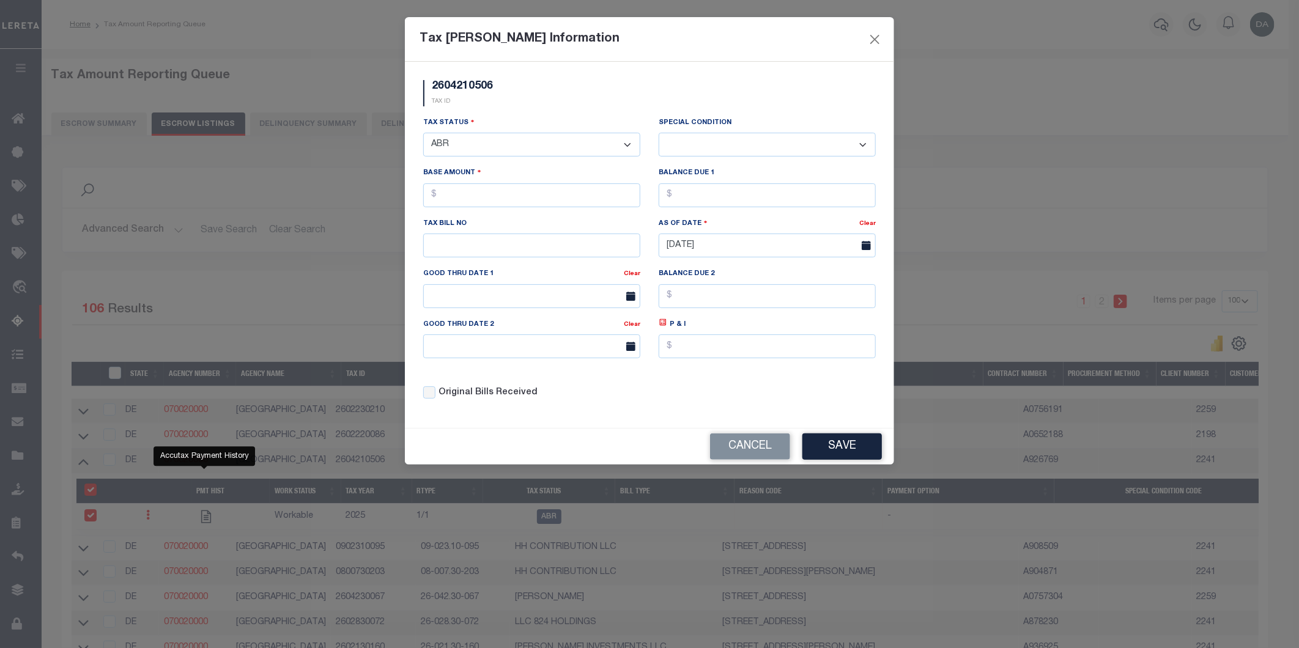
click at [488, 136] on select "- Select Status - Open Due/Unpaid Paid Incomplete No Tax Due Internal Refund Pr…" at bounding box center [531, 145] width 217 height 24
select select "DUE"
click at [423, 133] on select "- Select Status - Open Due/Unpaid Paid Incomplete No Tax Due Internal Refund Pr…" at bounding box center [531, 145] width 217 height 24
click at [676, 139] on select "-- Select Special Condition -- 3RD PARTY TAX LIEN AGENCY TAX LIEN (A.K.A Inside…" at bounding box center [767, 145] width 217 height 24
select select "17"
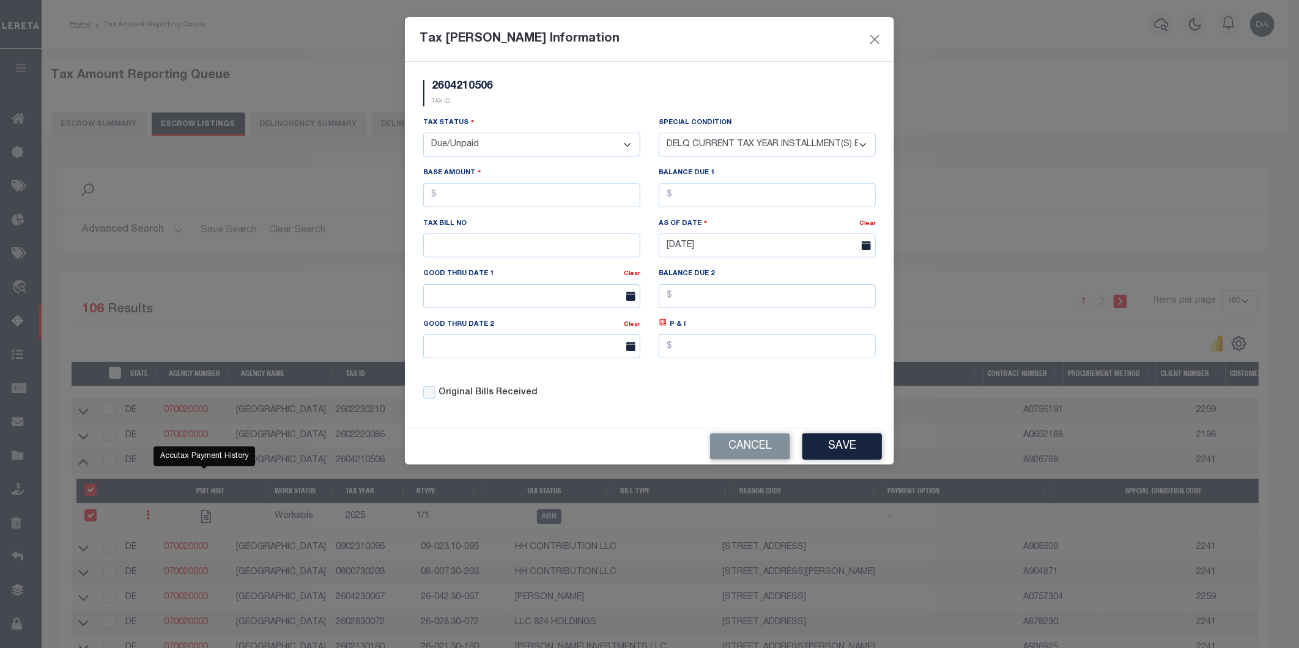
click at [659, 133] on select "-- Select Special Condition -- 3RD PARTY TAX LIEN AGENCY TAX LIEN (A.K.A Inside…" at bounding box center [767, 145] width 217 height 24
click at [542, 193] on input "text" at bounding box center [531, 195] width 217 height 24
type input "$50.00"
click at [747, 184] on input "text" at bounding box center [767, 195] width 217 height 24
type input "$50.00"
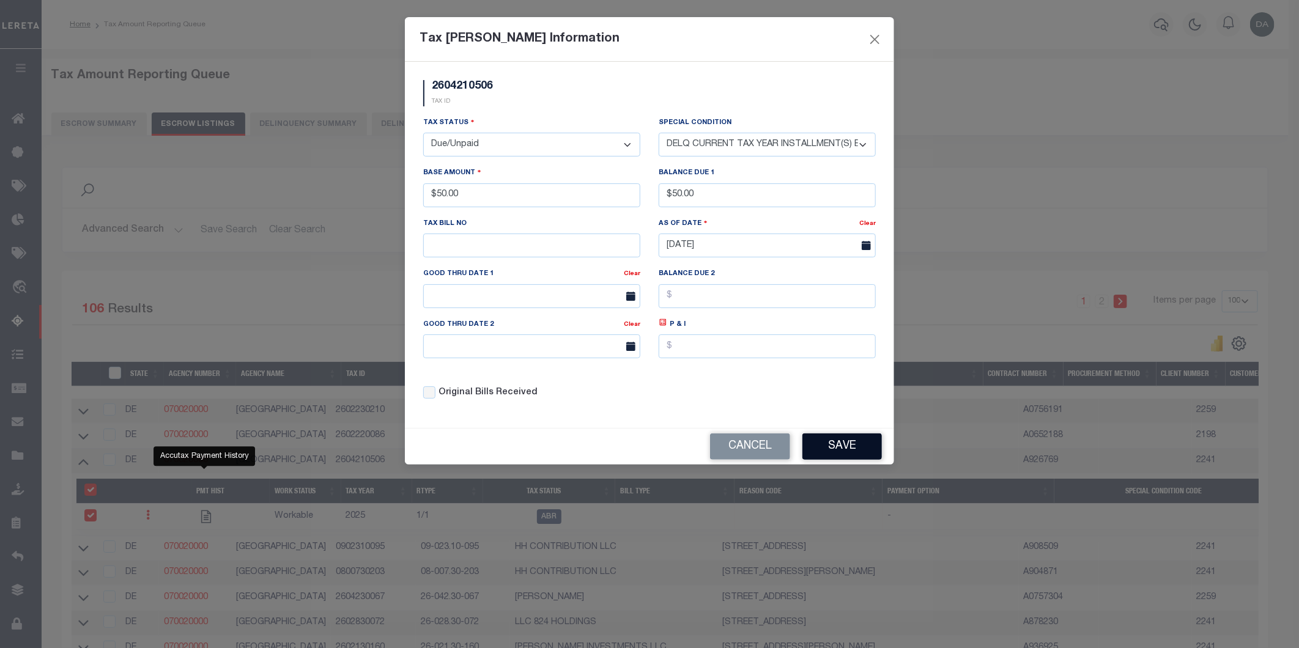
click at [859, 454] on button "Save" at bounding box center [841, 447] width 79 height 26
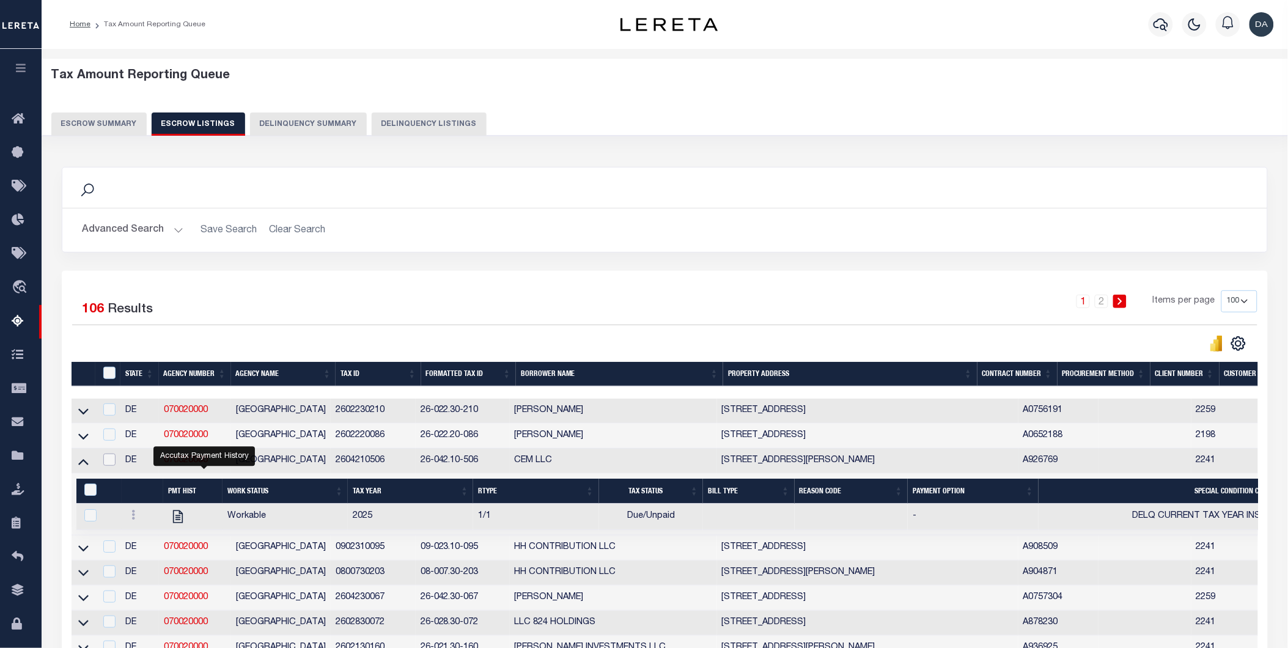
click at [112, 463] on input "checkbox" at bounding box center [109, 460] width 12 height 12
checkbox input "true"
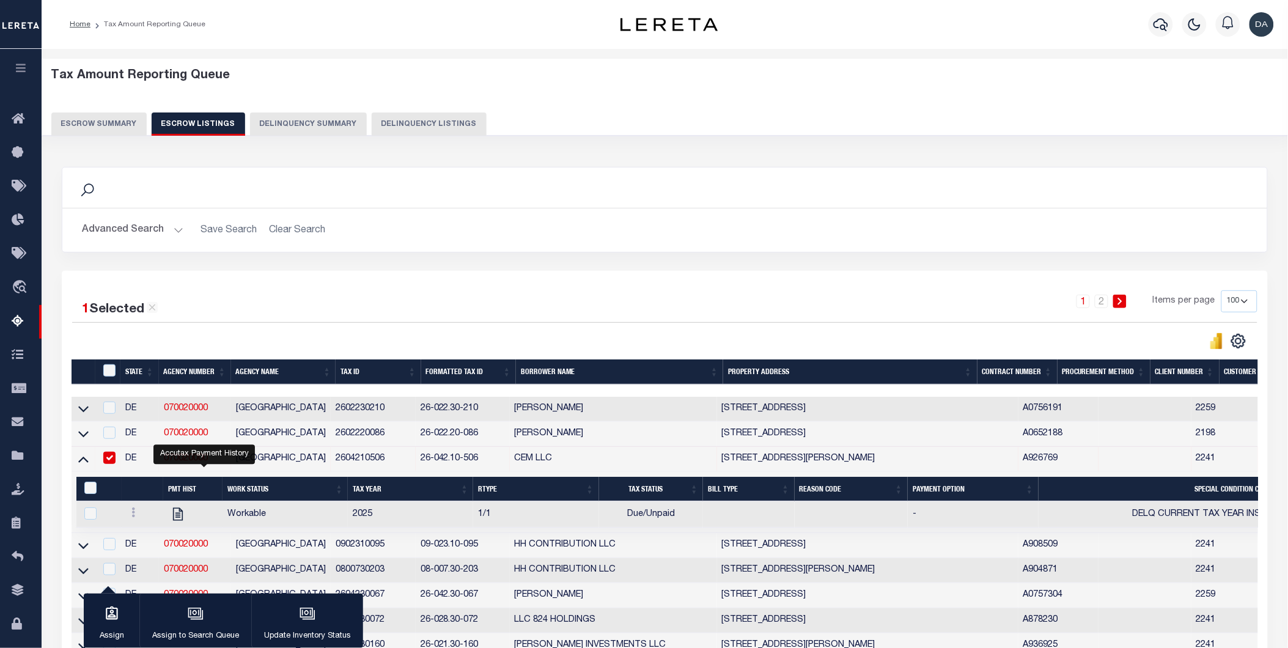
click at [94, 123] on button "Escrow Summary" at bounding box center [98, 124] width 95 height 23
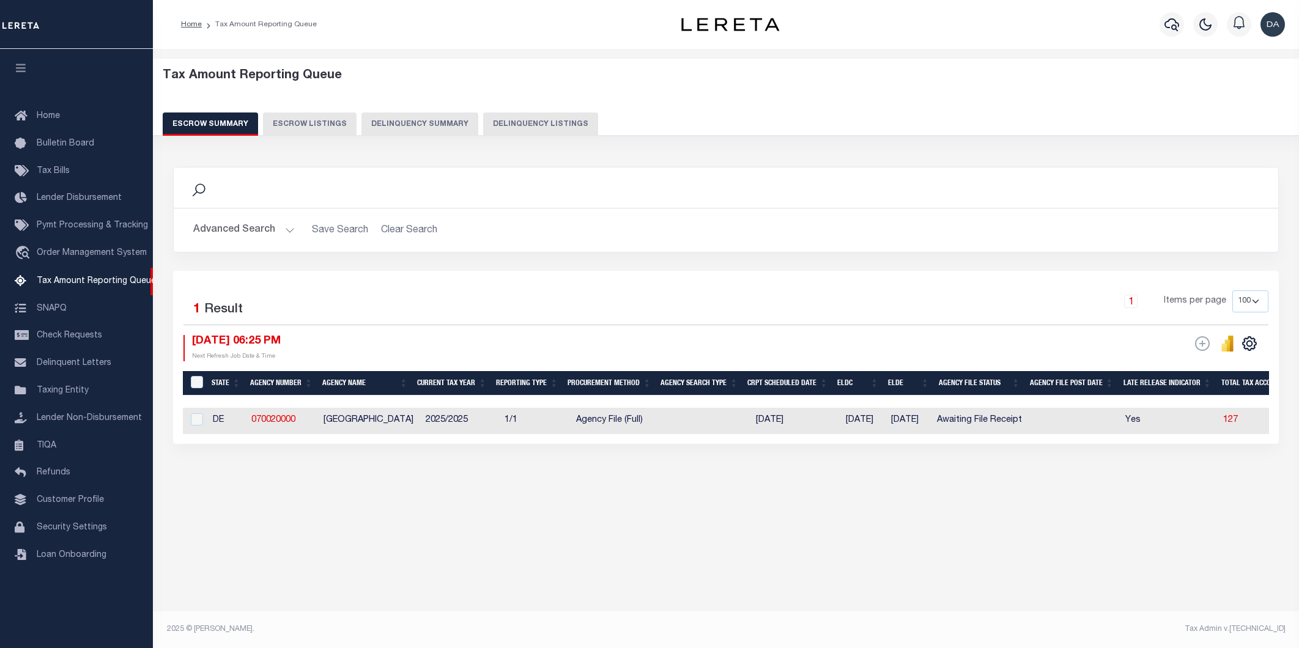
select select "100"
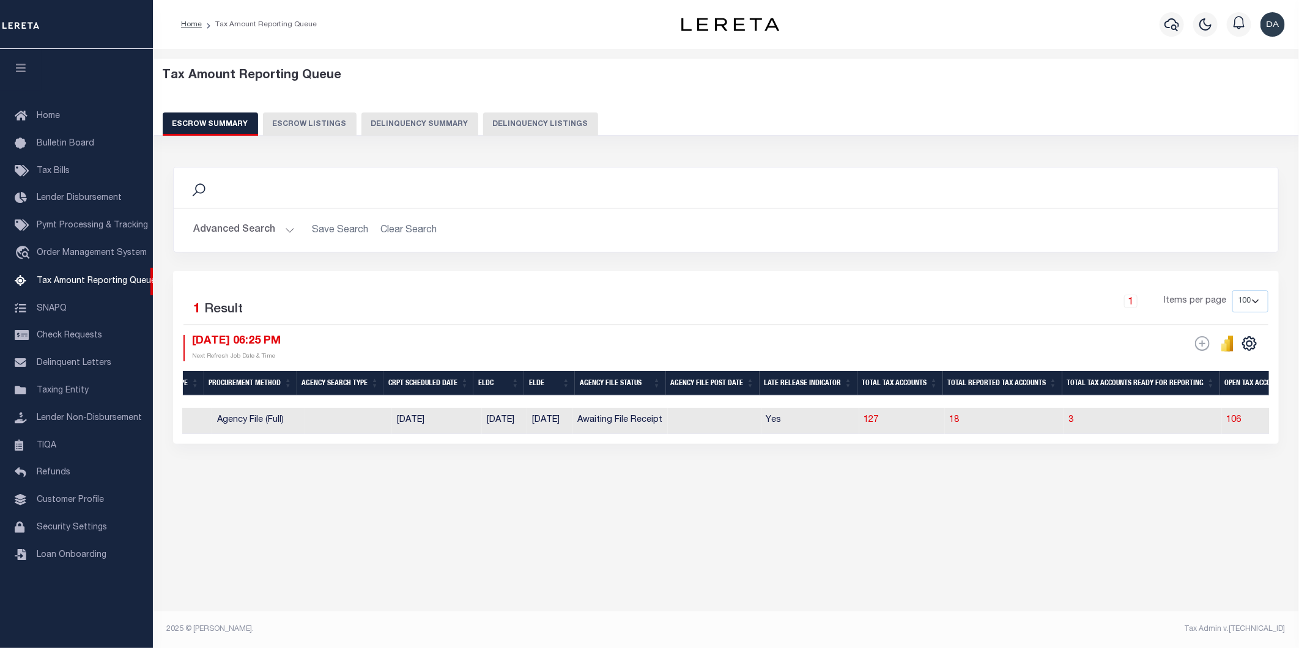
scroll to position [0, 361]
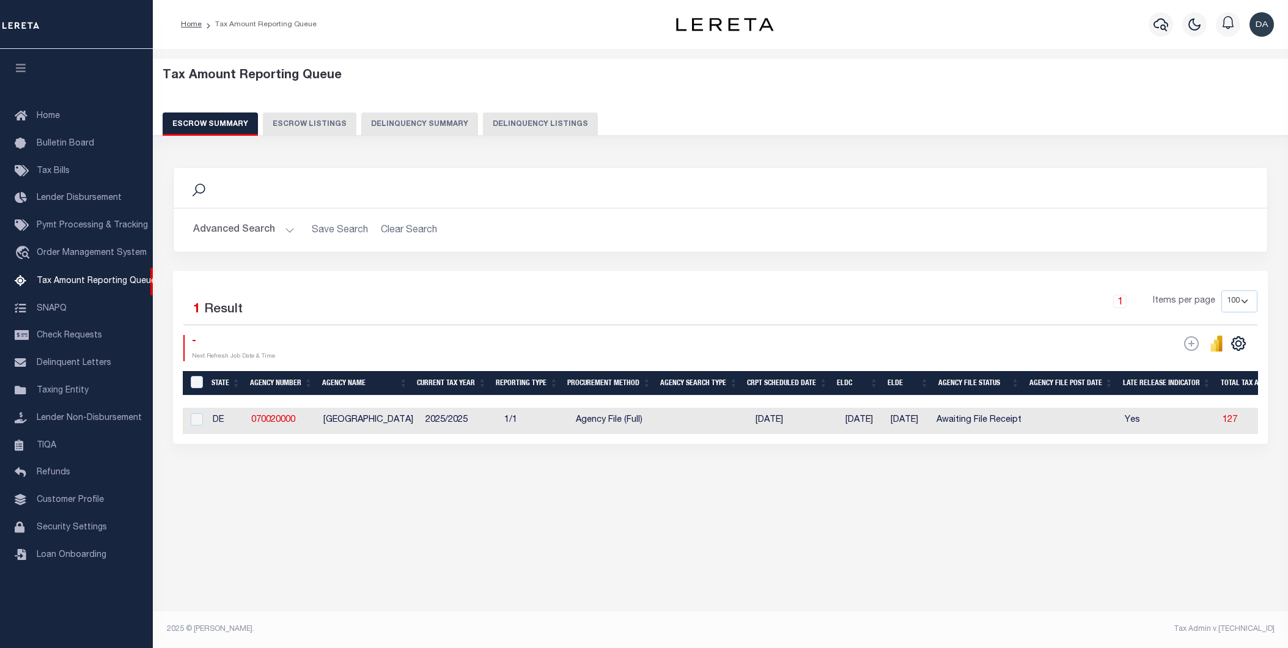
select select "100"
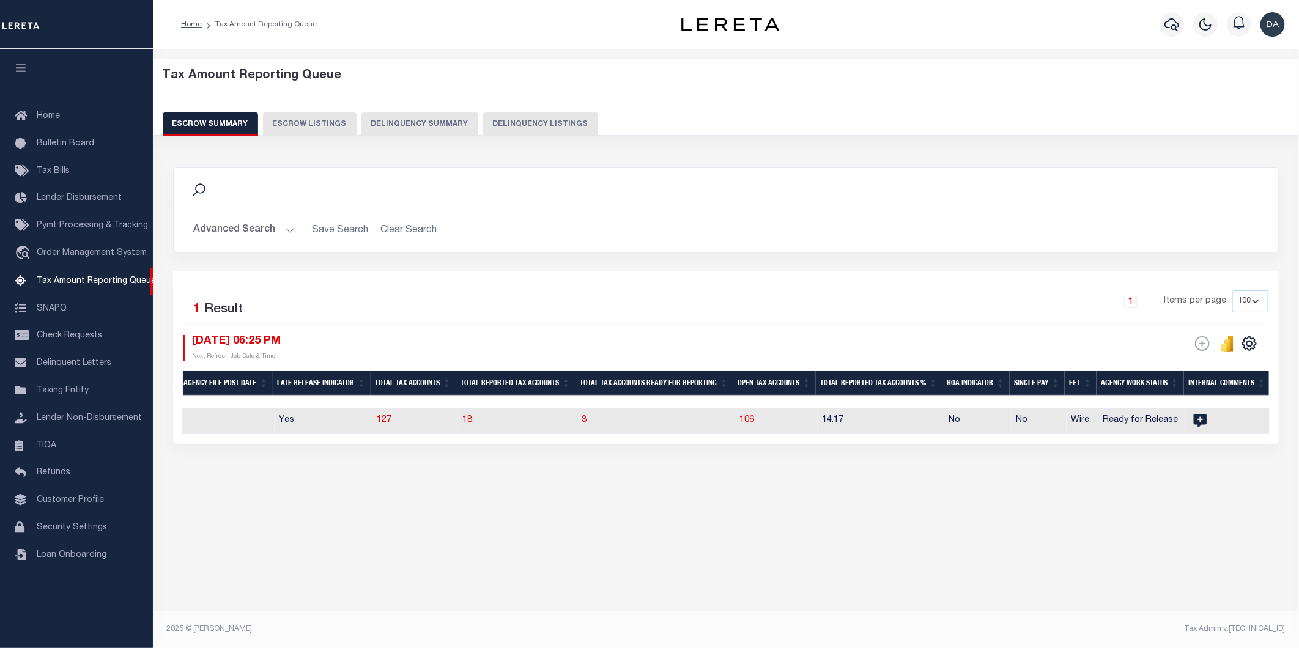
scroll to position [0, 846]
click at [754, 422] on span "106" at bounding box center [746, 420] width 15 height 9
select select "100"
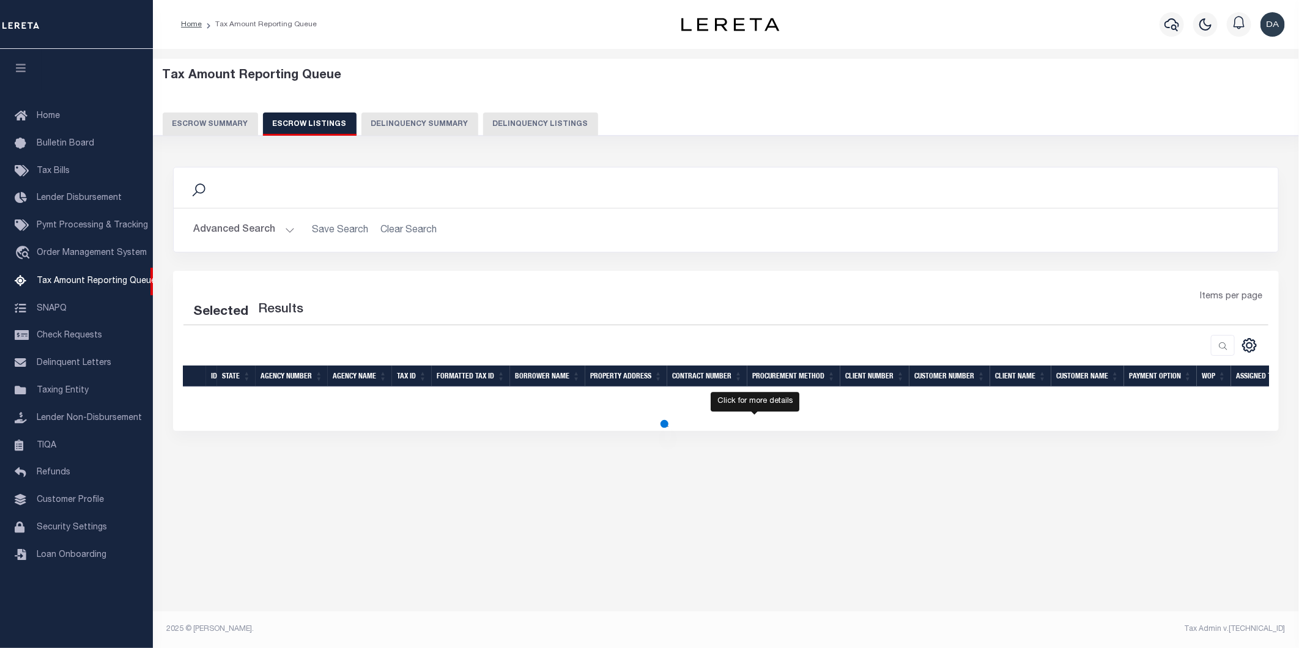
select select "100"
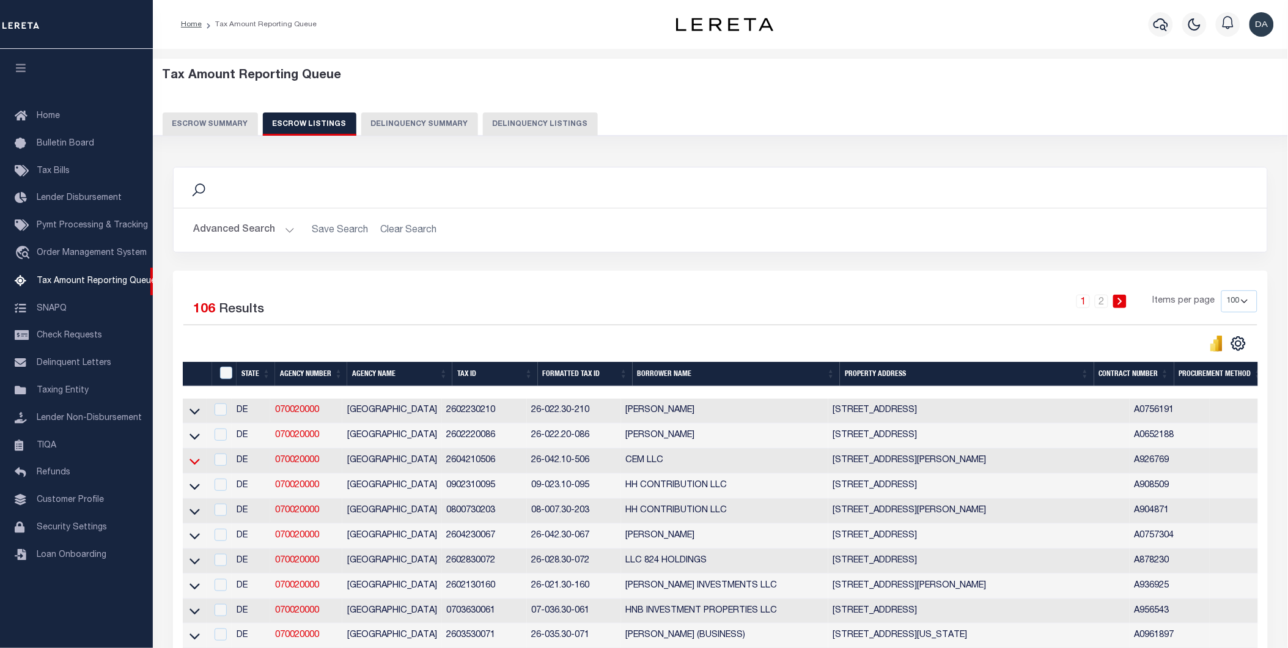
click at [197, 463] on icon at bounding box center [195, 461] width 10 height 13
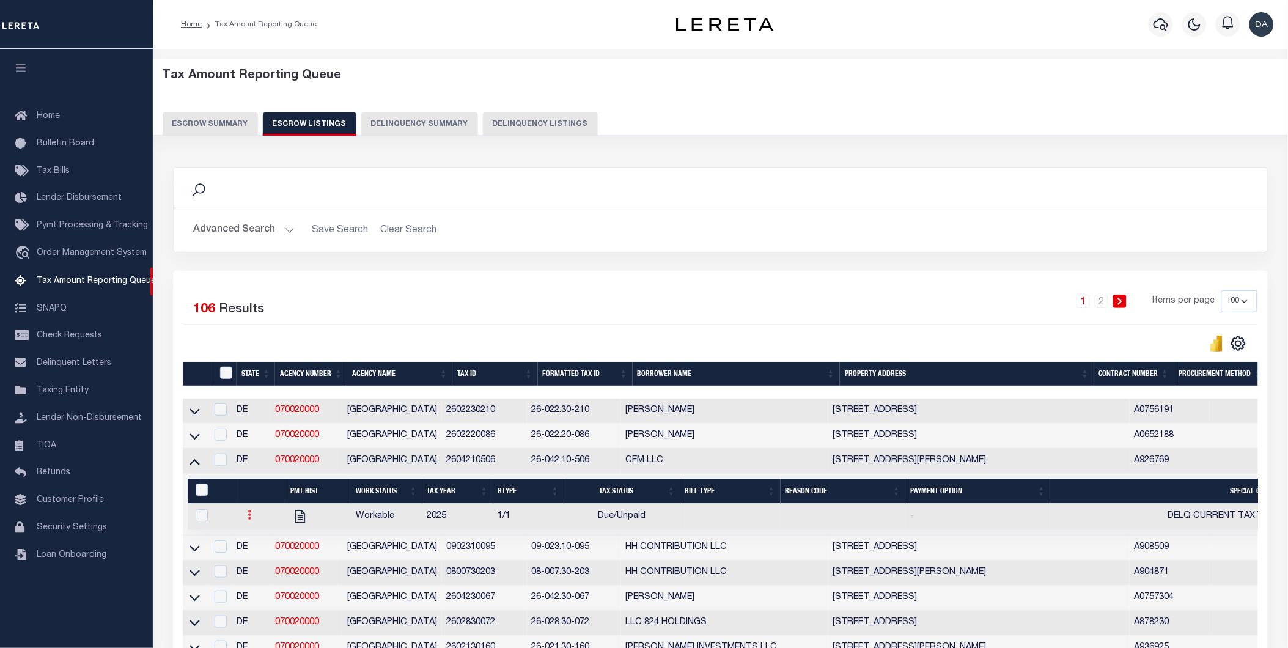
click at [248, 520] on icon at bounding box center [250, 515] width 4 height 10
click at [260, 556] on img "" at bounding box center [264, 555] width 12 height 13
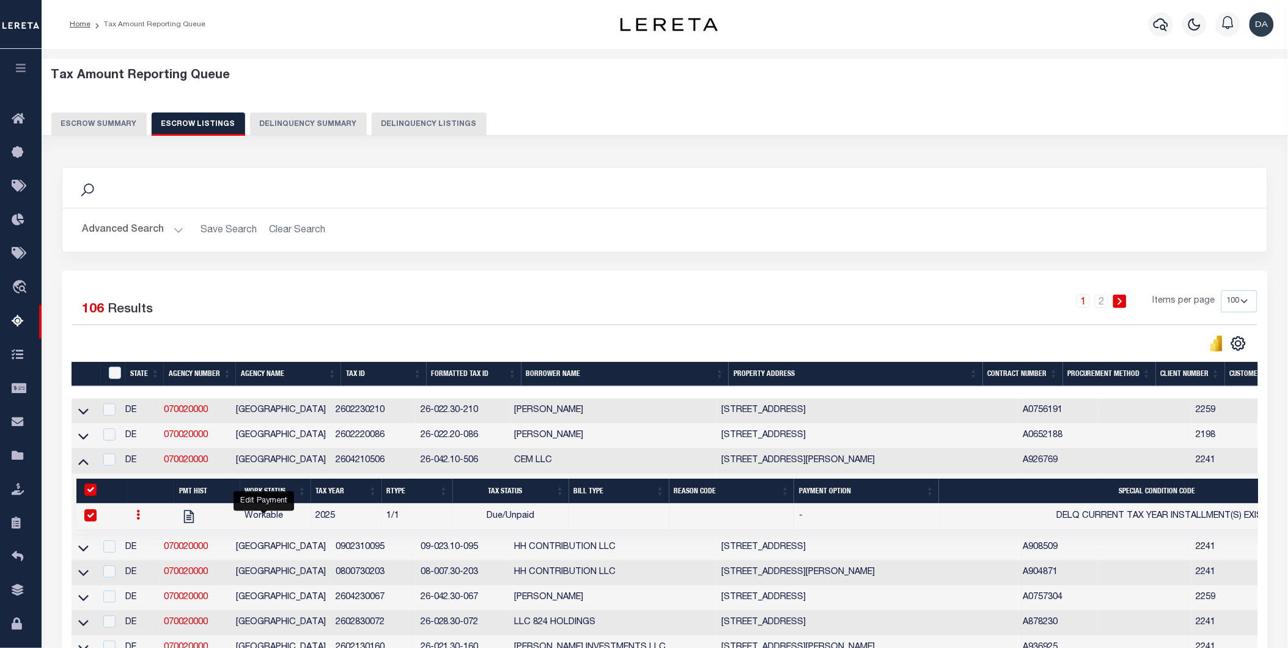
checkbox input "true"
select select "DUE"
select select "17"
type input "$50.00"
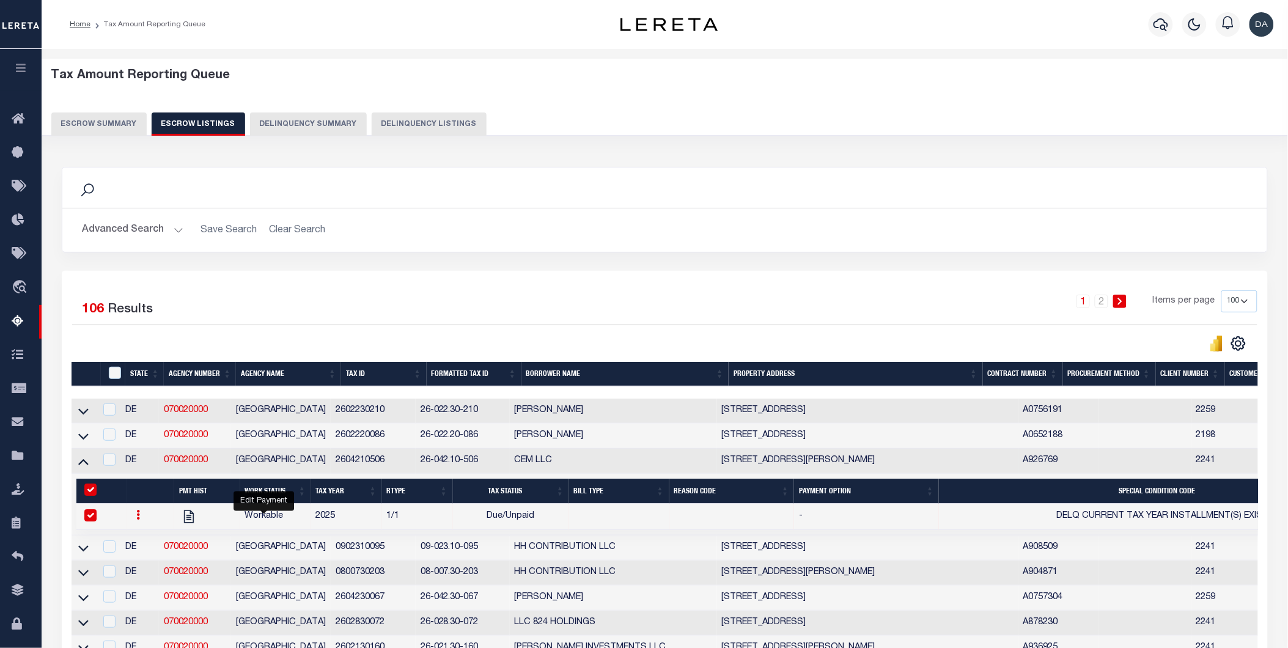
type input "$50.00"
type input "[DATE]"
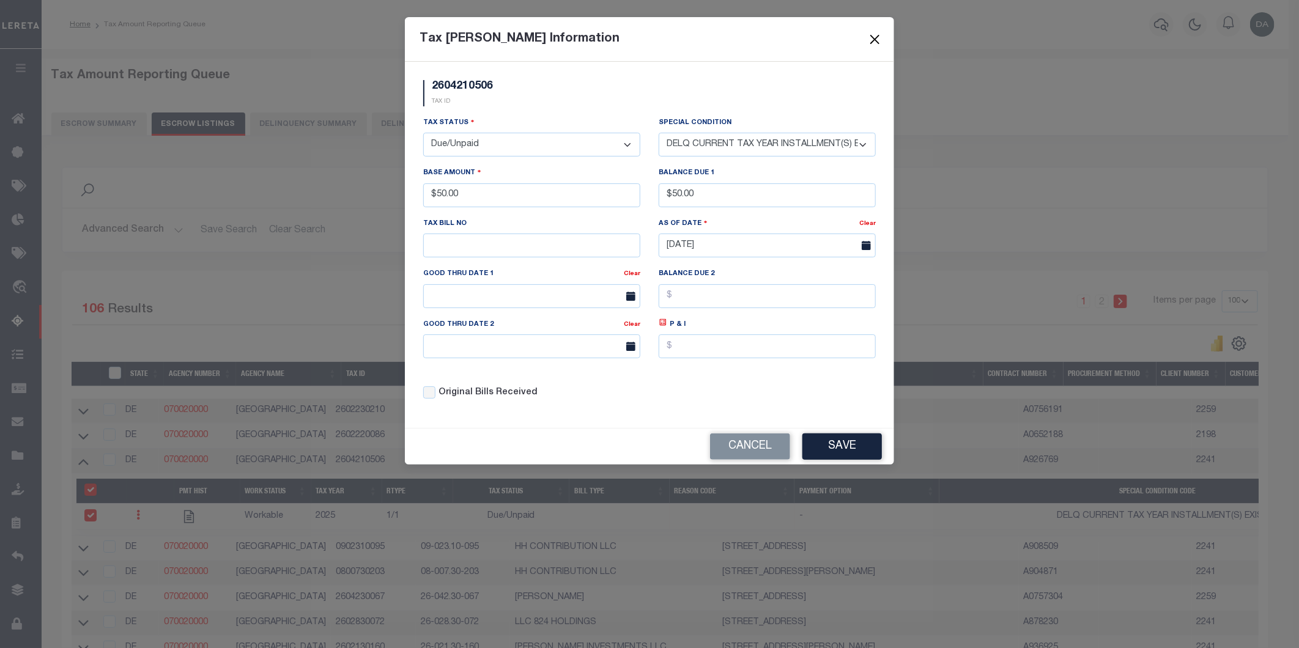
click at [876, 41] on button "Close" at bounding box center [875, 39] width 16 height 16
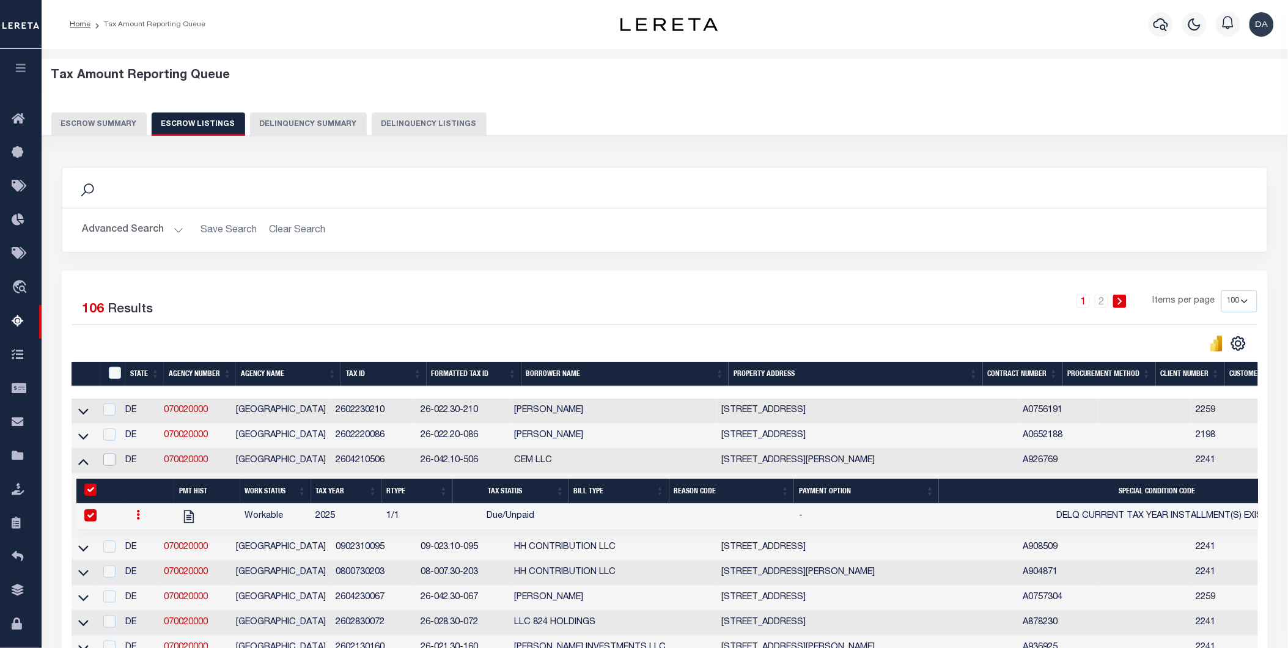
click at [115, 463] on input "checkbox" at bounding box center [109, 460] width 12 height 12
checkbox input "true"
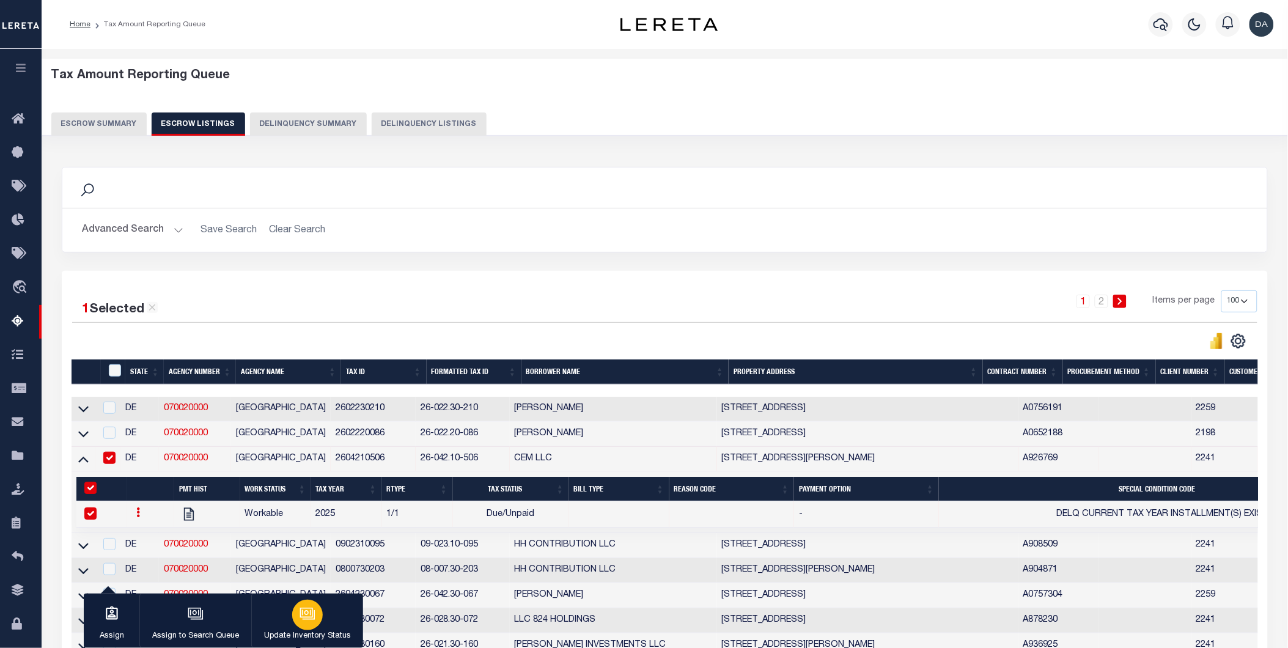
click at [295, 644] on button "Update Inventory Status" at bounding box center [307, 621] width 112 height 55
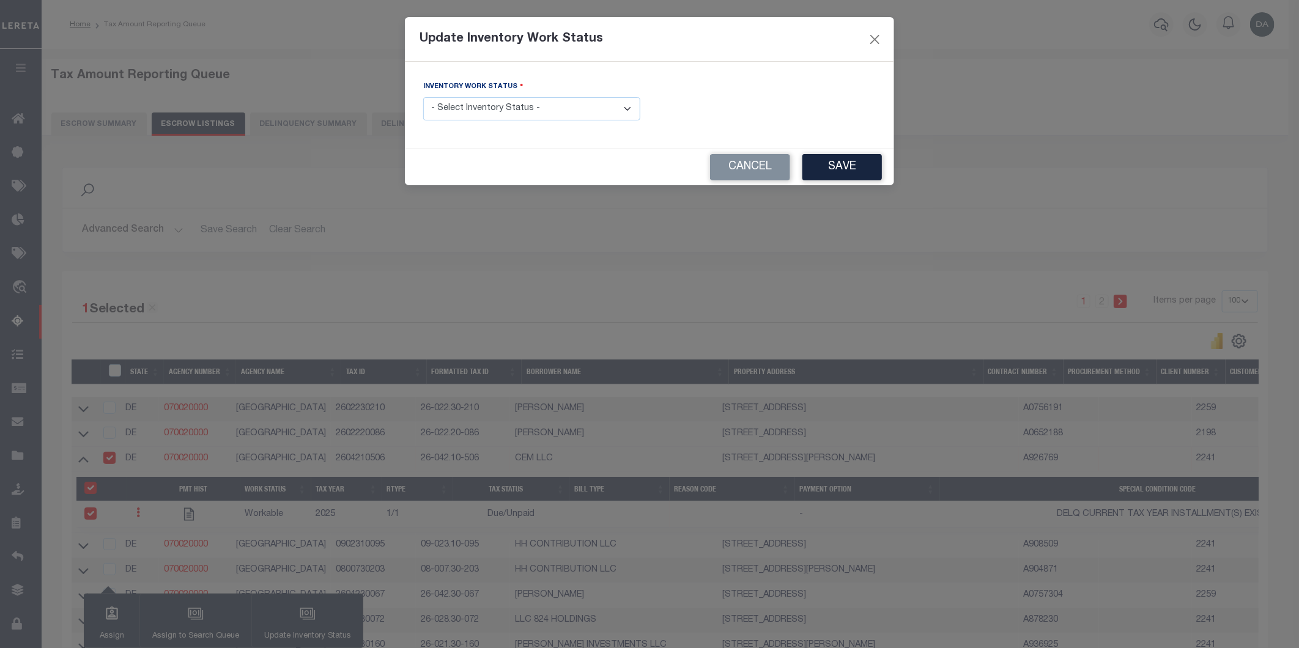
click at [465, 106] on select "- Select Inventory Status - Manual - Exception Pended - Awaiting Search Late Ad…" at bounding box center [531, 109] width 217 height 24
select select "4"
click at [423, 98] on select "- Select Inventory Status - Manual - Exception Pended - Awaiting Search Late Ad…" at bounding box center [531, 109] width 217 height 24
click at [836, 142] on div "Inventory Work Status - Select Inventory Status - Manual - Exception Pended - A…" at bounding box center [649, 105] width 489 height 87
click at [838, 159] on button "Save" at bounding box center [841, 167] width 79 height 26
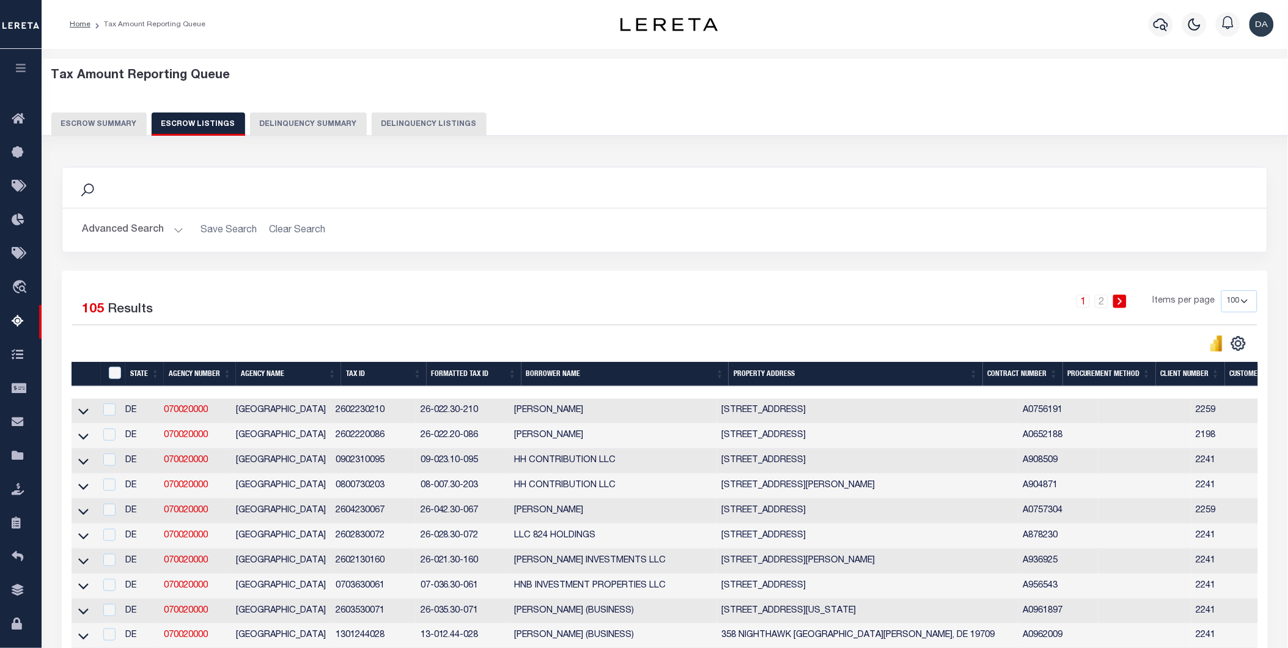
click at [93, 117] on button "Escrow Summary" at bounding box center [98, 124] width 95 height 23
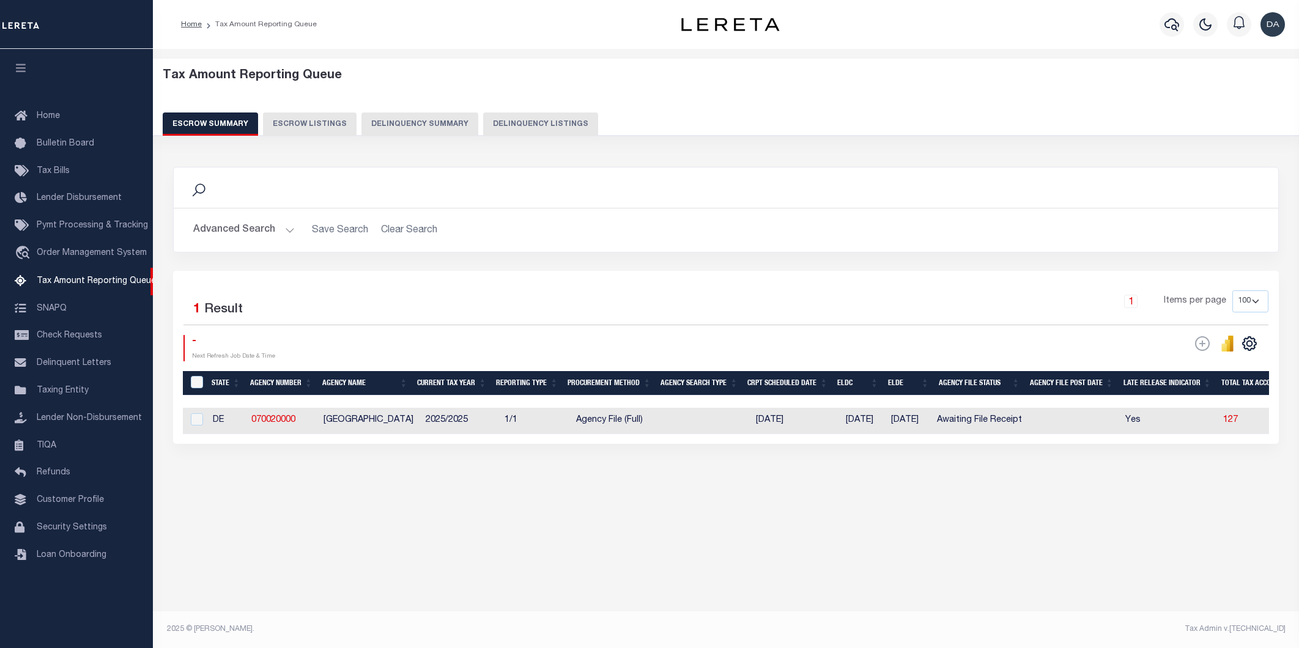
select select "100"
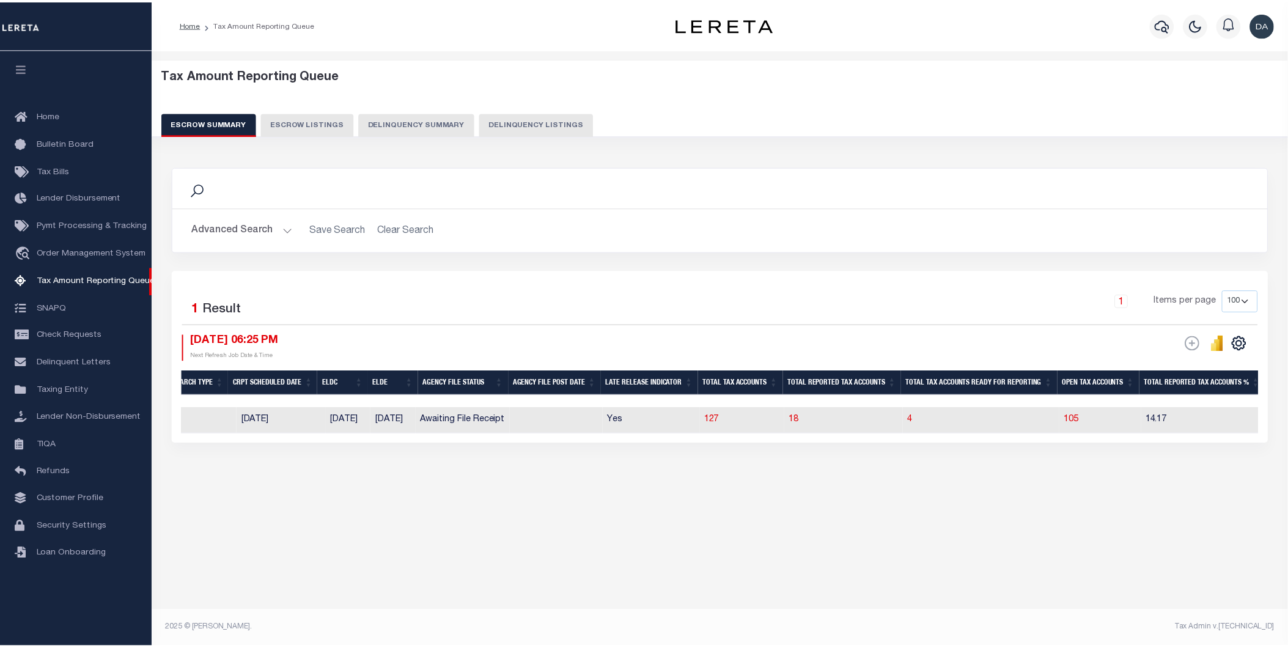
scroll to position [0, 515]
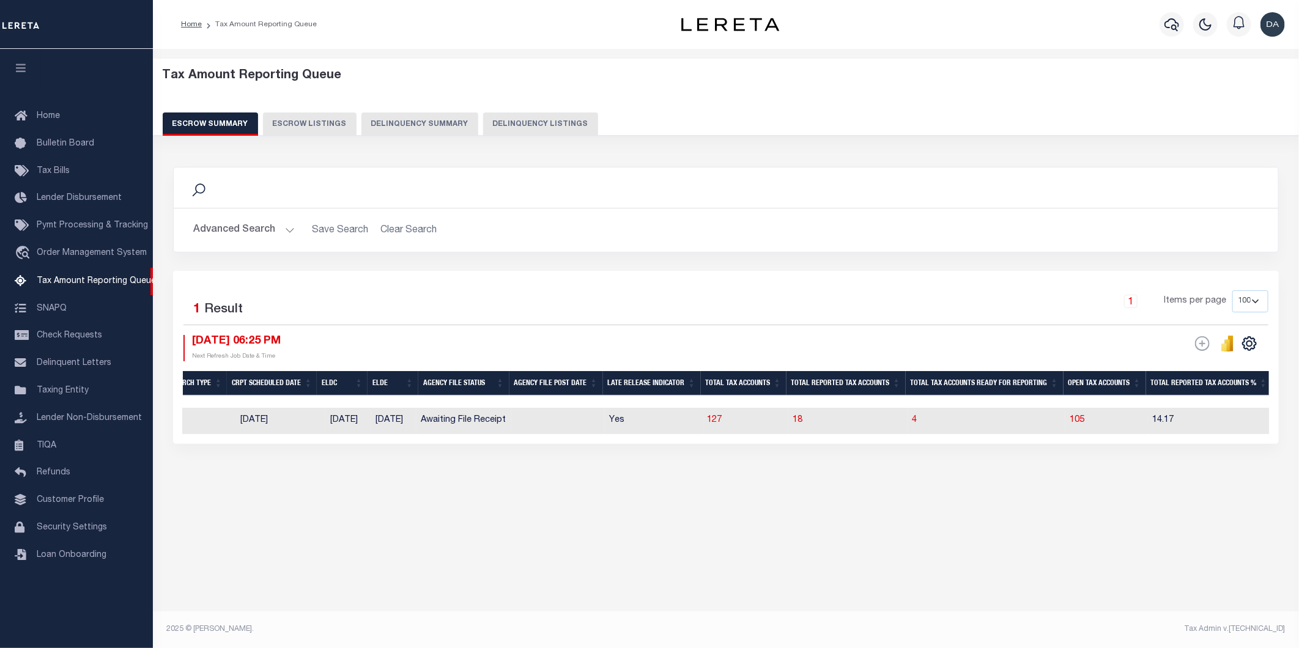
click at [929, 419] on td "4" at bounding box center [986, 421] width 158 height 26
checkbox input "true"
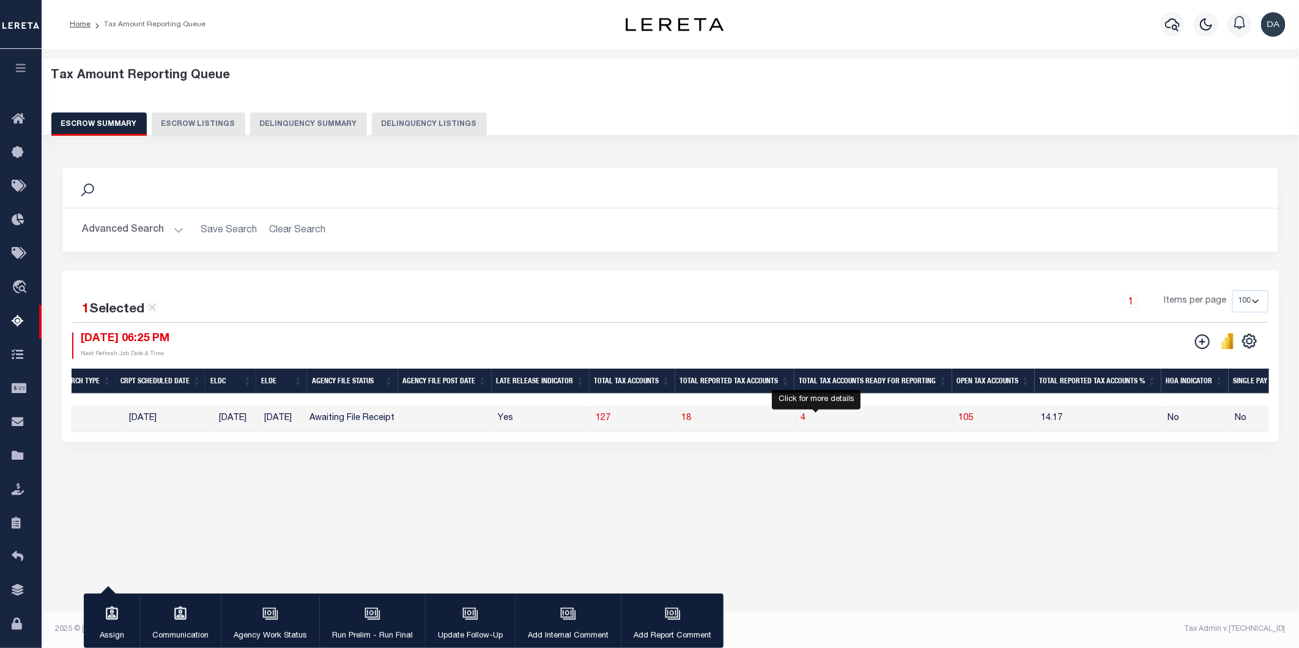
click at [806, 419] on span "4" at bounding box center [803, 418] width 5 height 9
select select "100"
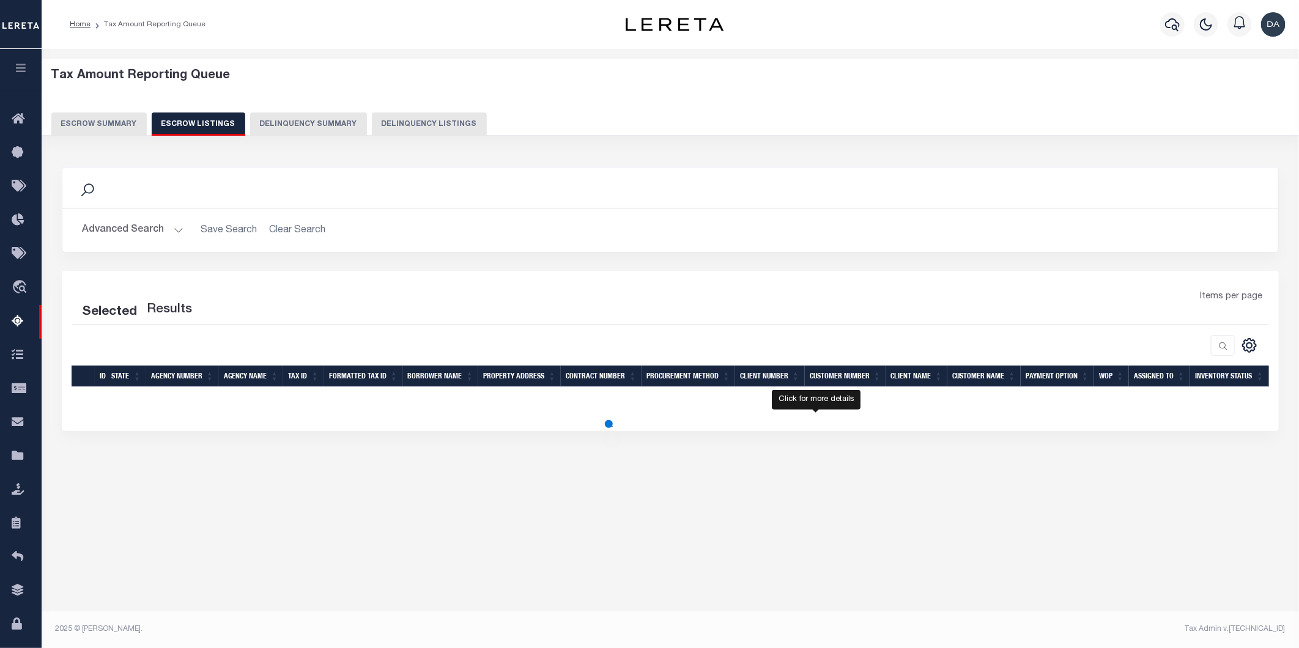
select select "100"
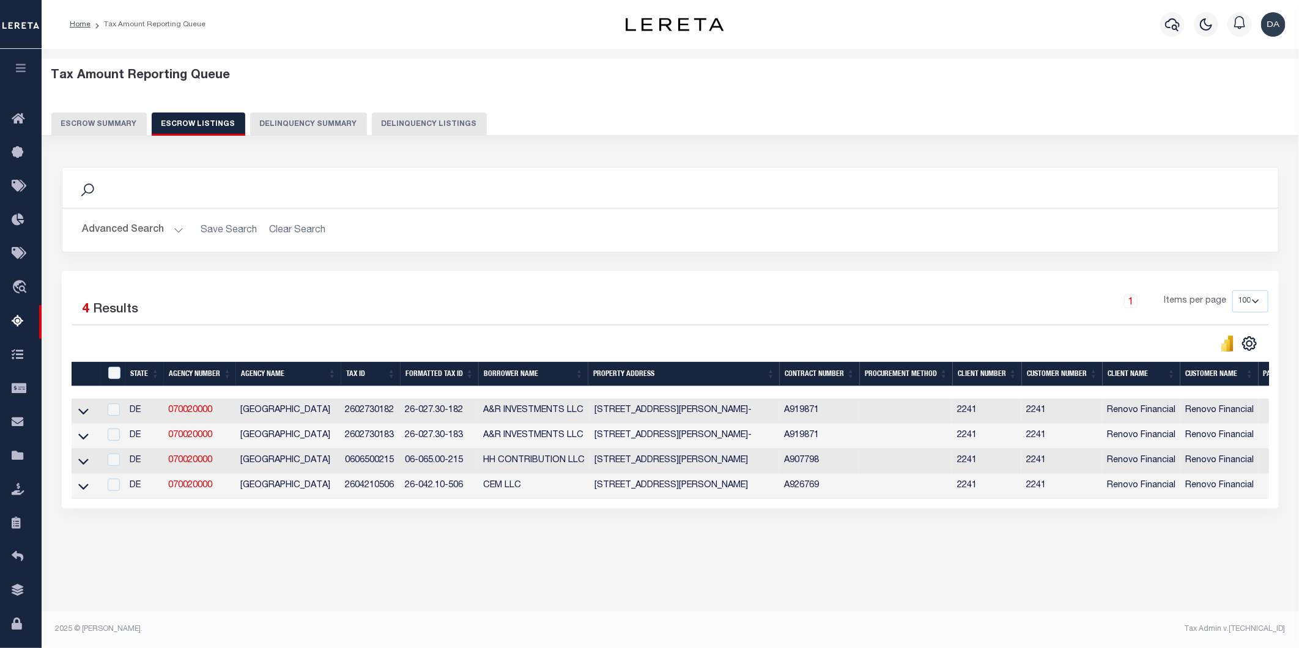
drag, startPoint x: 1028, startPoint y: 509, endPoint x: 1258, endPoint y: 516, distance: 230.6
click at [1258, 509] on div "Selected 4 Results 1 Items per page 10 25 50 100 500" at bounding box center [670, 390] width 1217 height 238
click at [78, 413] on icon at bounding box center [83, 412] width 10 height 6
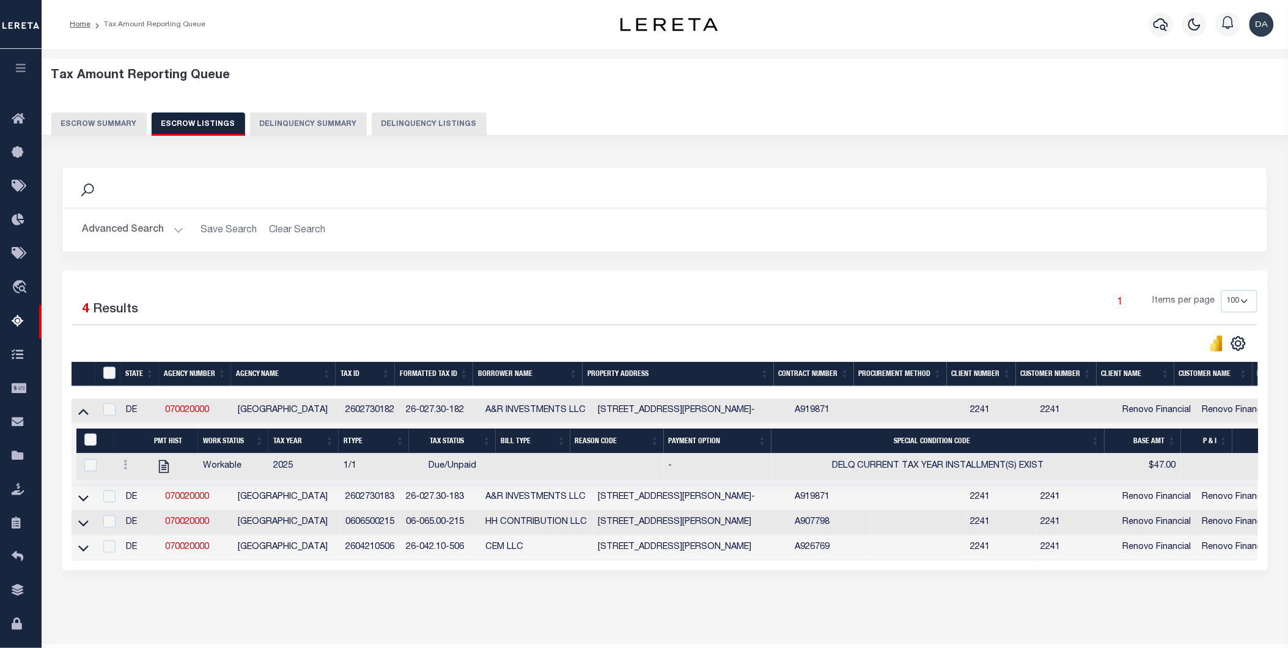
click at [92, 500] on td at bounding box center [84, 497] width 24 height 25
checkbox input "true"
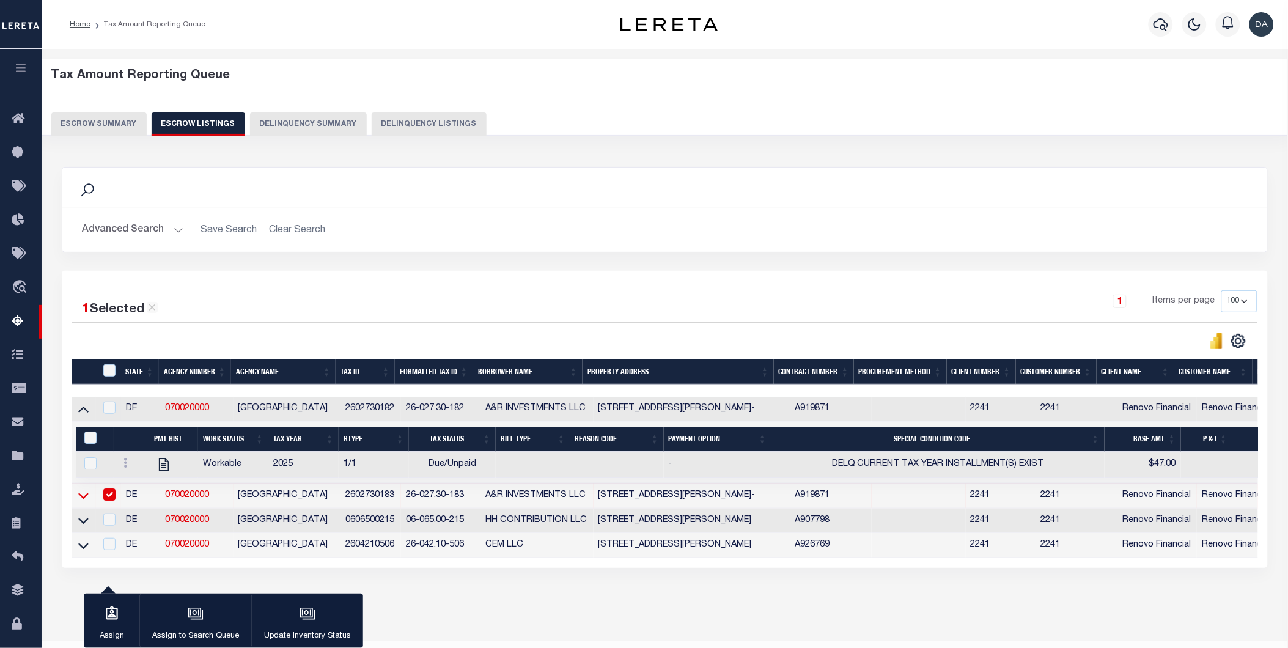
click at [81, 502] on icon at bounding box center [83, 495] width 10 height 13
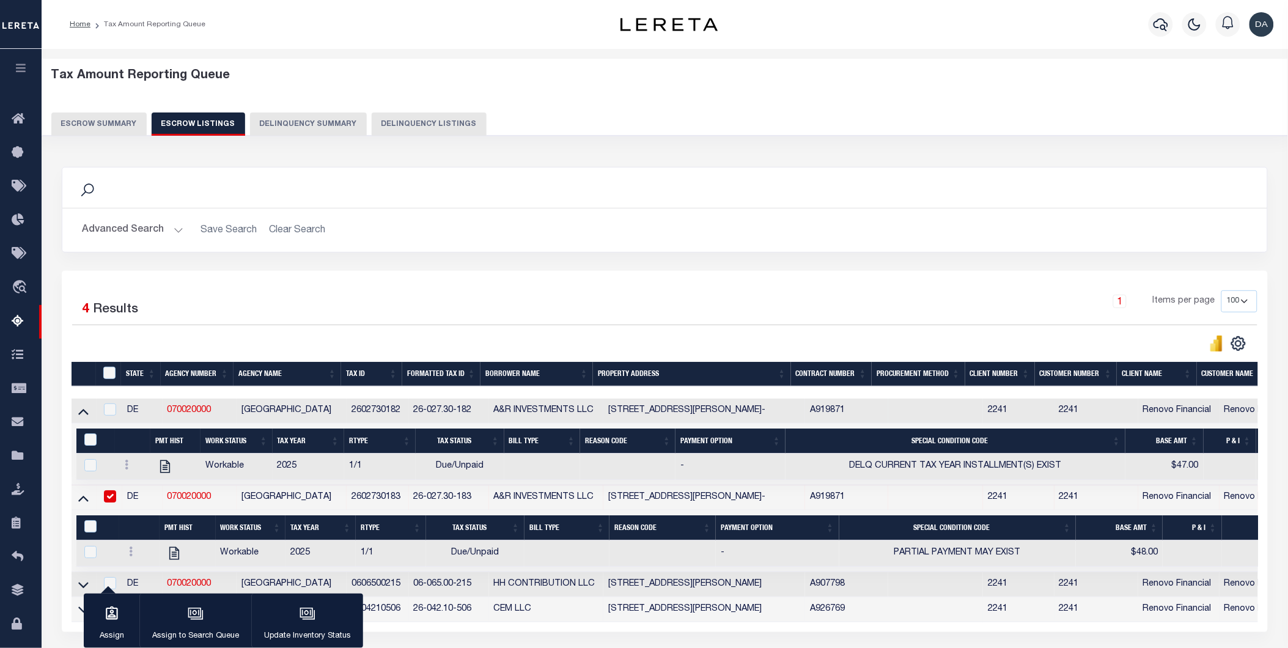
scroll to position [68, 0]
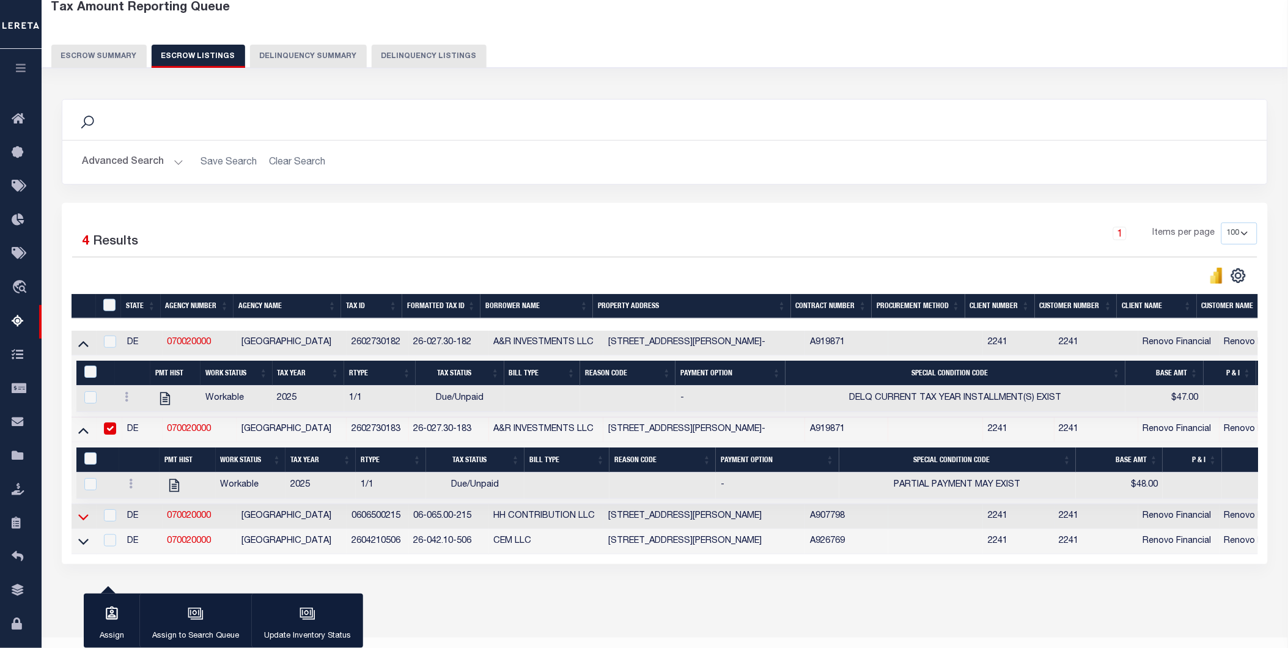
click at [79, 517] on icon at bounding box center [83, 517] width 10 height 13
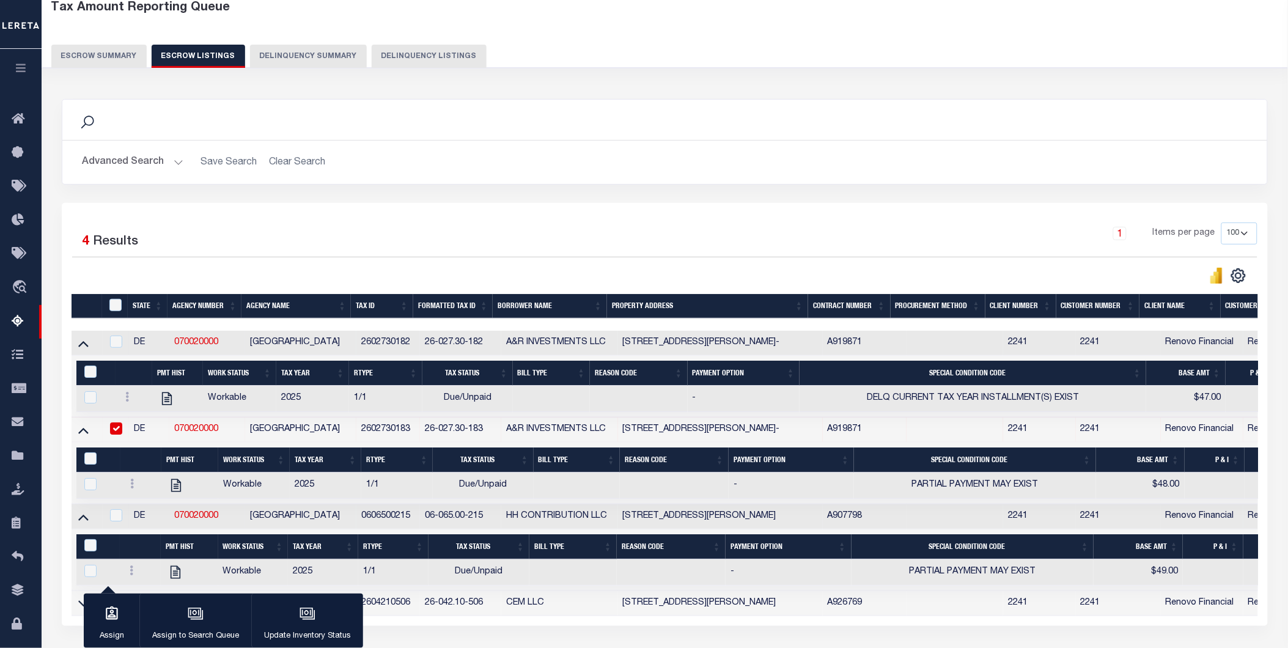
scroll to position [168, 0]
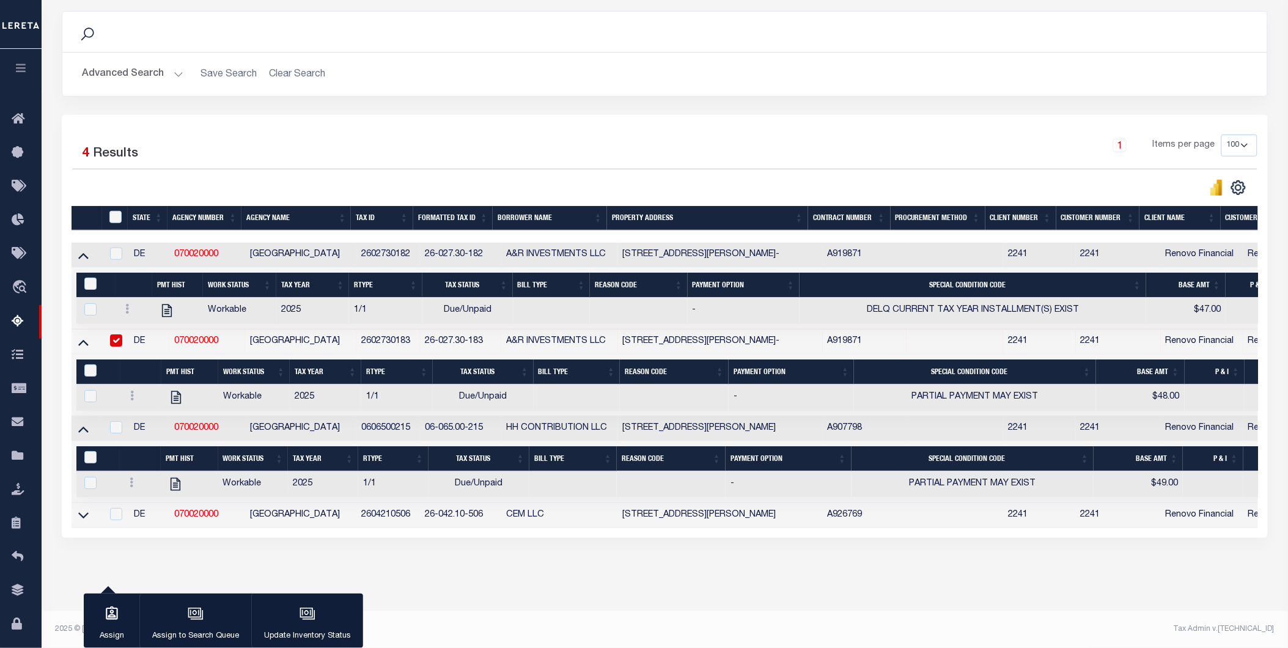
click at [77, 511] on link at bounding box center [83, 515] width 14 height 9
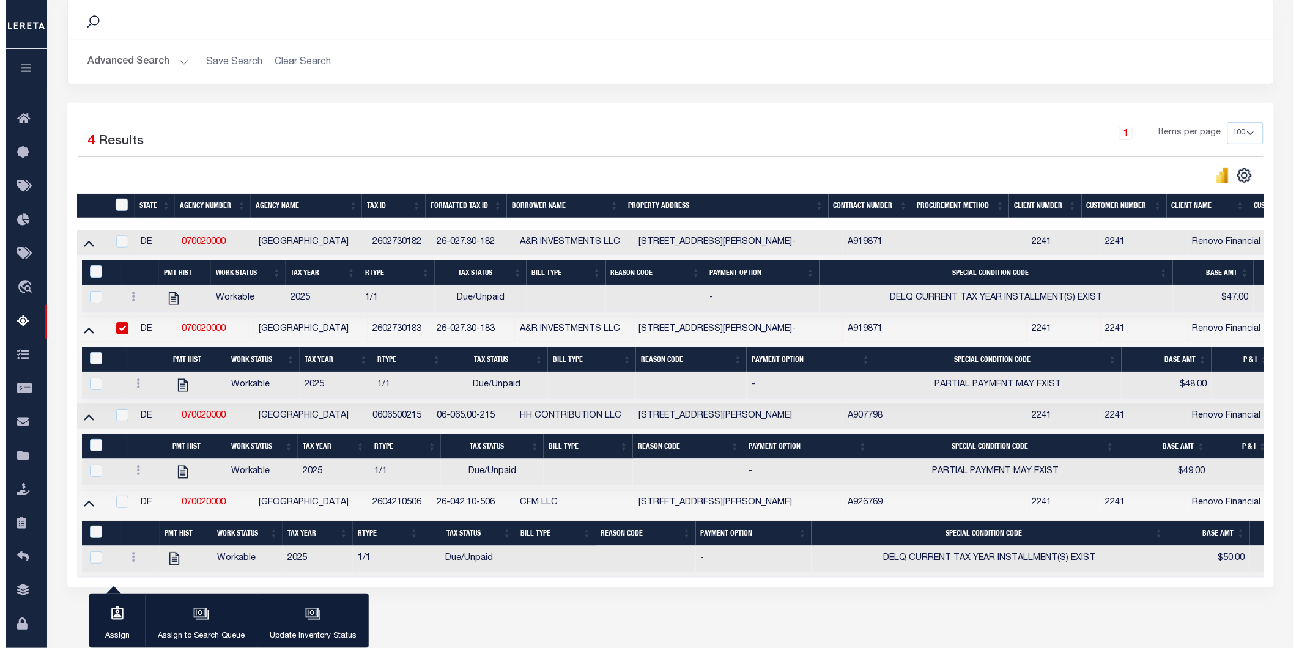
scroll to position [0, 0]
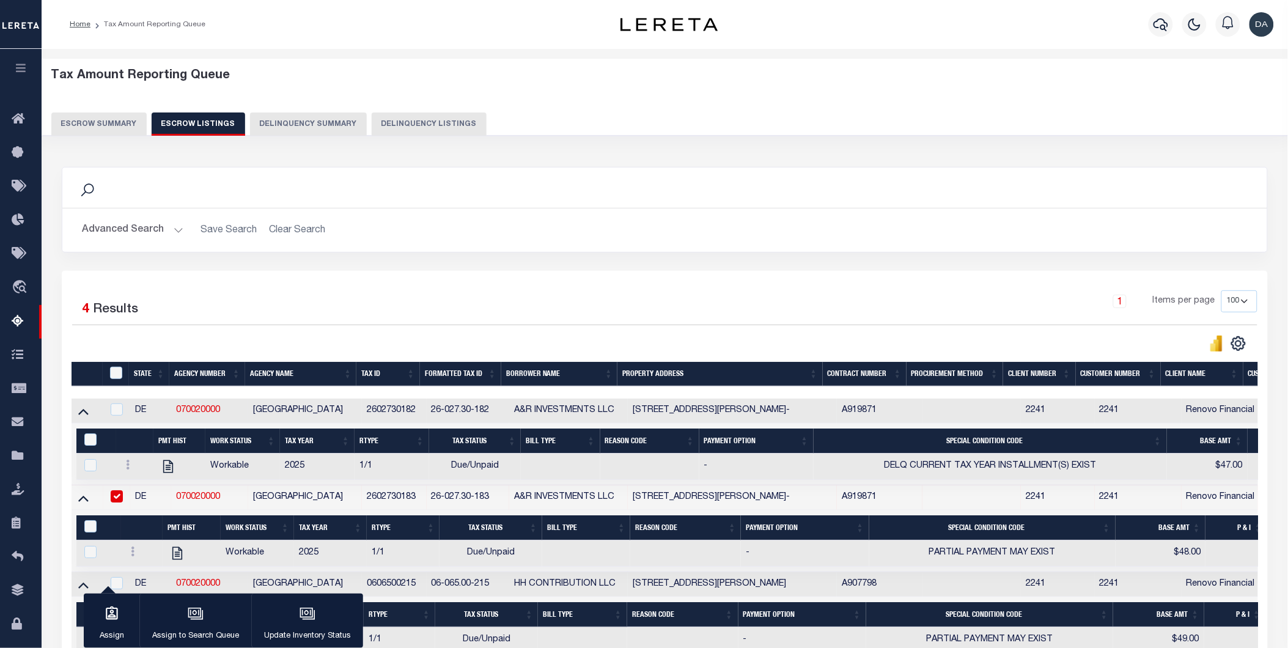
drag, startPoint x: 109, startPoint y: 119, endPoint x: 114, endPoint y: 111, distance: 8.8
click at [109, 119] on button "Escrow Summary" at bounding box center [98, 124] width 95 height 23
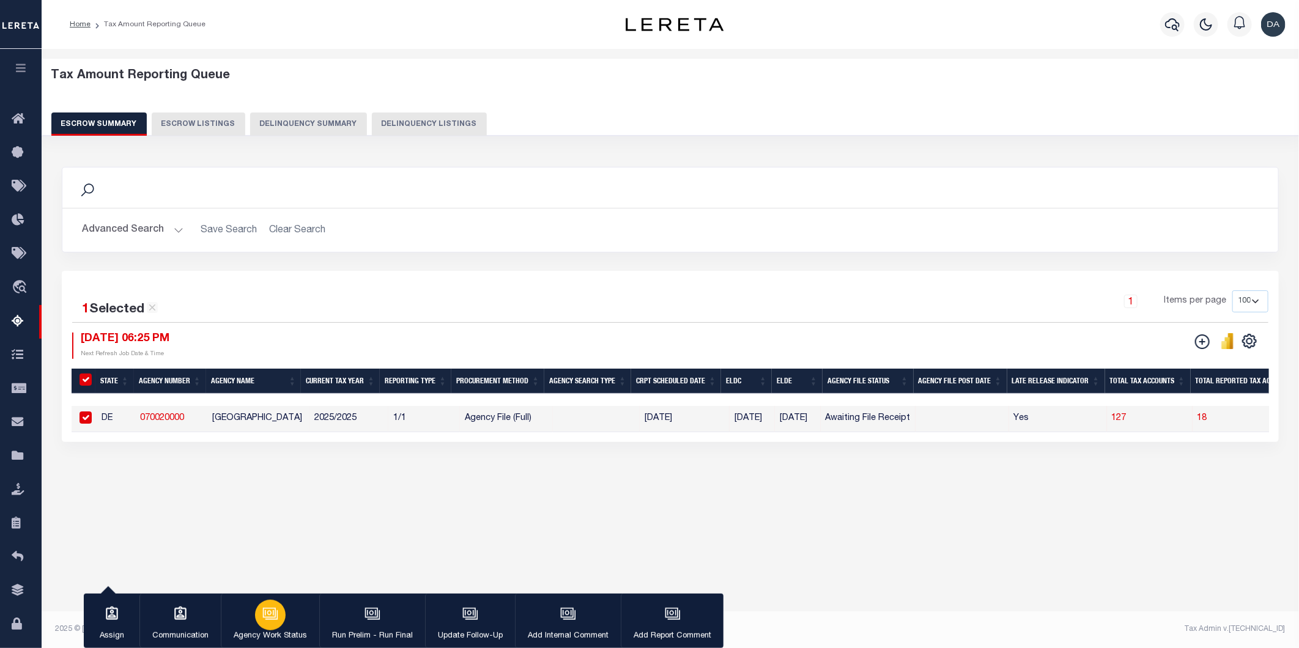
click at [266, 619] on icon "button" at bounding box center [270, 614] width 16 height 16
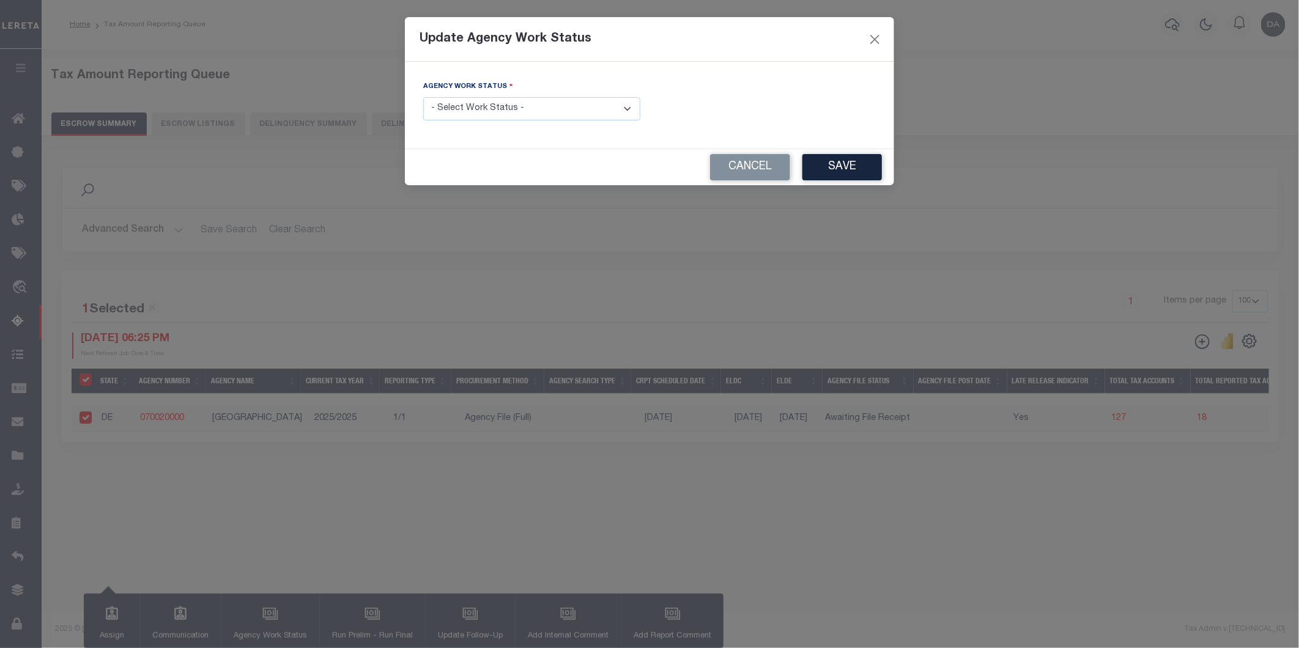
click at [519, 107] on select "- Select Work Status - New In Progress Pending Agency Follow-up Pending QC Read…" at bounding box center [531, 109] width 217 height 24
select select "6"
click at [423, 98] on select "- Select Work Status - New In Progress Pending Agency Follow-up Pending QC Read…" at bounding box center [531, 109] width 217 height 24
click at [847, 167] on button "Save" at bounding box center [841, 167] width 79 height 26
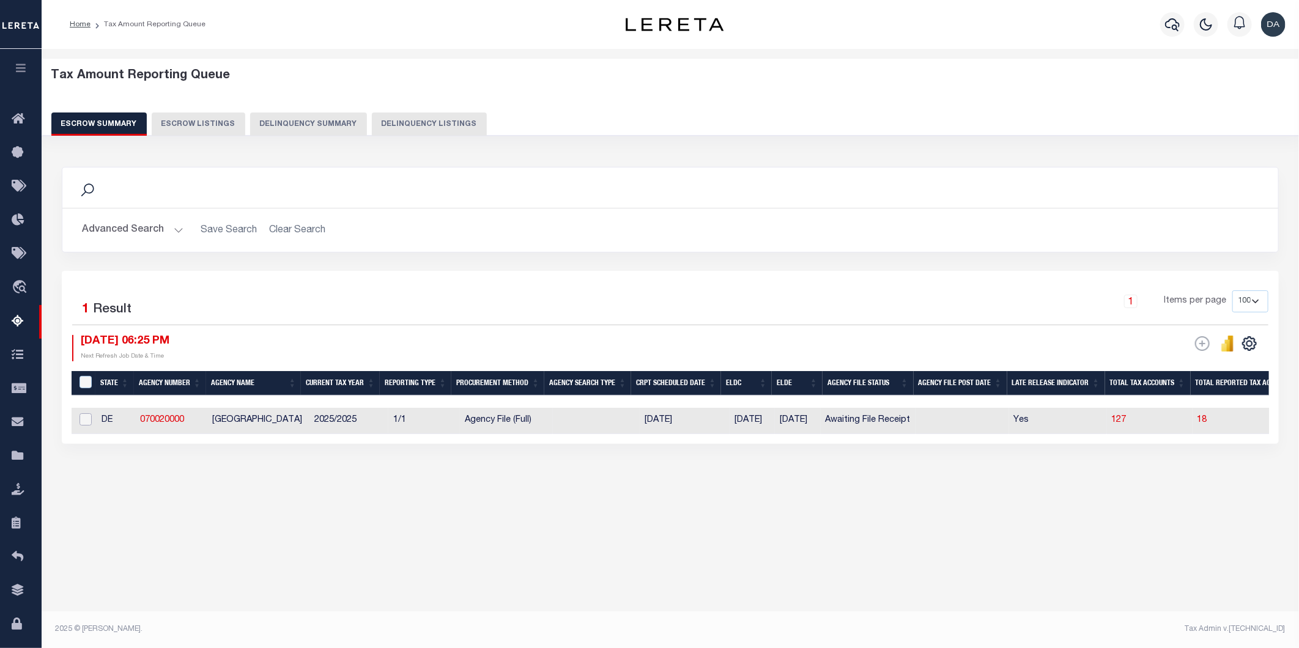
click at [87, 419] on input "checkbox" at bounding box center [85, 419] width 12 height 12
checkbox input "true"
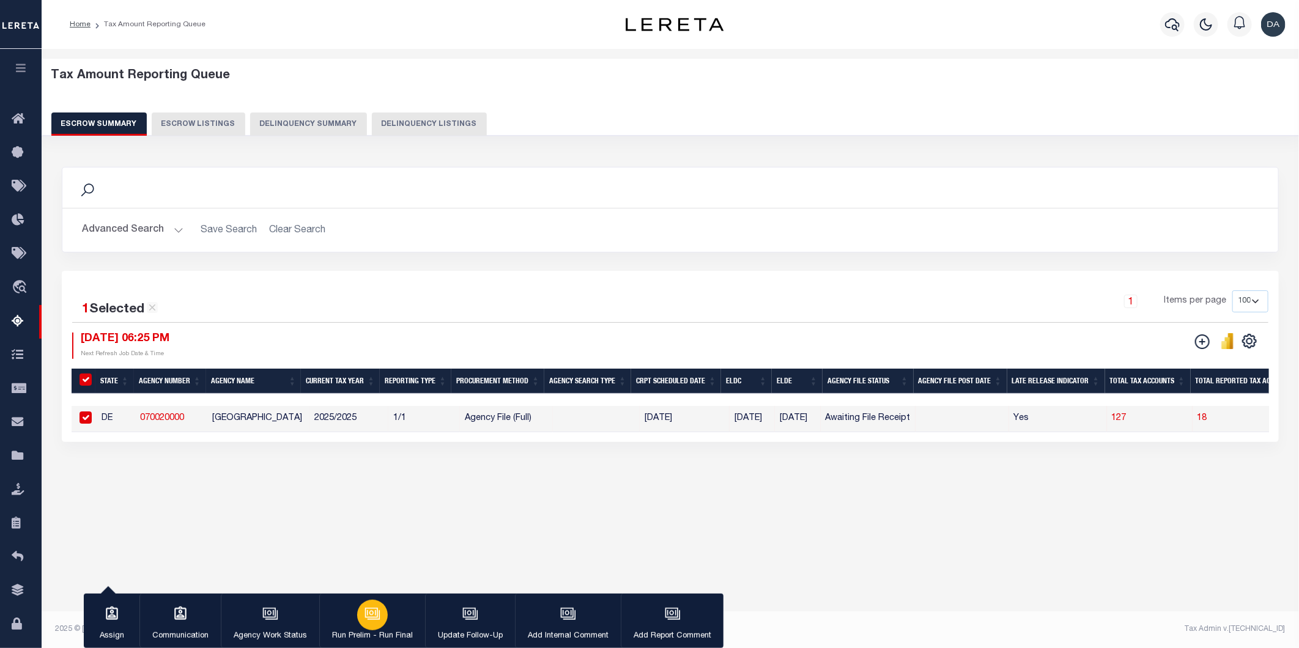
click at [372, 618] on icon "button" at bounding box center [371, 613] width 13 height 10
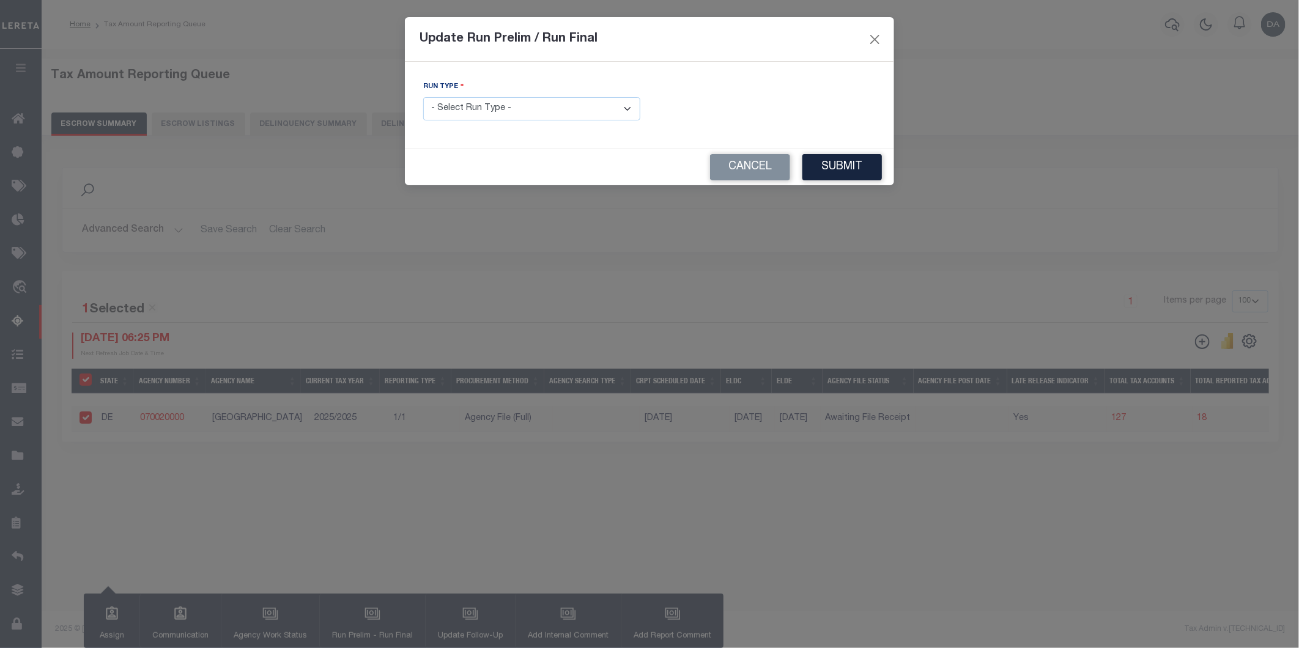
click at [556, 112] on select "- Select Run Type - Prelim Run Final Run" at bounding box center [531, 109] width 217 height 24
select select "F"
click at [423, 98] on select "- Select Run Type - Prelim Run Final Run" at bounding box center [531, 109] width 217 height 24
click at [862, 105] on icon at bounding box center [866, 108] width 9 height 9
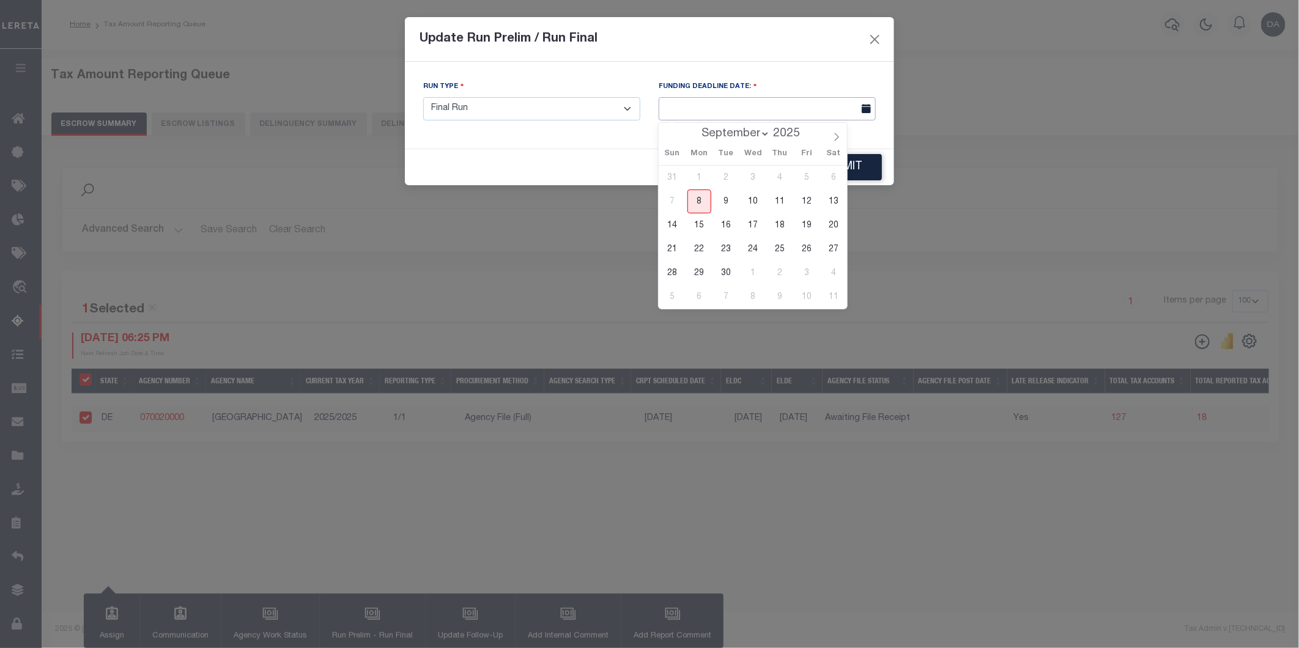
click at [808, 113] on input "text" at bounding box center [767, 109] width 217 height 24
click at [673, 249] on span "21" at bounding box center [672, 249] width 24 height 24
type input "[DATE]"
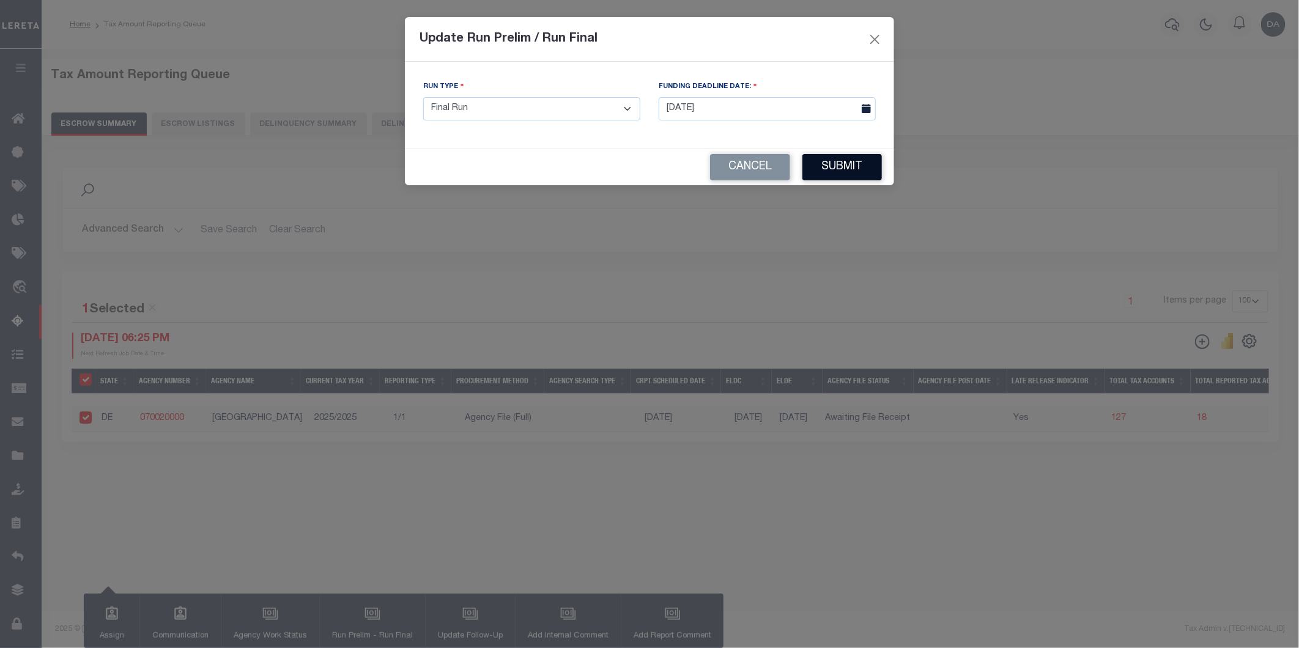
click at [836, 168] on button "Submit" at bounding box center [841, 167] width 79 height 26
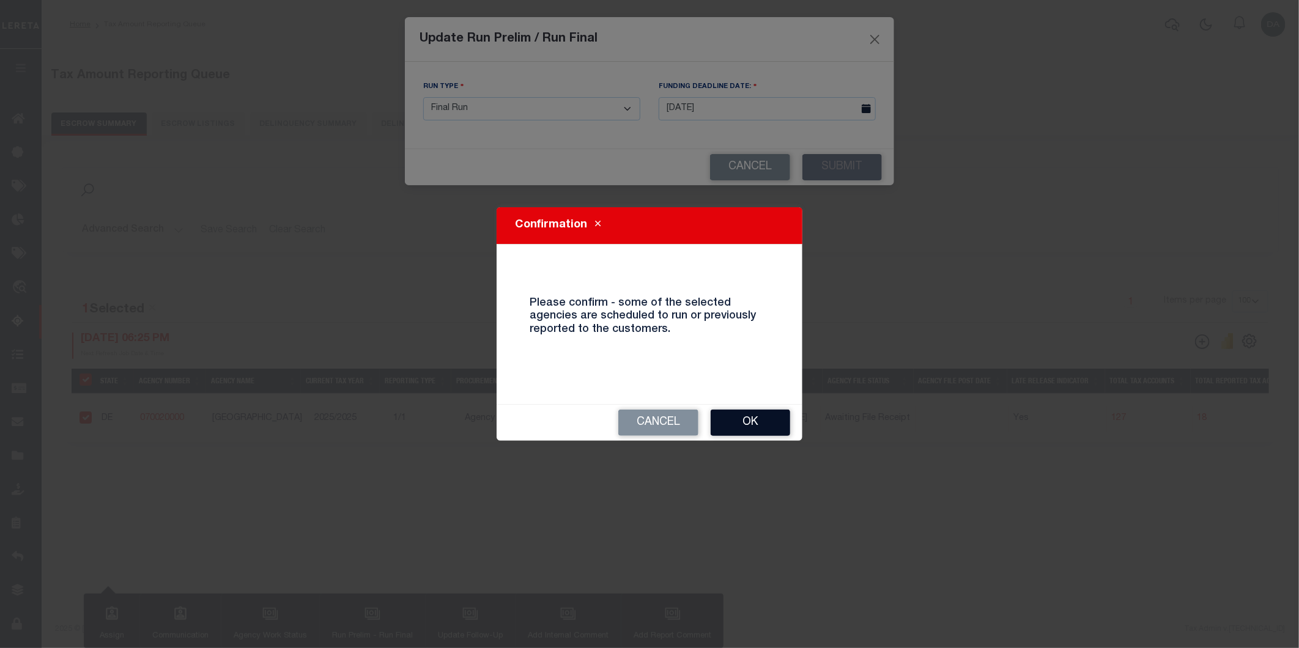
click at [747, 416] on button "Ok" at bounding box center [750, 423] width 79 height 26
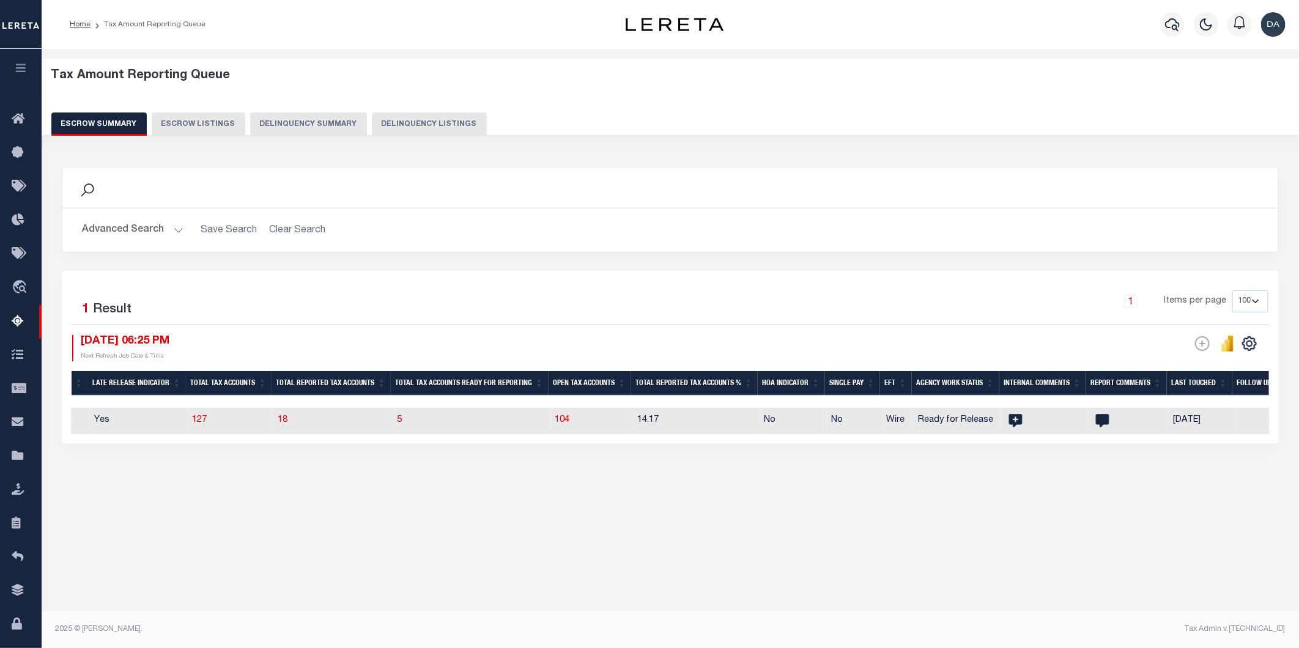
scroll to position [0, 1333]
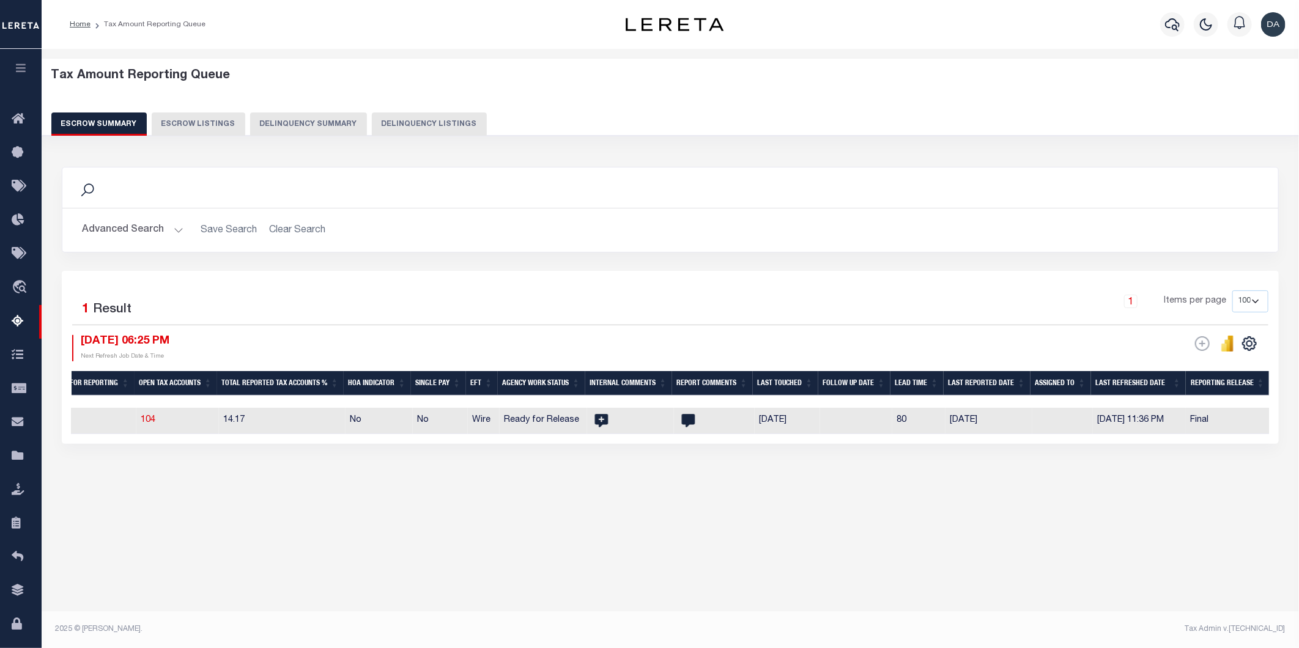
click at [15, 69] on icon "button" at bounding box center [21, 67] width 14 height 11
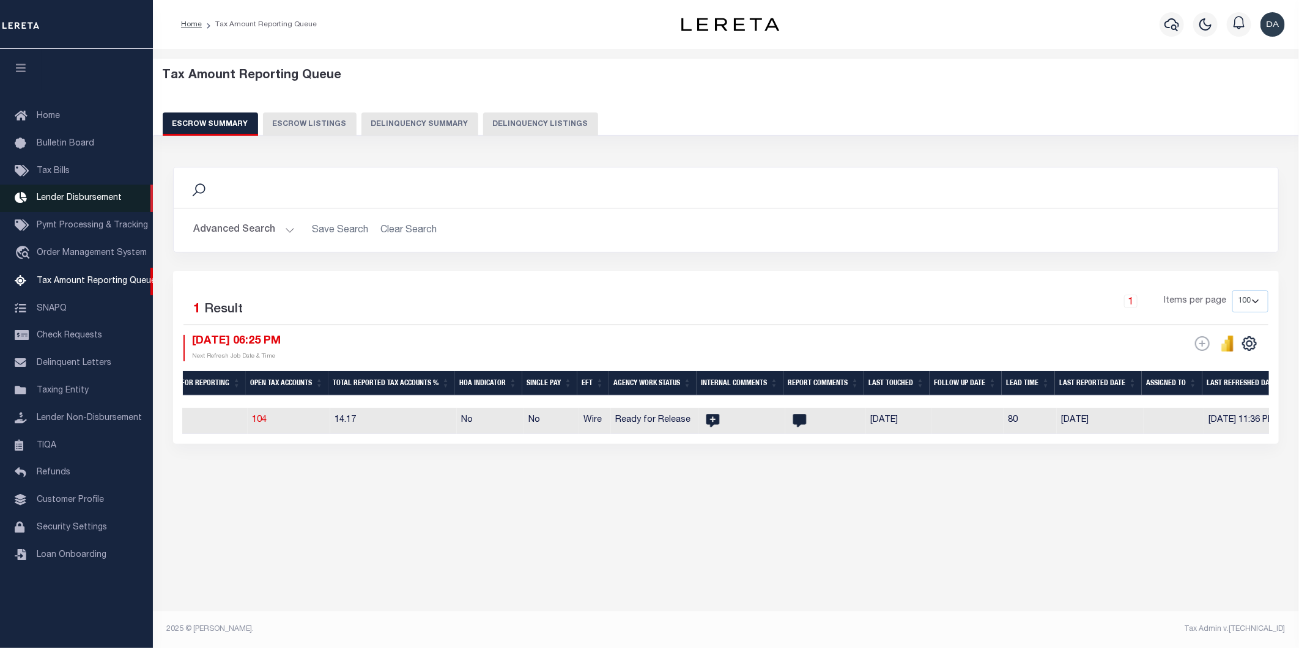
click at [88, 205] on link "Lender Disbursement" at bounding box center [76, 199] width 153 height 28
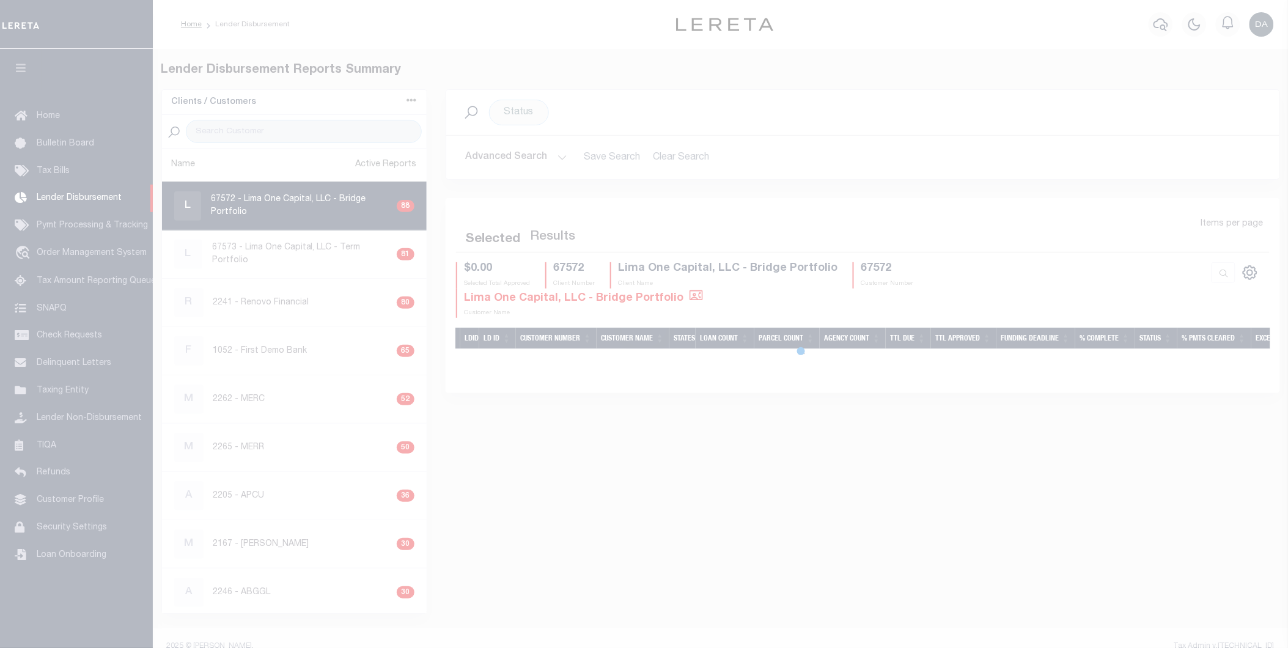
select select "200"
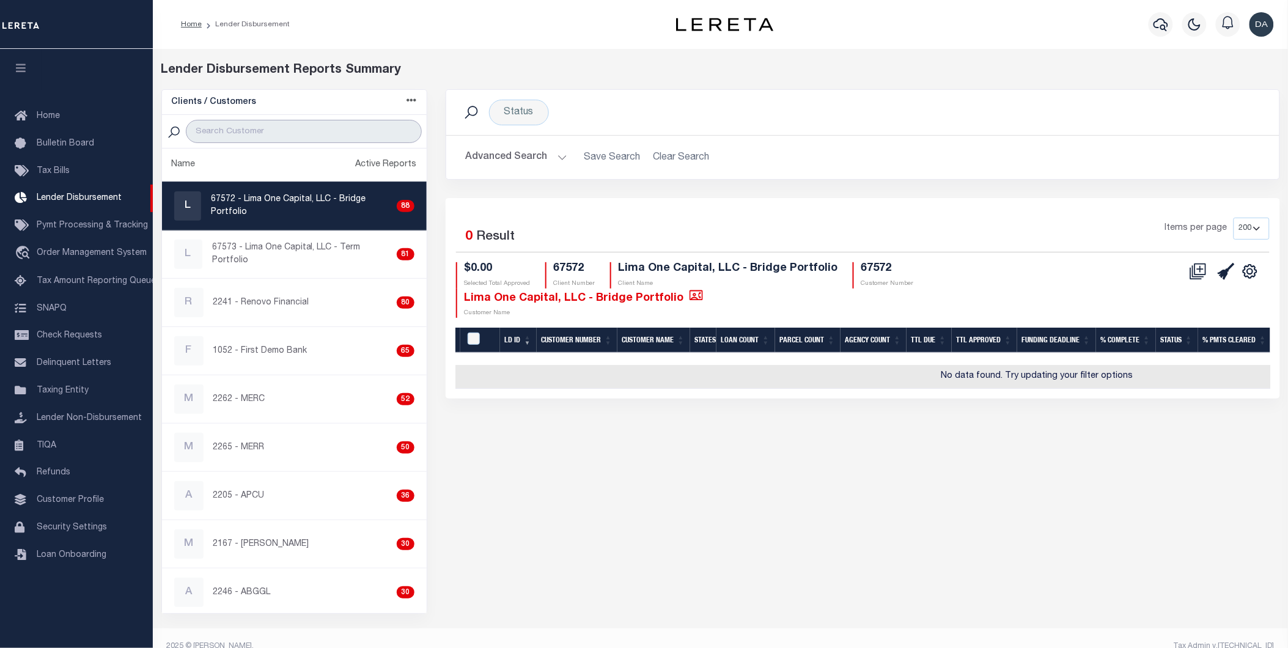
click at [216, 137] on input "search" at bounding box center [303, 131] width 235 height 23
type input "2241"
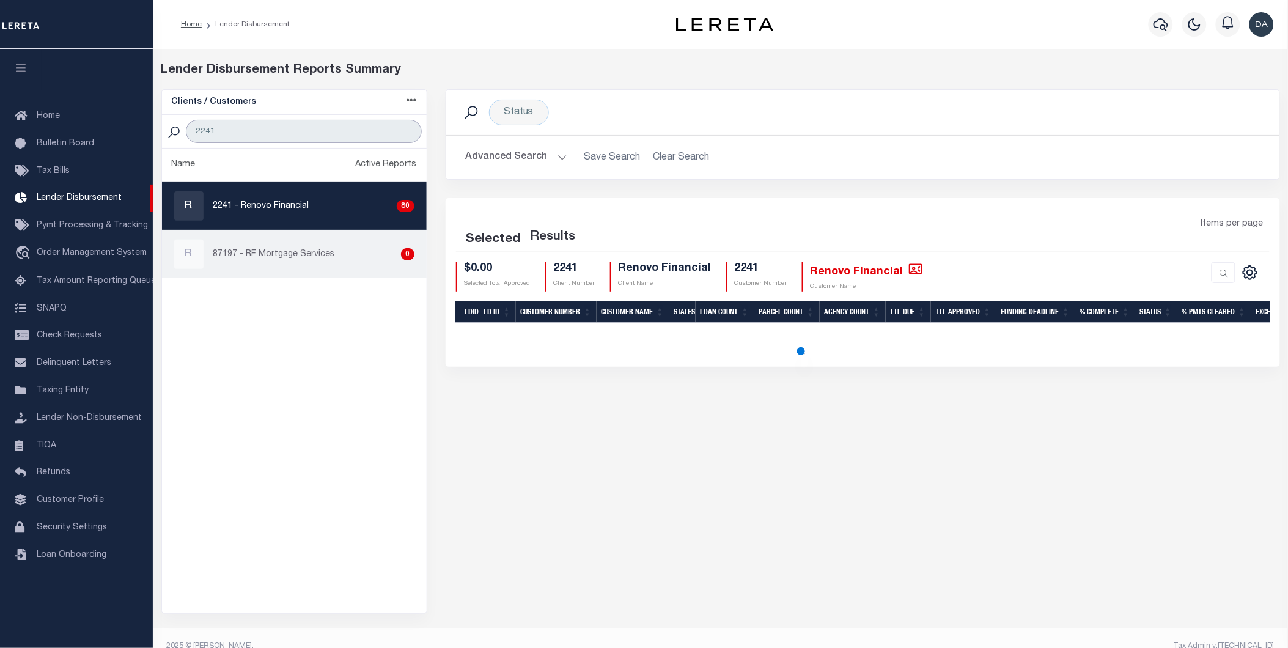
select select "200"
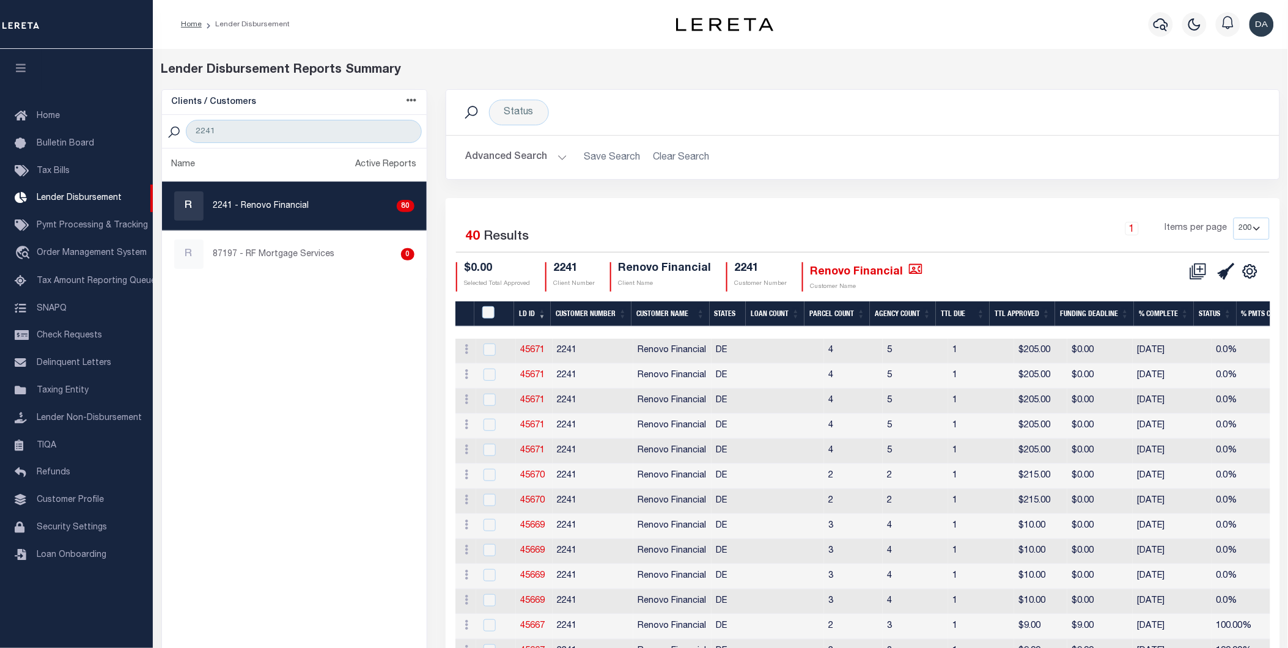
click at [298, 190] on link "R 2241 - Renovo Financial 80" at bounding box center [294, 206] width 265 height 48
checkbox input "true"
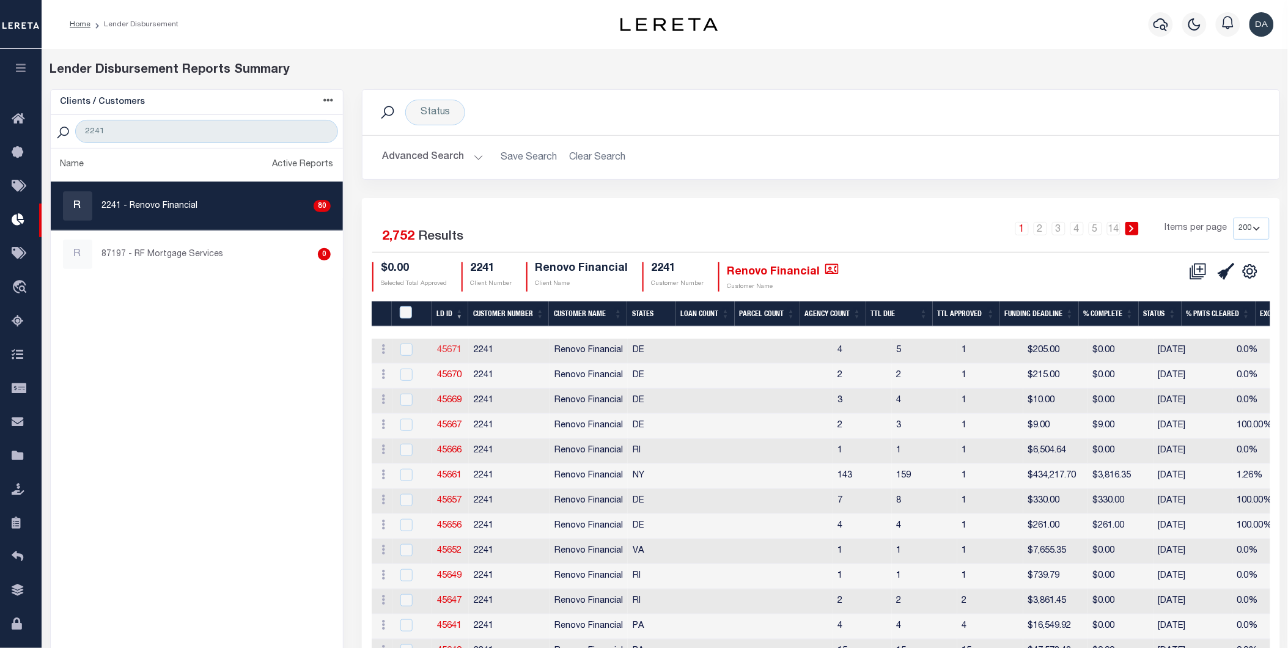
click at [449, 350] on link "45671" at bounding box center [449, 350] width 24 height 9
checkbox input "true"
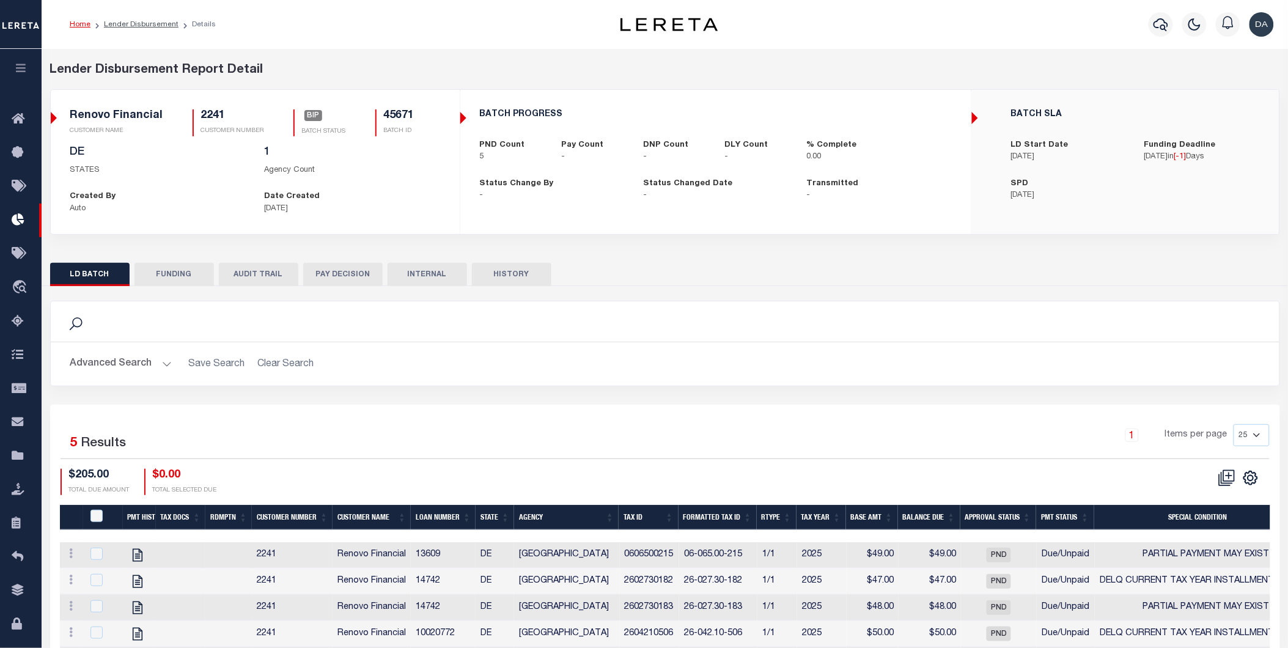
scroll to position [83, 0]
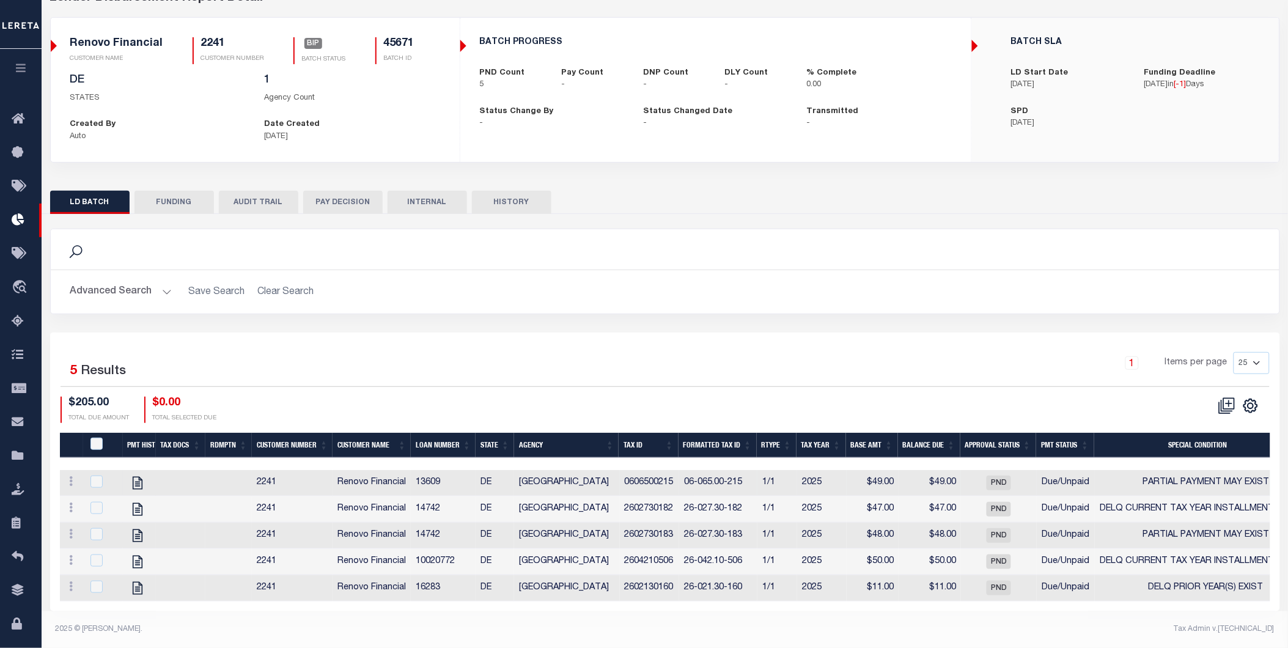
click at [105, 476] on div at bounding box center [103, 482] width 30 height 13
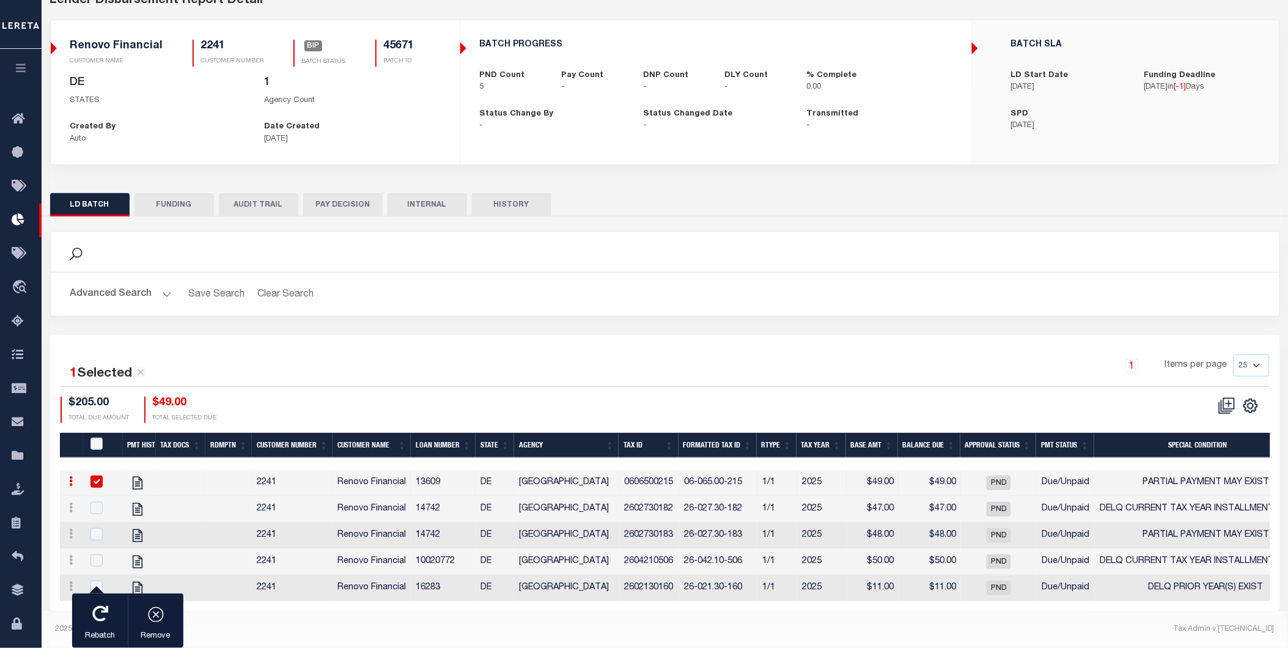
click at [105, 476] on div at bounding box center [103, 482] width 30 height 13
checkbox input "false"
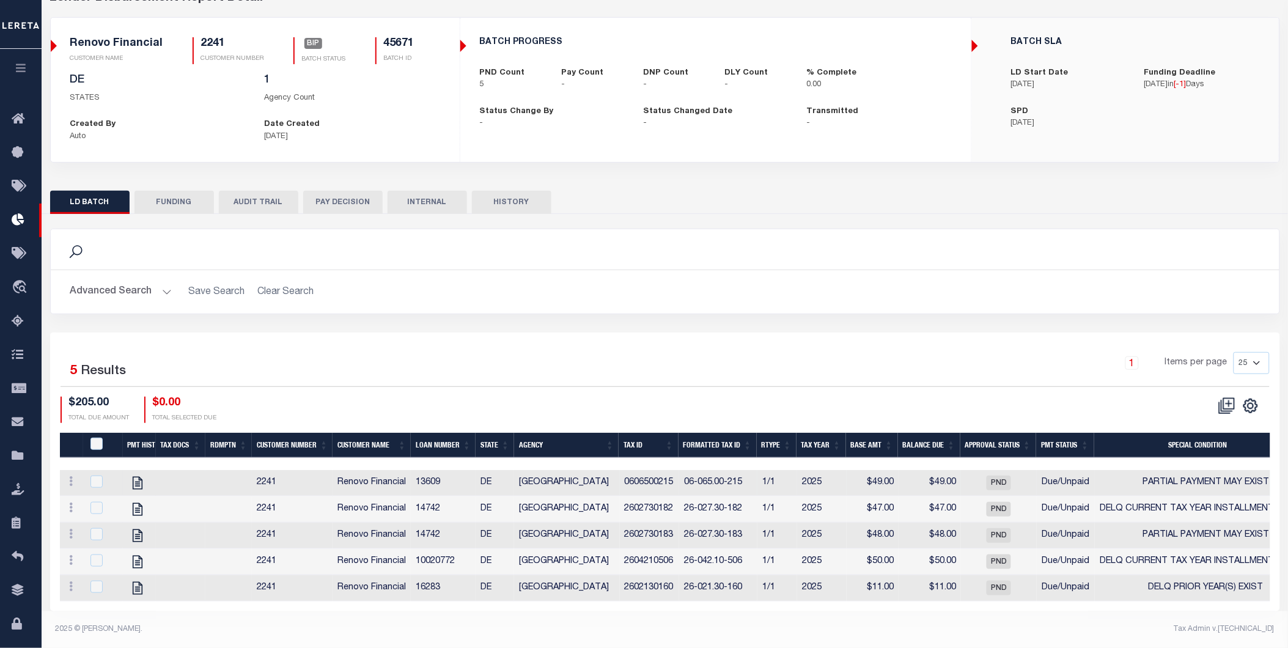
scroll to position [83, 0]
click at [20, 75] on button "button" at bounding box center [21, 70] width 42 height 42
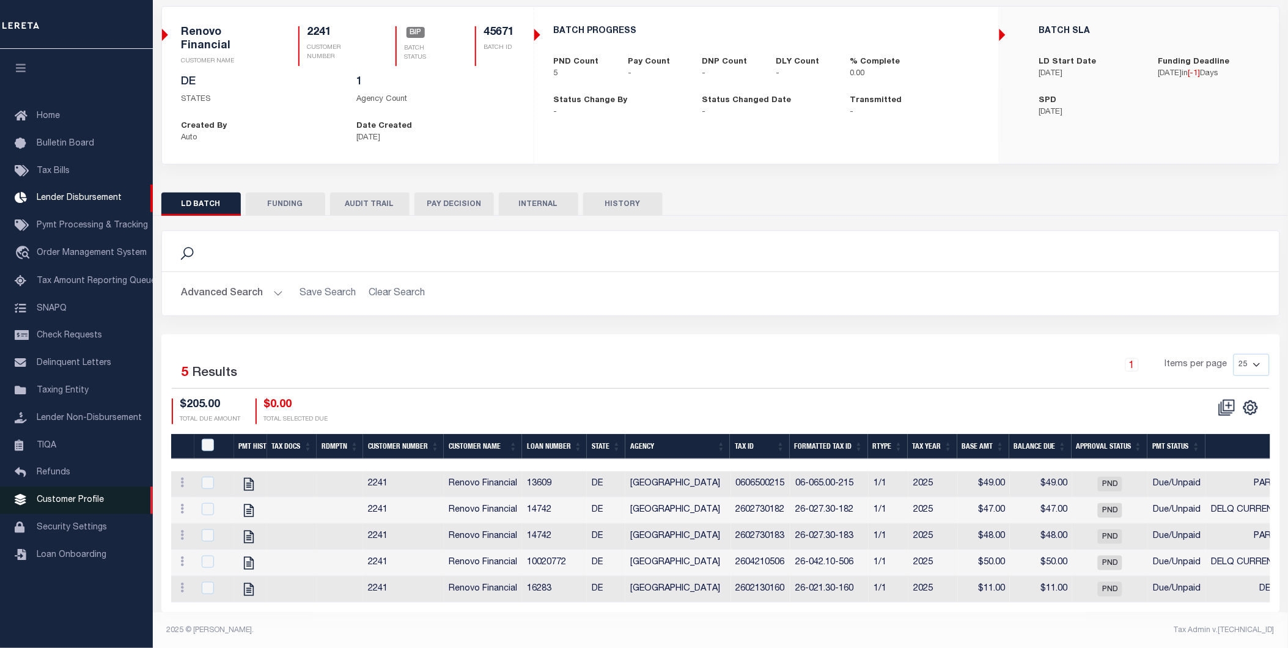
click at [76, 502] on span "Customer Profile" at bounding box center [70, 500] width 67 height 9
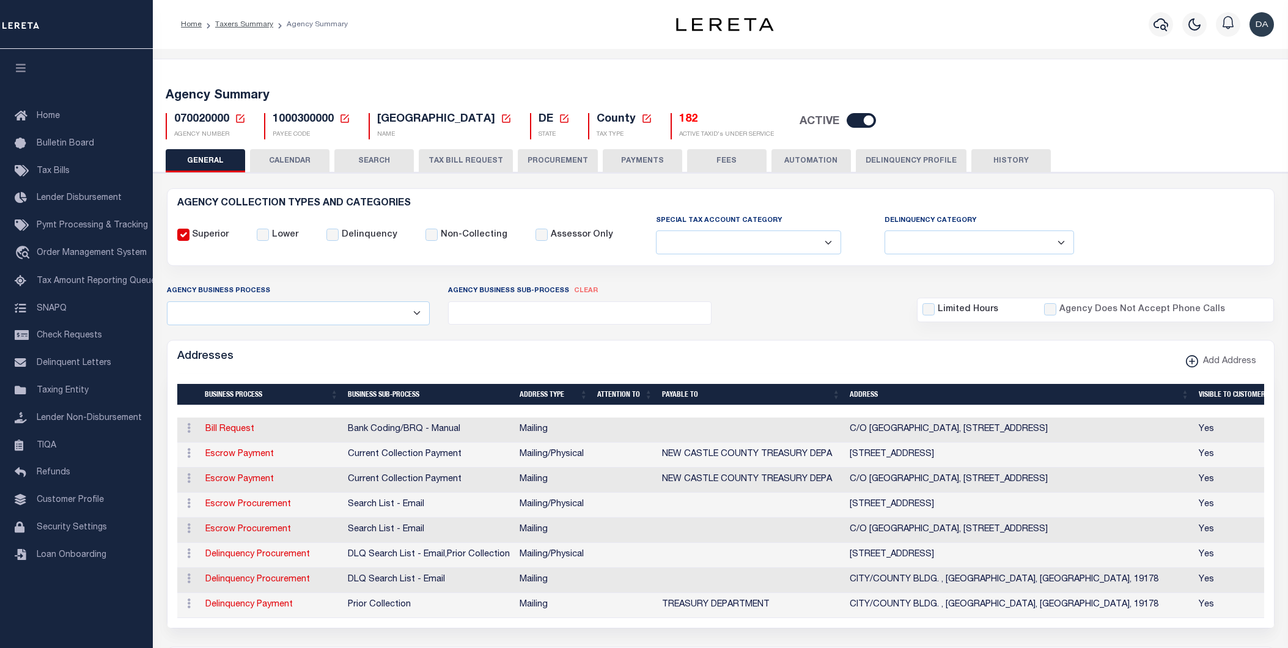
select select
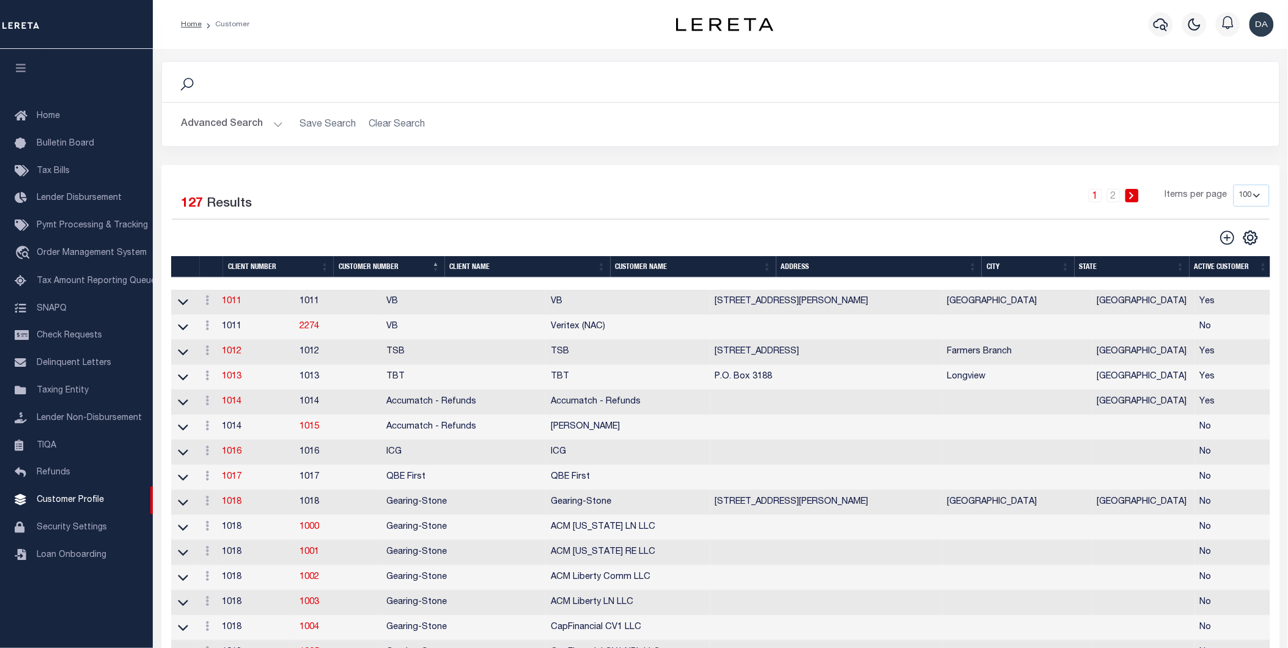
click at [1256, 198] on select "100 200 400" at bounding box center [1252, 196] width 36 height 22
select select "400"
click at [1234, 185] on select "100 200 400" at bounding box center [1252, 196] width 36 height 22
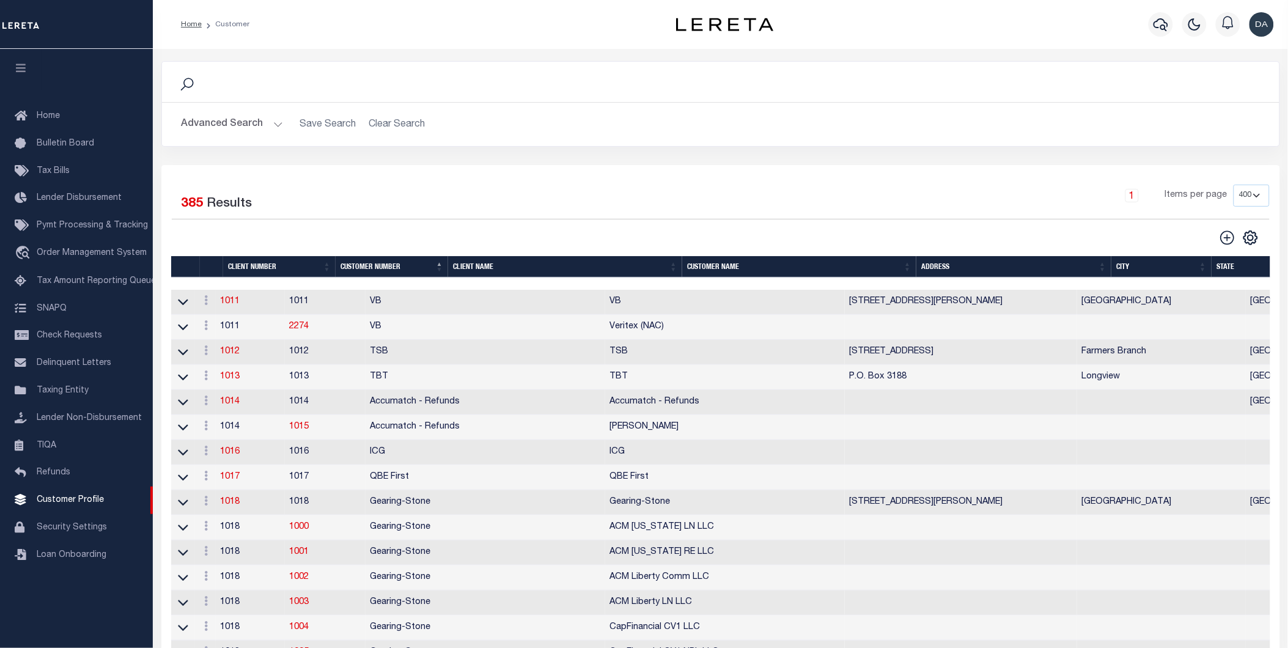
click at [572, 221] on div "Selected 385 Results 1 Items per page 100 200 400" at bounding box center [721, 216] width 1118 height 62
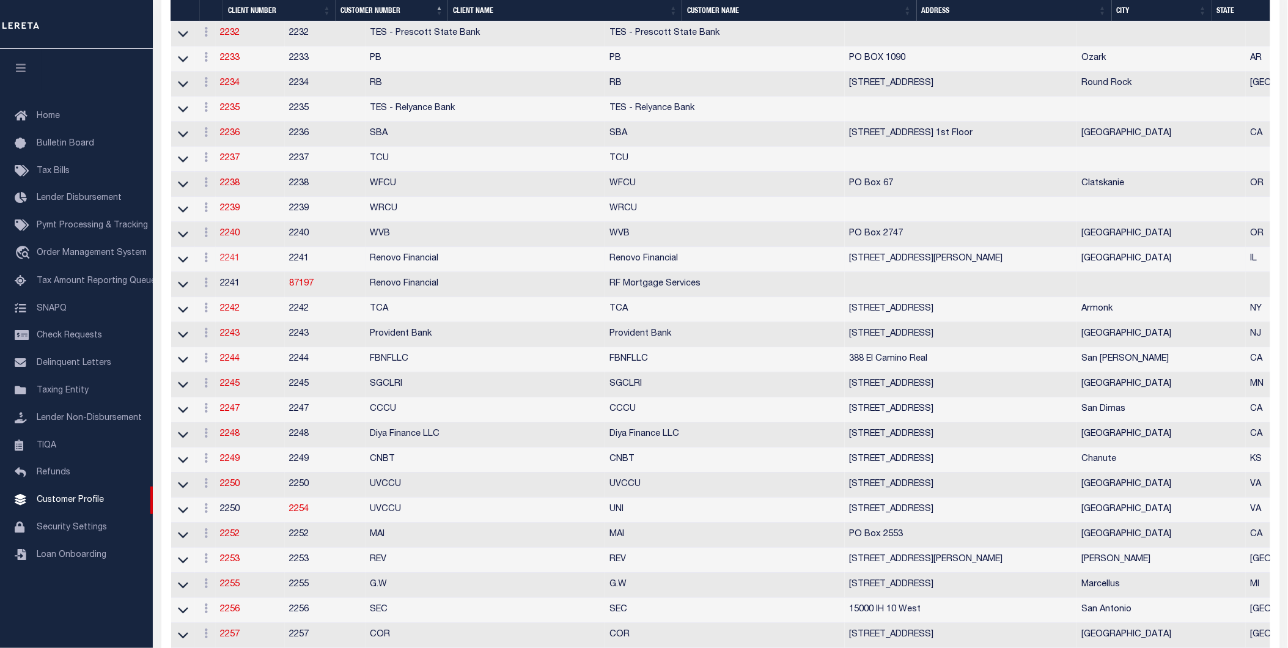
click at [240, 263] on link "2241" at bounding box center [231, 258] width 20 height 9
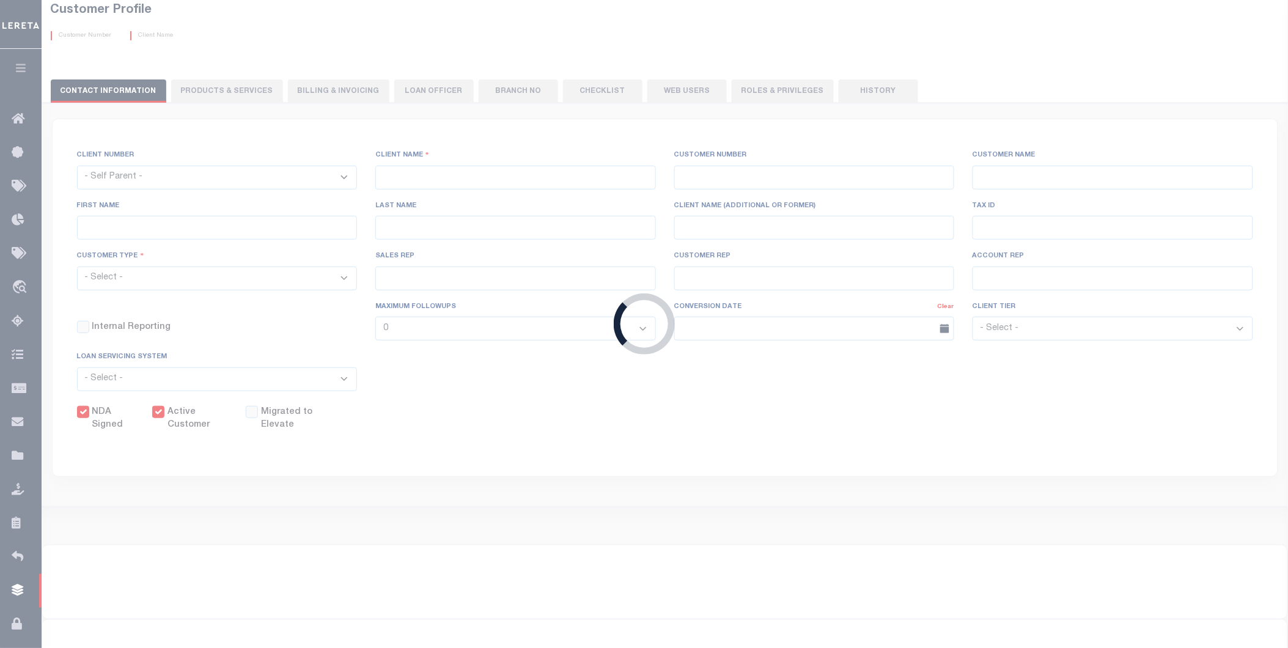
select select
type input "Renovo Financial"
type input "2241"
type input "Renovo Financial"
type input "[PERSON_NAME]"
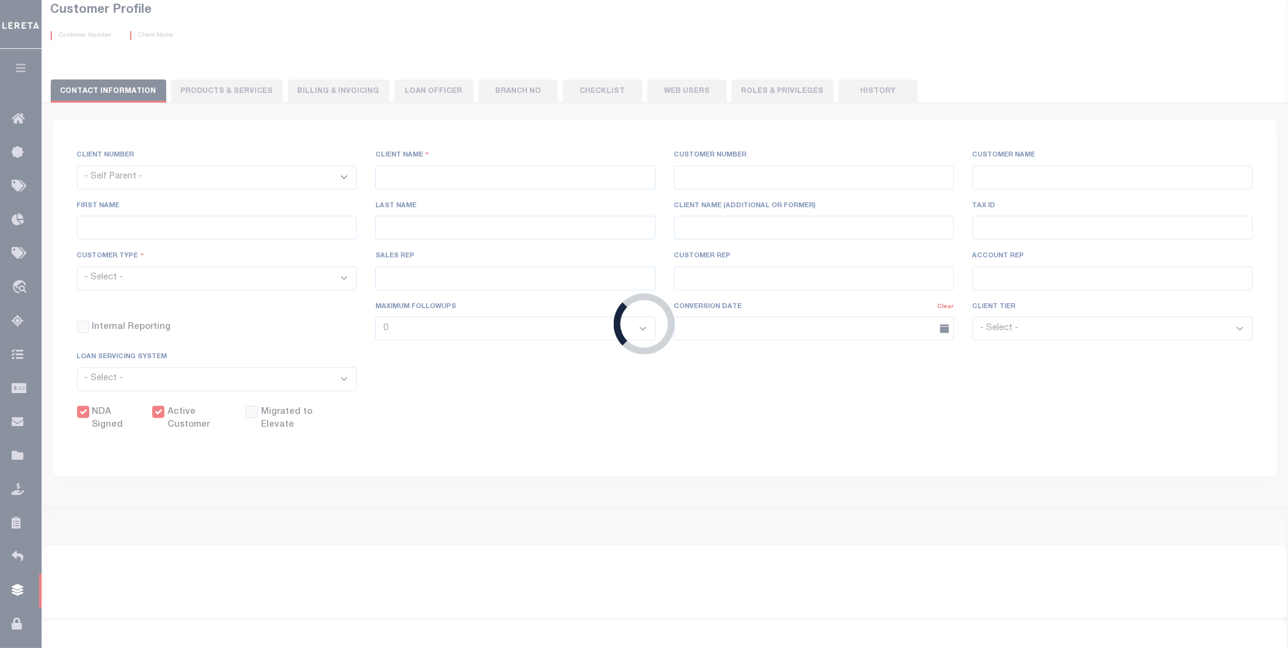
type input "[PERSON_NAME]"
select select "Mixed Portfolio"
type input "[PERSON_NAME]"
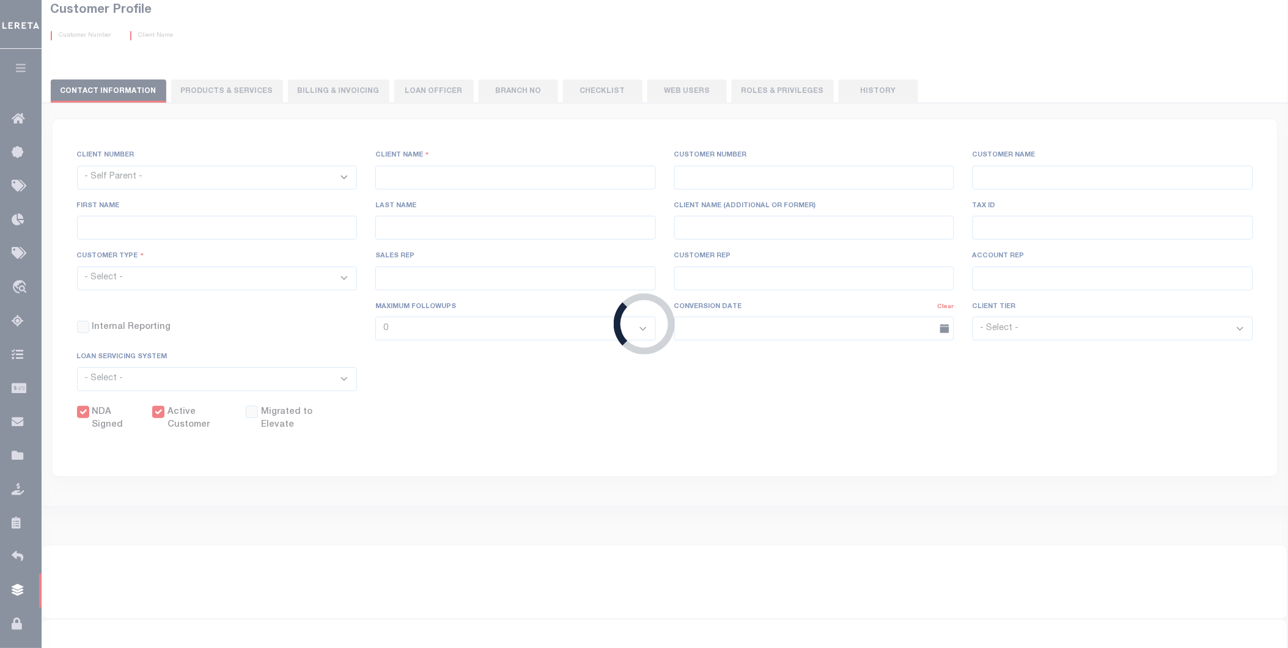
checkbox input "true"
select select
type textarea "$1.10 monthly tracking fee per parcel per month for Refi Parcel in excess of 5 …"
type input "90"
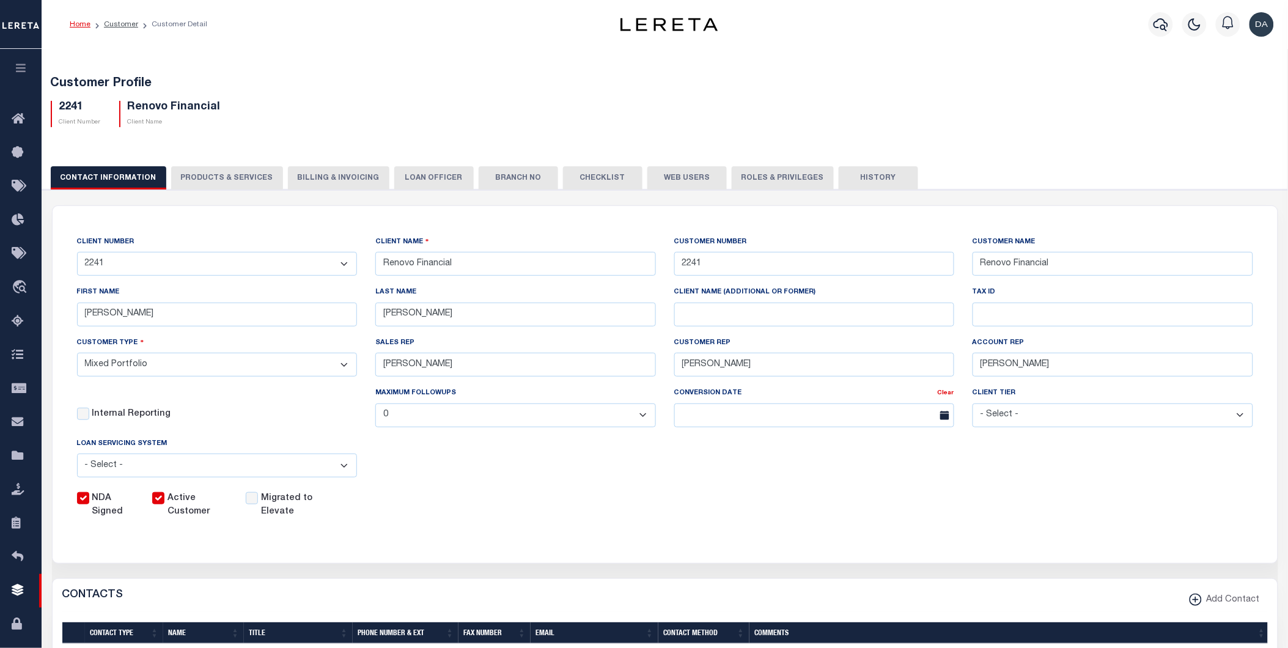
click at [199, 180] on button "PRODUCTS & SERVICES" at bounding box center [227, 177] width 112 height 23
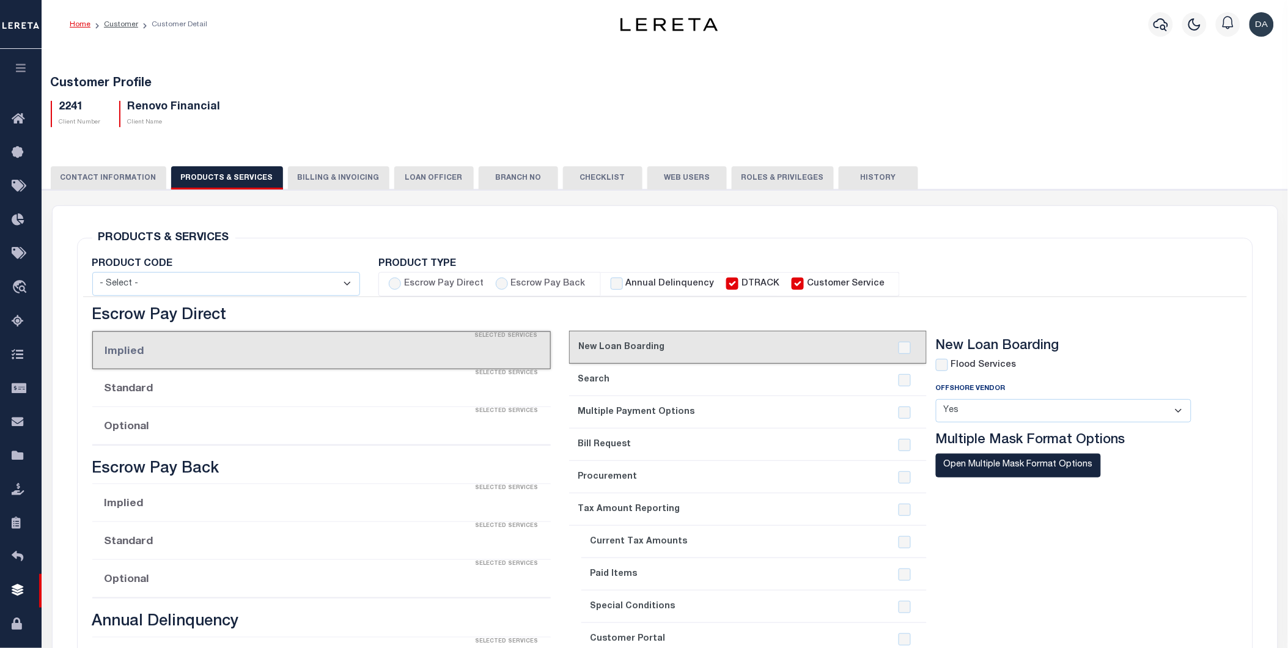
select select "STX"
radio input "true"
checkbox input "true"
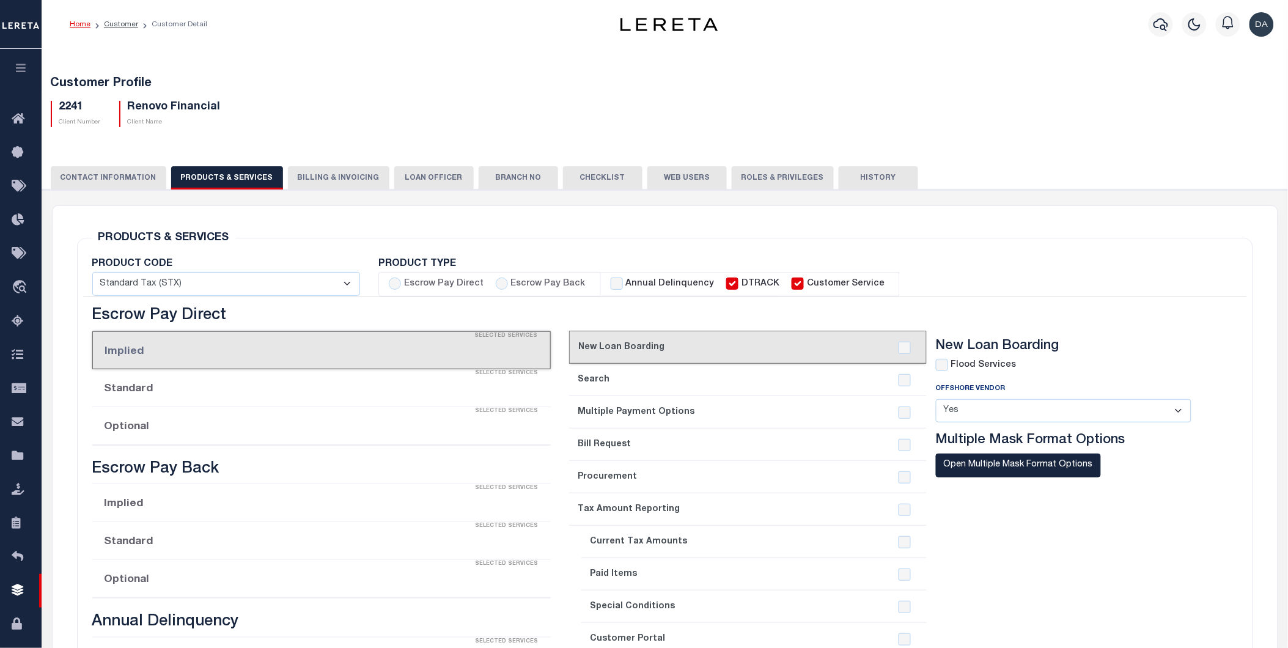
checkbox input "true"
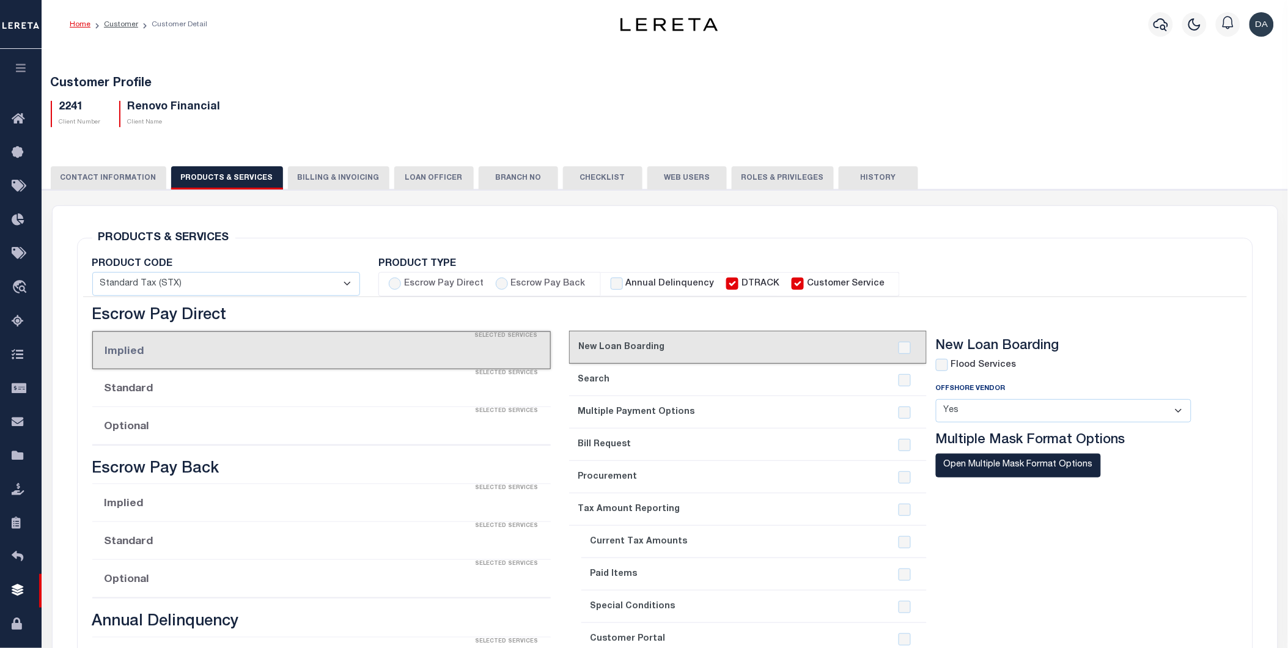
checkbox input "true"
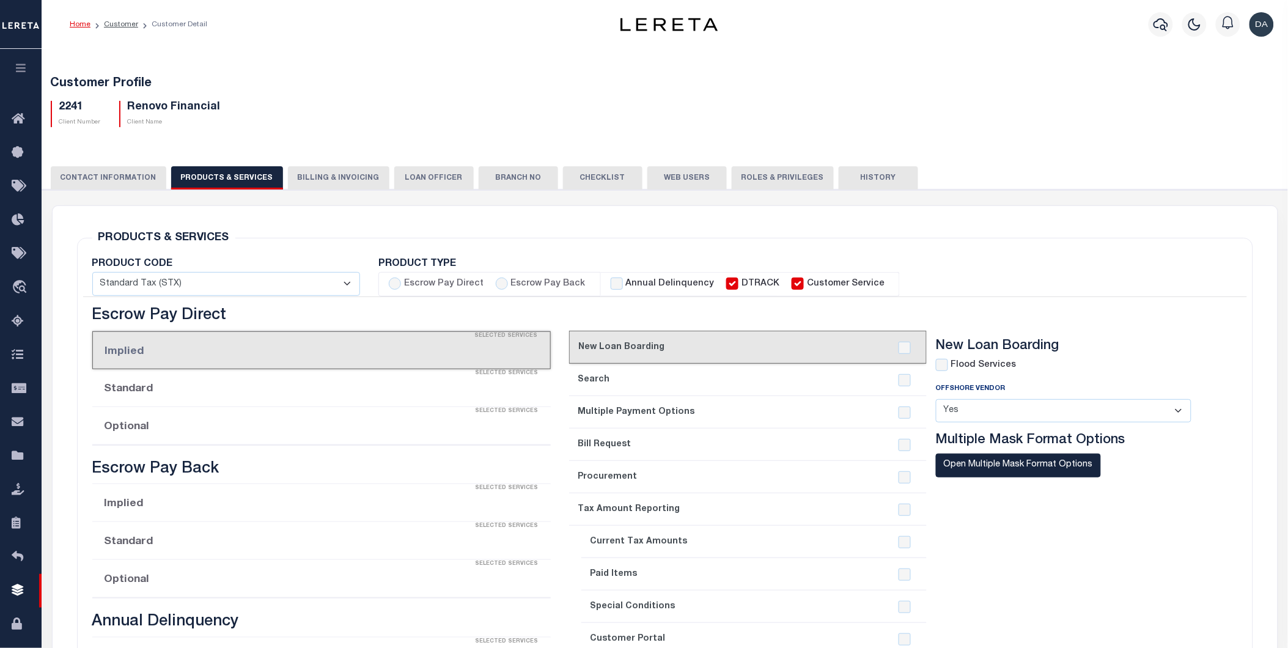
checkbox input "true"
type textarea "$1.10 monthly tracking fee per parcel per month for Refi Parcel in excess of 5 …"
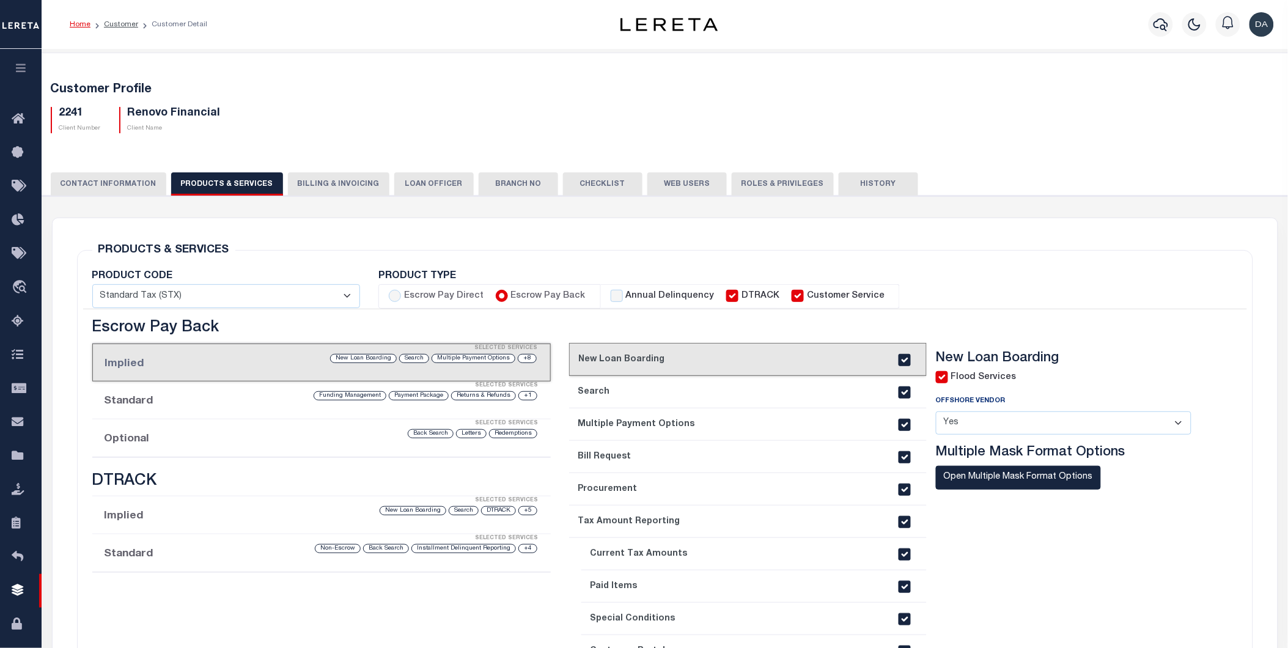
click at [193, 441] on li "Optional Selected Services Redemptions Letters Back Search" at bounding box center [321, 438] width 459 height 38
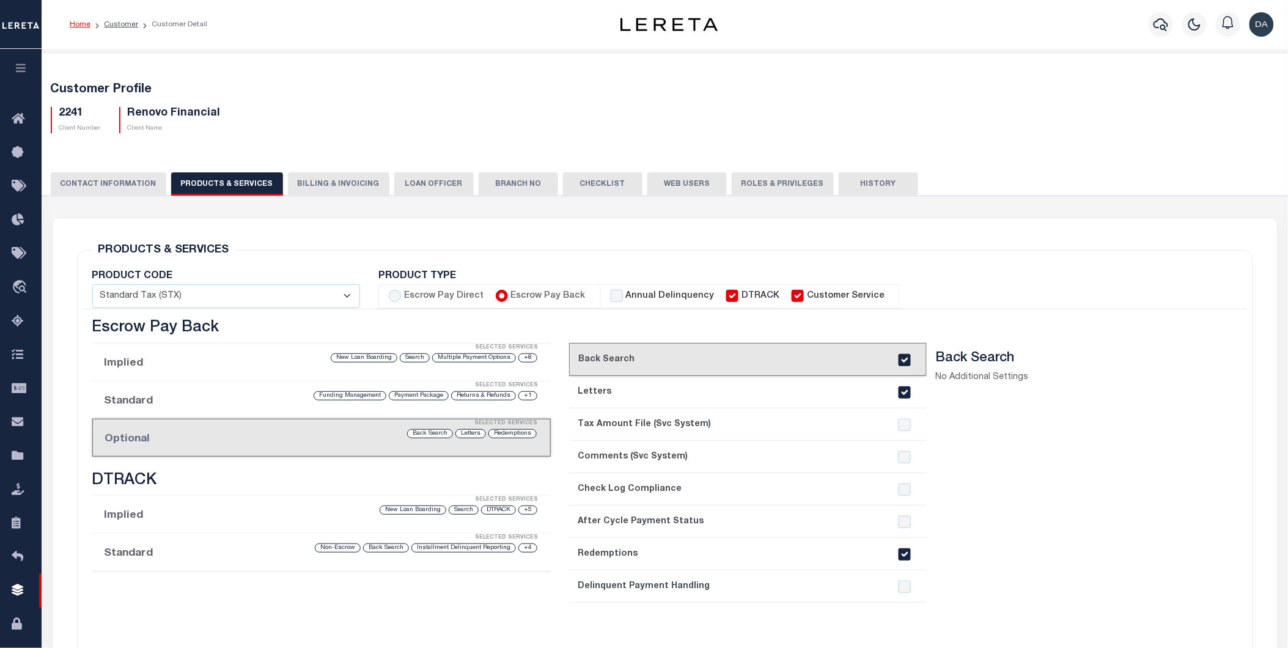
scroll to position [68, 0]
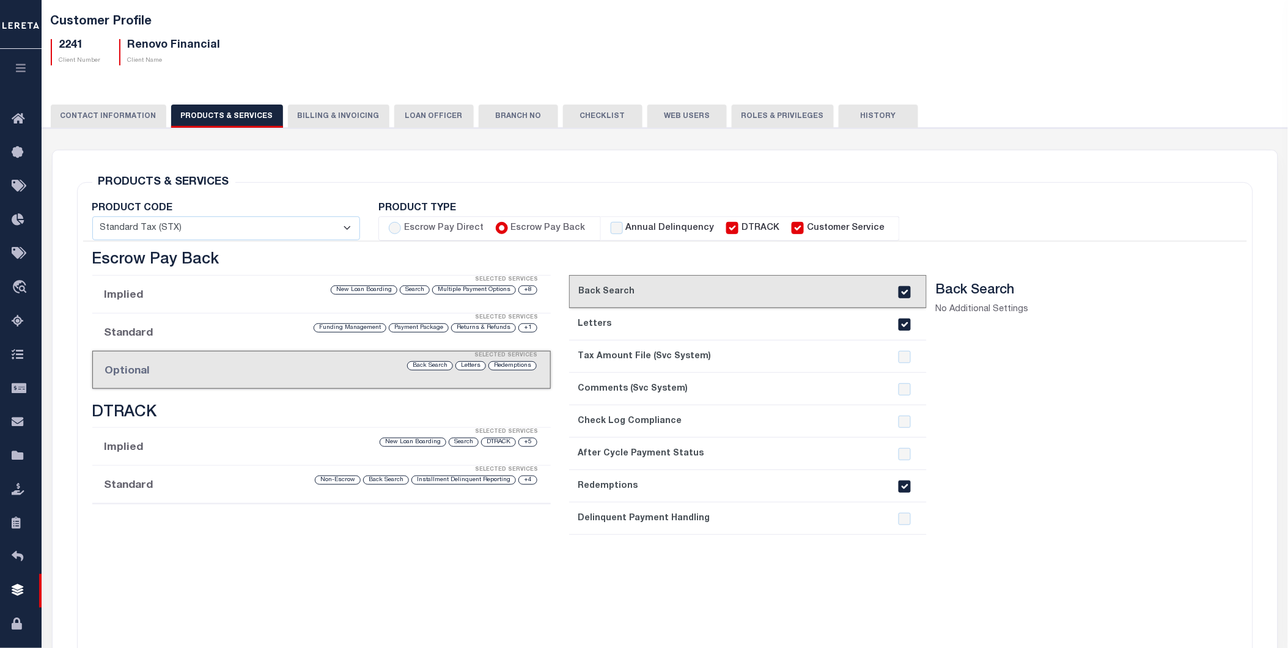
click at [1112, 247] on div "PRODUCT CODE - Select - Standard Tax (STX) Outsourcing (OS) Enhanced Tax (ETX) …" at bounding box center [665, 441] width 1164 height 475
click at [861, 569] on div "current step: 1. Back Search 2. Letters 3. Tax Amount File (Svc System) 4. Comm…" at bounding box center [748, 477] width 358 height 404
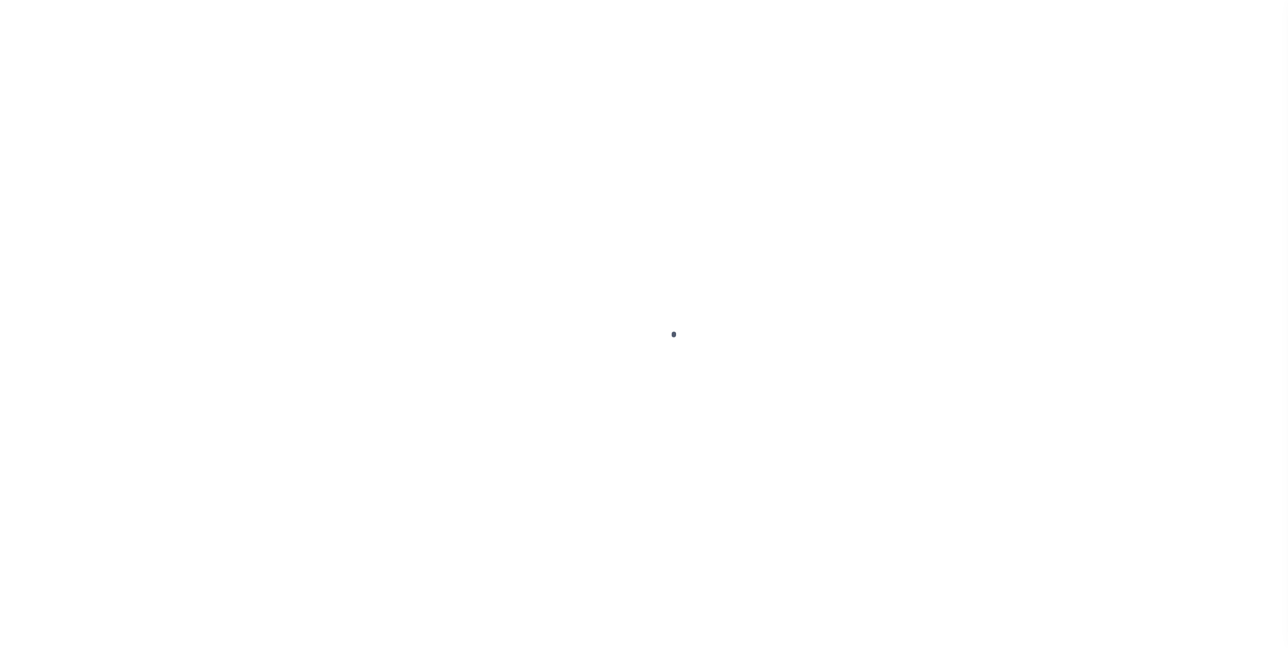
scroll to position [68, 0]
select select
type input "Renovo Financial"
type input "2241"
type input "Renovo Financial"
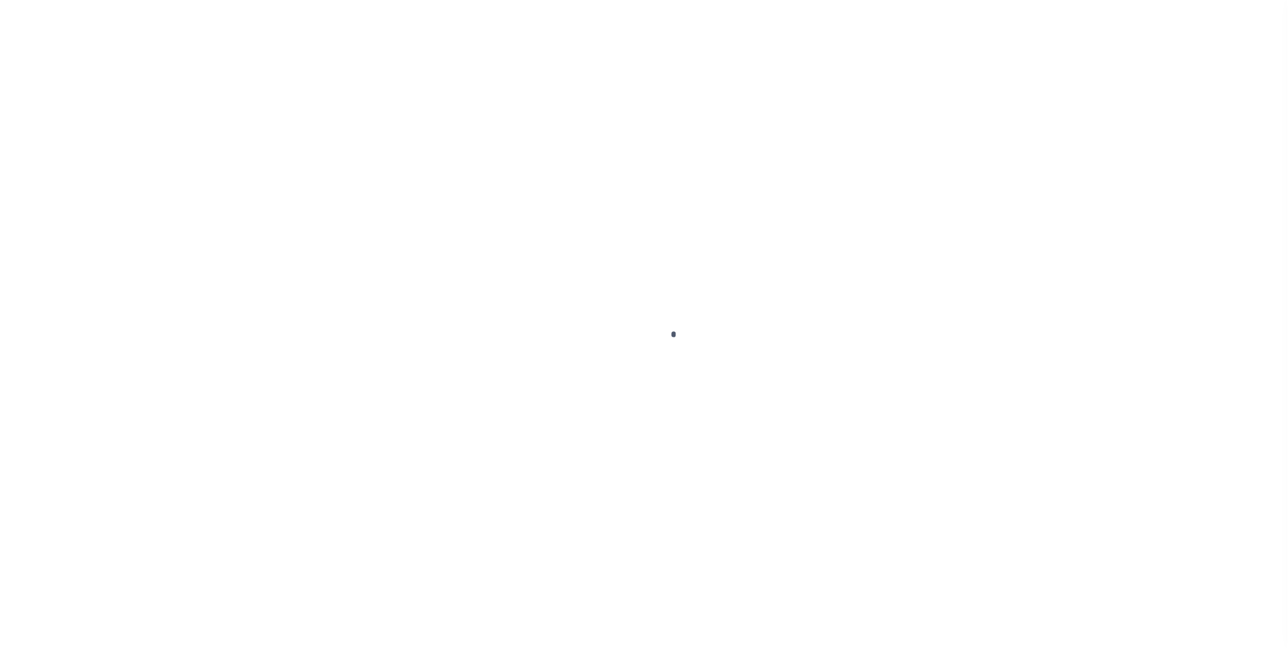
type input "[PERSON_NAME]"
select select "Mixed Portfolio"
type input "[PERSON_NAME]"
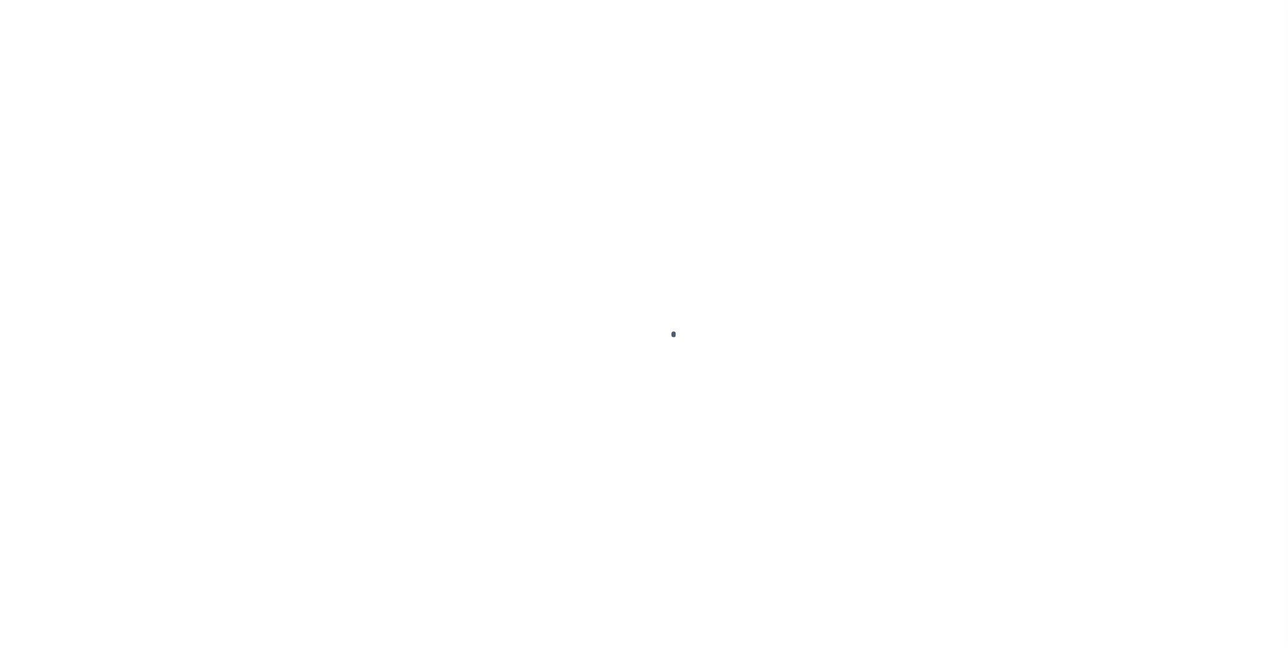
type input "[PERSON_NAME]"
checkbox input "true"
select select
type textarea "$1.10 monthly tracking fee per parcel per month for Refi Parcel in excess of 5 …"
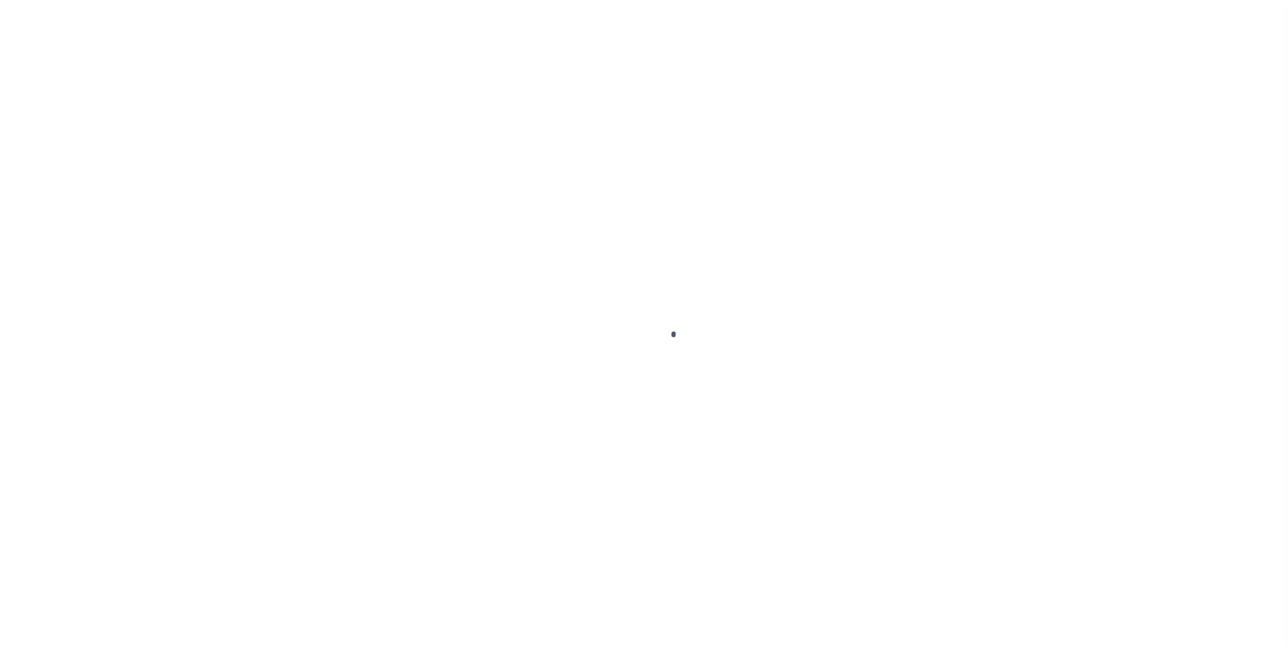
type input "90"
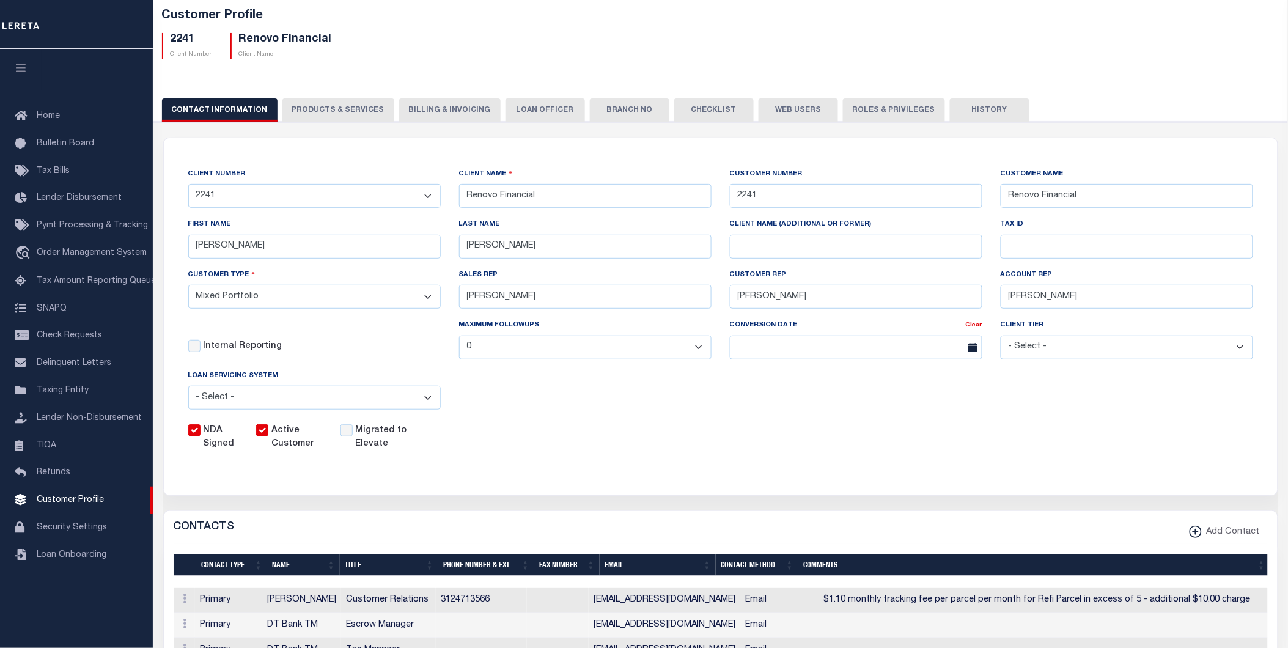
click at [327, 105] on button "PRODUCTS & SERVICES" at bounding box center [338, 109] width 112 height 23
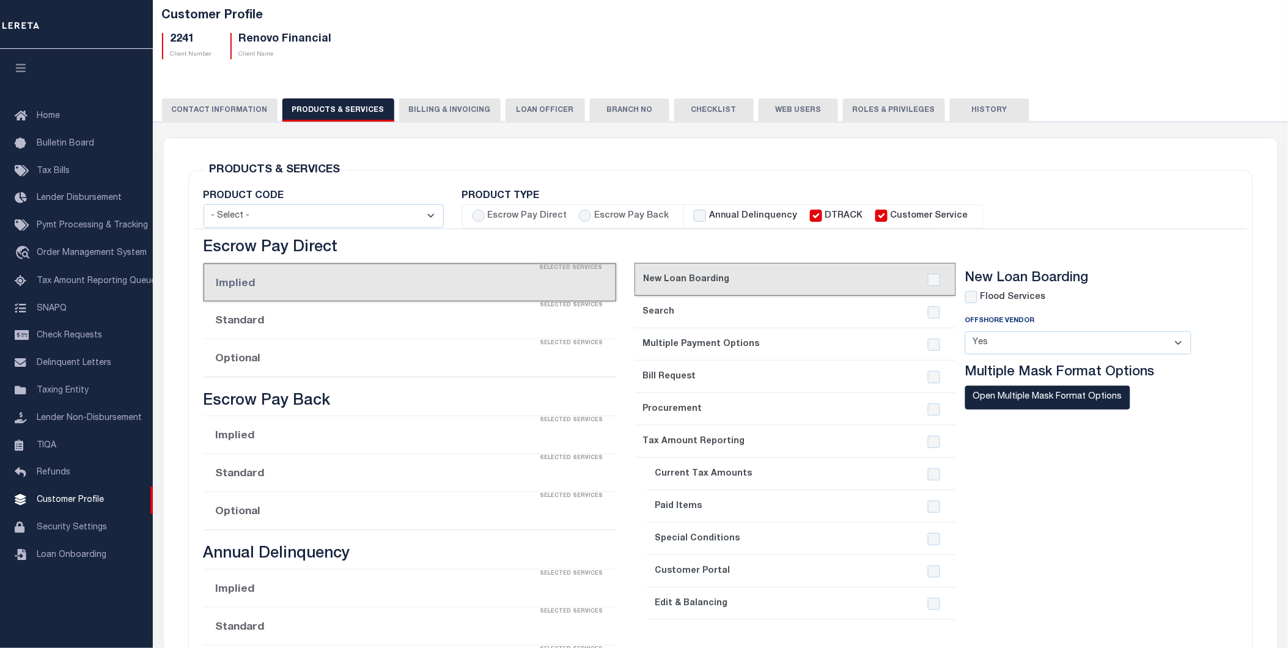
select select "STX"
radio input "true"
checkbox input "true"
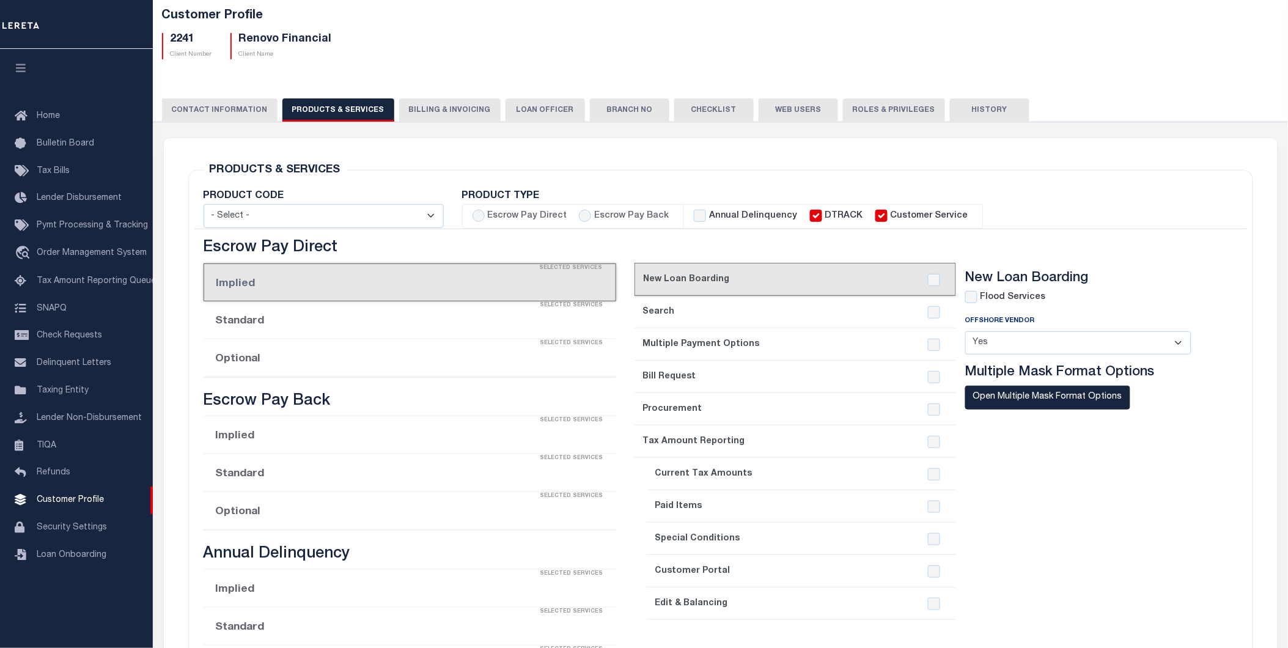
checkbox input "true"
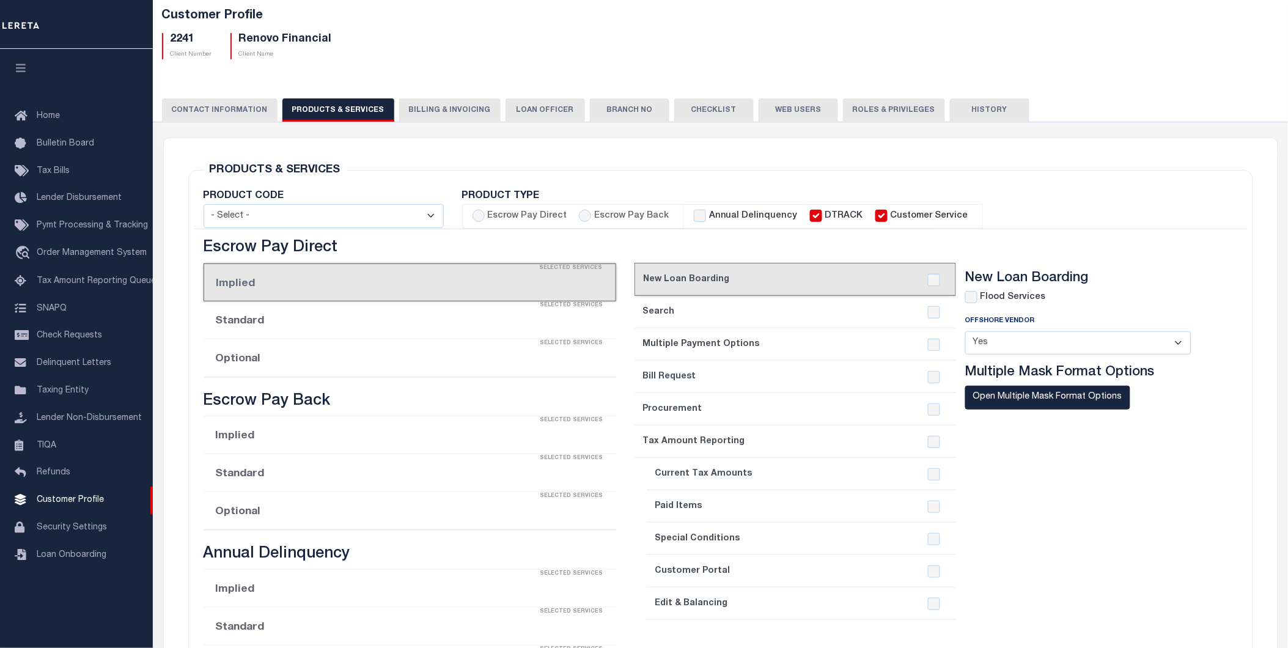
checkbox input "true"
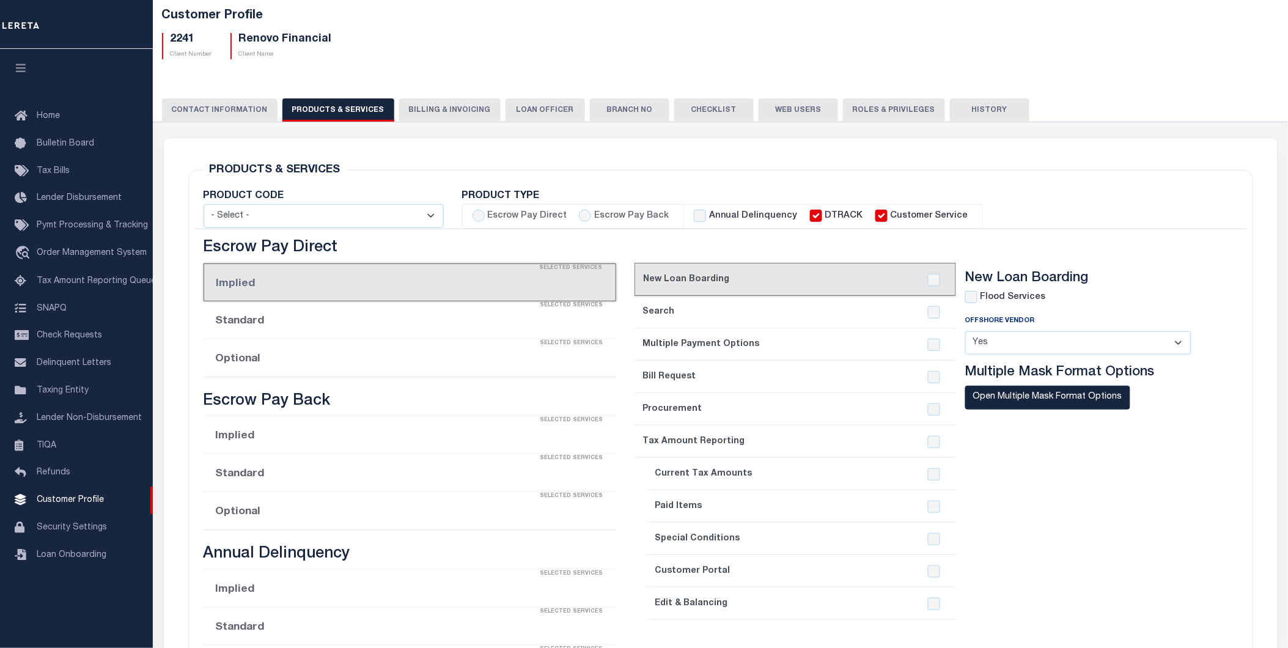
checkbox input "true"
type textarea "$1.10 monthly tracking fee per parcel per month for Refi Parcel in excess of 5 …"
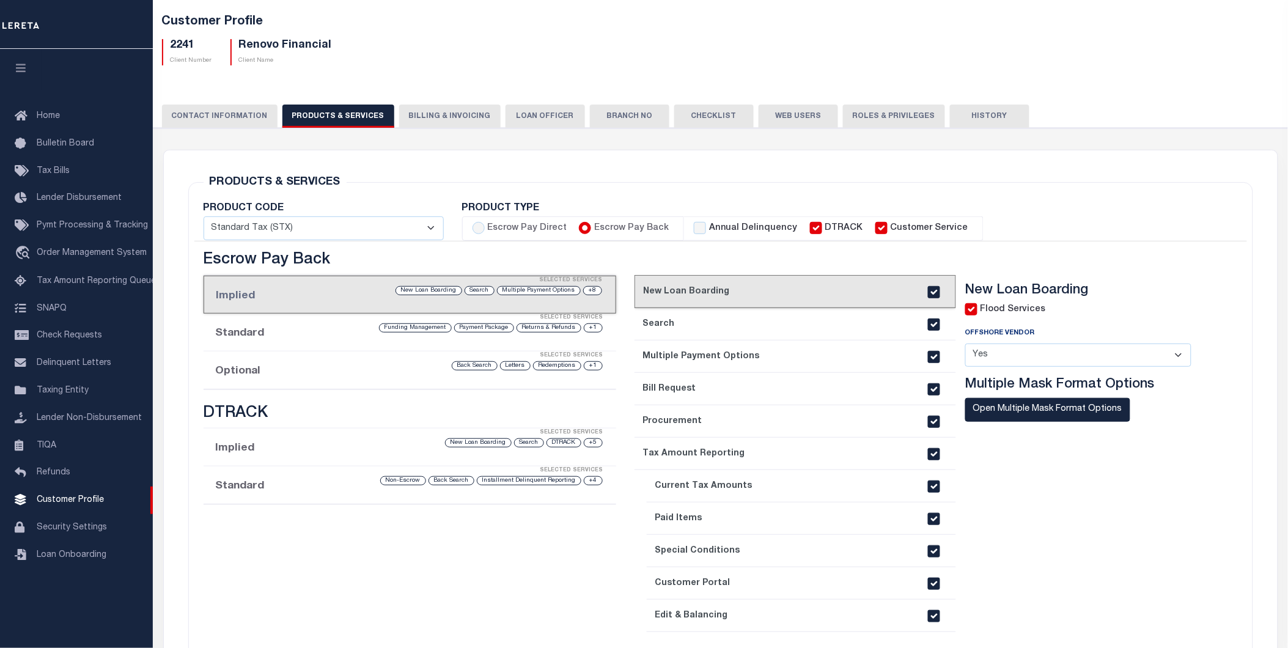
click at [304, 357] on div "Selected Services" at bounding box center [422, 356] width 413 height 24
